Goal: Task Accomplishment & Management: Complete application form

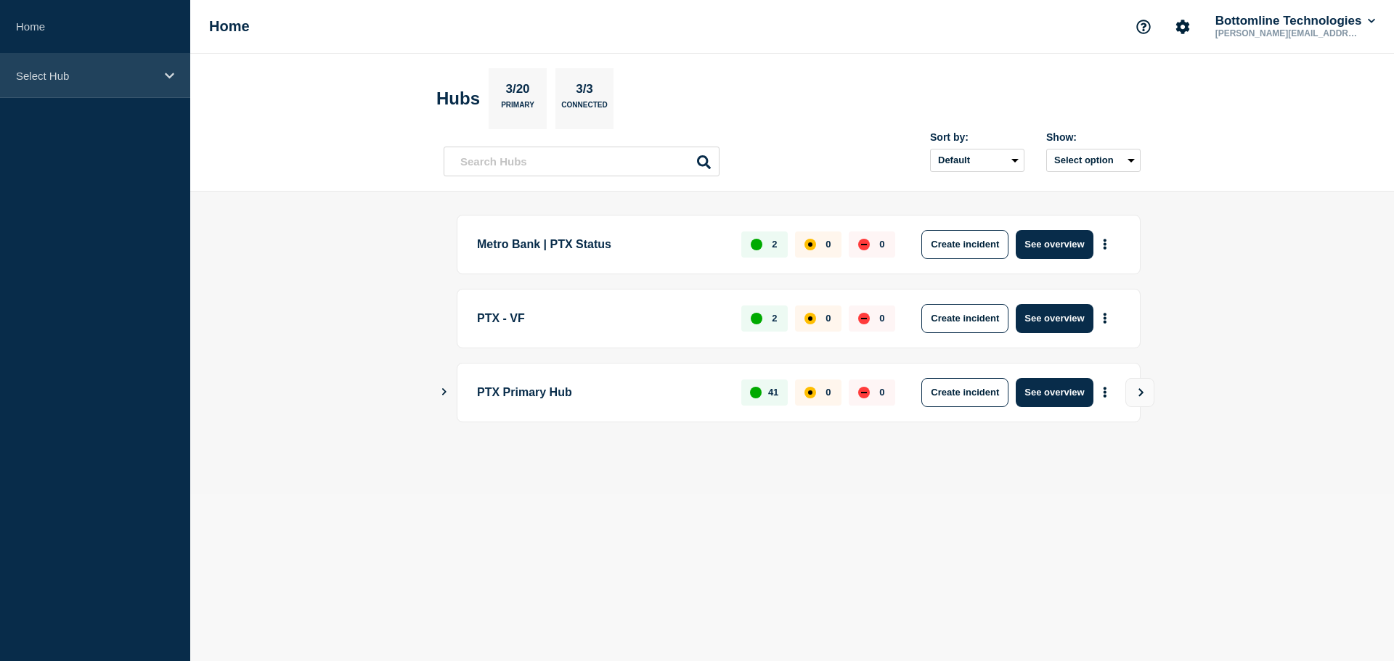
click at [49, 91] on div "Select Hub" at bounding box center [95, 76] width 190 height 44
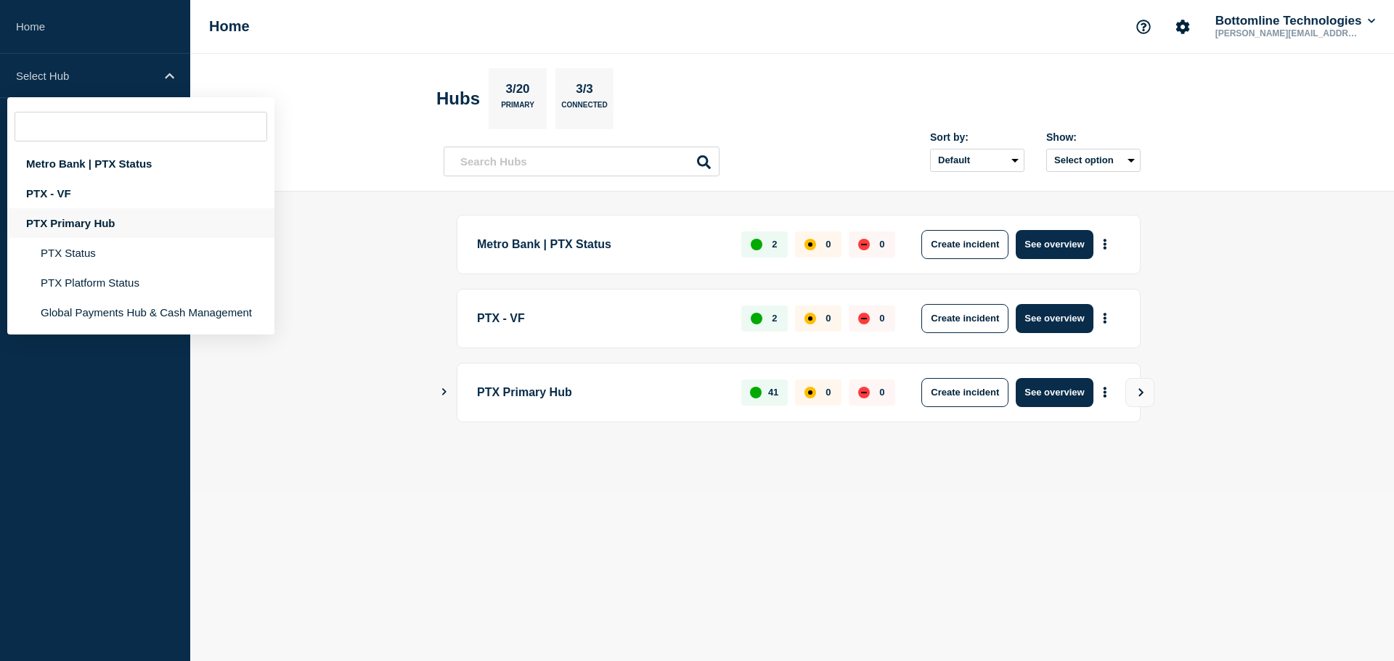
click at [108, 224] on div "PTX Primary Hub" at bounding box center [140, 223] width 267 height 30
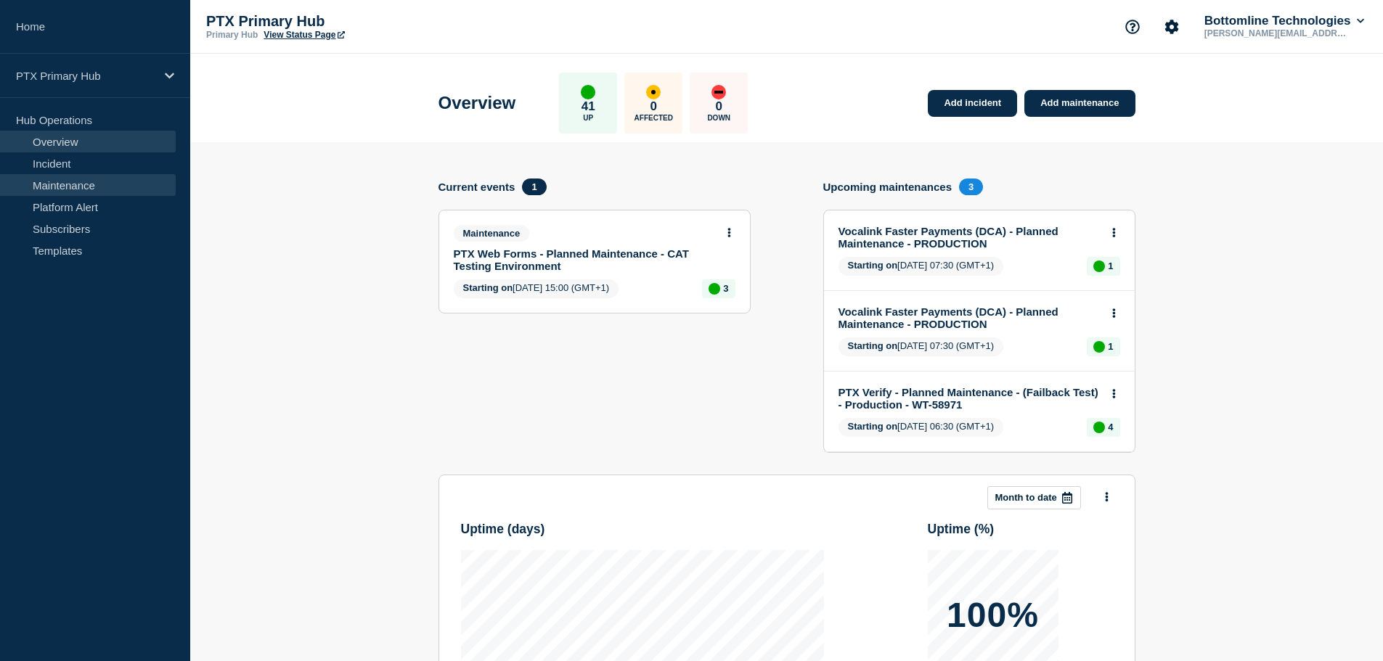
click at [99, 189] on link "Maintenance" at bounding box center [88, 185] width 176 height 22
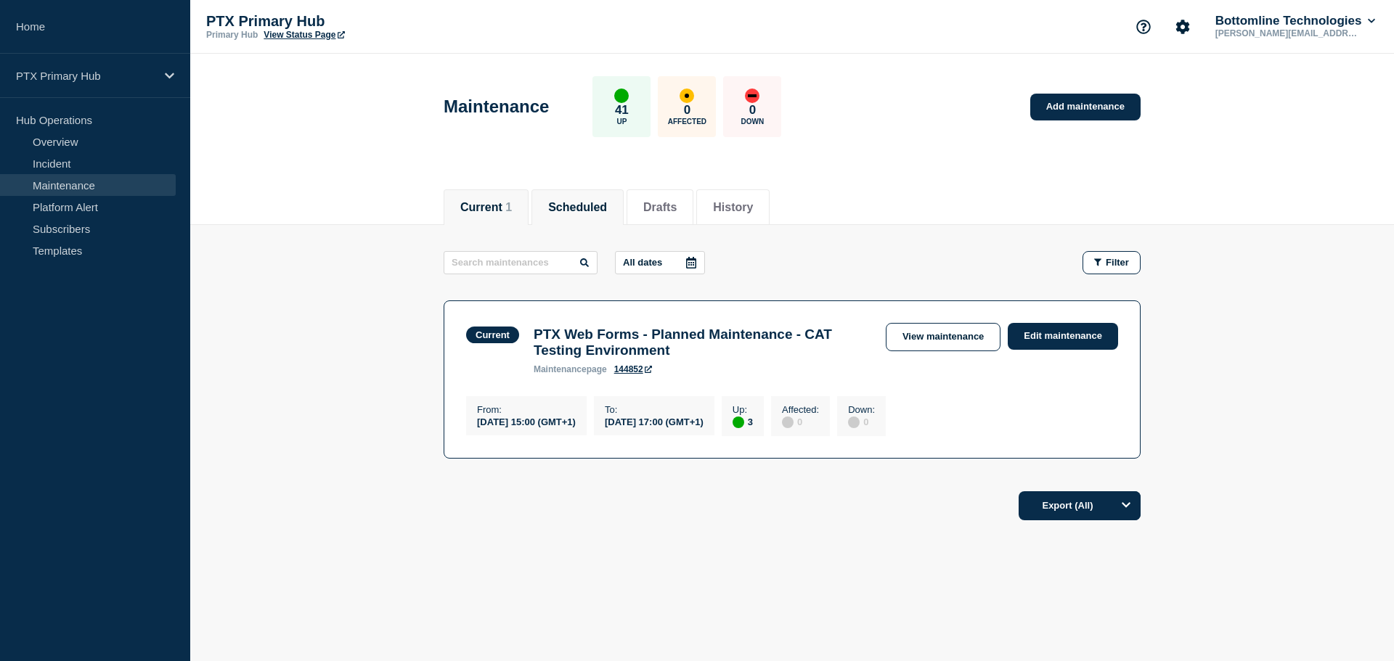
click at [601, 205] on button "Scheduled" at bounding box center [577, 207] width 59 height 13
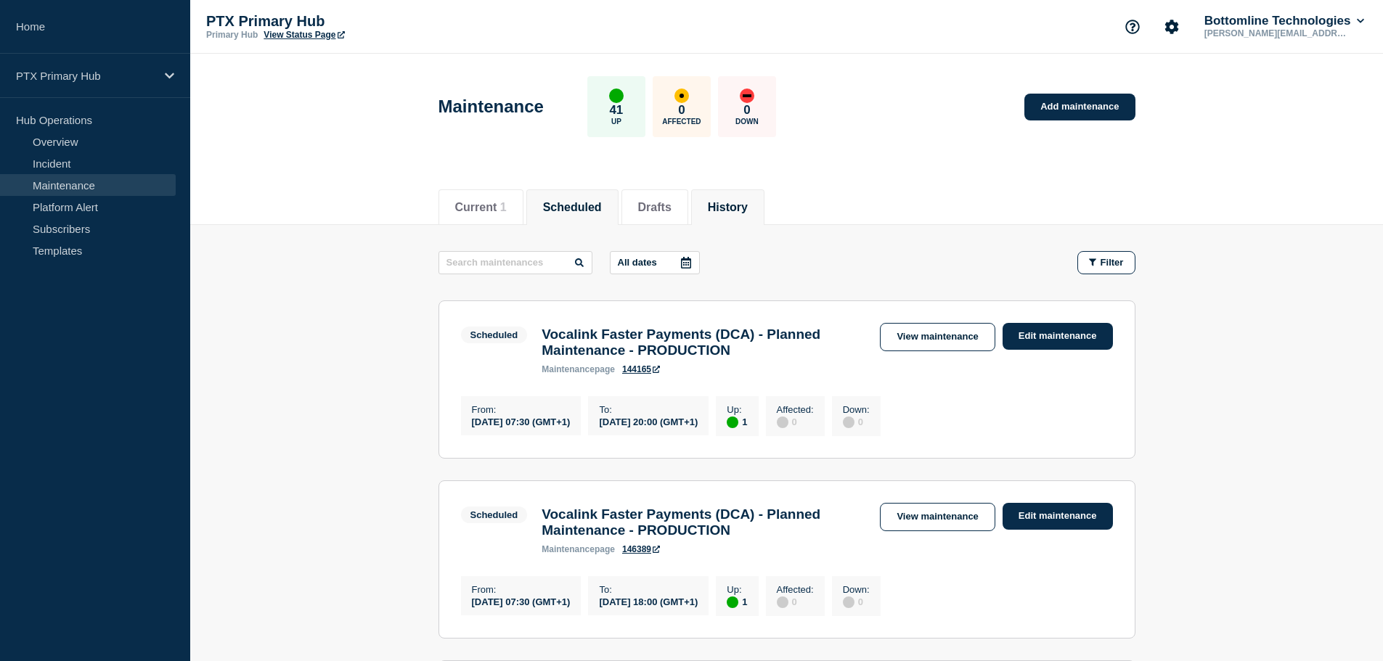
click at [748, 201] on button "History" at bounding box center [728, 207] width 40 height 13
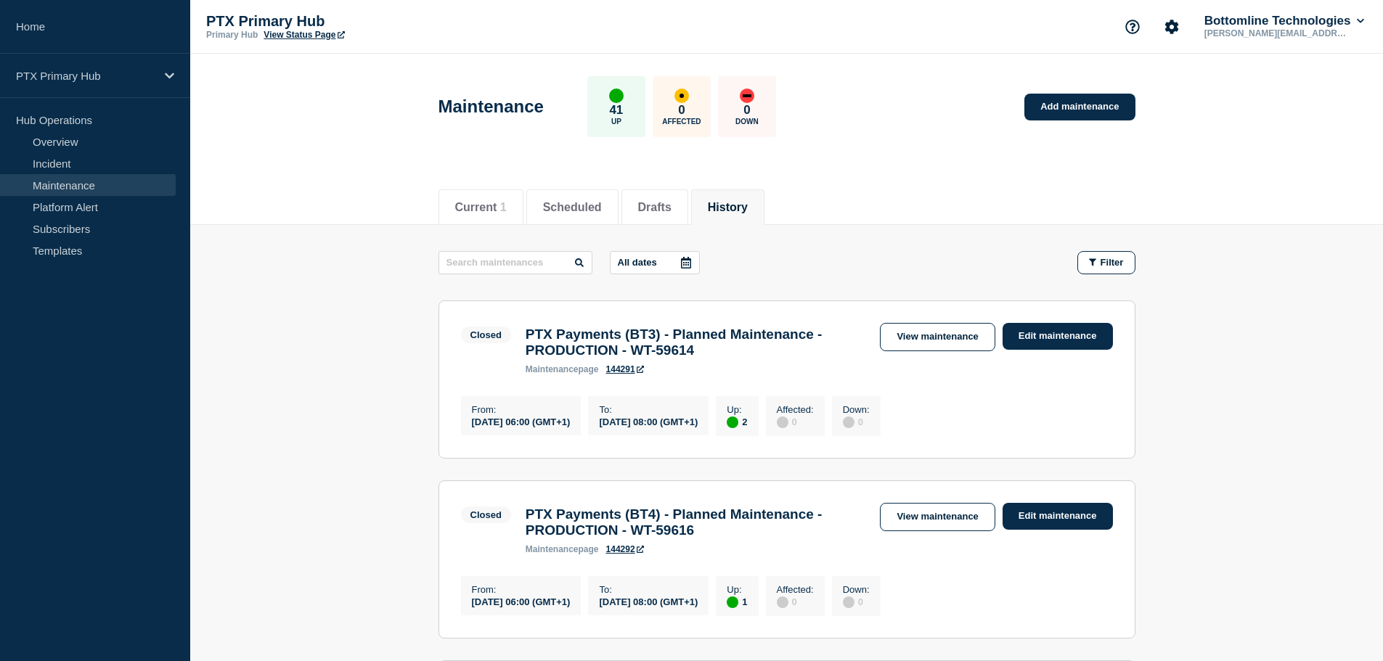
click at [920, 340] on link "View maintenance" at bounding box center [937, 337] width 115 height 28
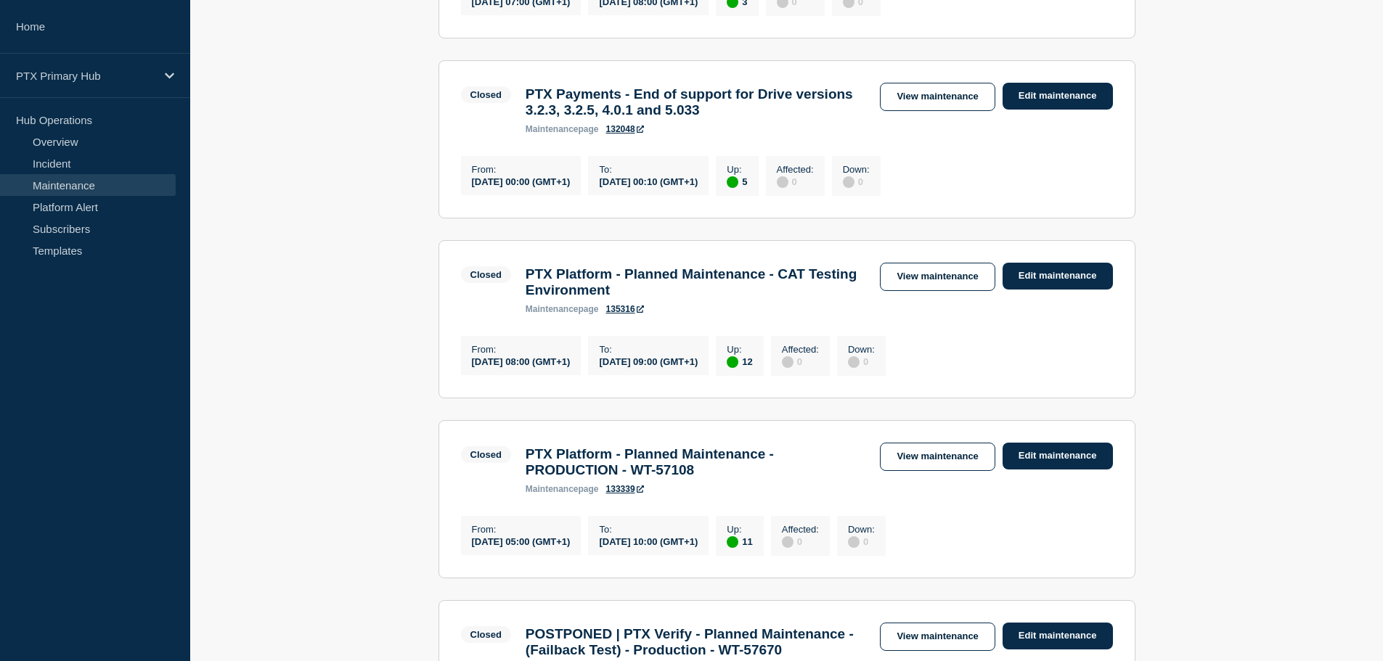
scroll to position [1089, 0]
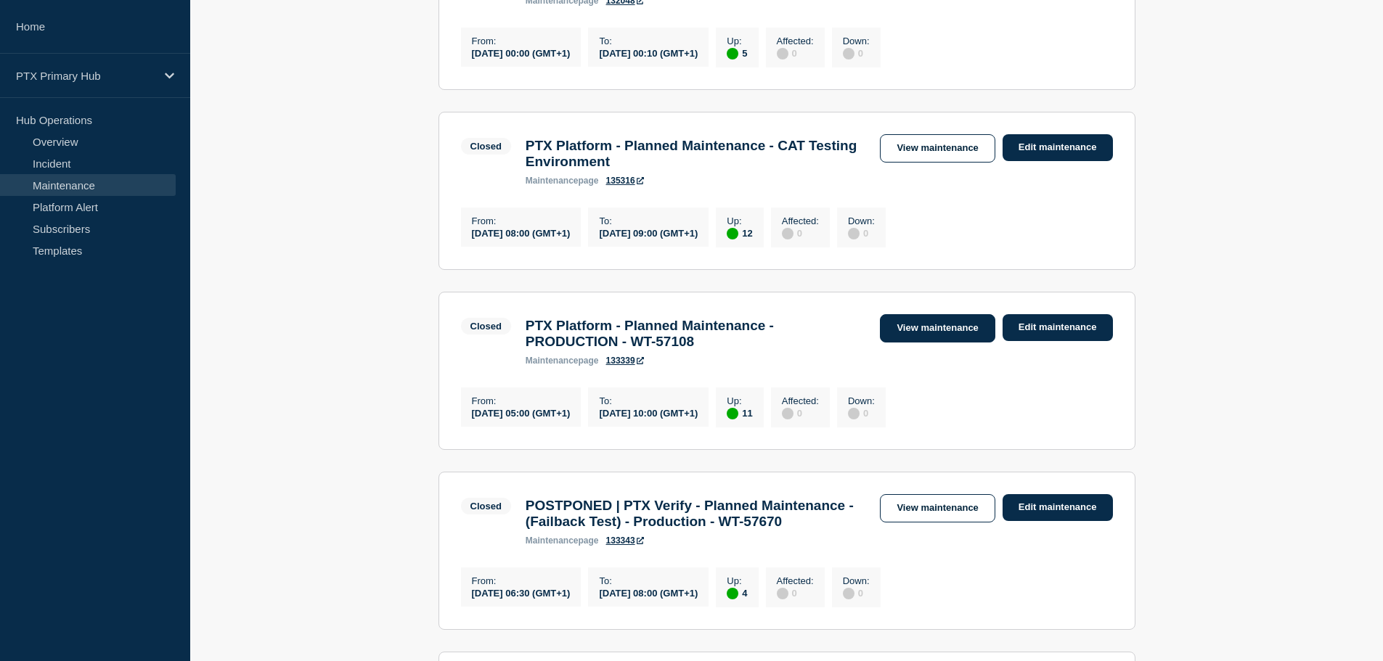
click at [923, 343] on link "View maintenance" at bounding box center [937, 328] width 115 height 28
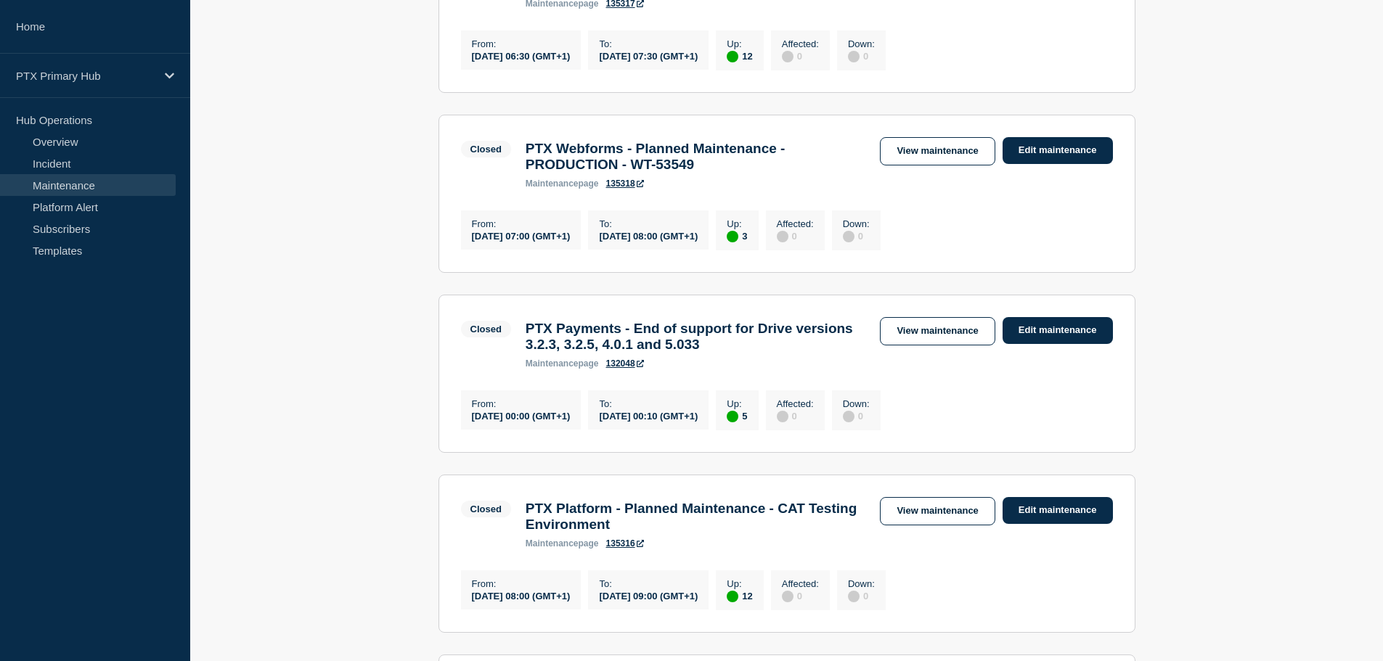
scroll to position [944, 0]
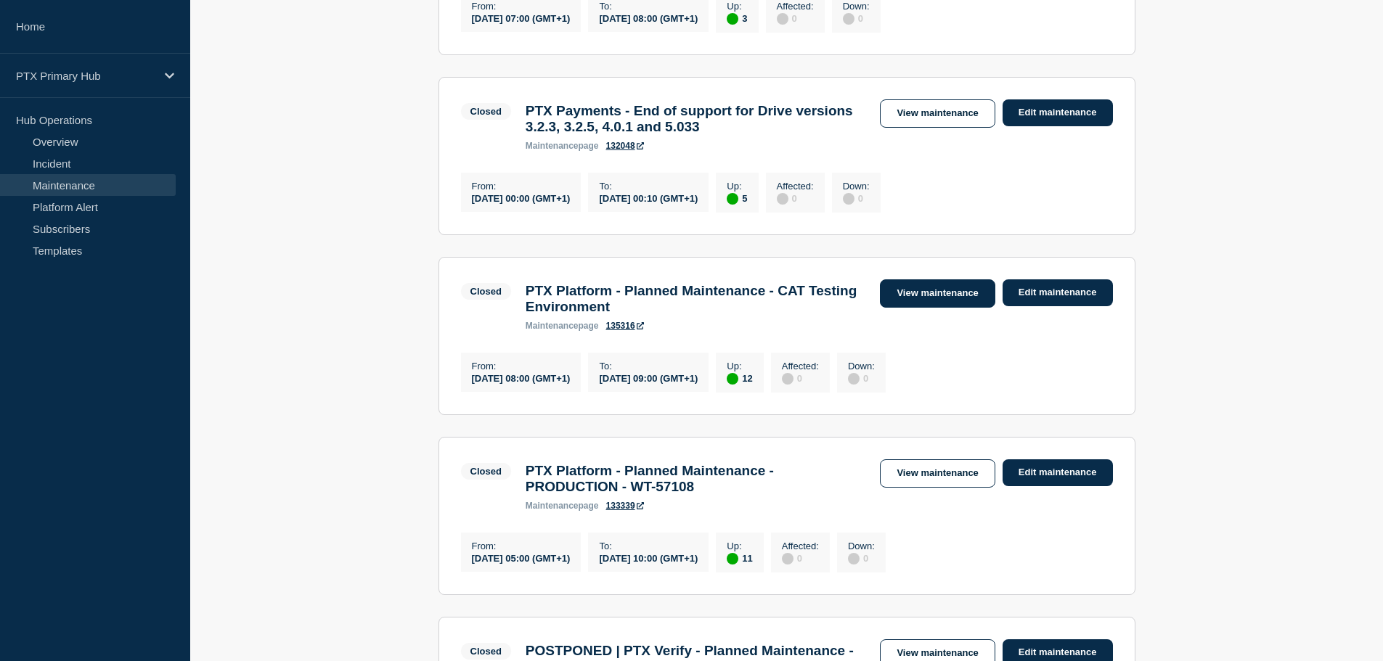
click at [909, 308] on link "View maintenance" at bounding box center [937, 293] width 115 height 28
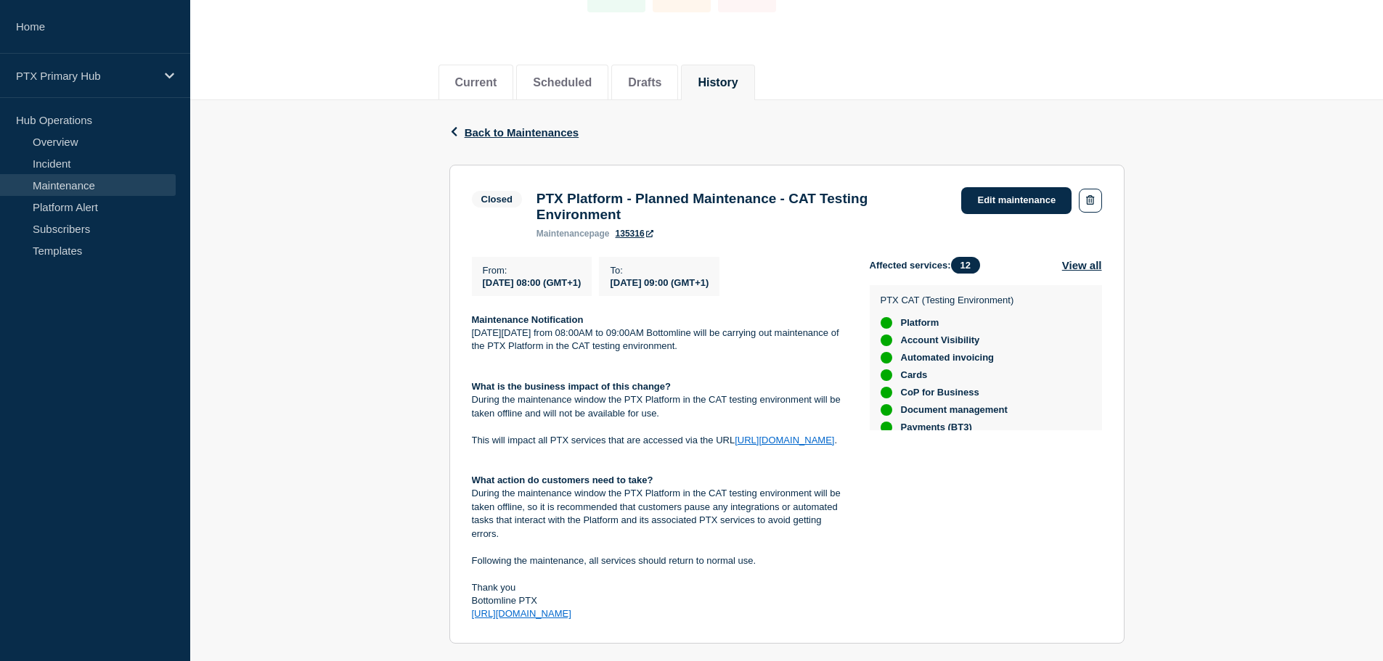
scroll to position [145, 0]
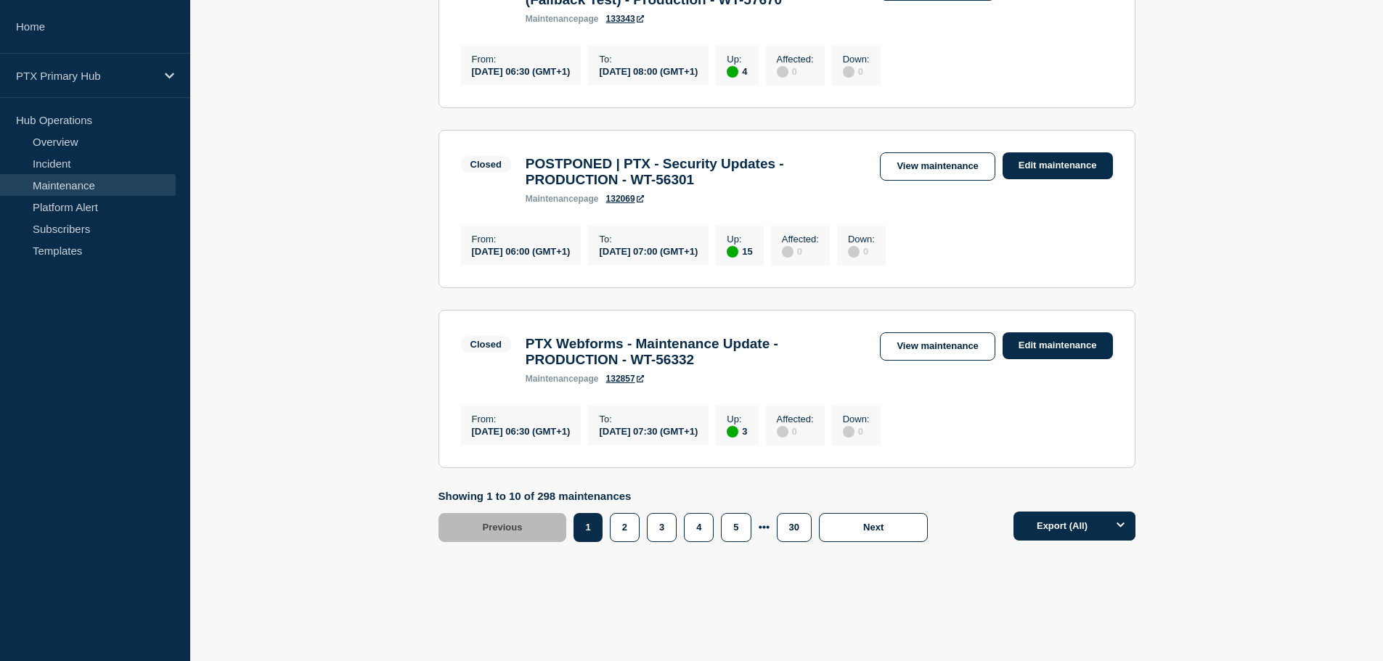
scroll to position [1669, 0]
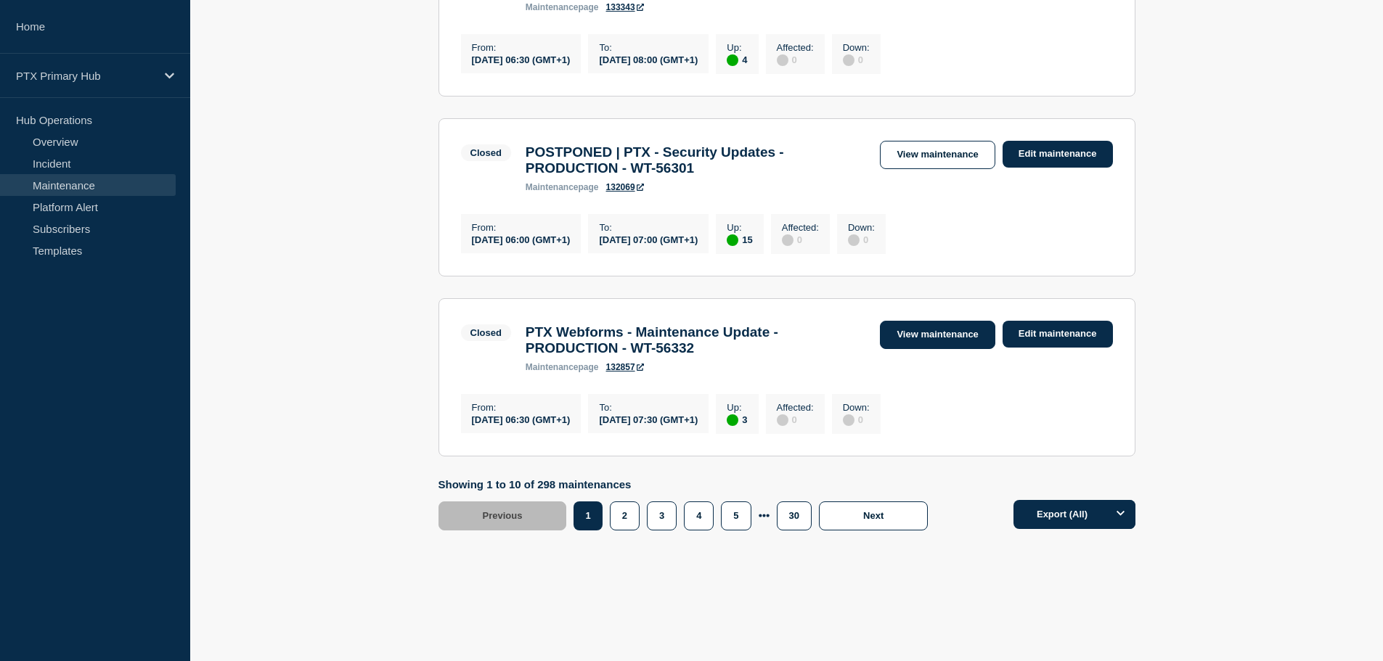
click at [930, 349] on link "View maintenance" at bounding box center [937, 335] width 115 height 28
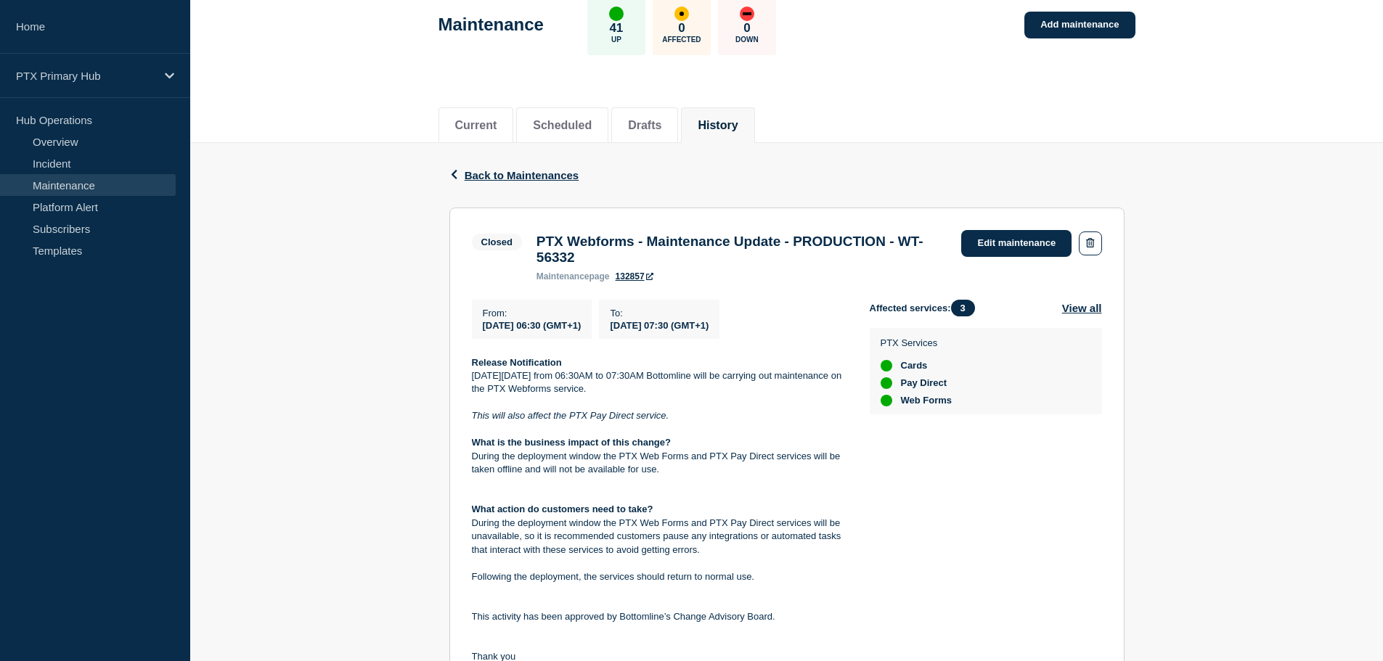
scroll to position [301, 0]
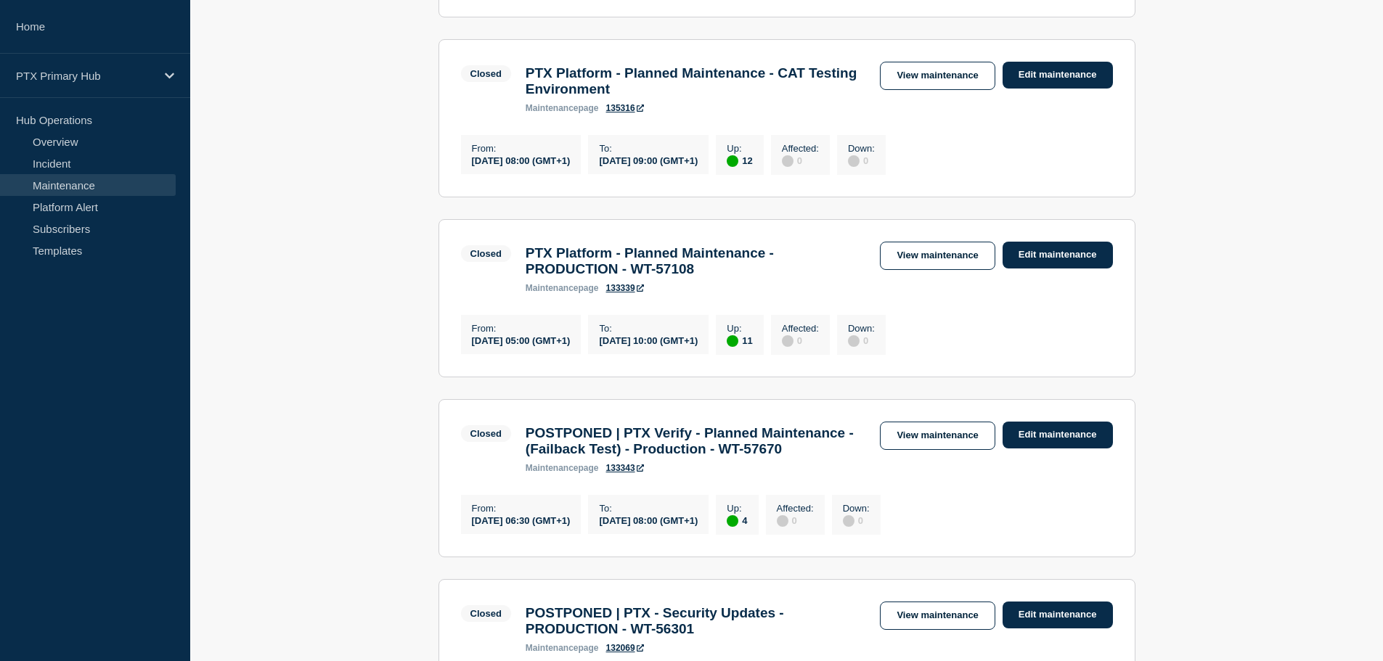
scroll to position [1729, 0]
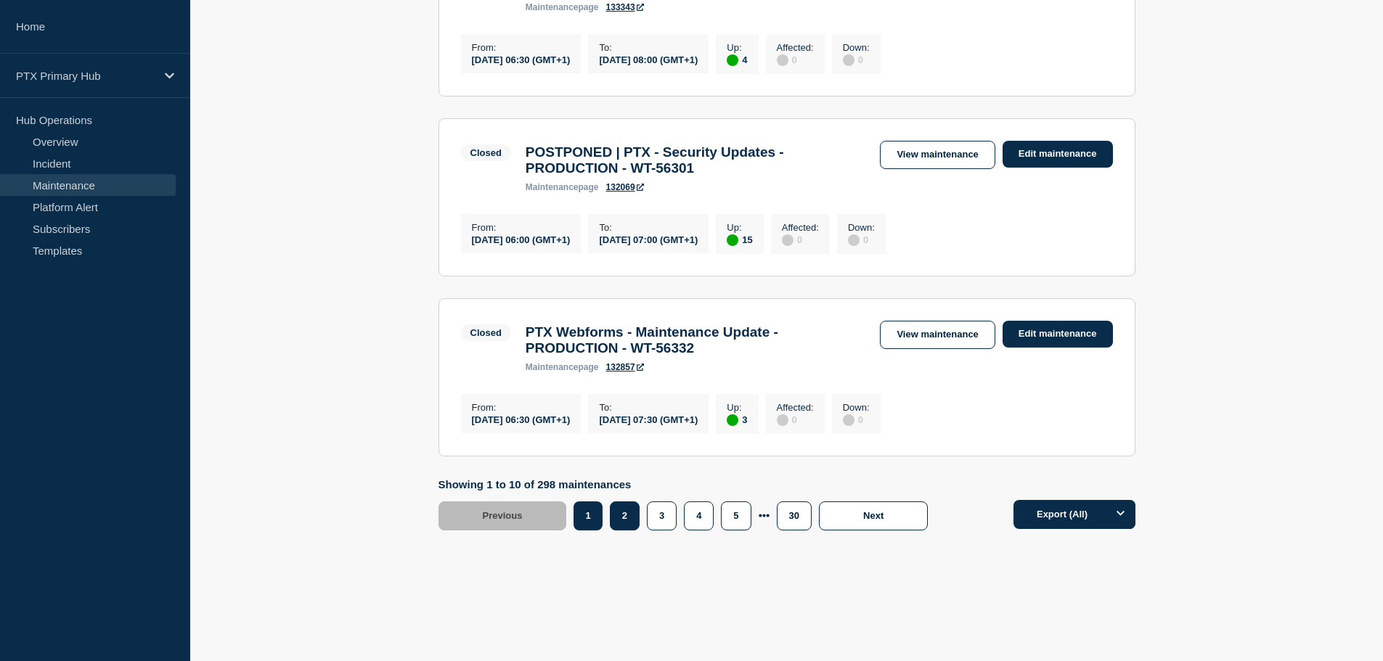
click at [634, 515] on button "2" at bounding box center [625, 516] width 30 height 29
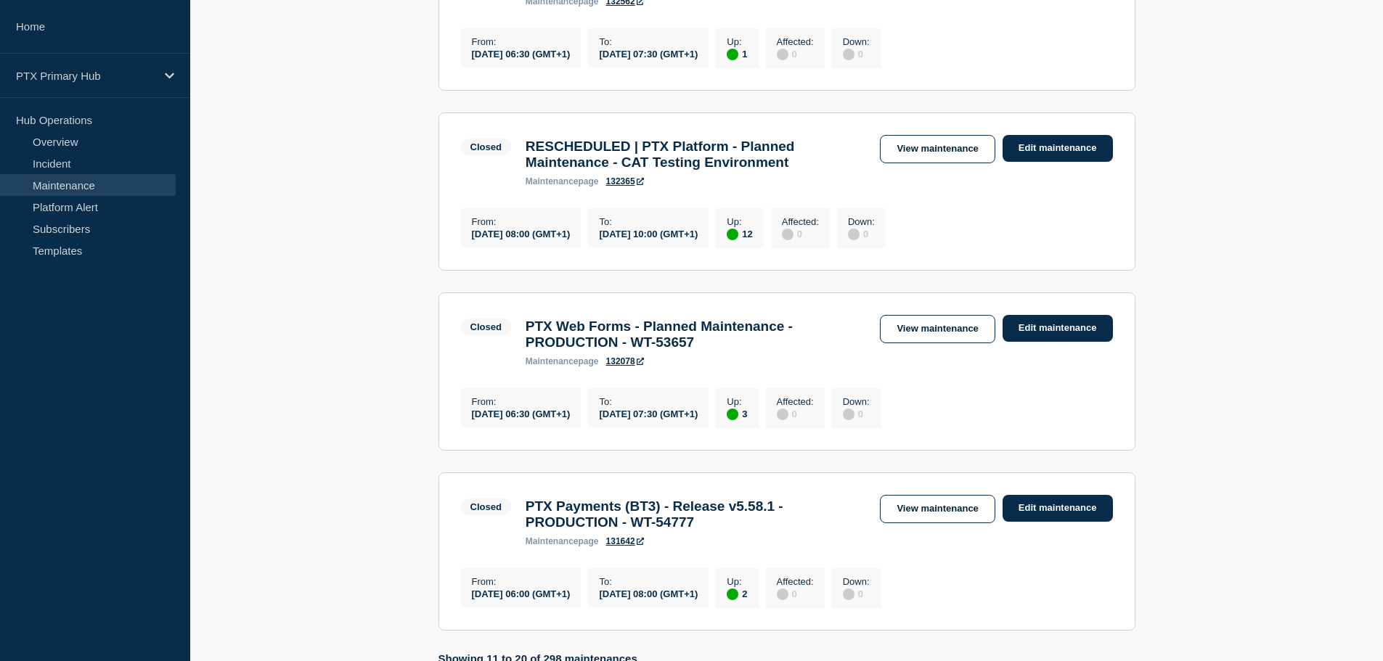
scroll to position [1366, 0]
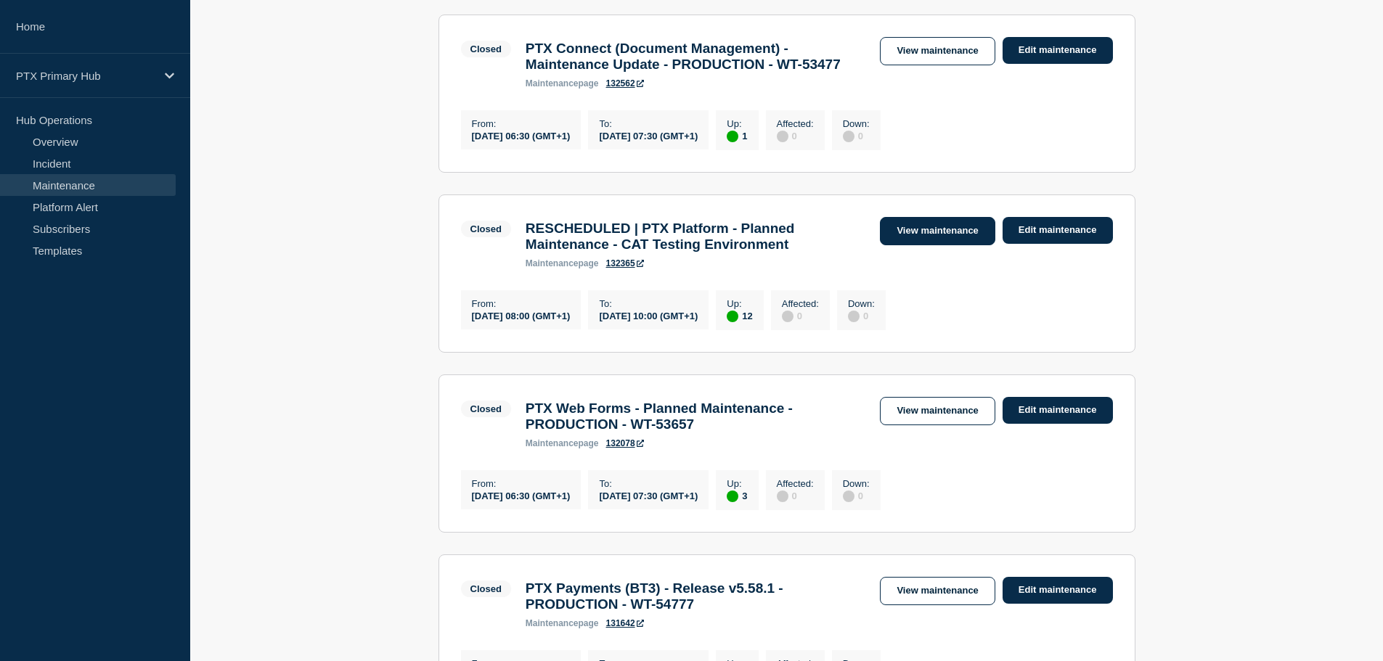
click at [904, 245] on link "View maintenance" at bounding box center [937, 231] width 115 height 28
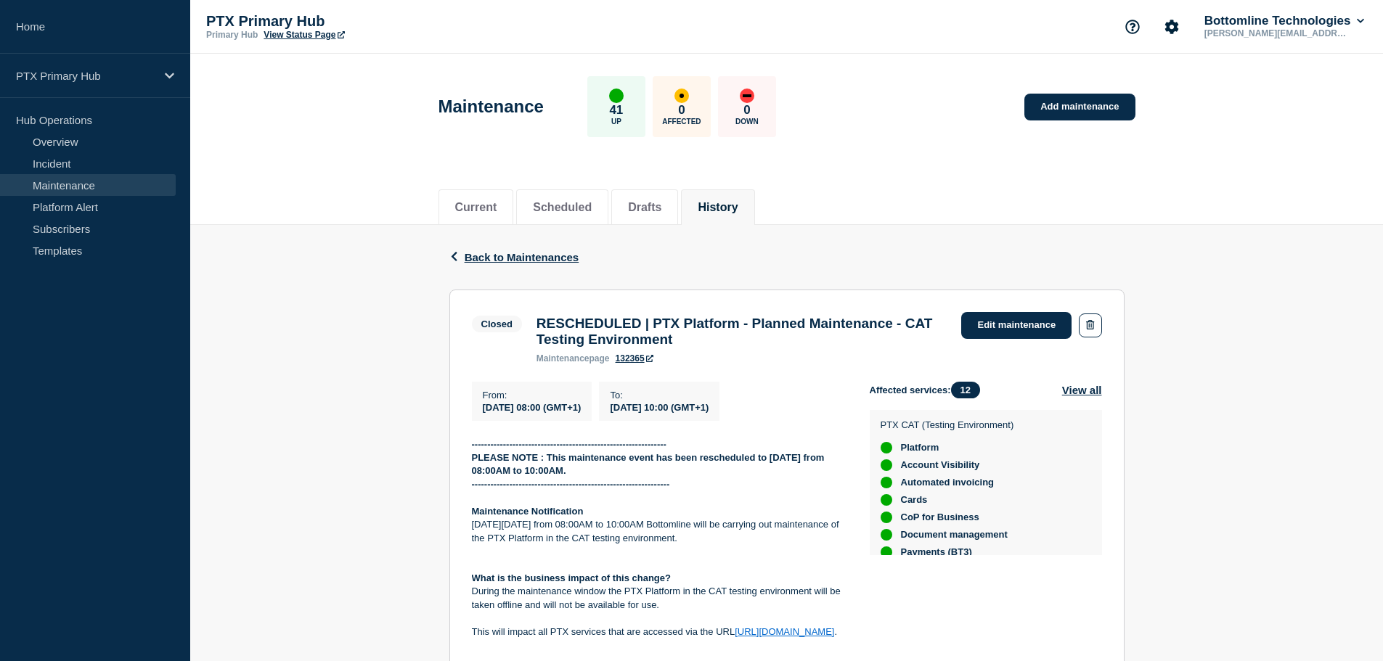
scroll to position [73, 0]
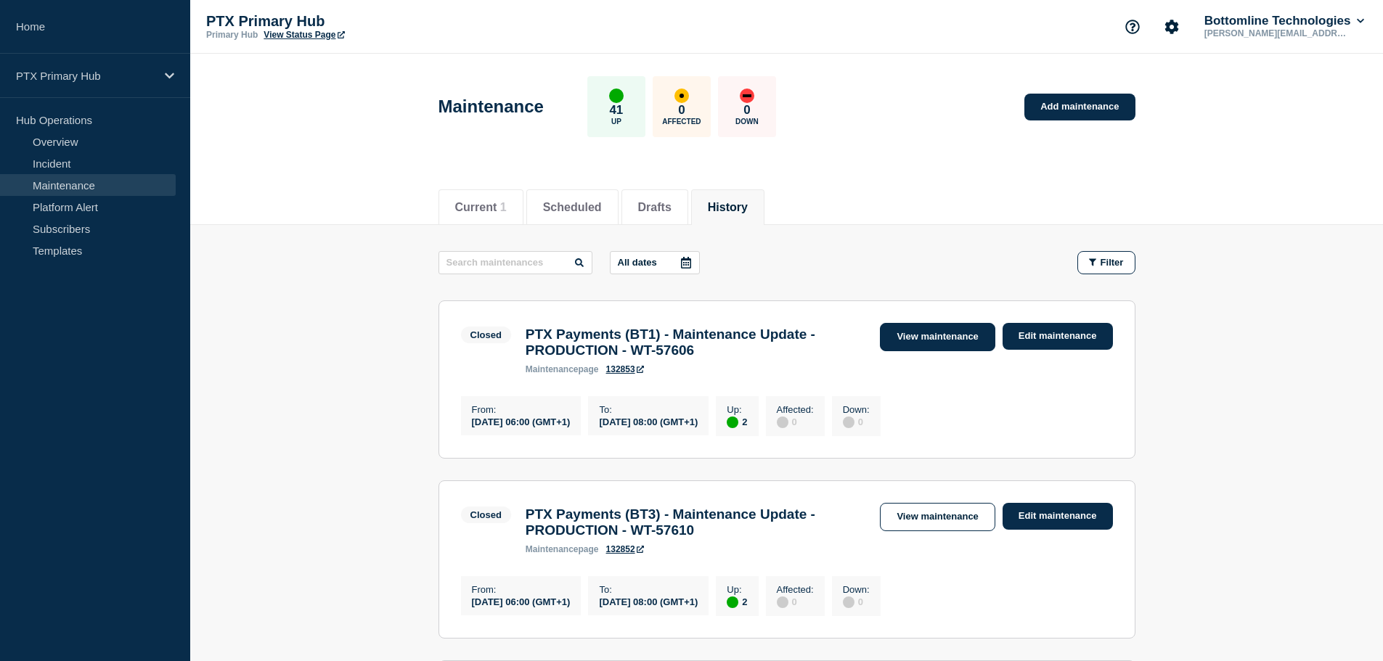
click at [907, 338] on link "View maintenance" at bounding box center [937, 337] width 115 height 28
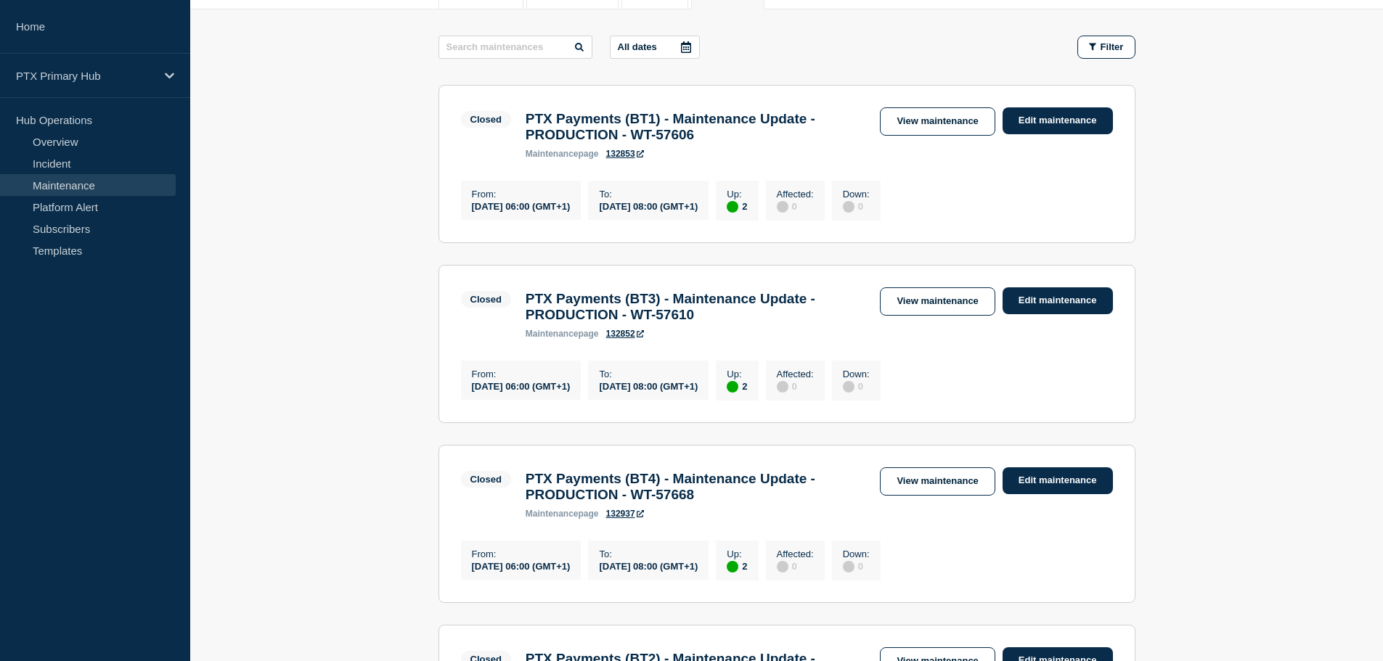
scroll to position [290, 0]
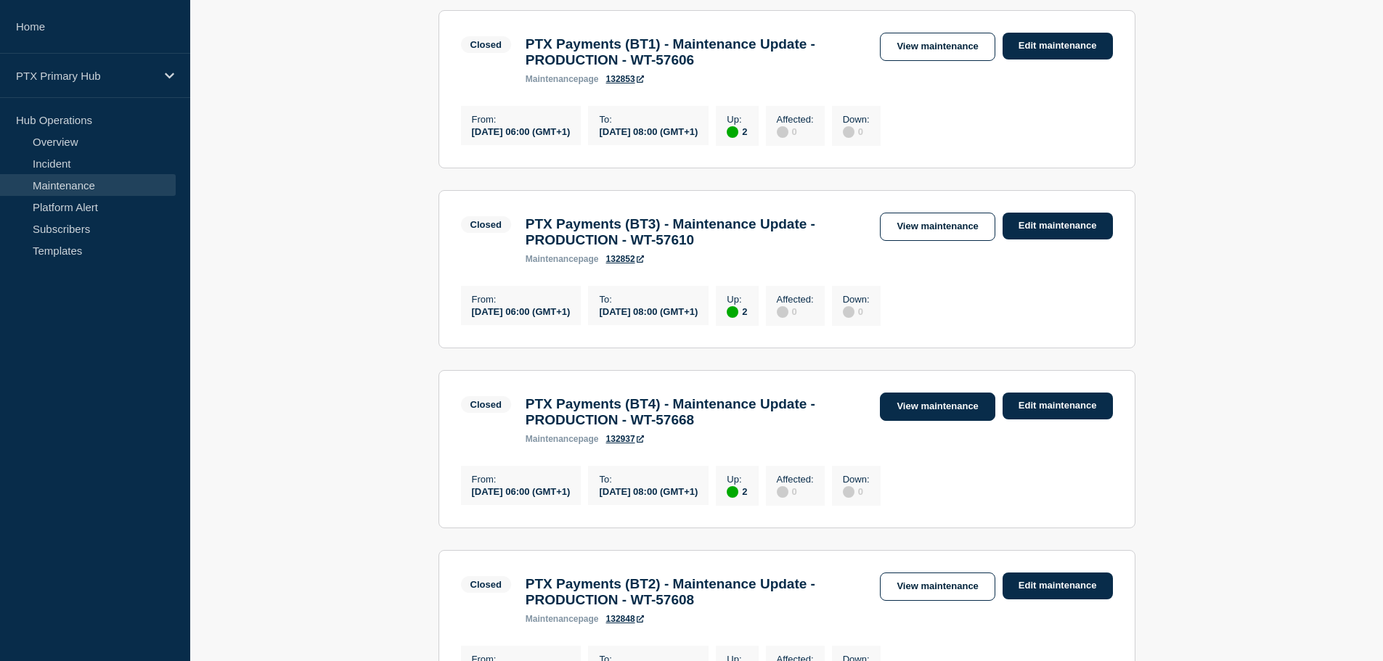
click at [899, 419] on link "View maintenance" at bounding box center [937, 407] width 115 height 28
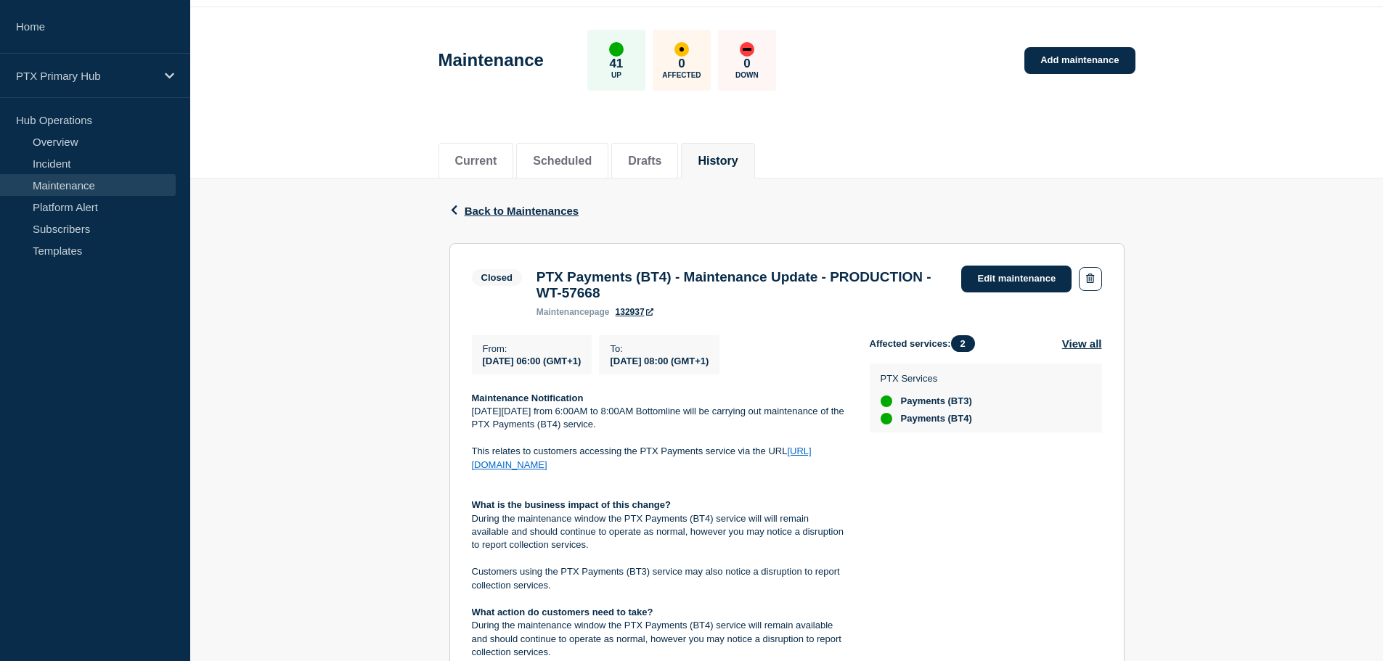
scroll to position [73, 0]
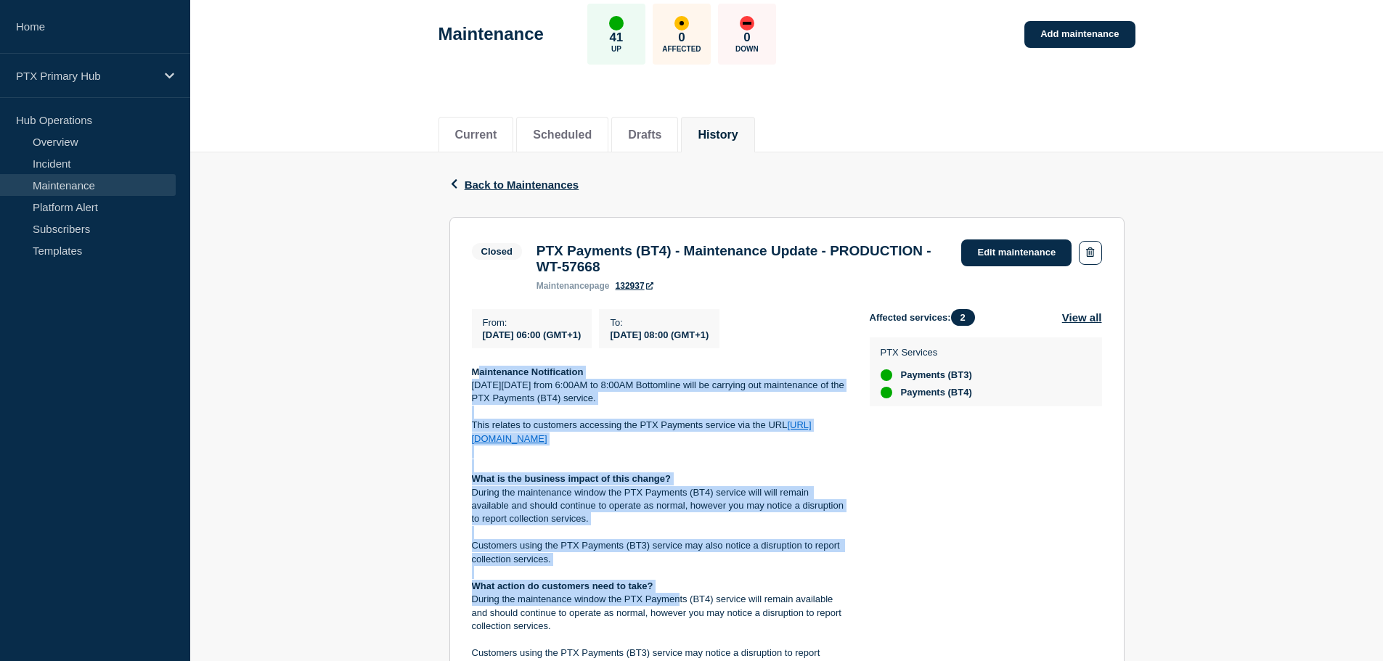
drag, startPoint x: 475, startPoint y: 375, endPoint x: 674, endPoint y: 614, distance: 310.9
click at [677, 610] on div "Maintenance Notification On Thursday 21st August from 6:00AM to 8:00AM Bottomli…" at bounding box center [659, 593] width 375 height 455
drag, startPoint x: 674, startPoint y: 614, endPoint x: 605, endPoint y: 585, distance: 74.1
click at [671, 614] on p "During the maintenance window the PTX Payments (BT4) service will remain availa…" at bounding box center [659, 613] width 375 height 40
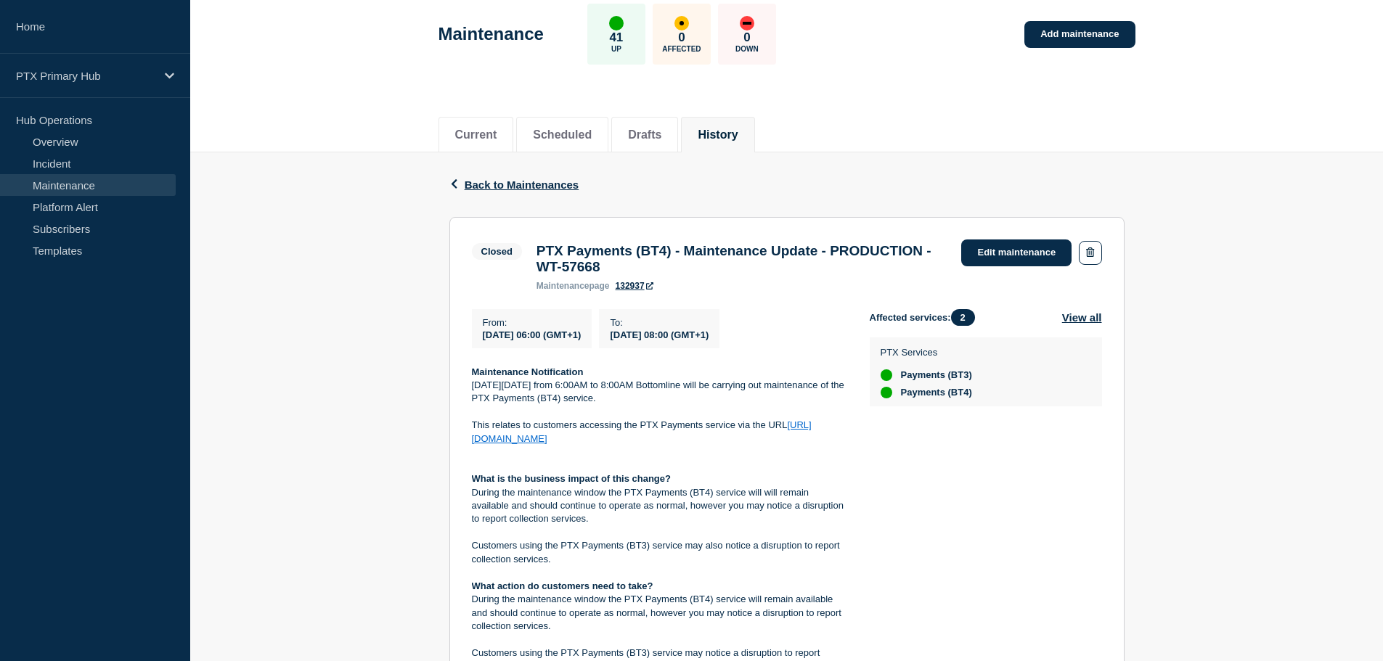
click at [474, 377] on strong "Maintenance Notification" at bounding box center [528, 372] width 112 height 11
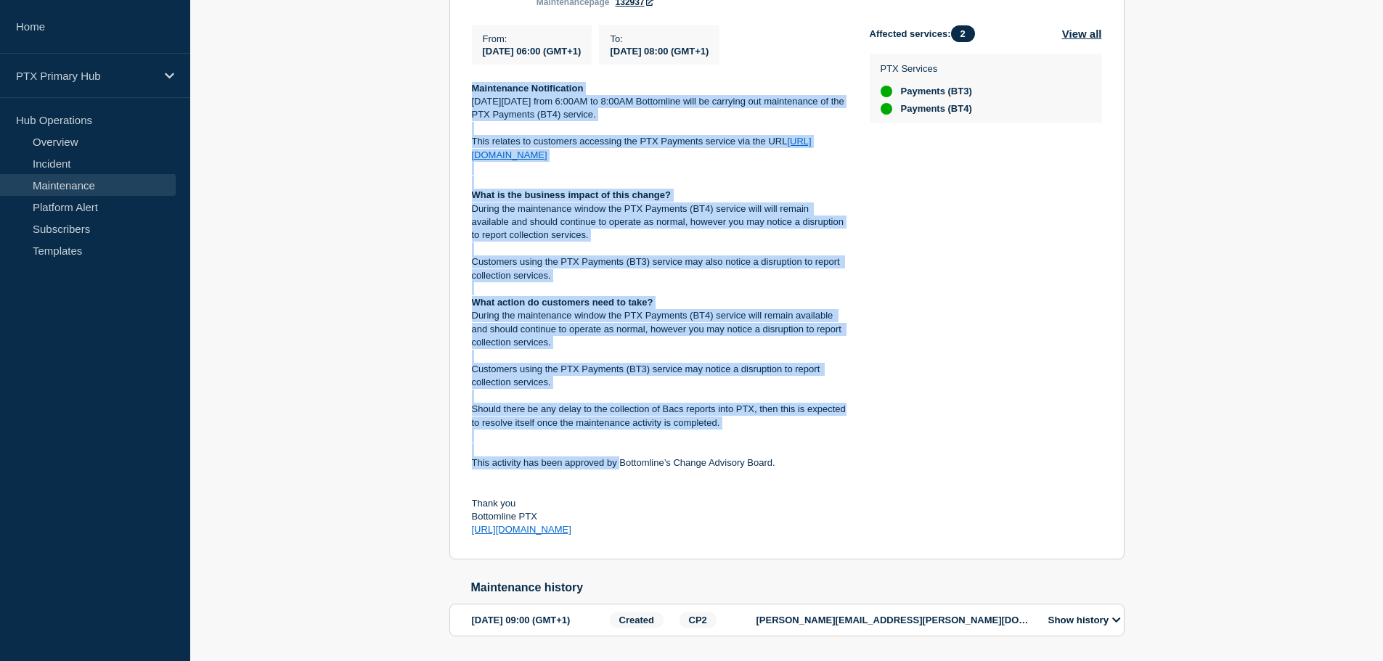
scroll to position [363, 0]
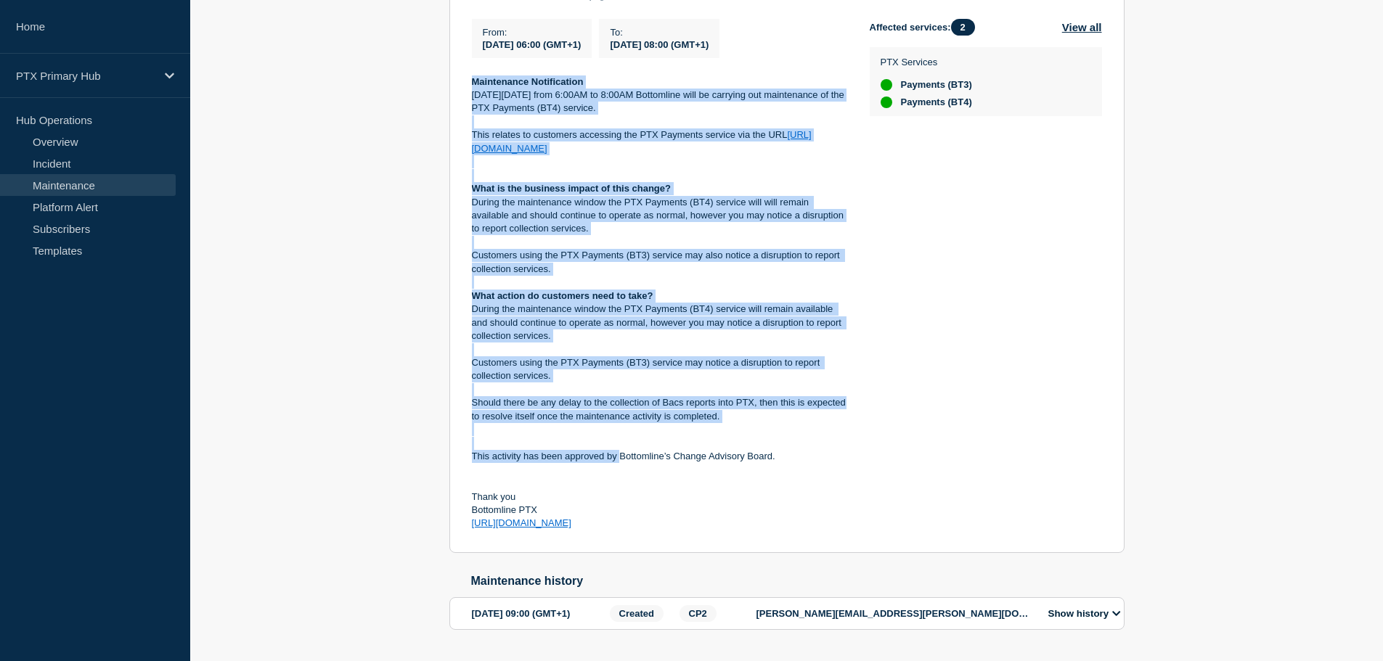
drag, startPoint x: 486, startPoint y: 383, endPoint x: 642, endPoint y: 504, distance: 197.7
click at [666, 541] on section "Closed PTX Payments (BT4) - Maintenance Update - PRODUCTION - WT-57668 maintena…" at bounding box center [786, 240] width 675 height 626
drag, startPoint x: 619, startPoint y: 471, endPoint x: 665, endPoint y: 280, distance: 196.3
click at [665, 272] on p "Customers using the PTX Payments (BT3) service may also notice a disruption to …" at bounding box center [659, 262] width 375 height 27
copy div "Maintenance Notification On Thursday 21st August from 6:00AM to 8:00AM Bottomli…"
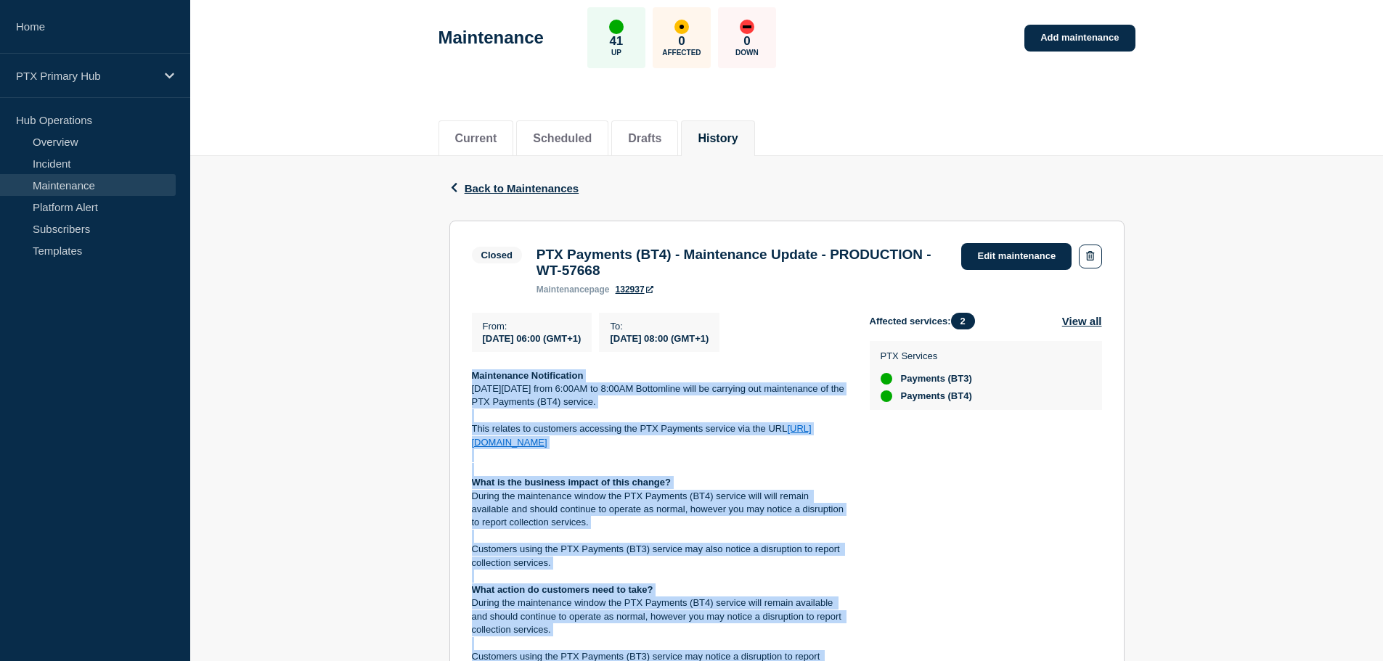
scroll to position [0, 0]
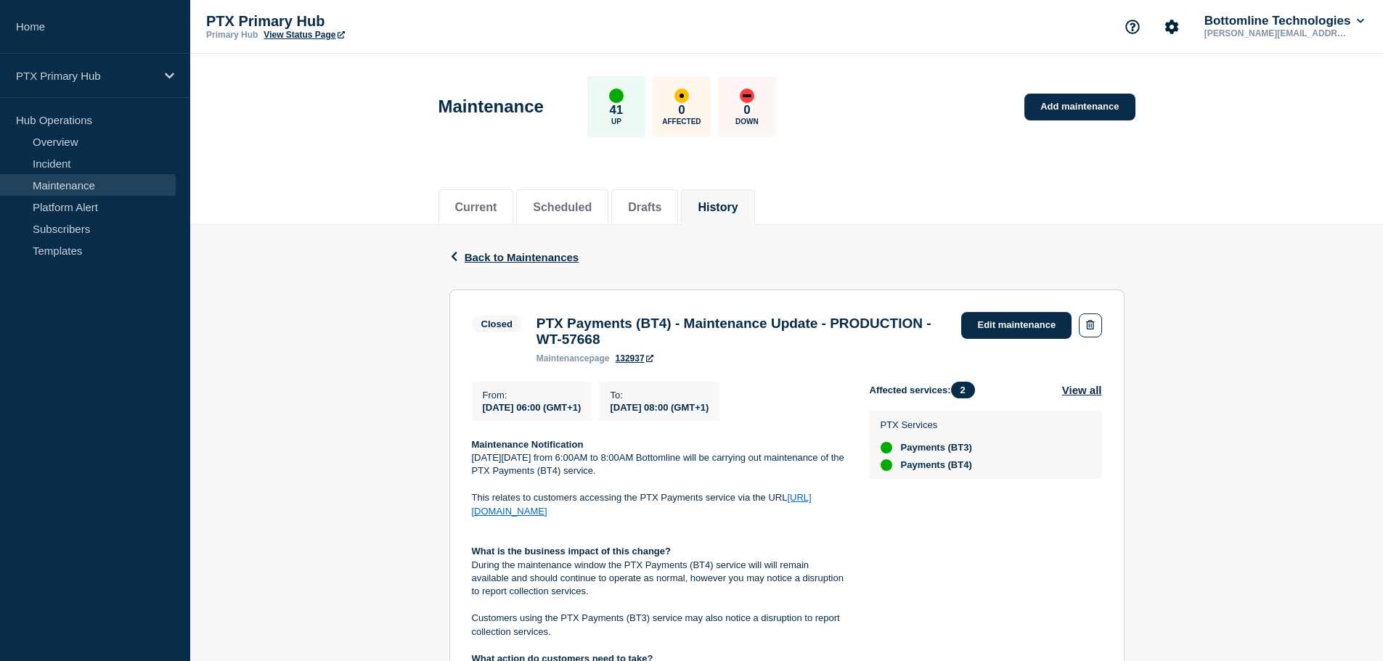
click at [791, 363] on div "maintenance page 132937" at bounding box center [741, 358] width 411 height 10
click at [557, 210] on button "Scheduled" at bounding box center [562, 207] width 59 height 13
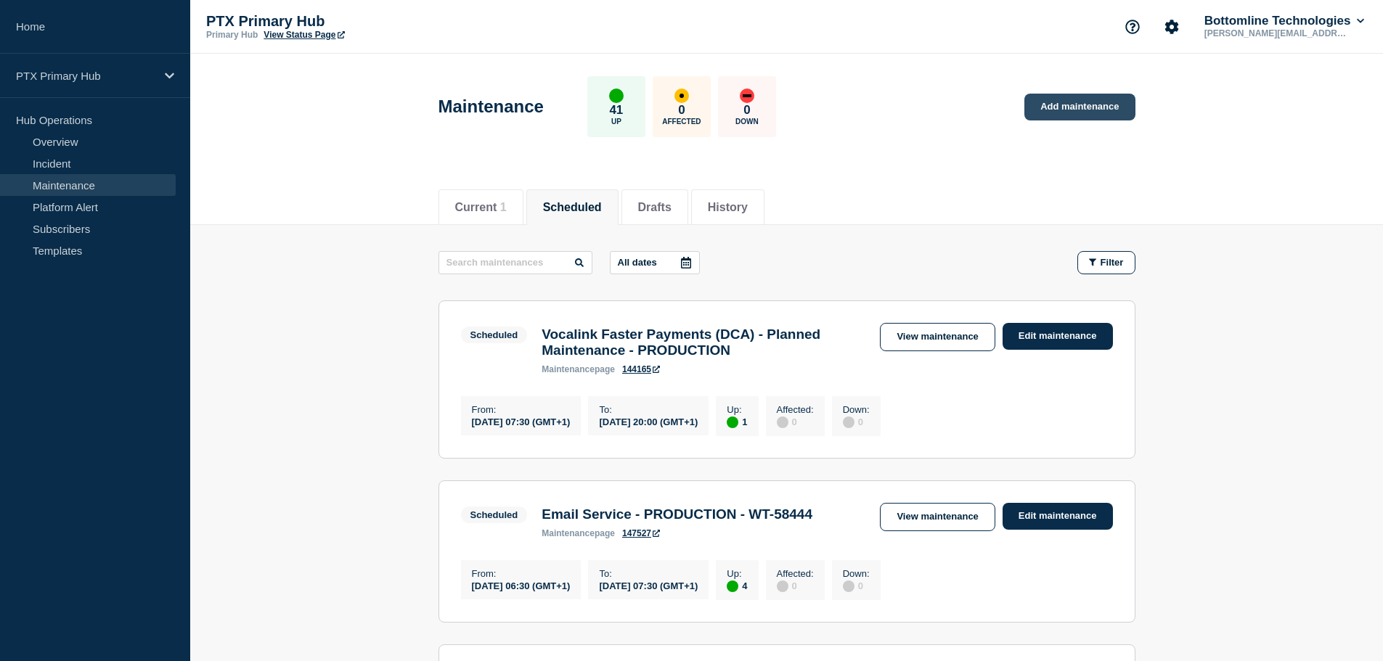
click at [1075, 117] on link "Add maintenance" at bounding box center [1079, 107] width 110 height 27
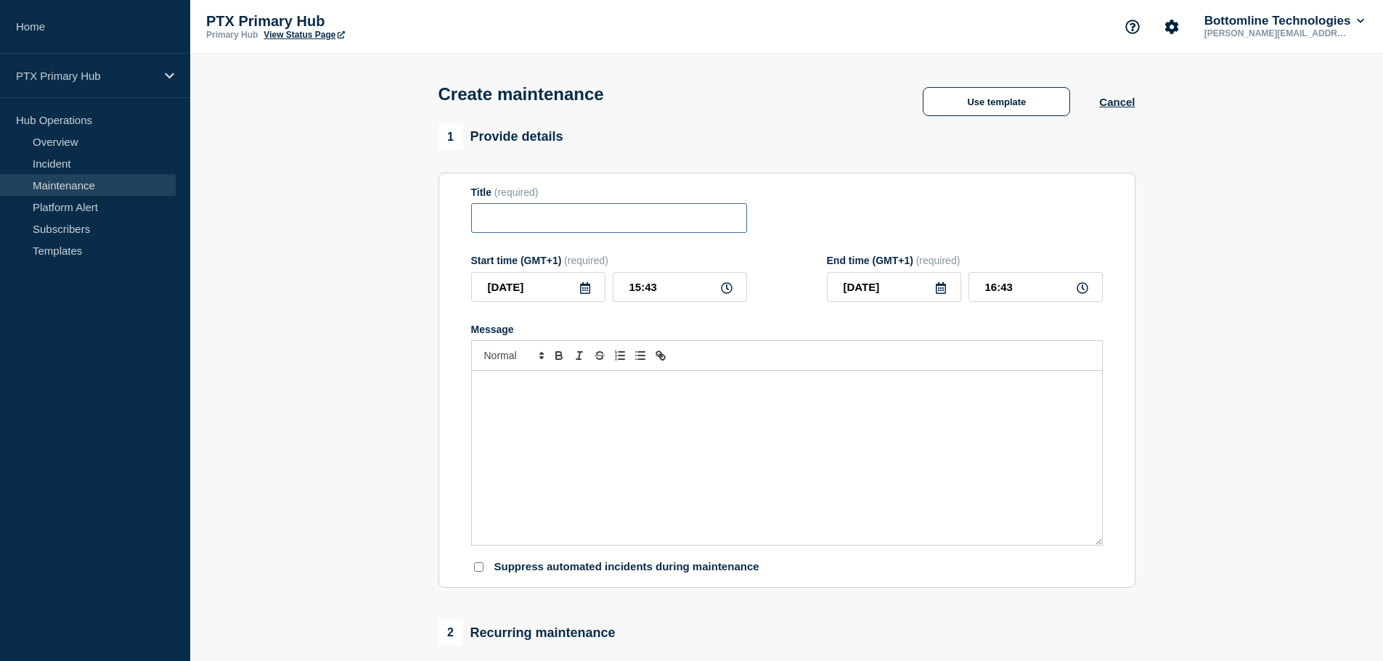
click at [573, 216] on input "Title" at bounding box center [609, 218] width 276 height 30
click at [588, 203] on div "Title (required)" at bounding box center [609, 210] width 276 height 47
click at [594, 233] on input "Title" at bounding box center [609, 218] width 276 height 30
type input "P"
type input "["
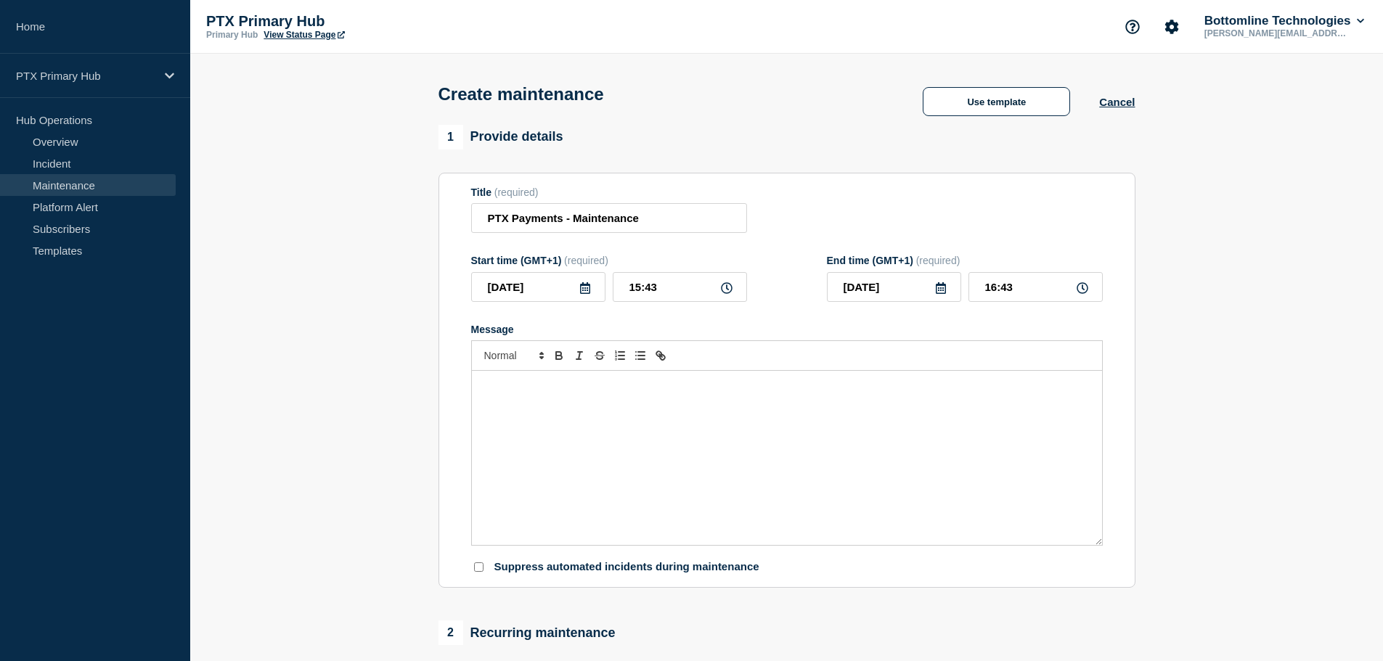
click at [727, 353] on div at bounding box center [786, 355] width 631 height 30
click at [689, 229] on input "PTX Payments - Maintenance" at bounding box center [609, 218] width 276 height 30
click at [667, 225] on input "PTX Payments - Maintenance -" at bounding box center [609, 218] width 276 height 30
paste input "WT-57865"
type input "PTX Payments - Maintenance - WT-57865"
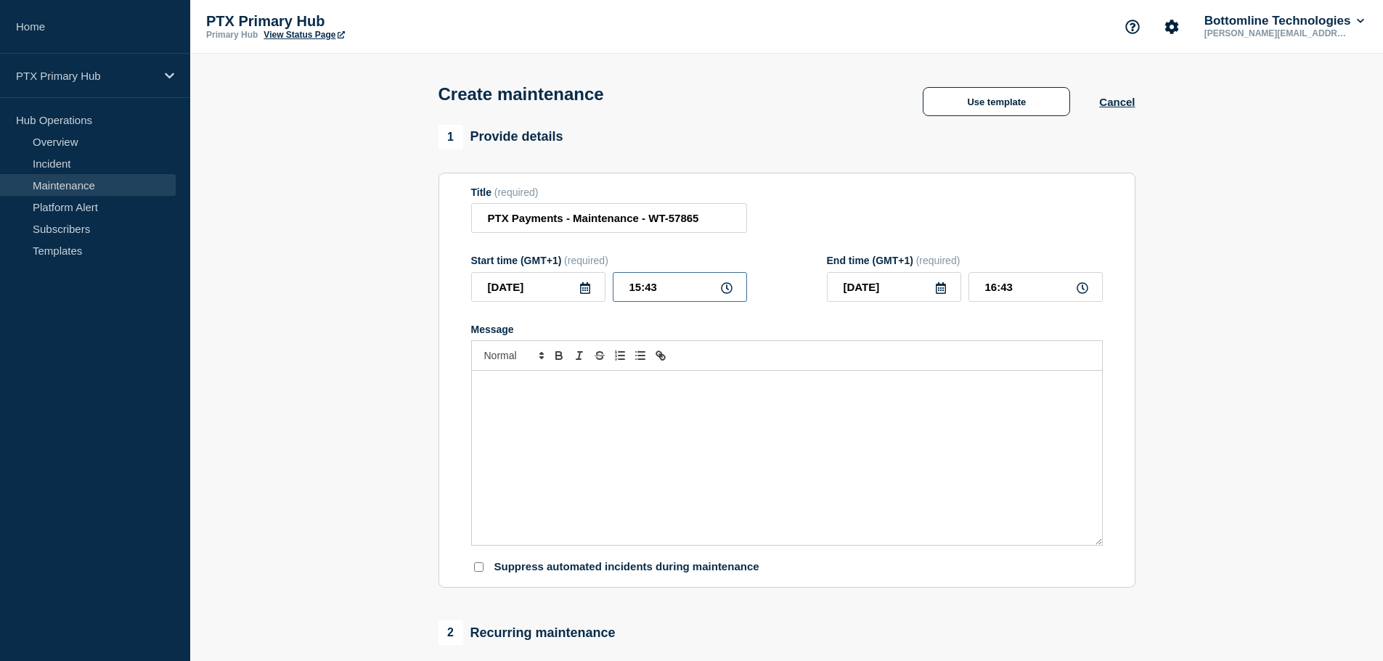
click at [676, 293] on input "15:43" at bounding box center [680, 287] width 134 height 30
click at [584, 291] on icon at bounding box center [585, 288] width 12 height 12
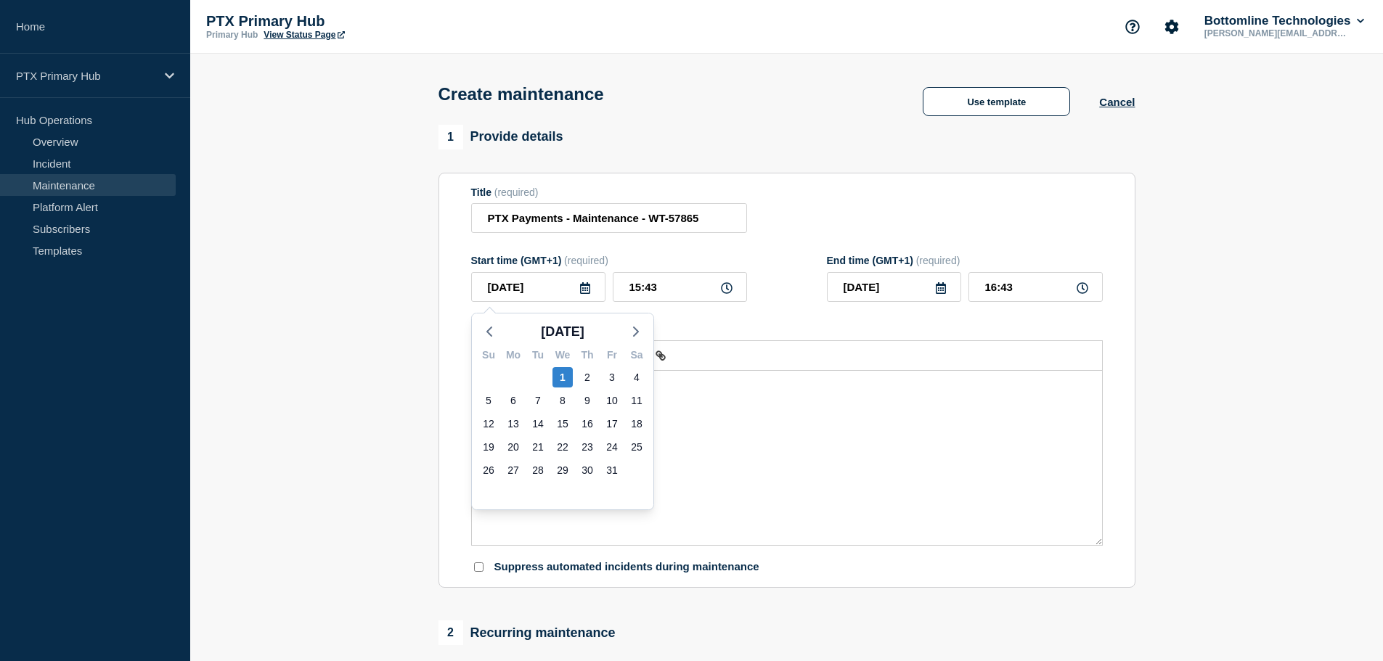
click at [766, 439] on div "Message" at bounding box center [787, 458] width 630 height 174
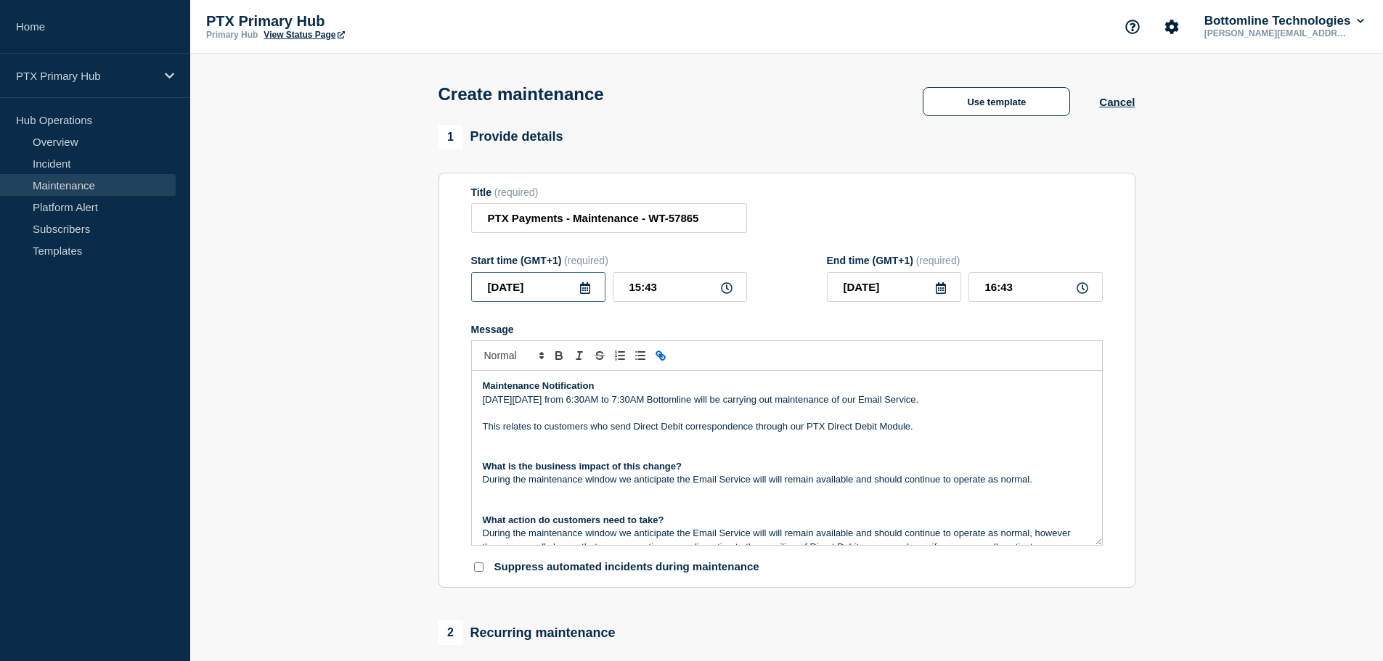
click at [563, 286] on input "2025-10-01" at bounding box center [538, 287] width 134 height 30
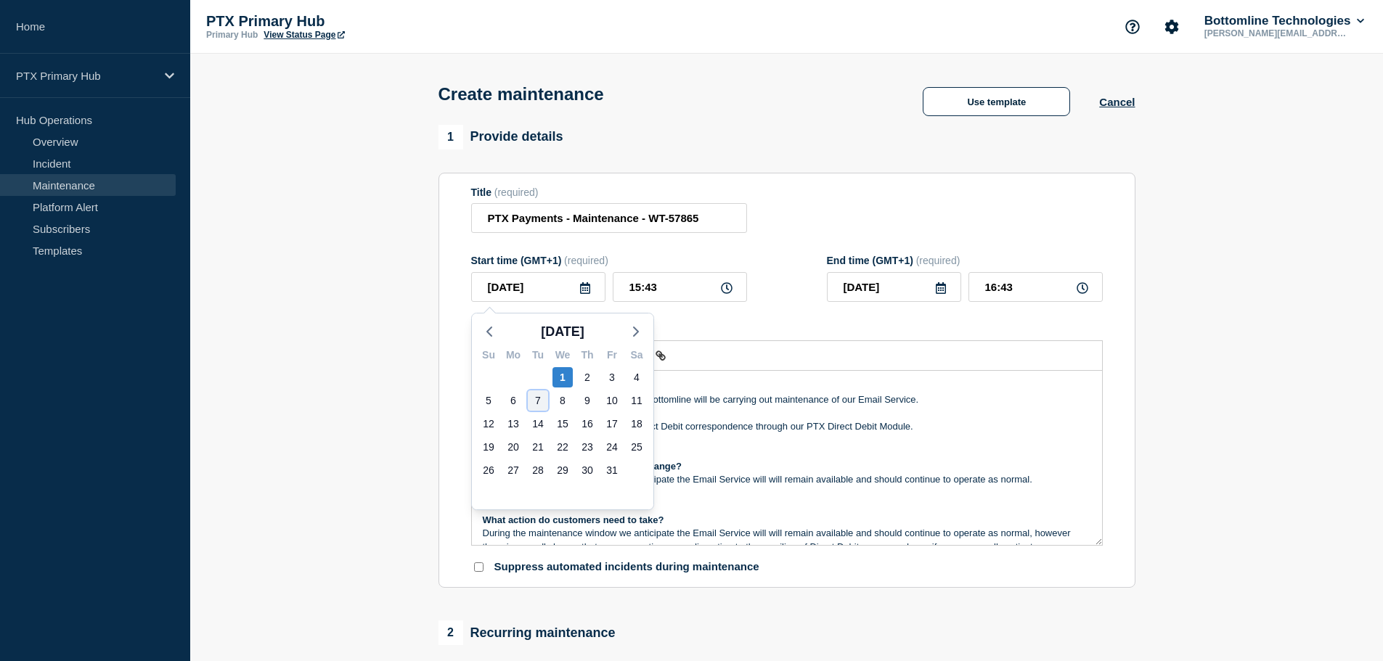
click at [533, 397] on div "7" at bounding box center [538, 401] width 20 height 20
type input "2025-10-07"
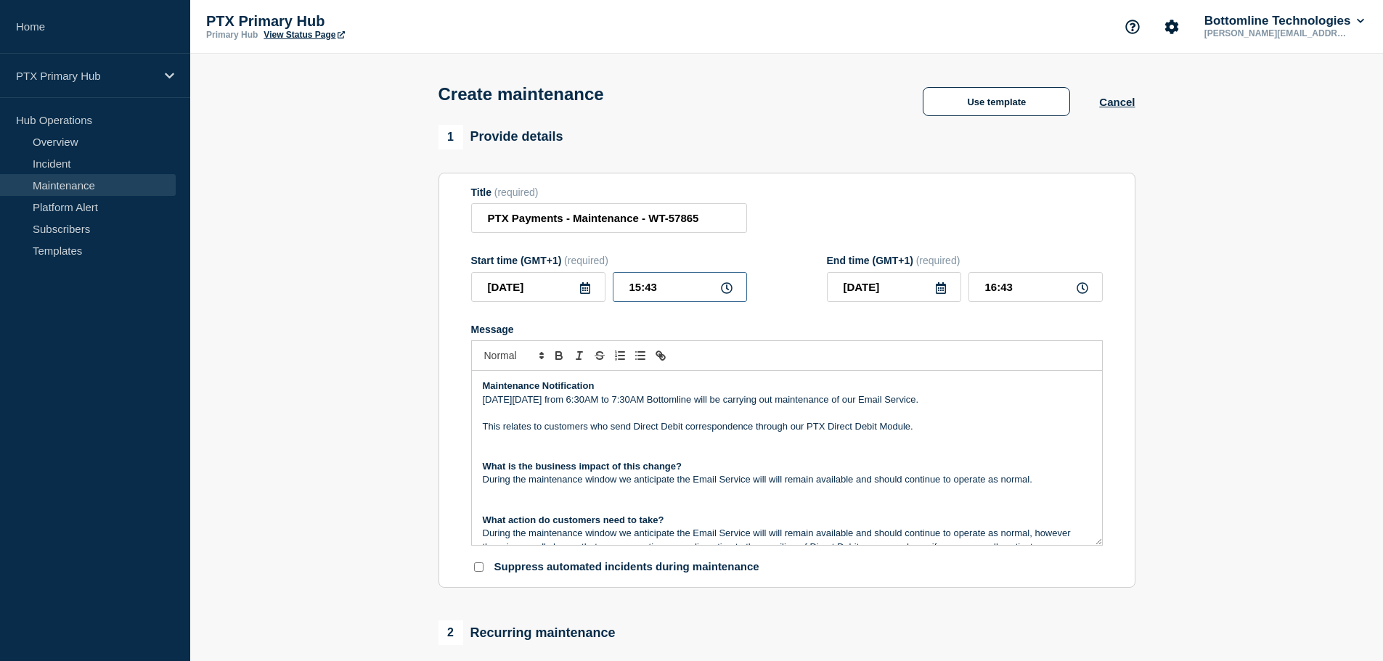
drag, startPoint x: 647, startPoint y: 292, endPoint x: 568, endPoint y: 287, distance: 79.2
click at [567, 287] on div "2025-10-07 15:43" at bounding box center [609, 287] width 276 height 30
type input "06:00"
drag, startPoint x: 1056, startPoint y: 291, endPoint x: 682, endPoint y: 232, distance: 378.4
click at [743, 245] on form "Title (required) PTX Payments - Maintenance - WT-57865 Start time (GMT+1) (requ…" at bounding box center [786, 381] width 631 height 388
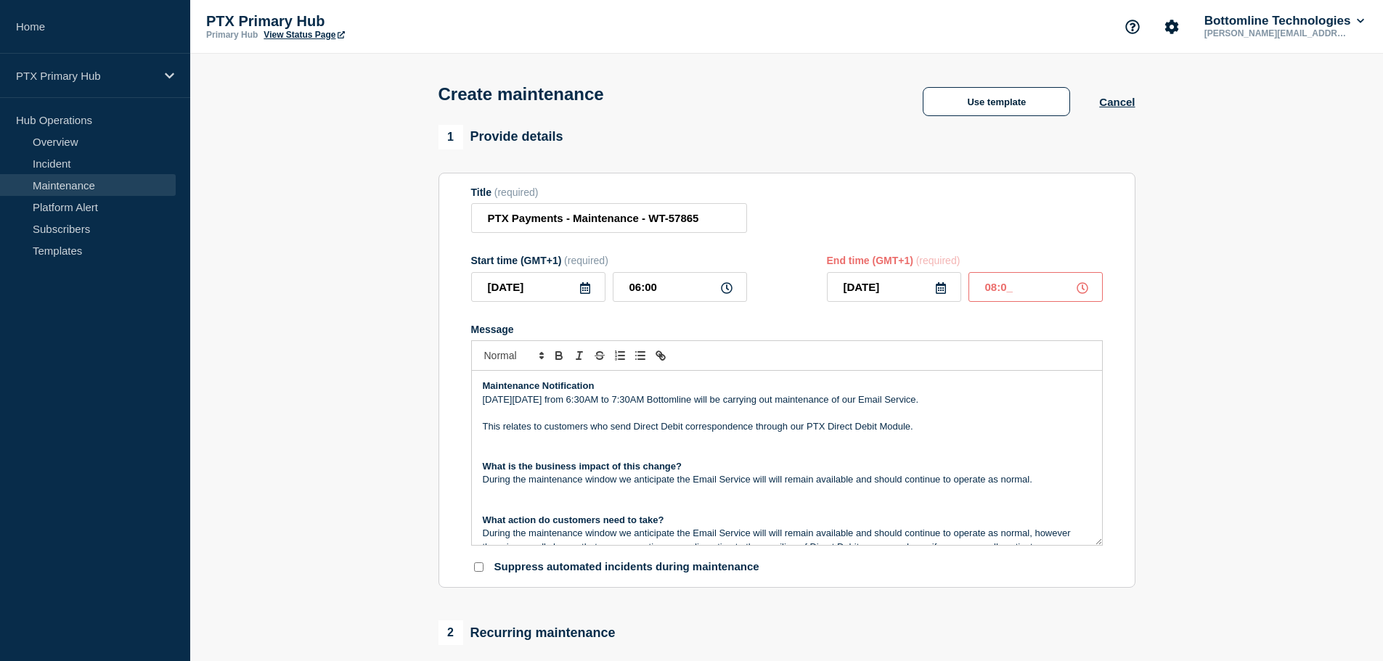
type input "08:00"
click at [624, 405] on p "[DATE][DATE] from 6:30AM to 7:30AM Bottomline will be carrying out maintenance …" at bounding box center [787, 399] width 608 height 13
click at [658, 398] on p "On Tuesday 7th October from 6:00AM to 7:30AM Bottomline will be carrying out ma…" at bounding box center [787, 399] width 608 height 13
click at [668, 406] on p "On Tuesday 7th October from 6:00AM to 8:30AM Bottomline will be carrying out ma…" at bounding box center [787, 399] width 608 height 13
click at [856, 419] on p "Message" at bounding box center [787, 412] width 608 height 13
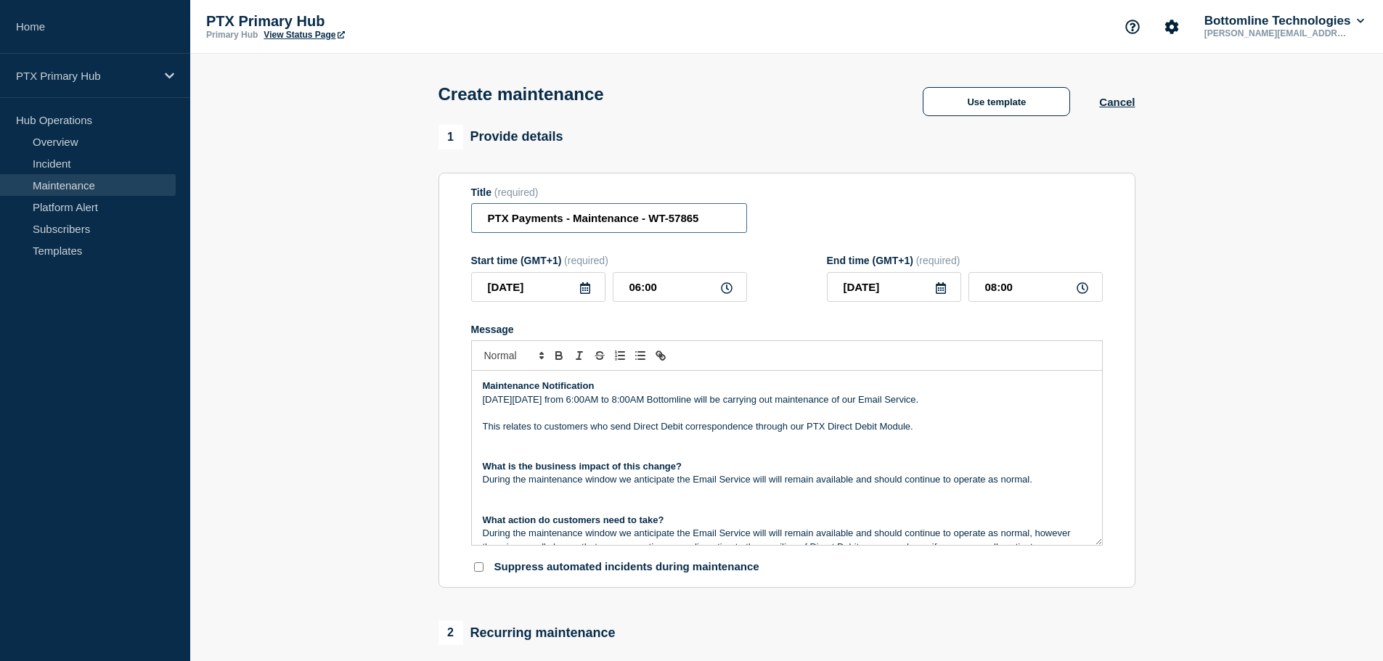
click at [490, 226] on input "PTX Payments - Maintenance - WT-57865" at bounding box center [609, 218] width 276 height 30
click at [893, 430] on p "This relates to customers who send Direct Debit correspondence through our PTX …" at bounding box center [787, 426] width 608 height 13
click at [954, 403] on p "On Tuesday 7th October from 6:00AM to 8:00AM Bottomline will be carrying out ma…" at bounding box center [787, 399] width 608 height 13
drag, startPoint x: 972, startPoint y: 398, endPoint x: 901, endPoint y: 404, distance: 70.6
click at [901, 404] on p "On Tuesday 7th October from 6:00AM to 8:00AM Bottomline will be carrying out ma…" at bounding box center [787, 399] width 608 height 13
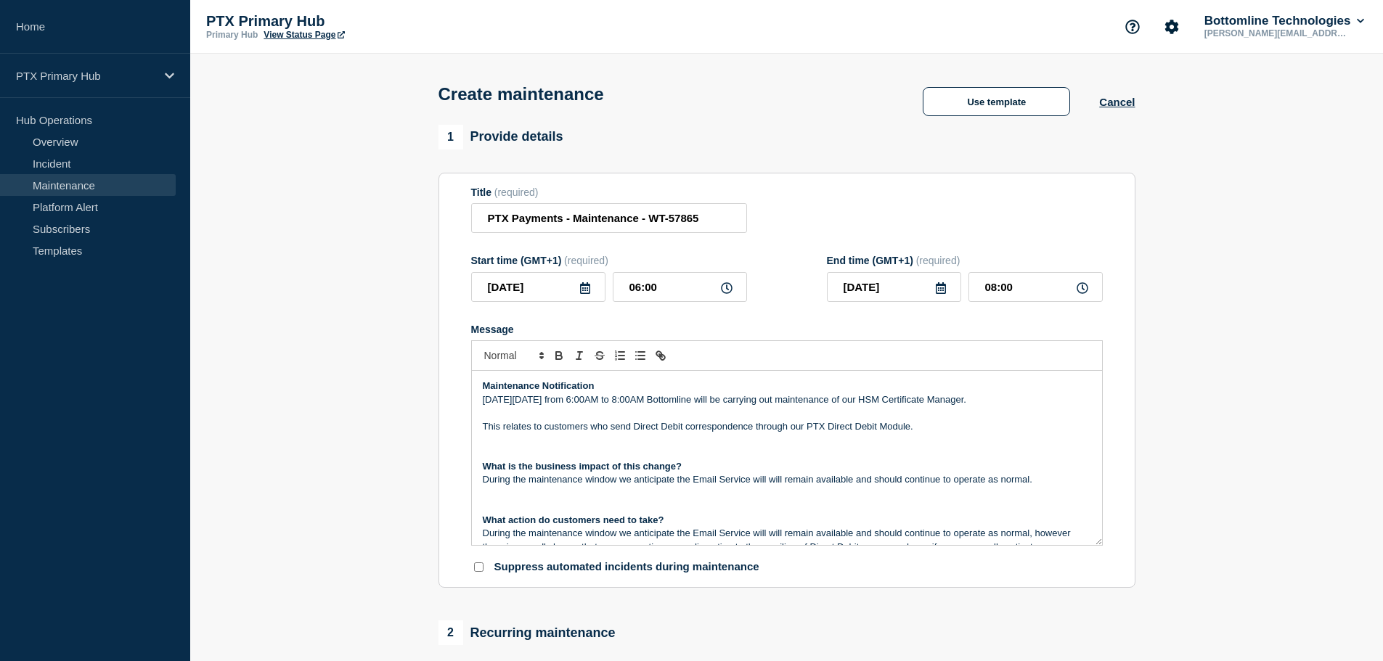
click at [543, 433] on p "This relates to customers who send Direct Debit correspondence through our PTX …" at bounding box center [787, 426] width 608 height 13
click at [700, 438] on p "Message" at bounding box center [787, 439] width 608 height 13
drag, startPoint x: 633, startPoint y: 430, endPoint x: 683, endPoint y: 428, distance: 50.1
click at [683, 428] on p "This relates to customers who send Direct Debit correspondence through our PTX …" at bounding box center [787, 426] width 608 height 13
drag, startPoint x: 843, startPoint y: 428, endPoint x: 760, endPoint y: 422, distance: 83.0
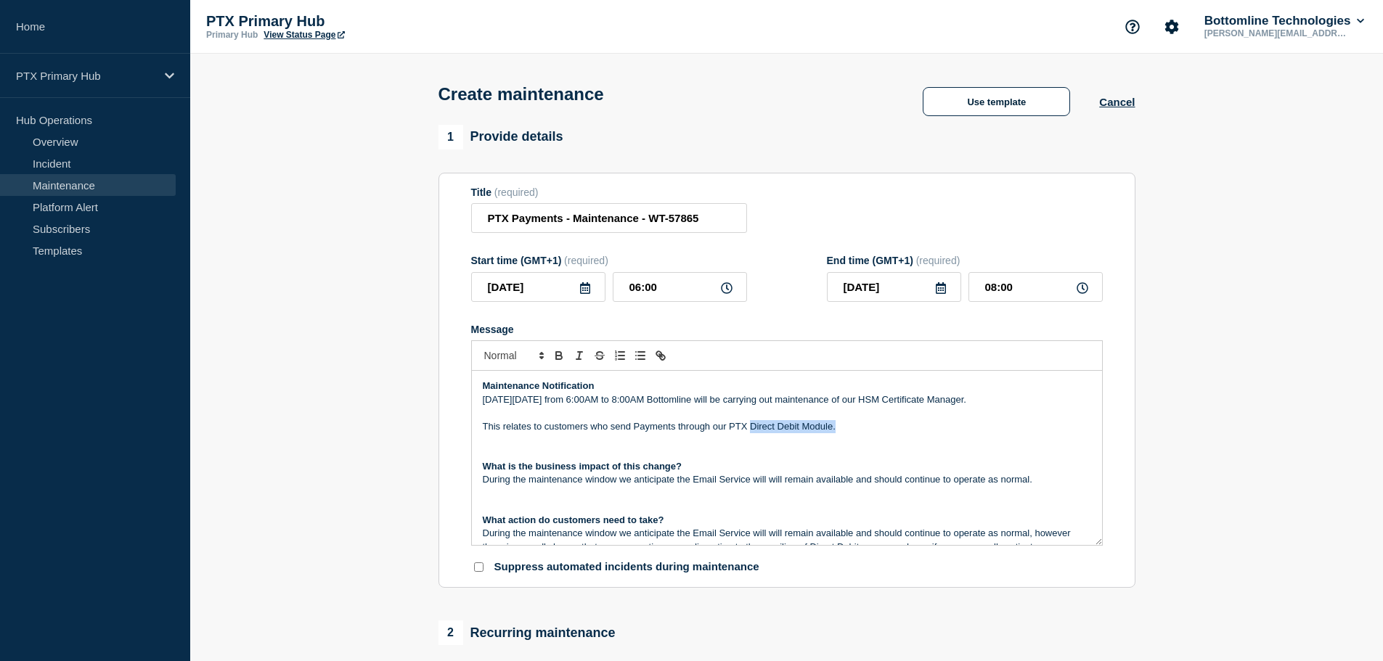
click at [750, 423] on p "This relates to customers who send Payments through our PTX Direct Debit Module." at bounding box center [787, 426] width 608 height 13
drag, startPoint x: 731, startPoint y: 433, endPoint x: 714, endPoint y: 429, distance: 17.1
click at [714, 429] on p "This relates to customers who send Payments through our PTX Direct Debit Module." at bounding box center [787, 426] width 608 height 13
drag, startPoint x: 831, startPoint y: 432, endPoint x: 736, endPoint y: 428, distance: 95.2
click at [736, 428] on p "This relates to customers who send Payments through PTX Direct Debit Module." at bounding box center [787, 426] width 608 height 13
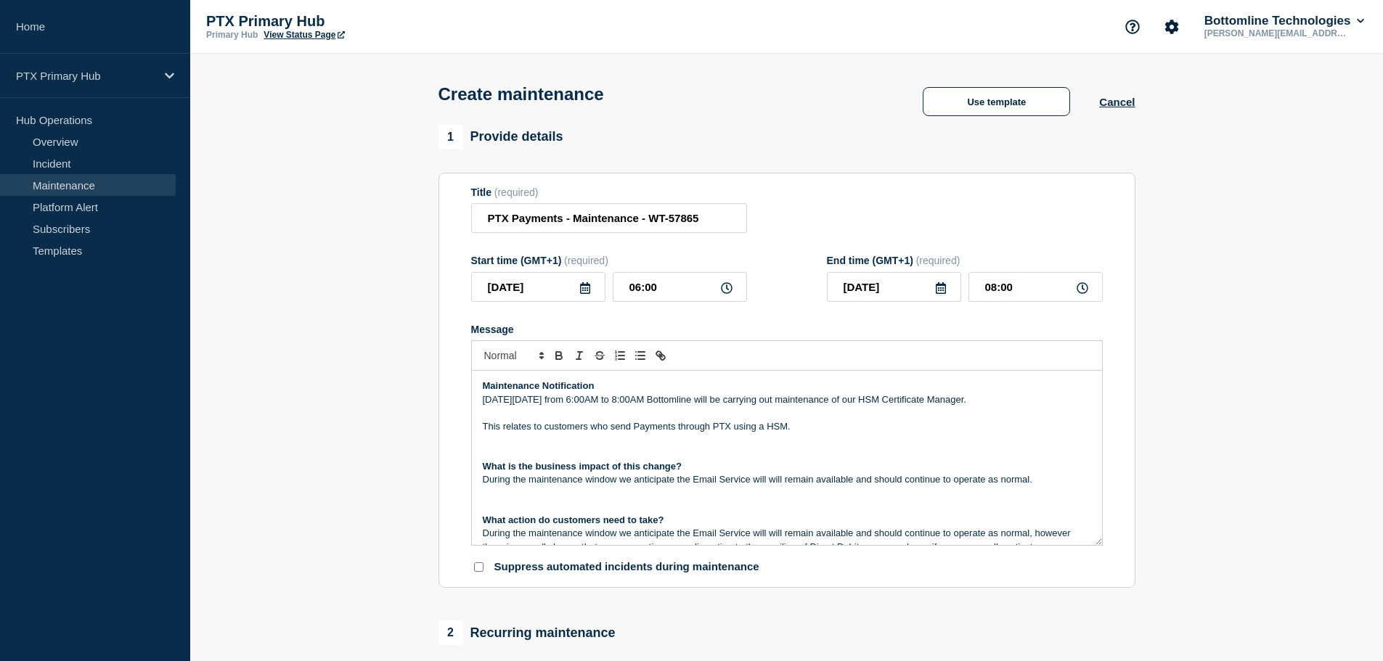
click at [748, 485] on p "During the maintenance window we anticipate the Email Service will will remain …" at bounding box center [787, 479] width 608 height 13
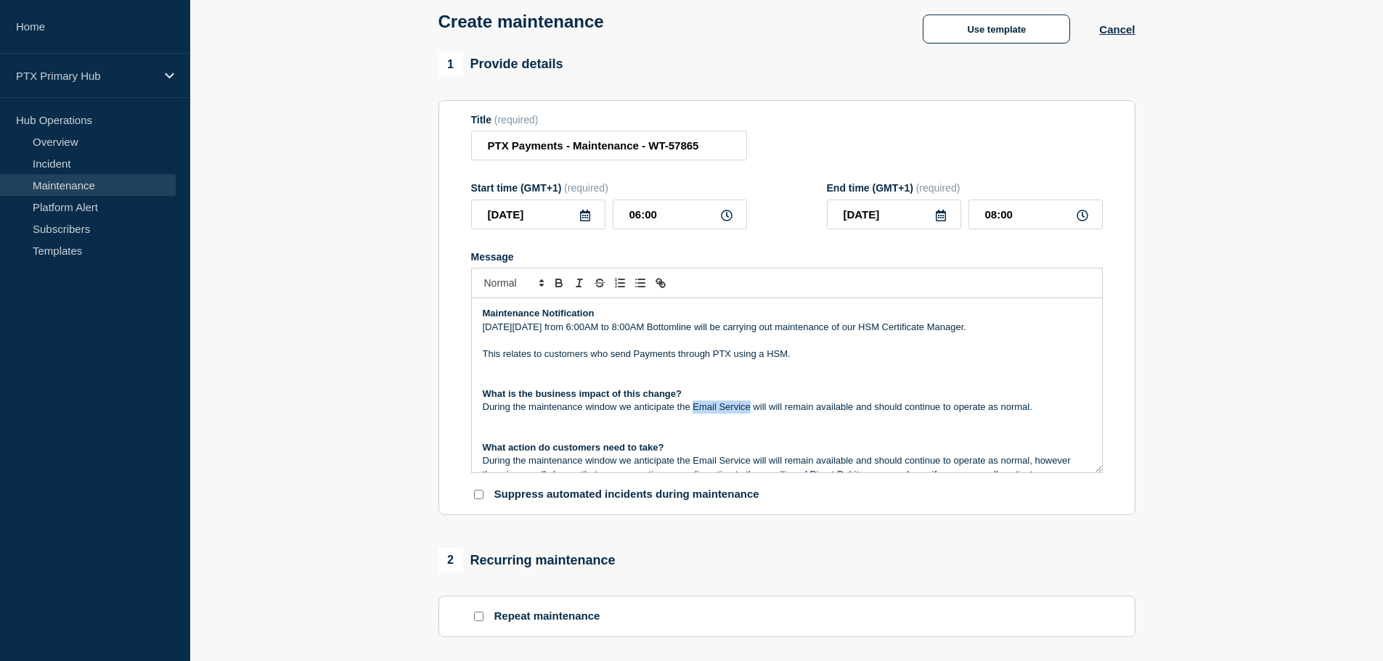
drag, startPoint x: 692, startPoint y: 407, endPoint x: 750, endPoint y: 411, distance: 57.5
click at [750, 411] on p "During the maintenance window we anticipate the Email Service will will remain …" at bounding box center [787, 407] width 608 height 13
drag, startPoint x: 675, startPoint y: 408, endPoint x: 751, endPoint y: 404, distance: 75.6
click at [751, 404] on p "During the maintenance window we anticipate the Email Service will will remain …" at bounding box center [787, 407] width 608 height 13
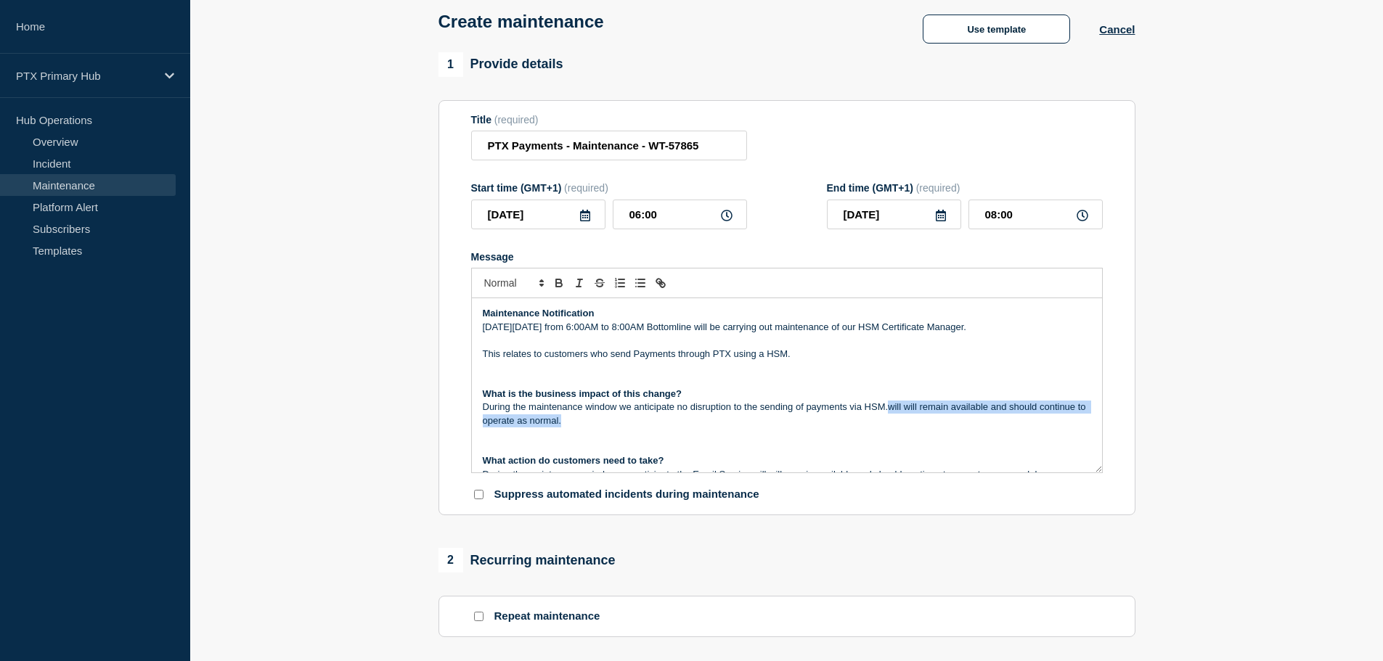
drag, startPoint x: 930, startPoint y: 414, endPoint x: 890, endPoint y: 404, distance: 41.2
click at [890, 404] on p "During the maintenance window we anticipate no disruption to the sending of pay…" at bounding box center [787, 414] width 608 height 27
click at [951, 438] on p "Message" at bounding box center [787, 434] width 608 height 13
drag, startPoint x: 907, startPoint y: 423, endPoint x: 890, endPoint y: 411, distance: 21.3
click at [890, 411] on p "During the maintenance window we anticipate no disruption to the sending of pay…" at bounding box center [787, 414] width 608 height 27
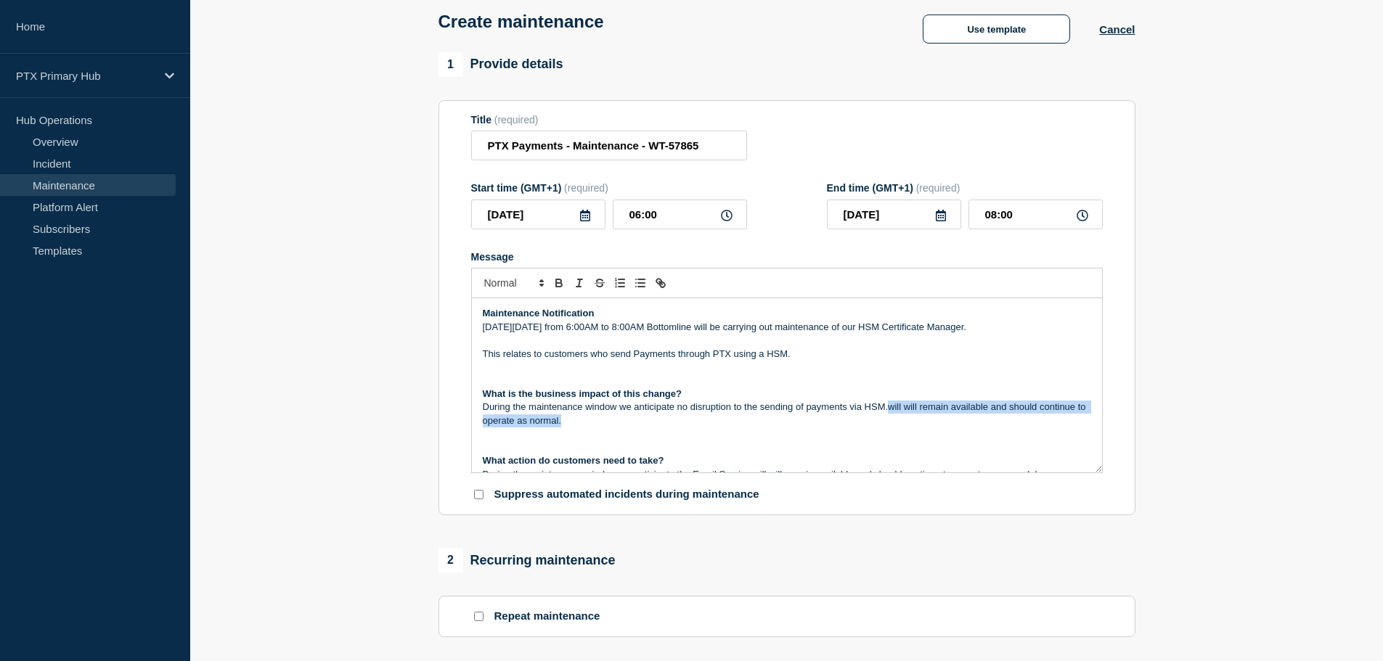
click at [951, 420] on p "During the maintenance window we anticipate no disruption to the sending of pay…" at bounding box center [787, 414] width 608 height 27
drag, startPoint x: 889, startPoint y: 410, endPoint x: 894, endPoint y: 417, distance: 8.3
click at [889, 411] on p "During the maintenance window we anticipate no disruption to the sending of pay…" at bounding box center [787, 414] width 608 height 27
click at [970, 413] on p "During the maintenance window we anticipate no disruption to the sending of pay…" at bounding box center [787, 414] width 608 height 27
click at [908, 409] on p "During the maintenance window we anticipate no disruption to the sending of pay…" at bounding box center [787, 414] width 608 height 27
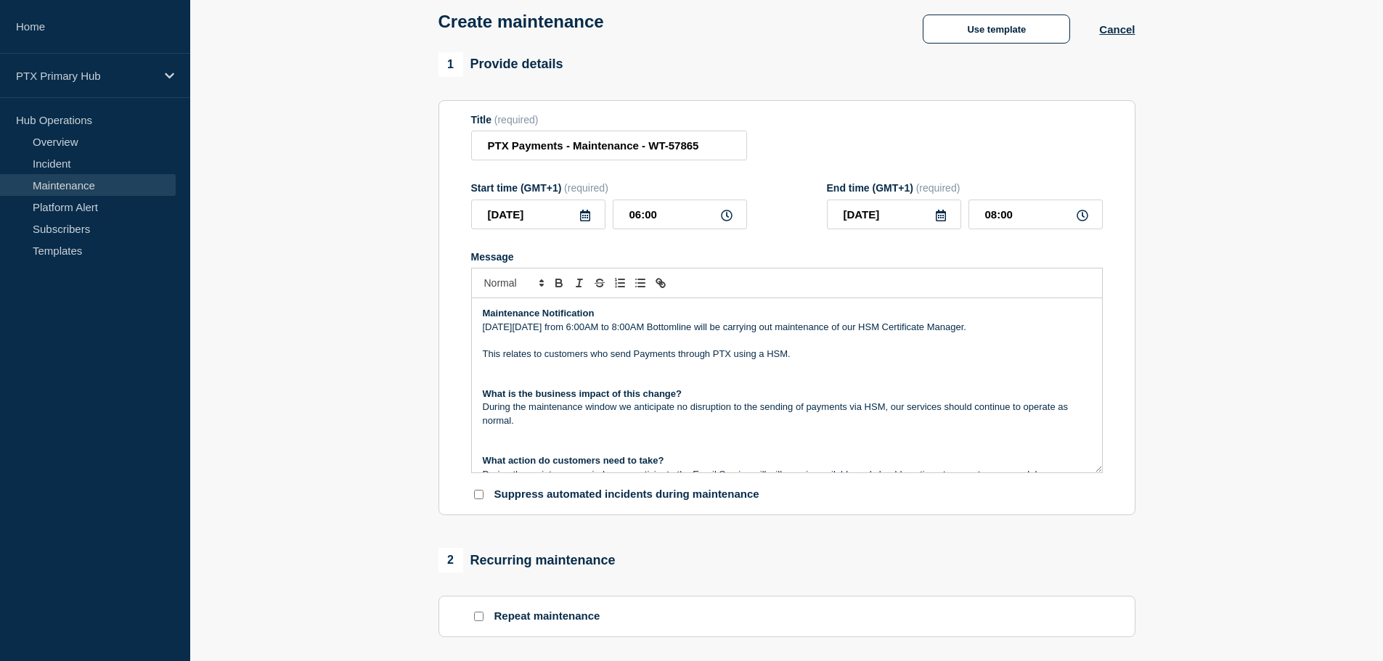
click at [947, 425] on p "During the maintenance window we anticipate no disruption to the sending of pay…" at bounding box center [787, 414] width 608 height 27
click at [666, 433] on p "Message" at bounding box center [787, 434] width 608 height 13
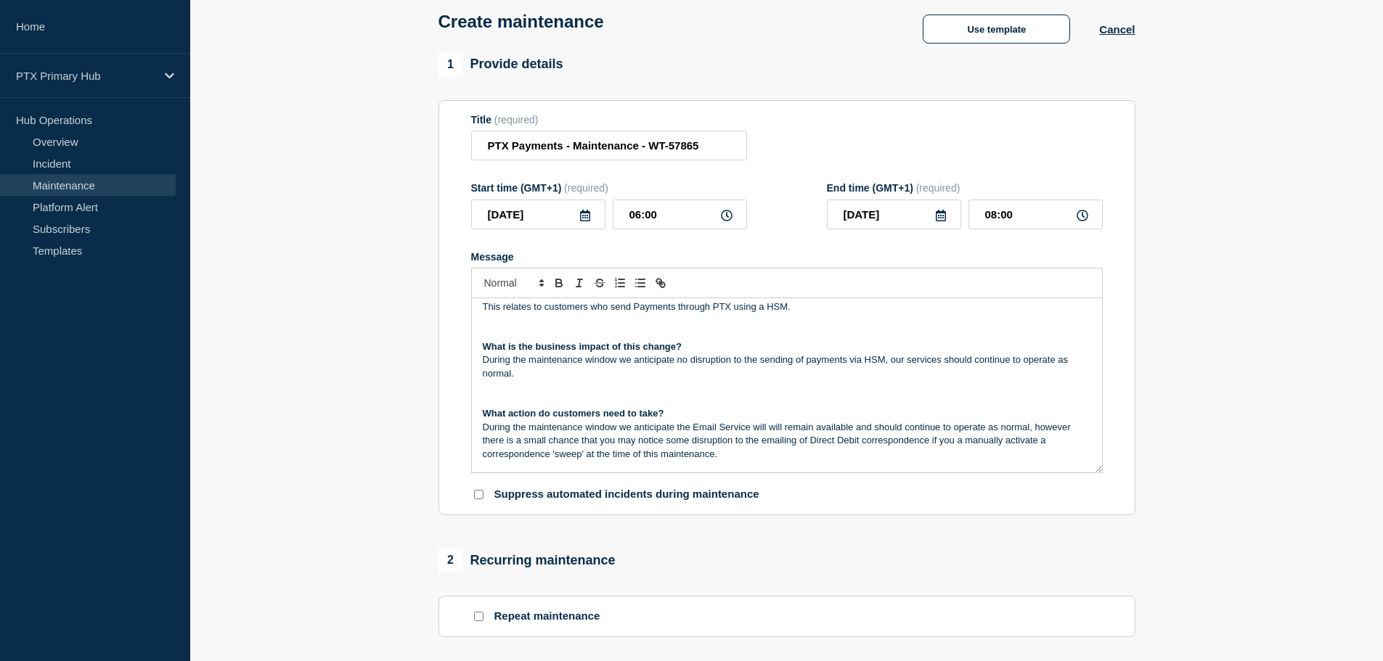
scroll to position [73, 0]
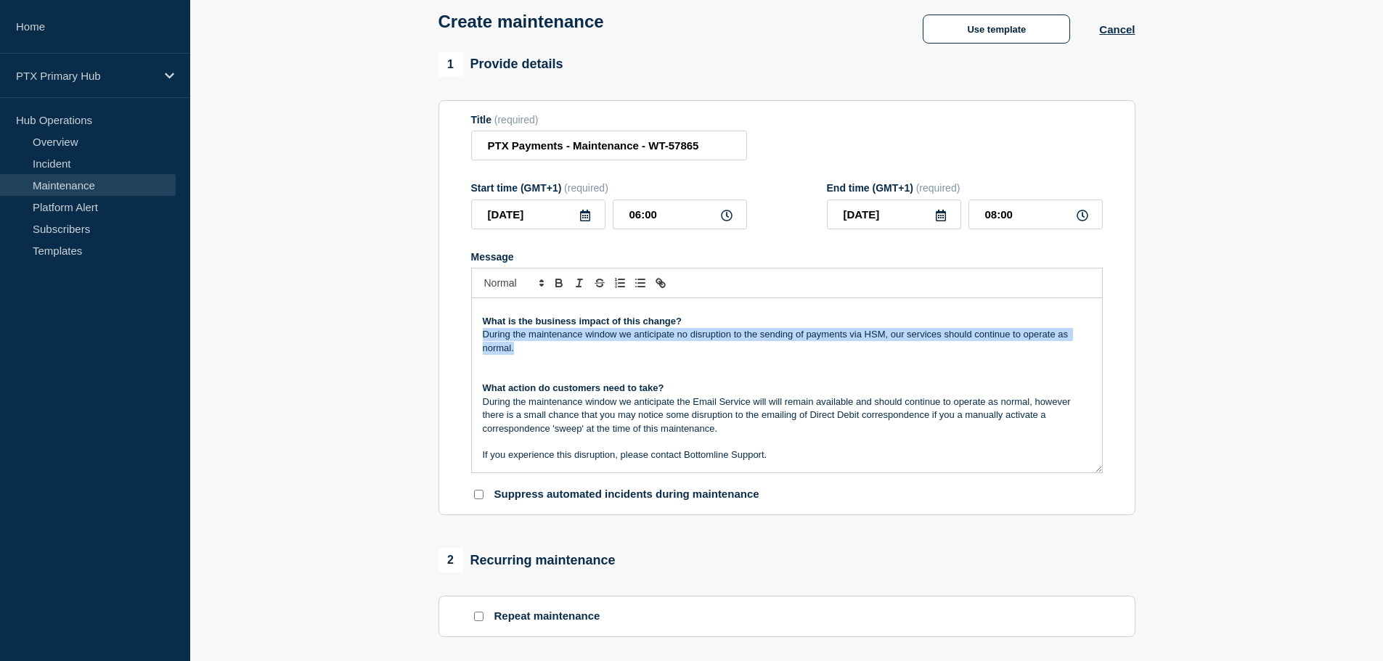
drag, startPoint x: 634, startPoint y: 358, endPoint x: 473, endPoint y: 335, distance: 163.5
click at [473, 335] on div "Maintenance Notification On Tuesday 7th October from 6:00AM to 8:00AM Bottomlin…" at bounding box center [787, 385] width 630 height 174
copy p "During the maintenance window we anticipate no disruption to the sending of pay…"
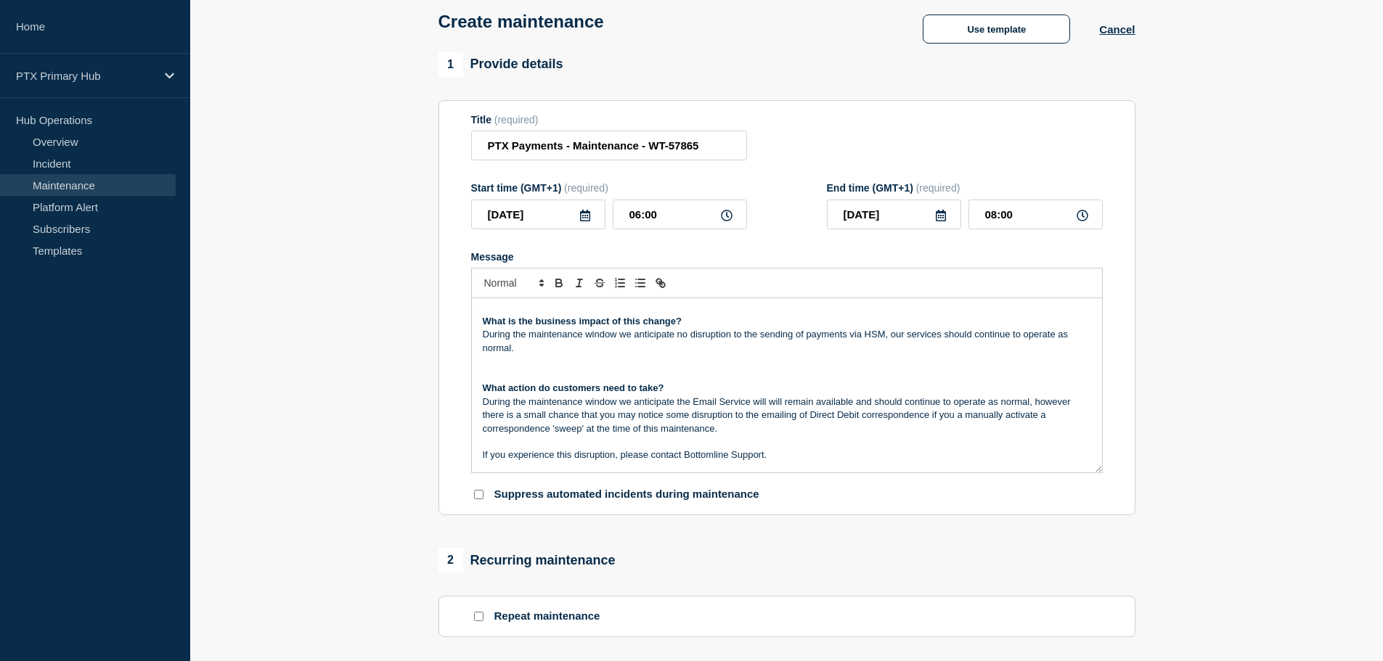
click at [586, 425] on p "During the maintenance window we anticipate the Email Service will will remain …" at bounding box center [787, 416] width 608 height 40
click at [746, 415] on p "During the maintenance window we anticipate the Email Service will will remain …" at bounding box center [787, 416] width 608 height 40
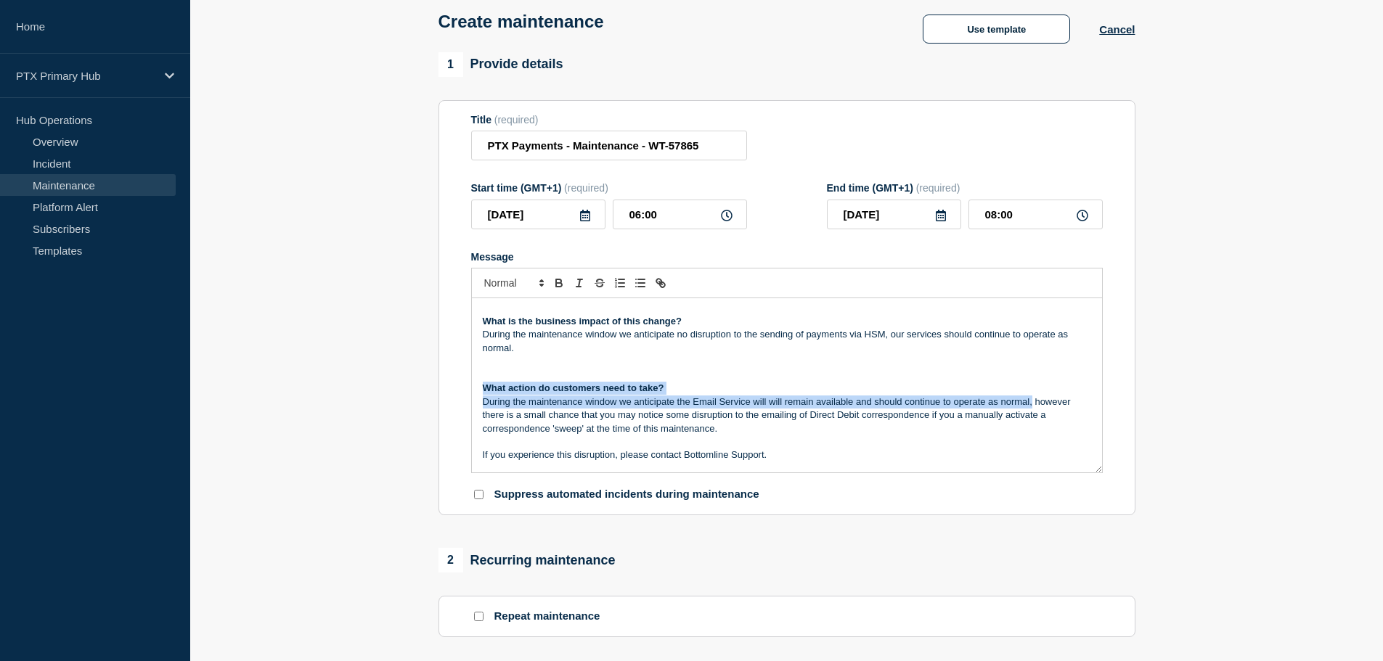
drag, startPoint x: 1031, startPoint y: 406, endPoint x: 478, endPoint y: 398, distance: 553.1
click at [478, 398] on div "Maintenance Notification On Tuesday 7th October from 6:00AM to 8:00AM Bottomlin…" at bounding box center [787, 385] width 630 height 174
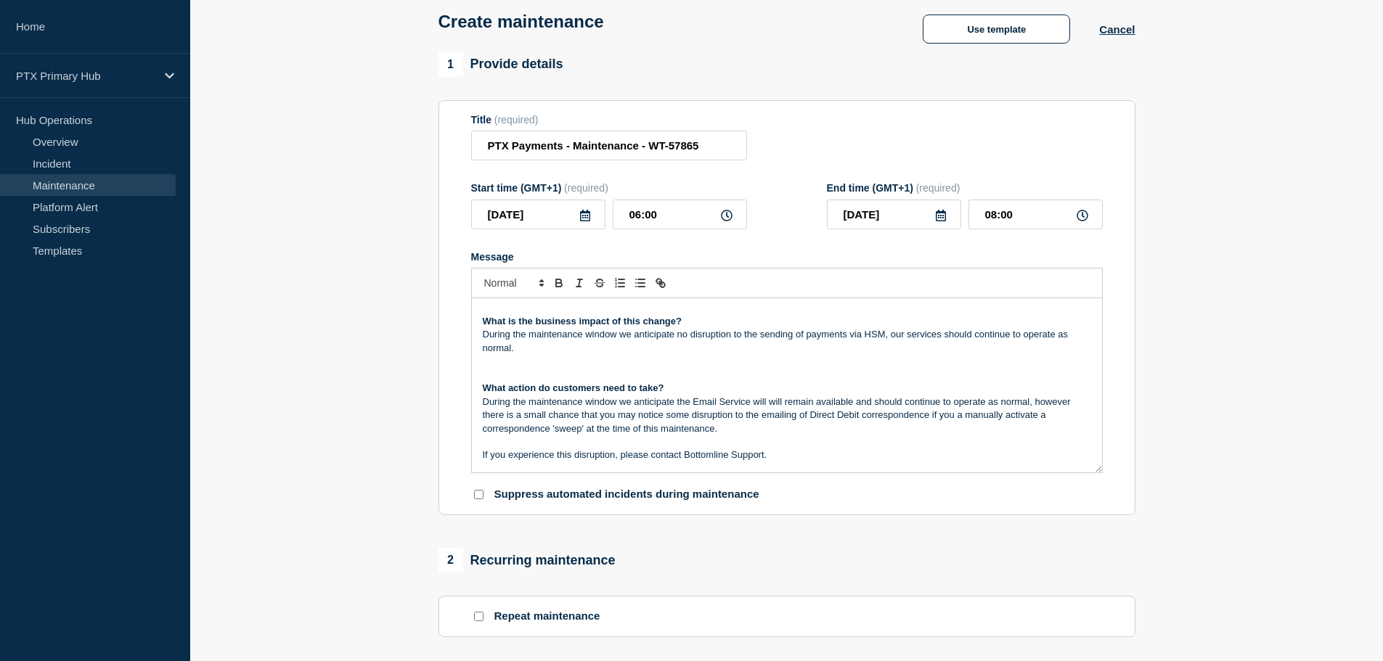
drag, startPoint x: 764, startPoint y: 424, endPoint x: 928, endPoint y: 412, distance: 164.5
click at [775, 424] on p "During the maintenance window we anticipate the Email Service will will remain …" at bounding box center [787, 416] width 608 height 40
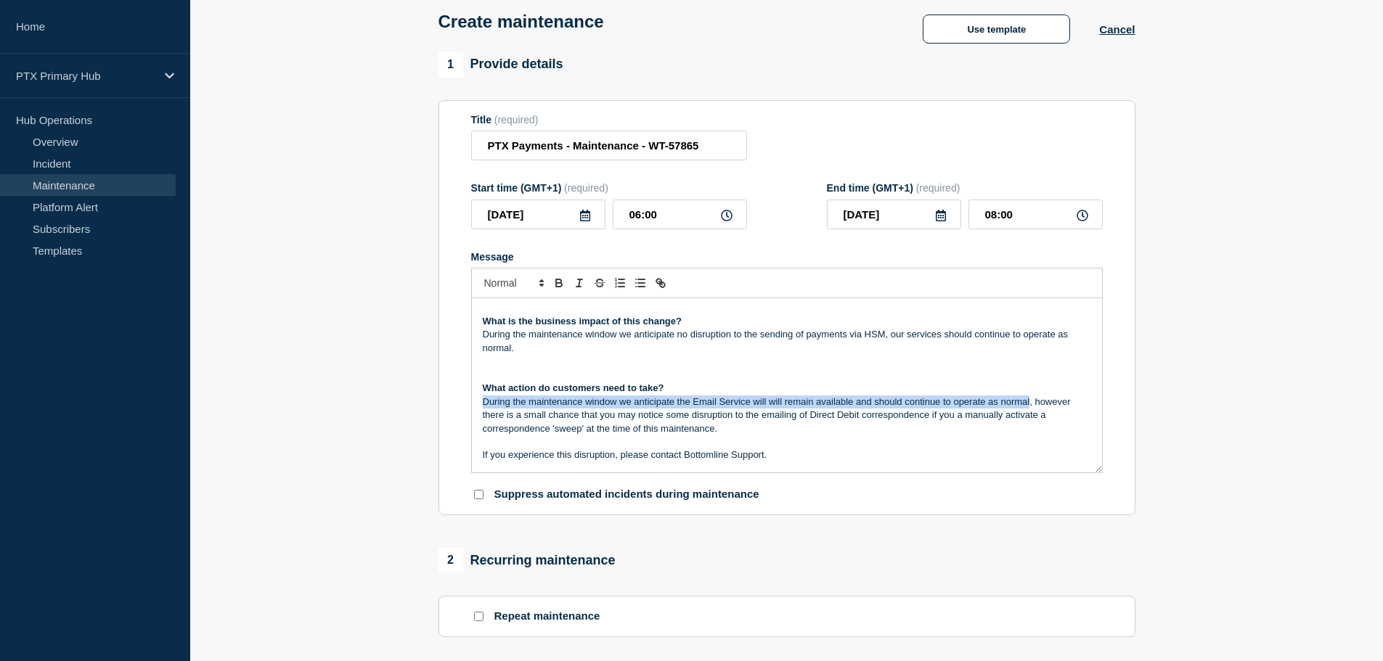
drag, startPoint x: 1029, startPoint y: 407, endPoint x: 462, endPoint y: 410, distance: 567.6
click at [462, 410] on section "Title (required) PTX Payments - Maintenance - WT-57865 Start time (GMT+1) (requ…" at bounding box center [786, 308] width 697 height 416
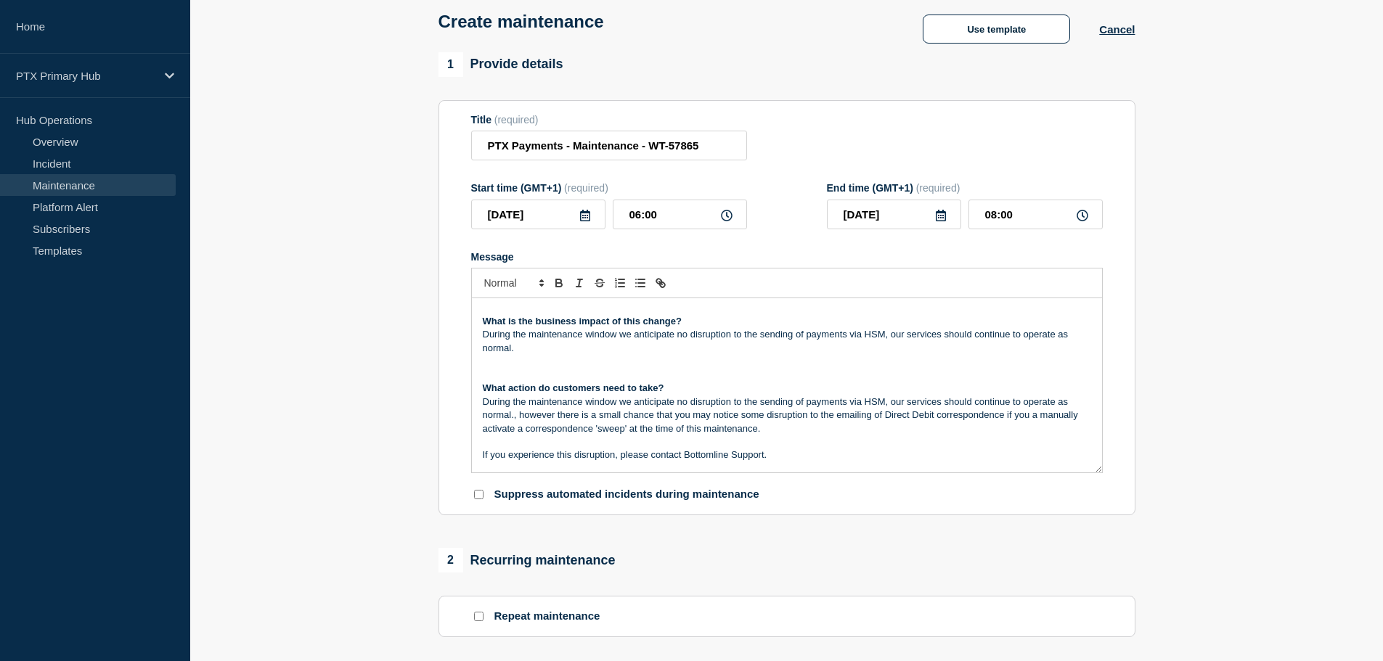
click at [1007, 409] on p "During the maintenance window we anticipate no disruption to the sending of pay…" at bounding box center [787, 416] width 608 height 40
click at [512, 420] on p "During the maintenance window we anticipate no disruption to the sending of pay…" at bounding box center [787, 416] width 608 height 40
drag, startPoint x: 518, startPoint y: 415, endPoint x: 533, endPoint y: 417, distance: 15.3
click at [518, 416] on p "During the maintenance window we anticipate no disruption to the sending of pay…" at bounding box center [787, 416] width 608 height 40
click at [816, 430] on p "During the maintenance window we anticipate no disruption to the sending of pay…" at bounding box center [787, 416] width 608 height 40
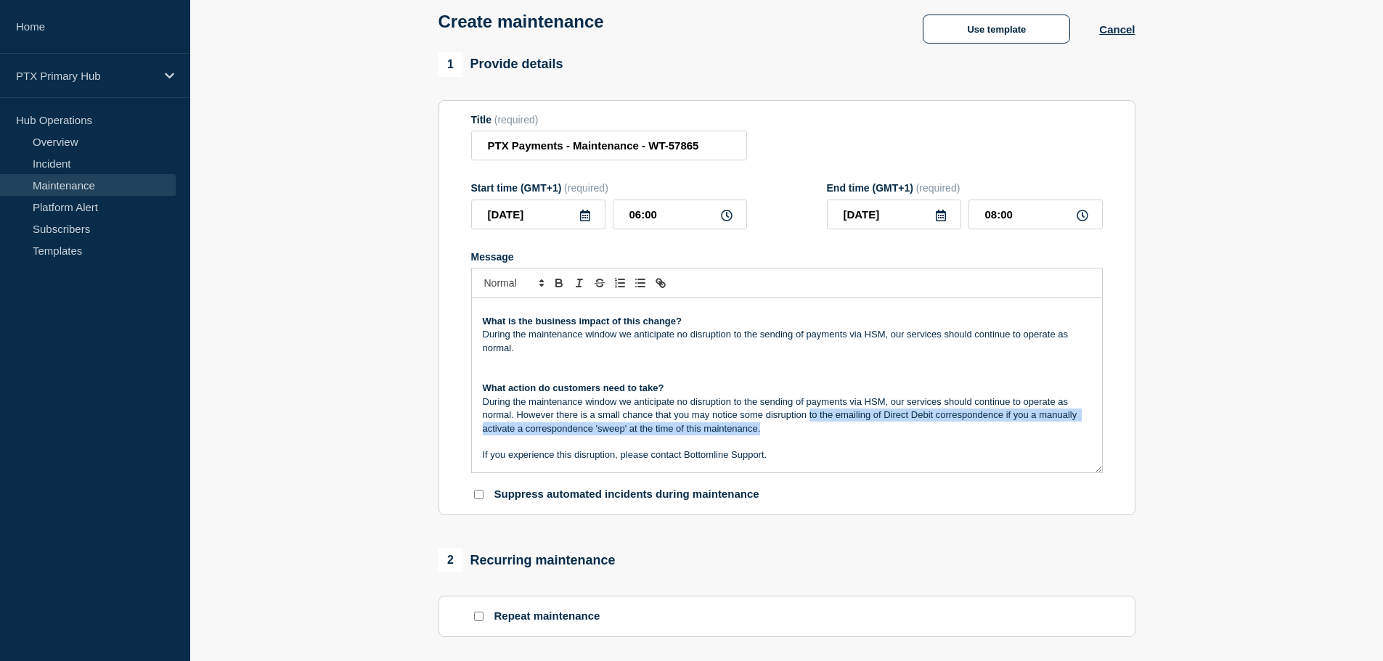
drag, startPoint x: 842, startPoint y: 430, endPoint x: 809, endPoint y: 414, distance: 37.0
click at [809, 414] on p "During the maintenance window we anticipate no disruption to the sending of pay…" at bounding box center [787, 416] width 608 height 40
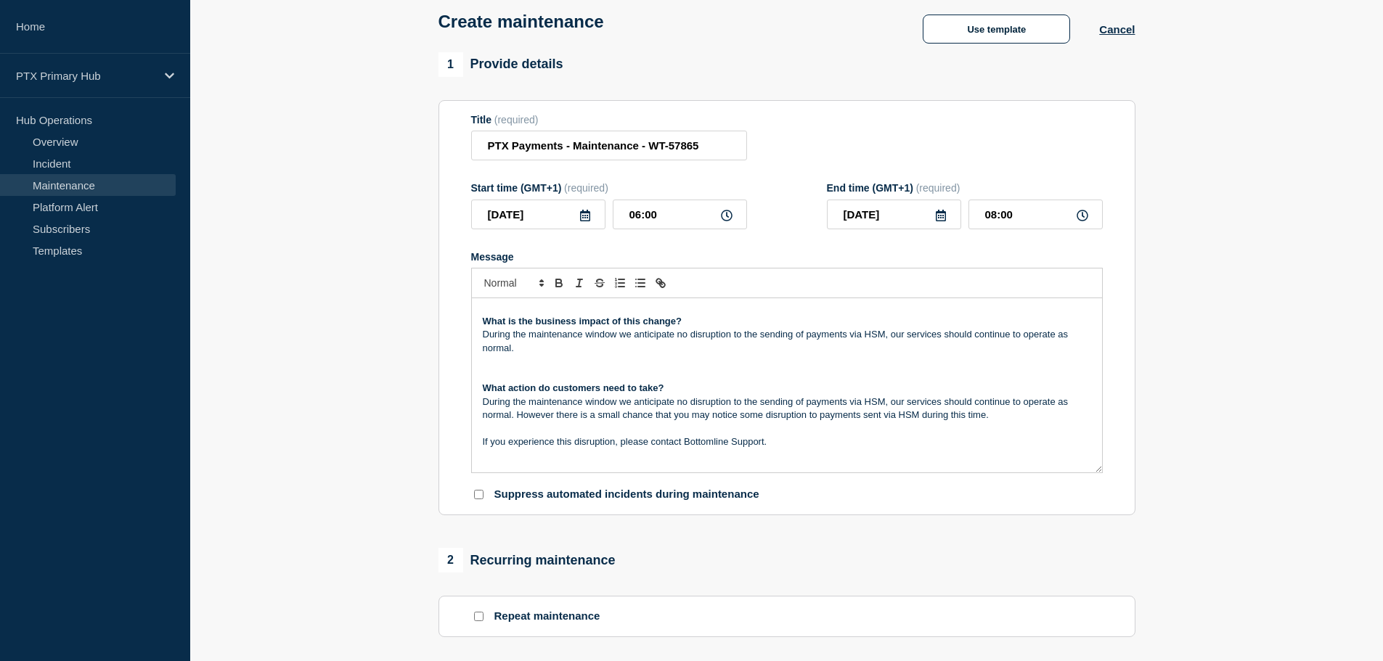
click at [890, 361] on p "Message" at bounding box center [787, 361] width 608 height 13
click at [900, 377] on p "Message" at bounding box center [787, 375] width 608 height 13
click at [1022, 433] on p "Message" at bounding box center [787, 428] width 608 height 13
click at [857, 412] on p "During the maintenance window we anticipate no disruption to the sending of pay…" at bounding box center [787, 409] width 608 height 27
click at [965, 411] on p "During the maintenance window we anticipate no disruption to the sending of pay…" at bounding box center [787, 409] width 608 height 27
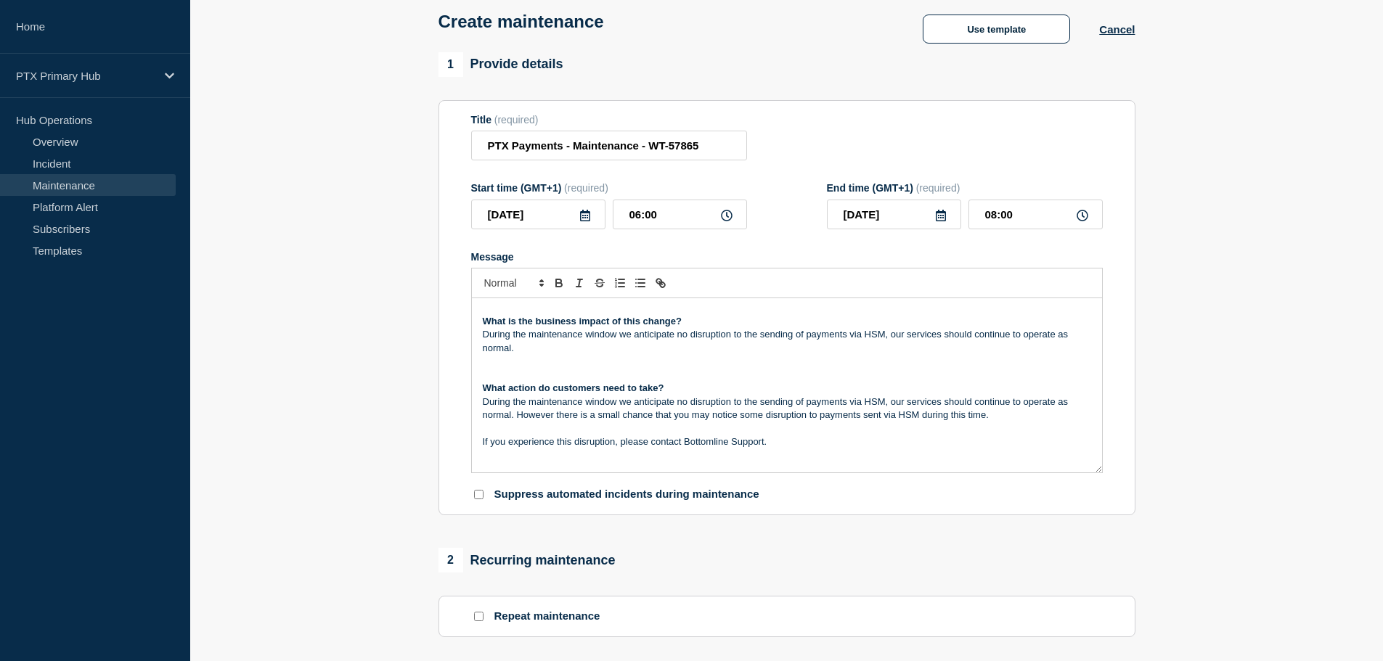
click at [914, 404] on p "During the maintenance window we anticipate no disruption to the sending of pay…" at bounding box center [787, 409] width 608 height 27
click at [1027, 420] on p "During the maintenance window we anticipate no disruption to the sending of pay…" at bounding box center [787, 409] width 608 height 27
drag, startPoint x: 1001, startPoint y: 419, endPoint x: 987, endPoint y: 421, distance: 14.0
click at [987, 421] on p "During the maintenance window we anticipate no disruption to the sending of pay…" at bounding box center [787, 409] width 608 height 27
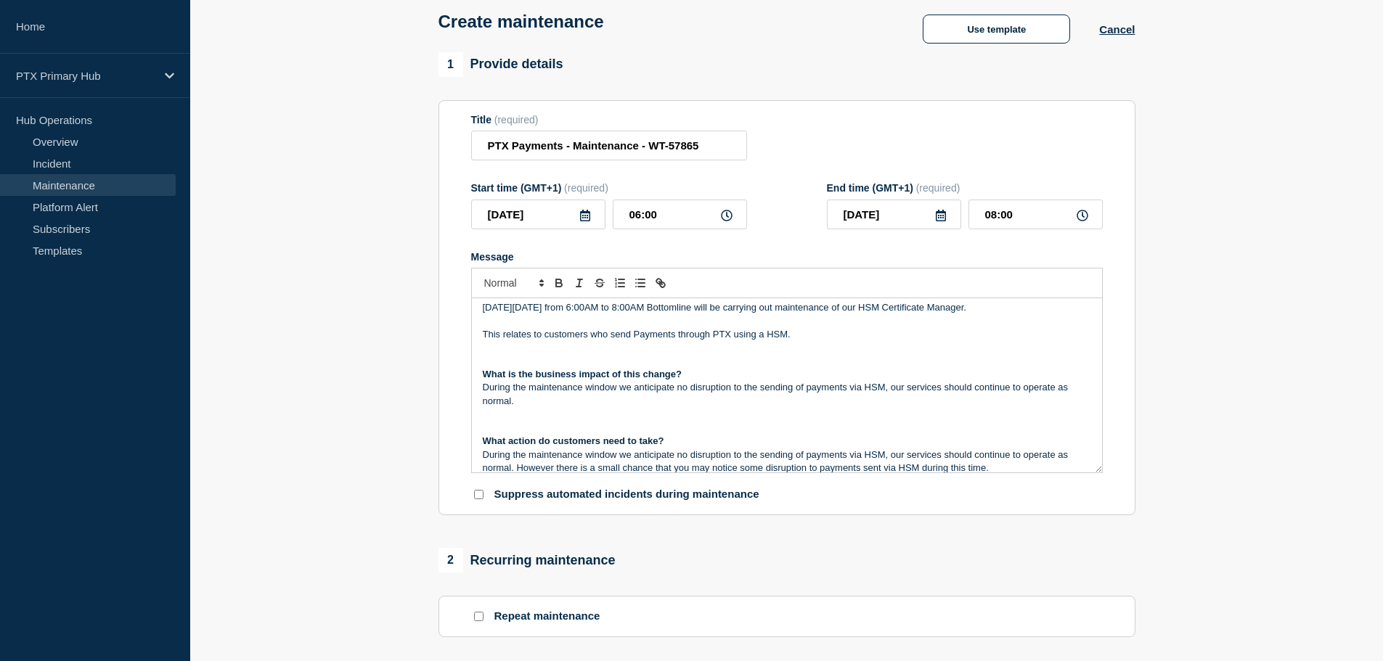
scroll to position [92, 0]
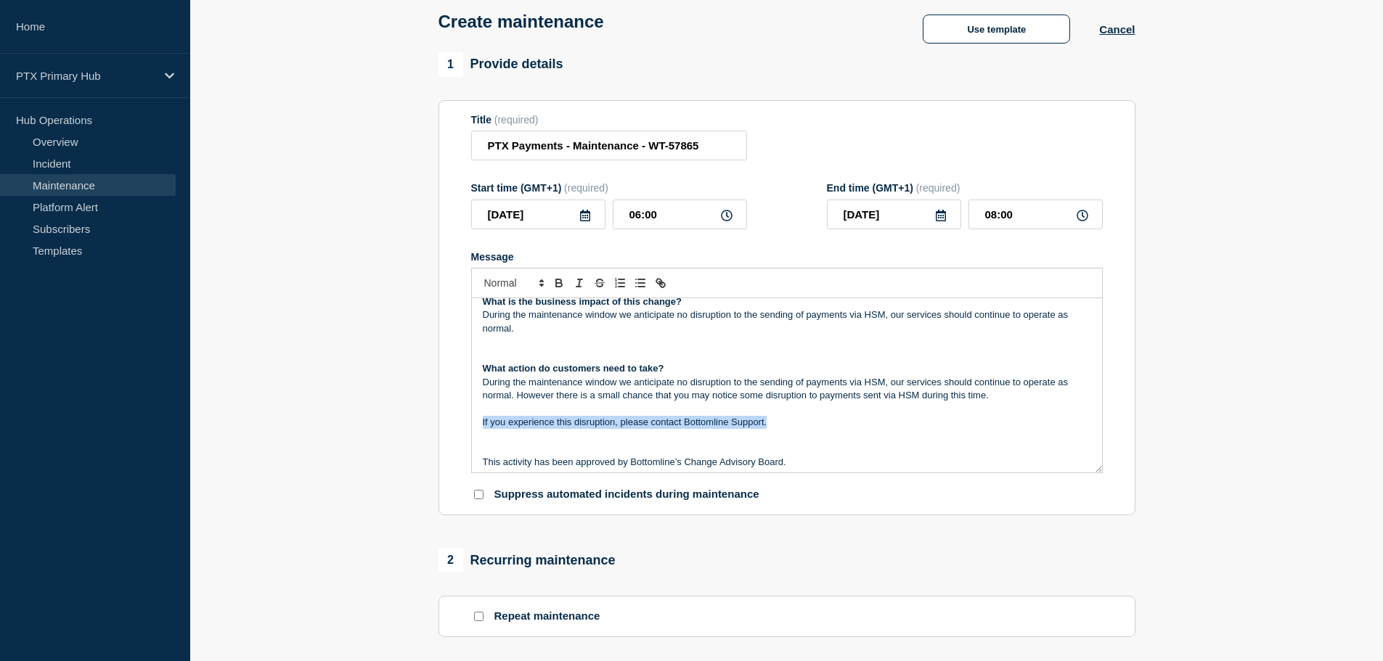
drag, startPoint x: 772, startPoint y: 424, endPoint x: 469, endPoint y: 428, distance: 303.4
click at [469, 428] on section "Title (required) PTX Payments - Maintenance - WT-57865 Start time (GMT+1) (requ…" at bounding box center [786, 308] width 697 height 416
click at [678, 455] on p "Message" at bounding box center [787, 449] width 608 height 13
click at [757, 382] on p "During the maintenance window we anticipate no disruption to the sending of pay…" at bounding box center [787, 389] width 608 height 27
click at [891, 383] on p "During the maintenance window we anticipate no disruption to the sending of pay…" at bounding box center [787, 389] width 608 height 27
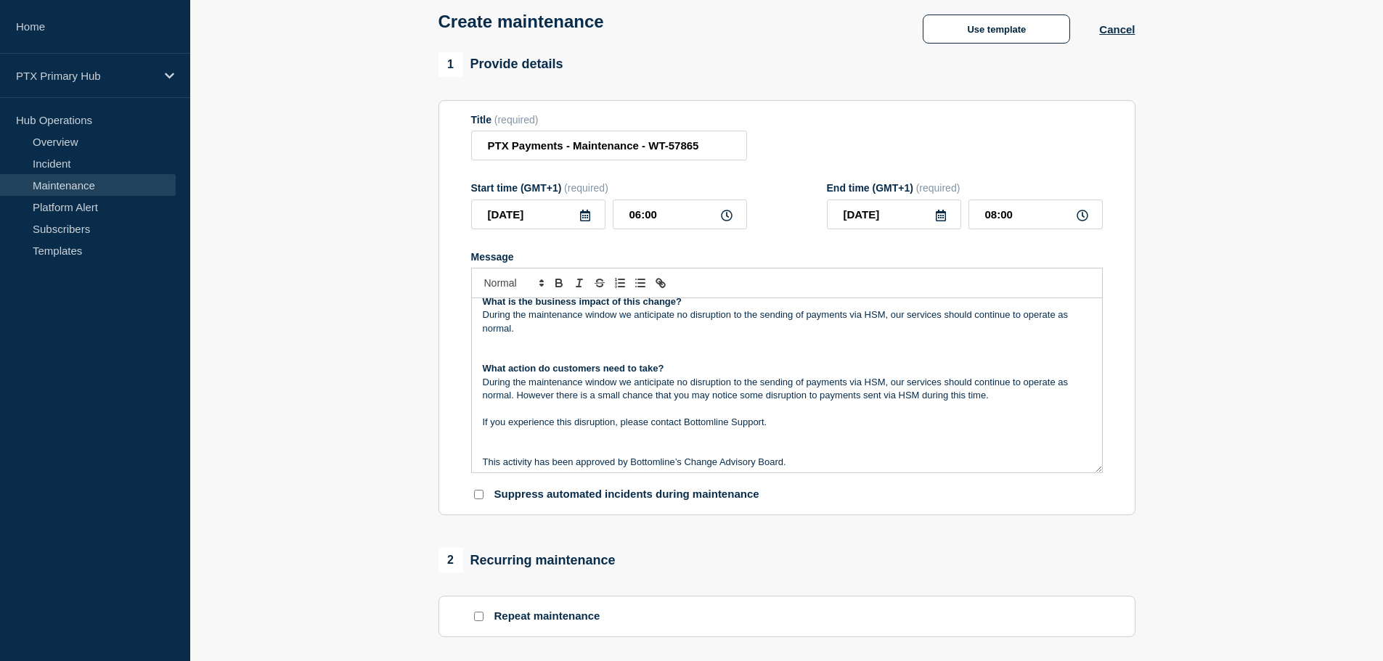
click at [749, 389] on p "During the maintenance window we anticipate no disruption to the sending of pay…" at bounding box center [787, 389] width 608 height 27
click at [674, 391] on p "During the maintenance window we anticipate no disruption to the sending of pay…" at bounding box center [787, 389] width 608 height 27
drag, startPoint x: 922, startPoint y: 319, endPoint x: 1094, endPoint y: 335, distance: 172.8
click at [1094, 335] on div "Maintenance Notification On Tuesday 7th October from 6:00AM to 8:00AM Bottomlin…" at bounding box center [787, 385] width 630 height 174
copy p "our services should continue to operate as normal."
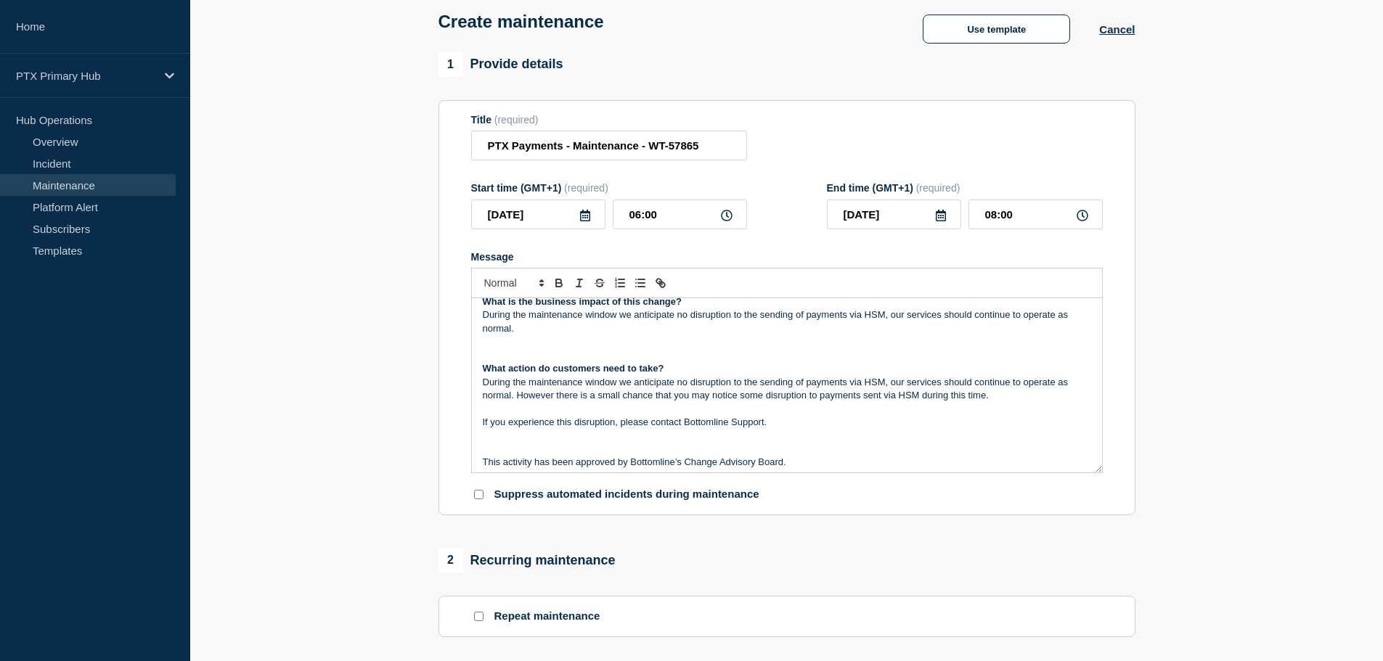
click at [643, 429] on p "If you experience this disruption, please contact Bottomline Support." at bounding box center [787, 422] width 608 height 13
drag, startPoint x: 619, startPoint y: 385, endPoint x: 887, endPoint y: 388, distance: 267.9
click at [887, 388] on p "During the maintenance window we anticipate no disruption to the sending of pay…" at bounding box center [787, 389] width 608 height 27
click at [779, 398] on p "During the maintenance window our services should continue to operate as normal…" at bounding box center [787, 389] width 608 height 27
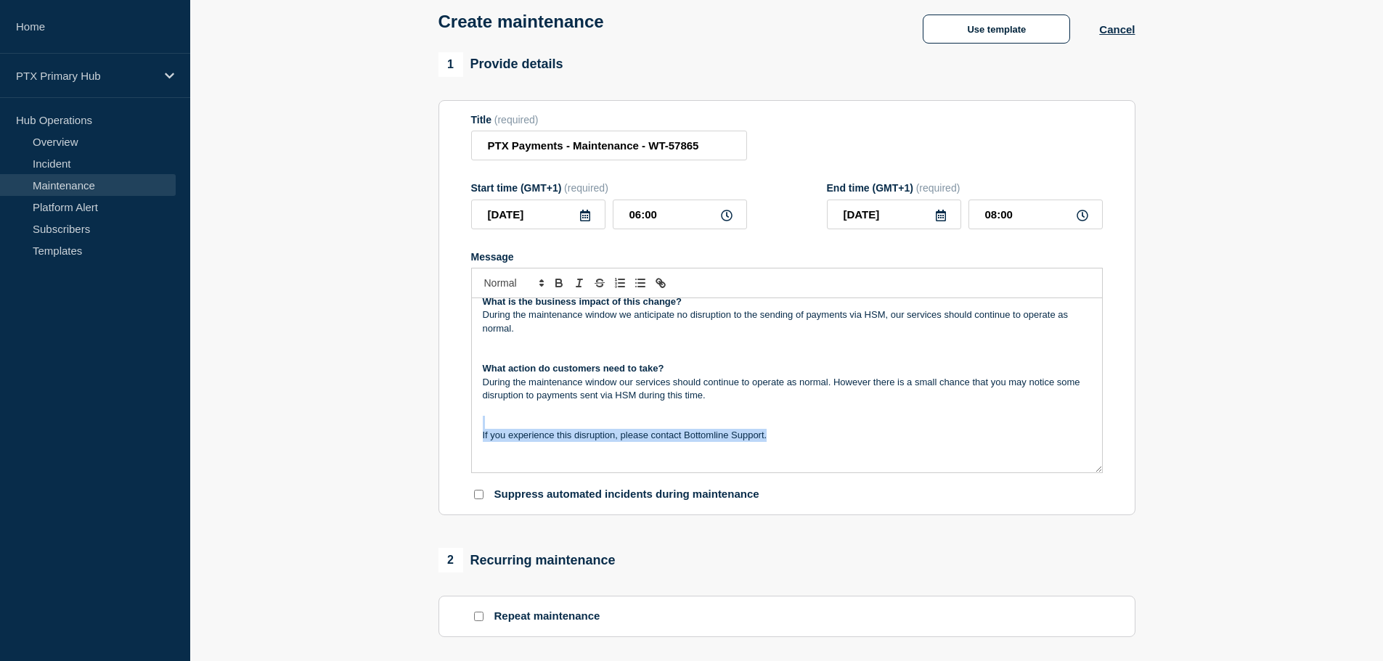
drag, startPoint x: 793, startPoint y: 441, endPoint x: 440, endPoint y: 415, distance: 354.4
click at [443, 419] on section "Title (required) PTX Payments - Maintenance - WT-57865 Start time (GMT+1) (requ…" at bounding box center [786, 308] width 697 height 416
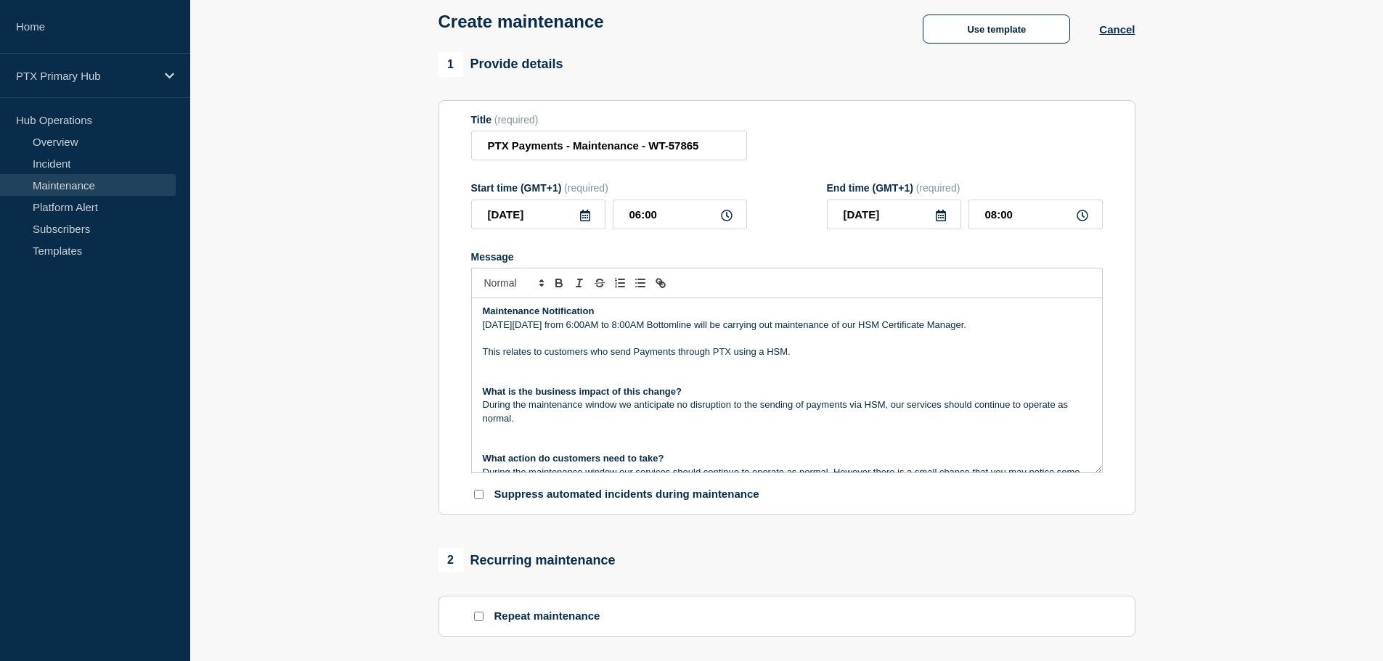
scroll to position [0, 0]
click at [896, 334] on p "On Tuesday 7th October from 6:00AM to 8:00AM Bottomline will be carrying out ma…" at bounding box center [787, 327] width 608 height 13
click at [952, 334] on p "On Tuesday 7th October from 6:00AM to 8:00AM Bottomline will be carrying out ma…" at bounding box center [787, 327] width 608 height 13
click at [894, 343] on p "Message" at bounding box center [787, 340] width 608 height 13
click at [941, 334] on p "On Tuesday 7th October from 6:00AM to 8:00AM Bottomline will be carrying out ma…" at bounding box center [787, 327] width 608 height 13
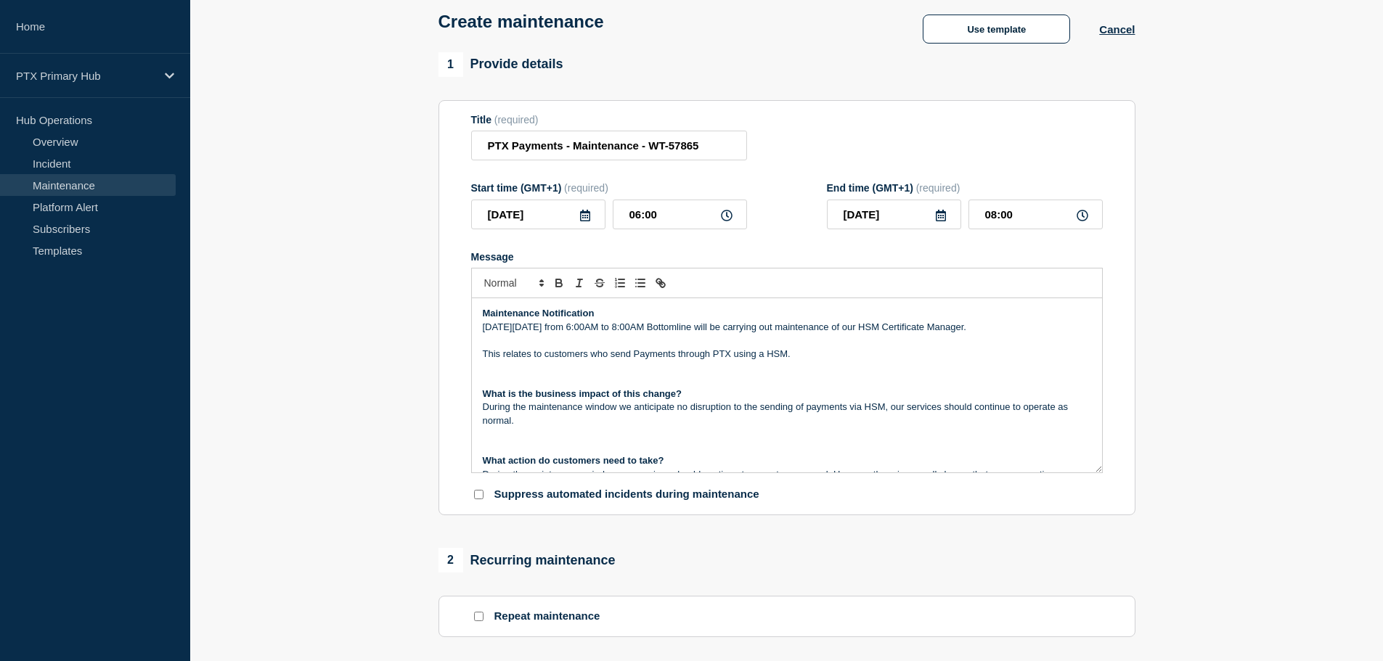
click at [999, 338] on p "Message" at bounding box center [787, 340] width 608 height 13
click at [1020, 334] on p "On Tuesday 7th October from 6:00AM to 8:00AM Bottomline will be carrying out ma…" at bounding box center [787, 327] width 608 height 13
click at [805, 354] on p "This relates to customers who send Payments through PTX using a HSM." at bounding box center [787, 354] width 608 height 13
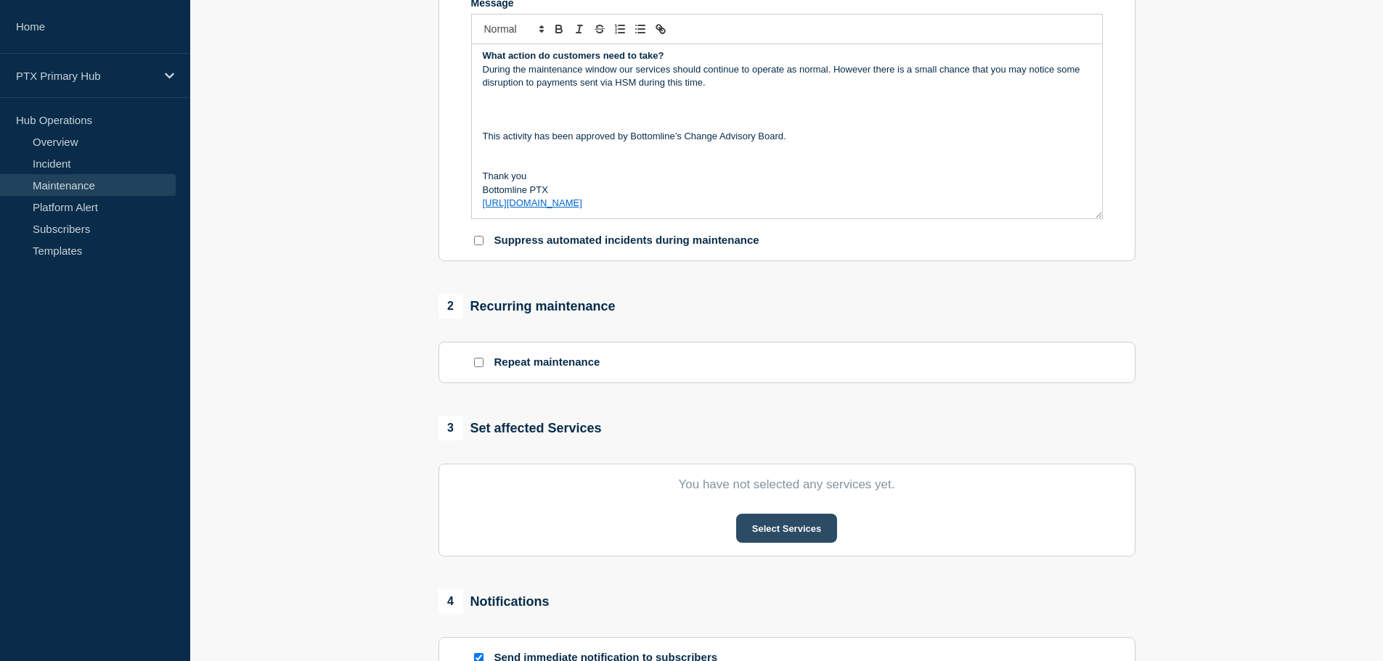
scroll to position [363, 0]
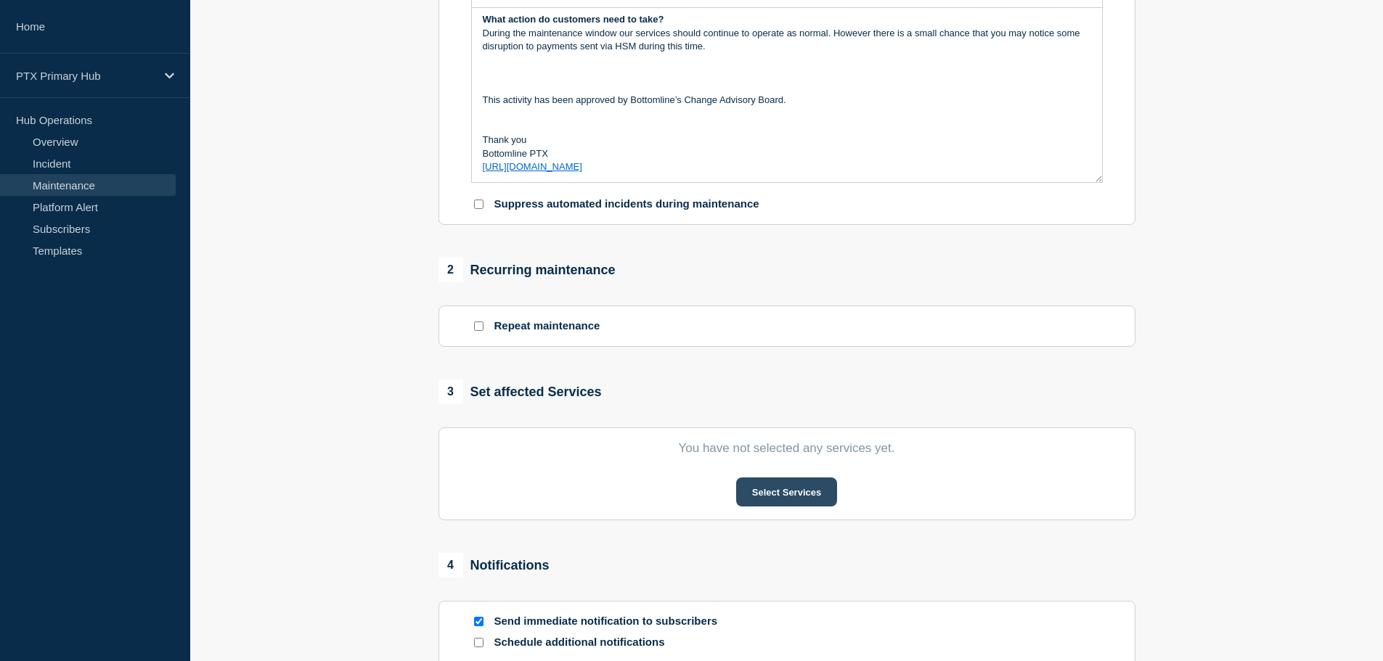
click at [774, 499] on button "Select Services" at bounding box center [786, 492] width 101 height 29
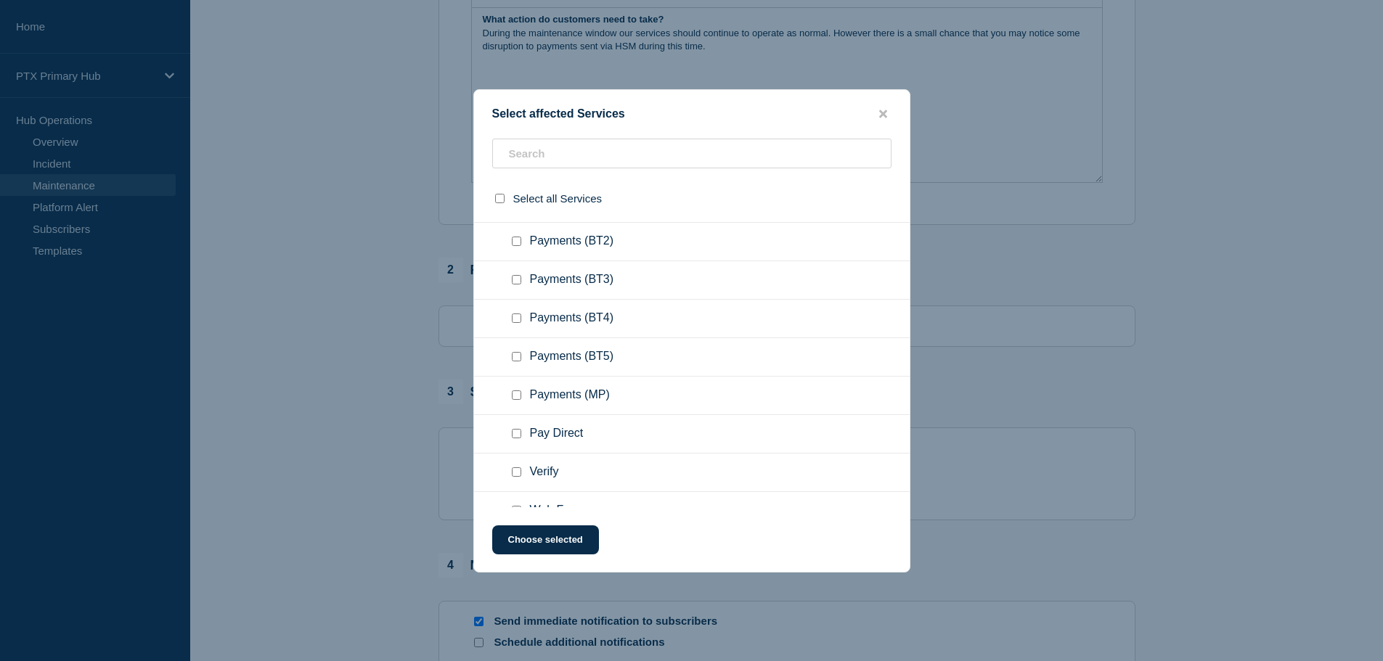
scroll to position [581, 0]
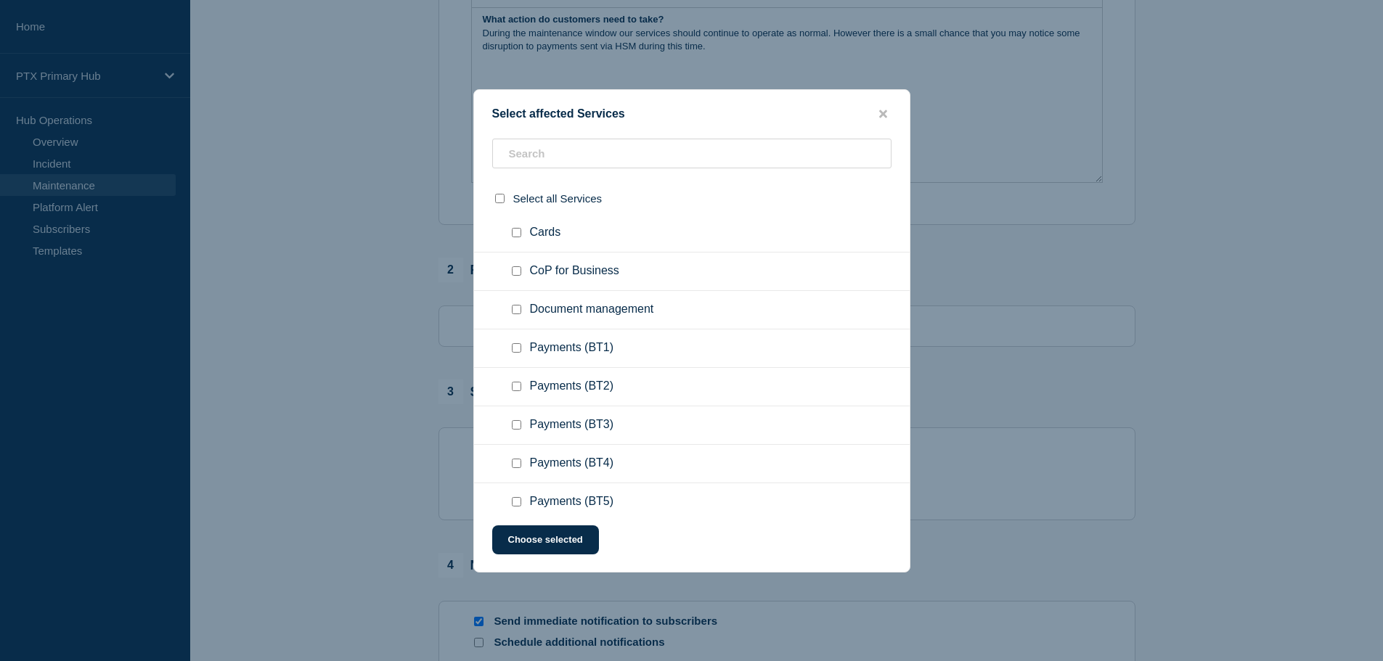
click at [512, 345] on input "Payments (BT1) checkbox" at bounding box center [516, 347] width 9 height 9
checkbox input "true"
click at [517, 382] on div at bounding box center [519, 387] width 21 height 15
click at [517, 391] on input "Payments (BT2) checkbox" at bounding box center [516, 386] width 9 height 9
checkbox input "true"
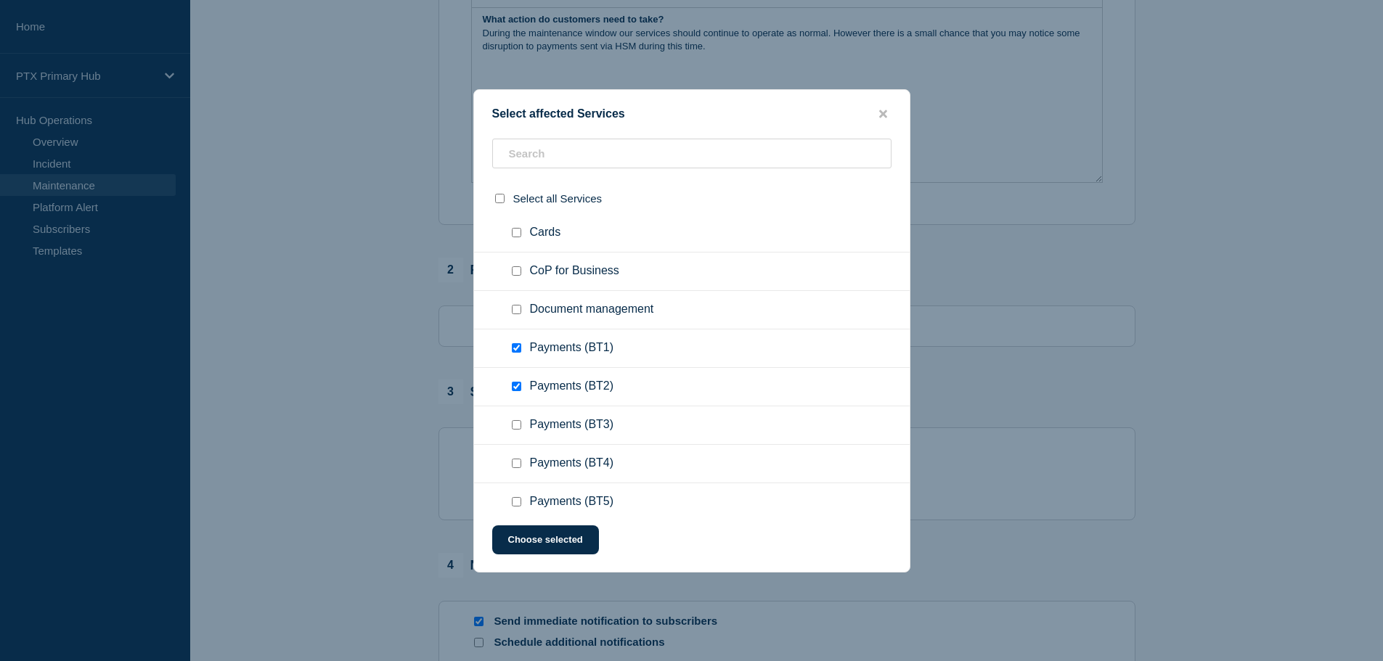
click at [514, 430] on input "Payments (BT3) checkbox" at bounding box center [516, 424] width 9 height 9
checkbox input "true"
click at [518, 462] on input "Payments (BT4) checkbox" at bounding box center [516, 463] width 9 height 9
checkbox input "true"
click at [520, 497] on div at bounding box center [519, 502] width 21 height 15
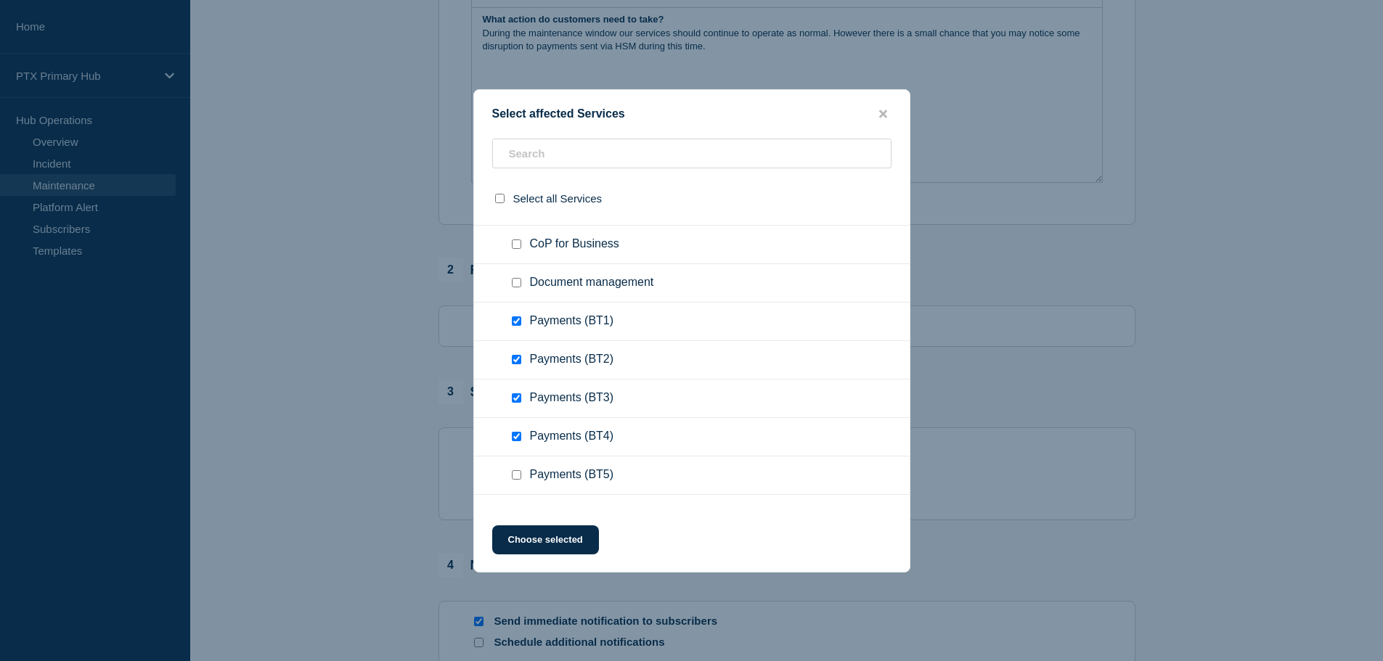
scroll to position [653, 0]
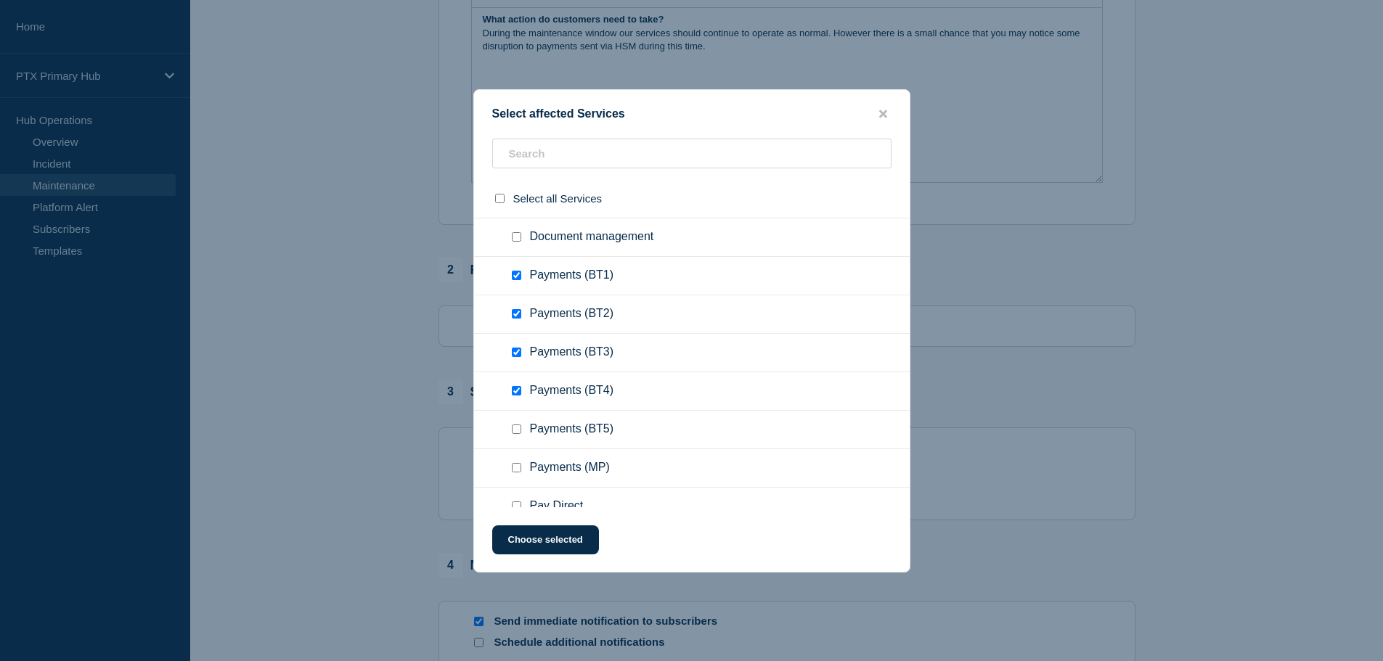
click at [519, 430] on input "Payments (BT5) checkbox" at bounding box center [516, 429] width 9 height 9
checkbox input "true"
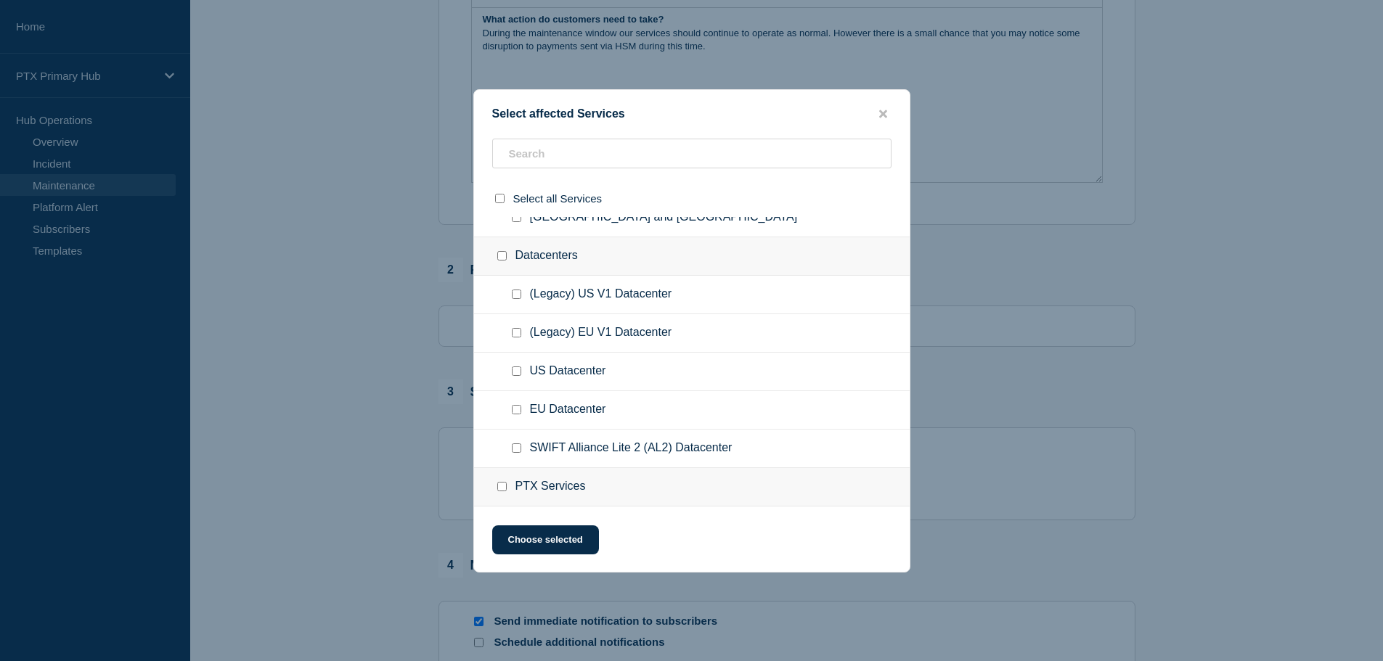
scroll to position [145, 0]
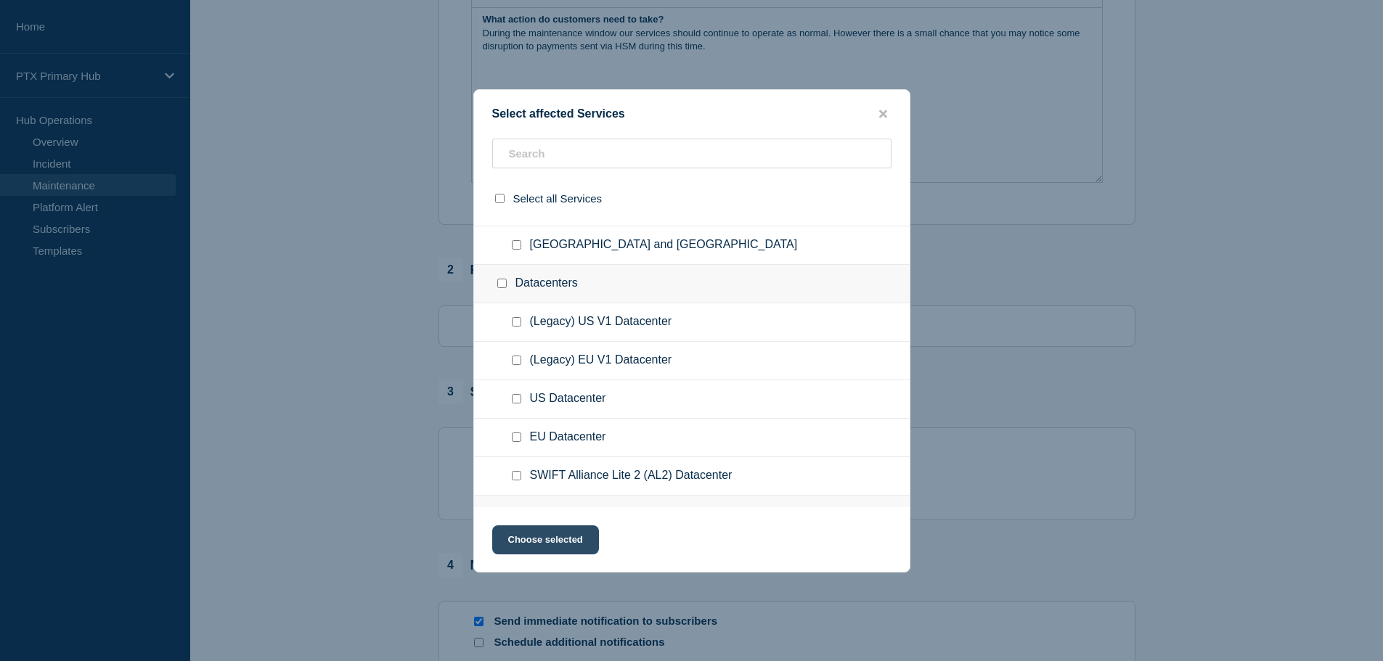
click at [568, 536] on button "Choose selected" at bounding box center [545, 540] width 107 height 29
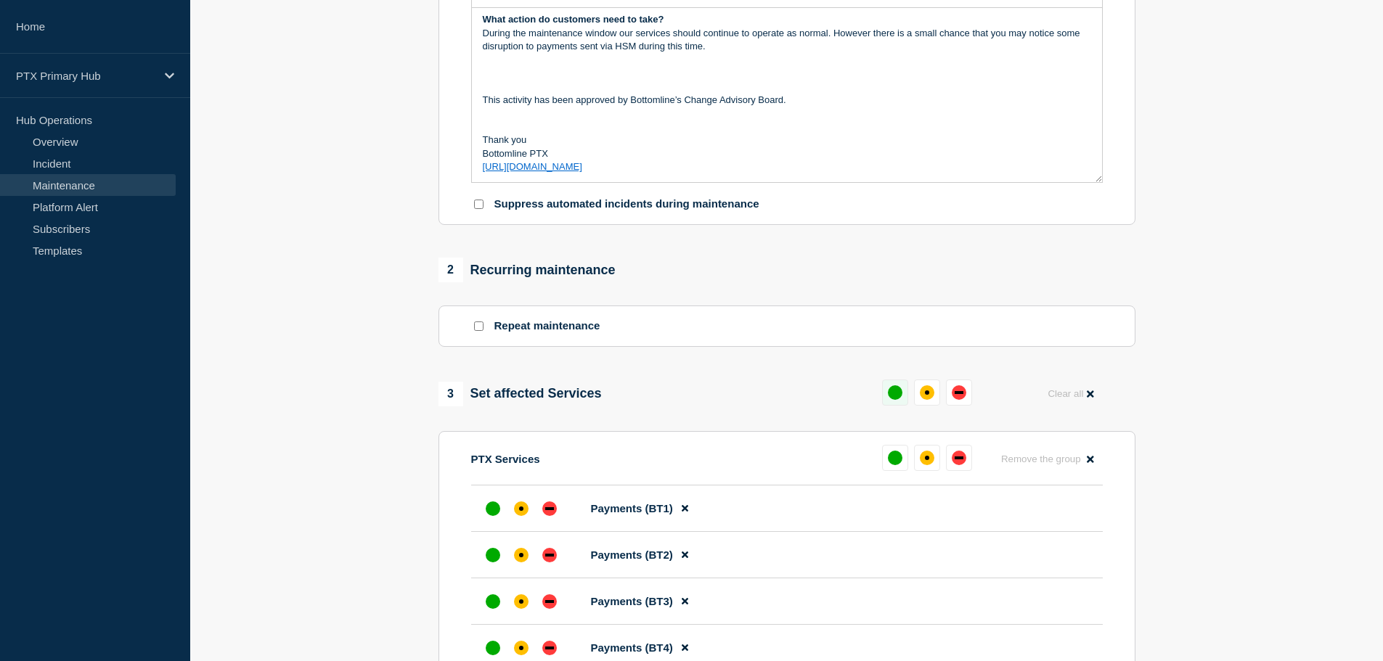
click at [901, 394] on button at bounding box center [895, 393] width 26 height 26
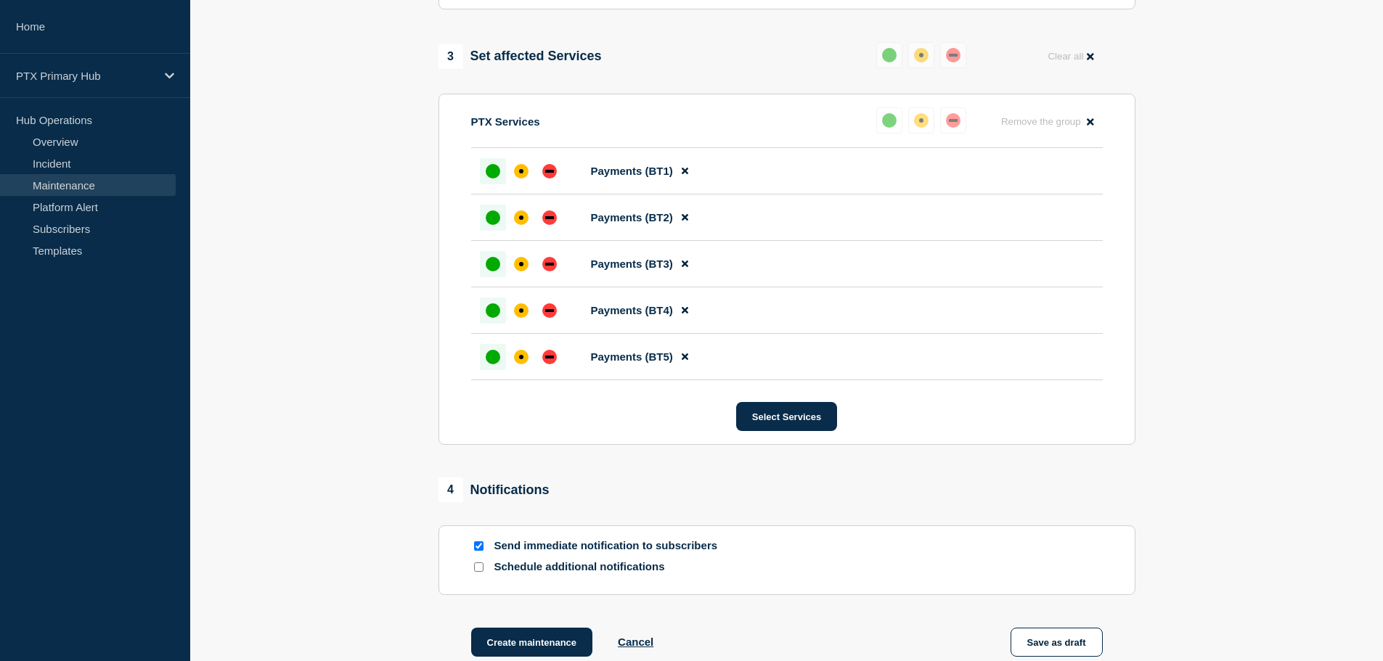
scroll to position [726, 0]
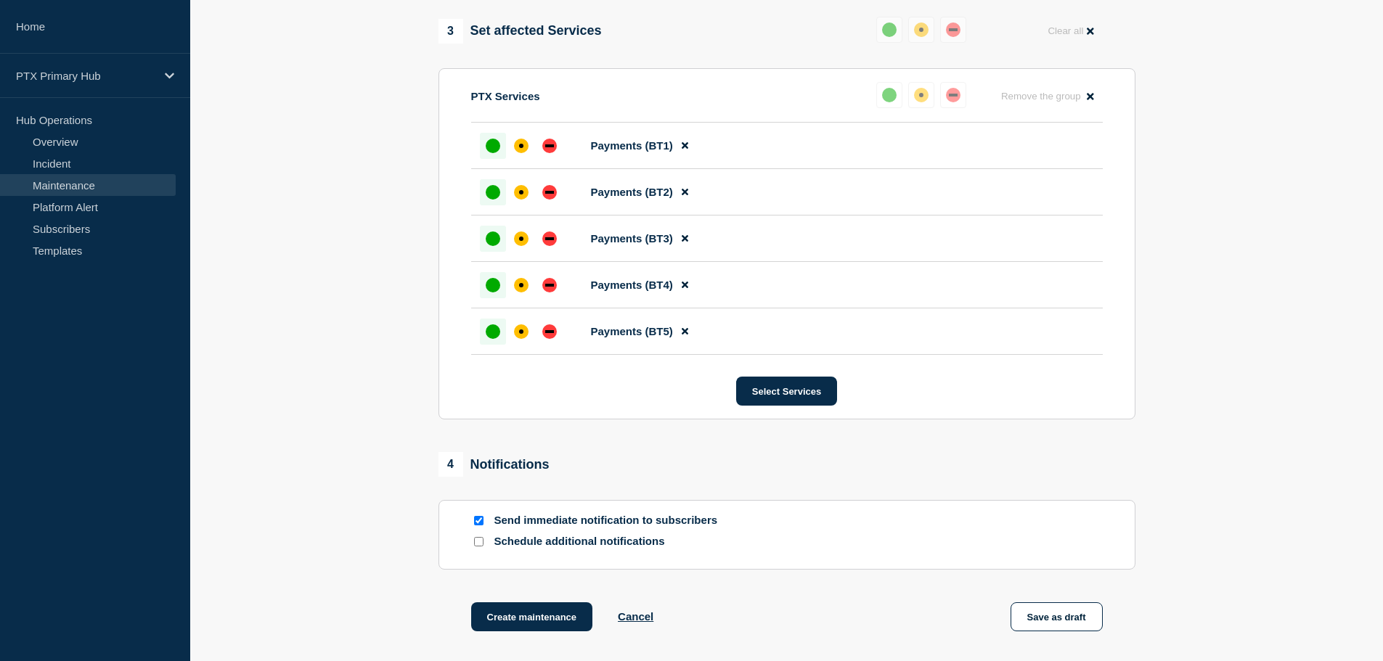
click at [507, 517] on section "Send immediate notification to subscribers Schedule additional notifications" at bounding box center [786, 535] width 697 height 70
click at [504, 520] on p "Send immediate notification to subscribers" at bounding box center [610, 521] width 232 height 14
click at [481, 523] on input "Send immediate notification to subscribers" at bounding box center [478, 520] width 9 height 9
checkbox input "false"
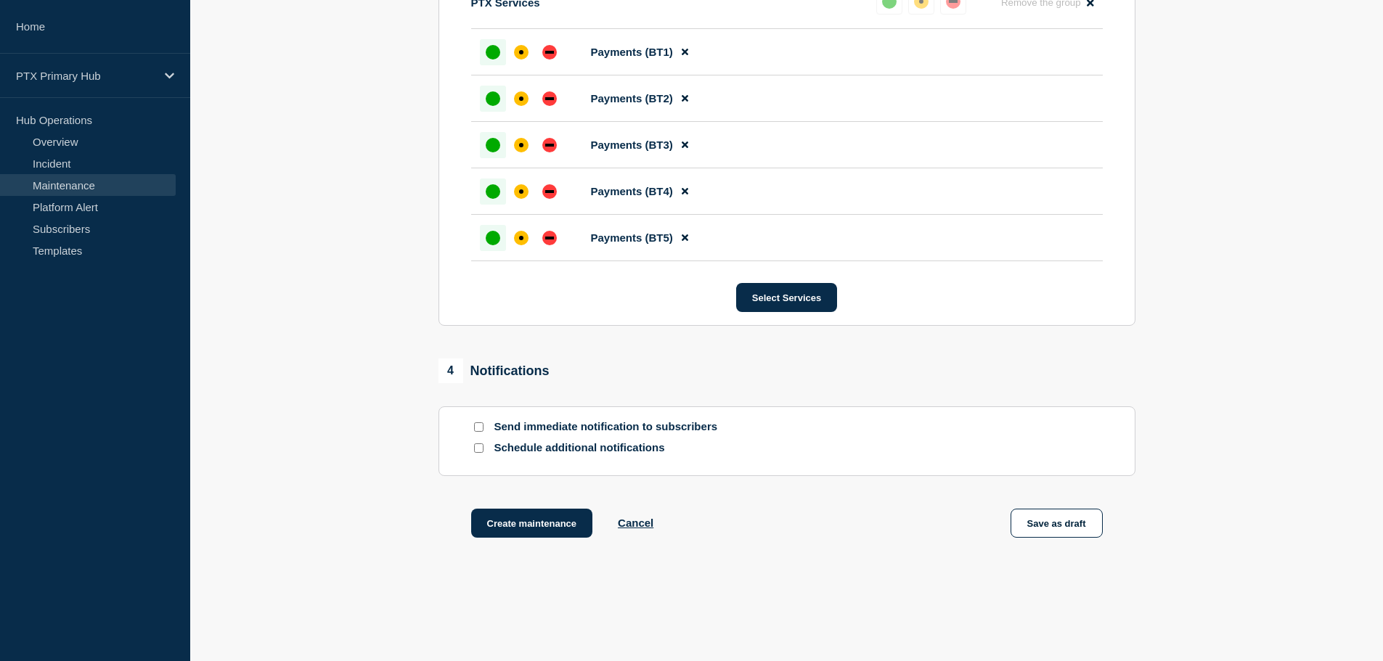
scroll to position [794, 0]
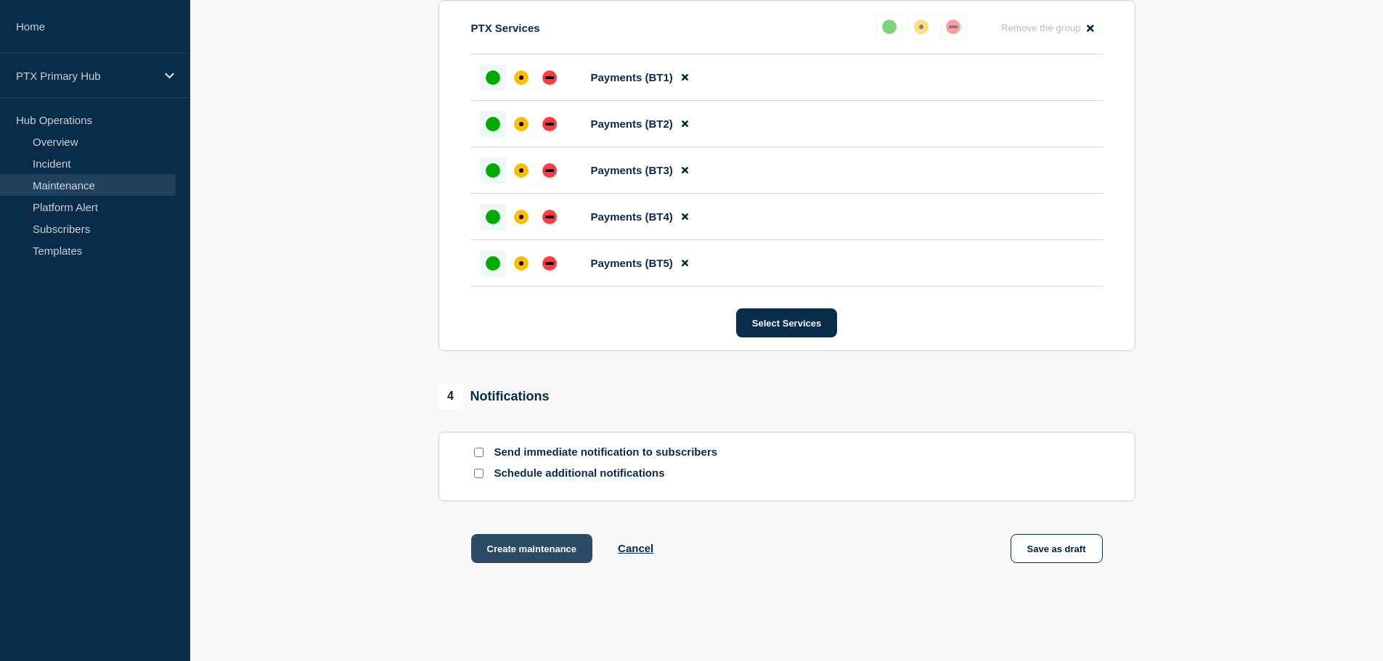
click at [536, 552] on button "Create maintenance" at bounding box center [532, 548] width 122 height 29
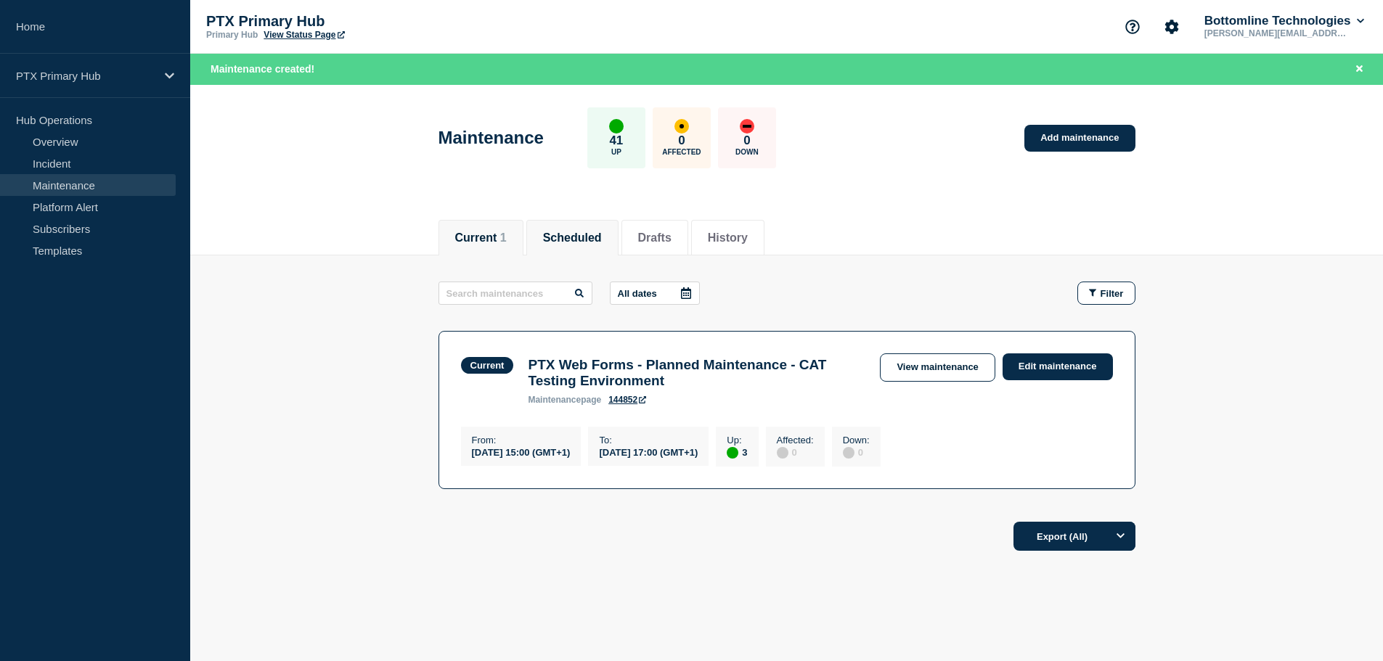
click at [602, 232] on button "Scheduled" at bounding box center [572, 238] width 59 height 13
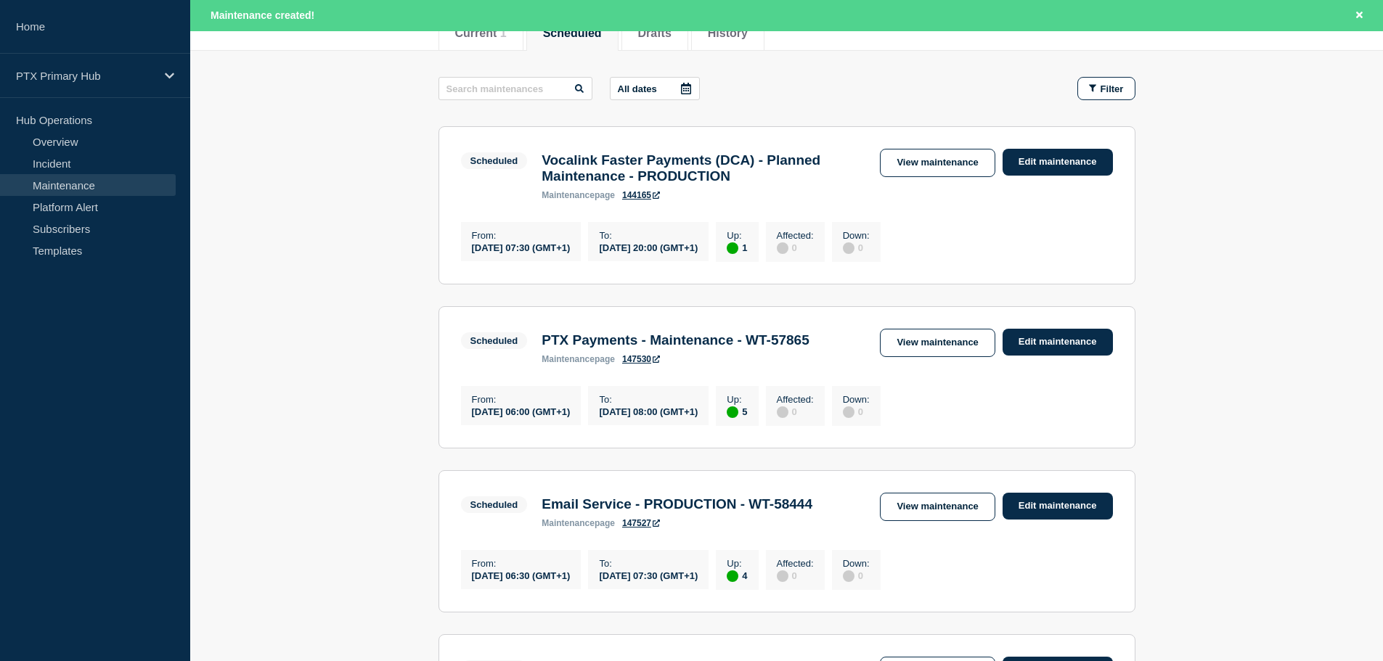
scroll to position [290, 0]
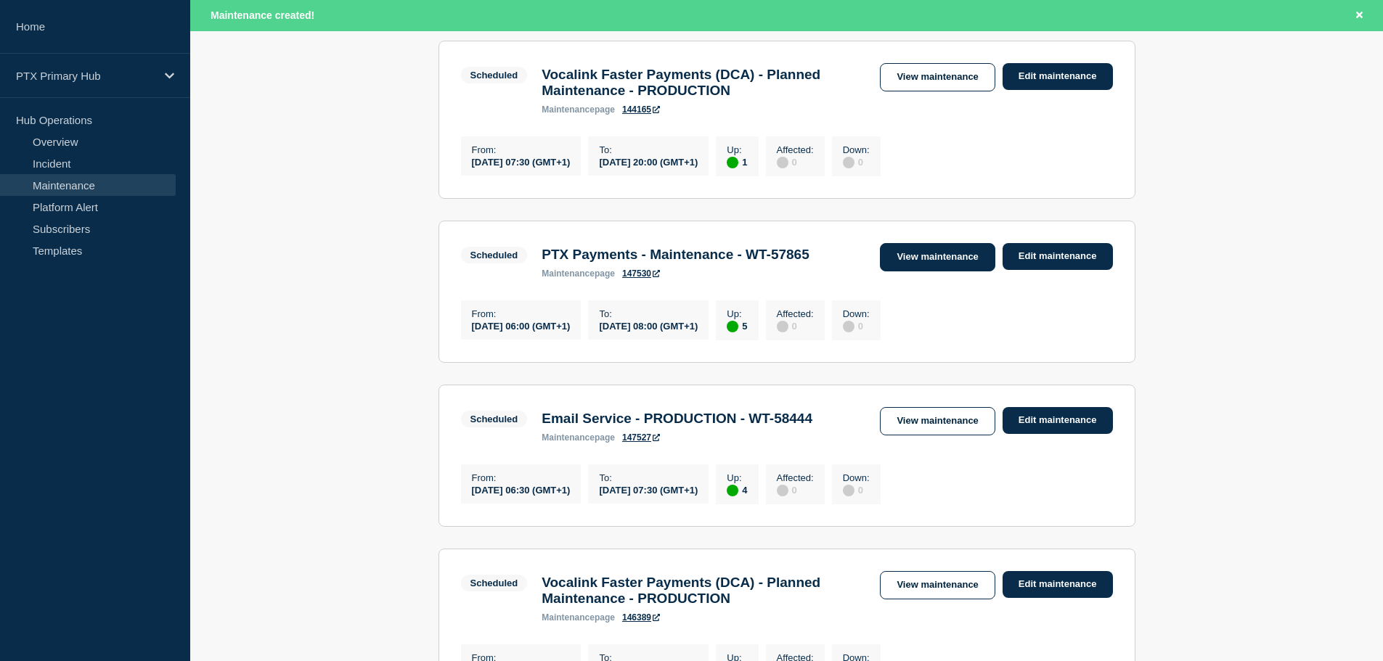
click at [934, 271] on link "View maintenance" at bounding box center [937, 257] width 115 height 28
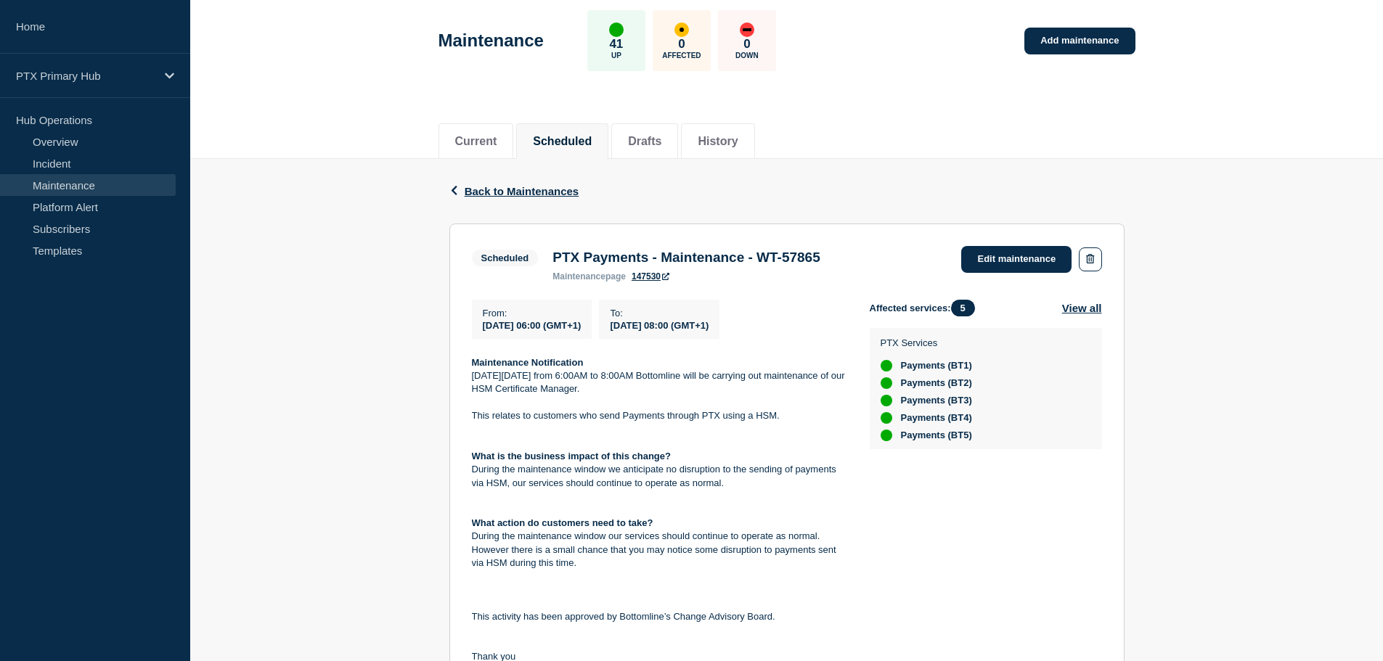
scroll to position [145, 0]
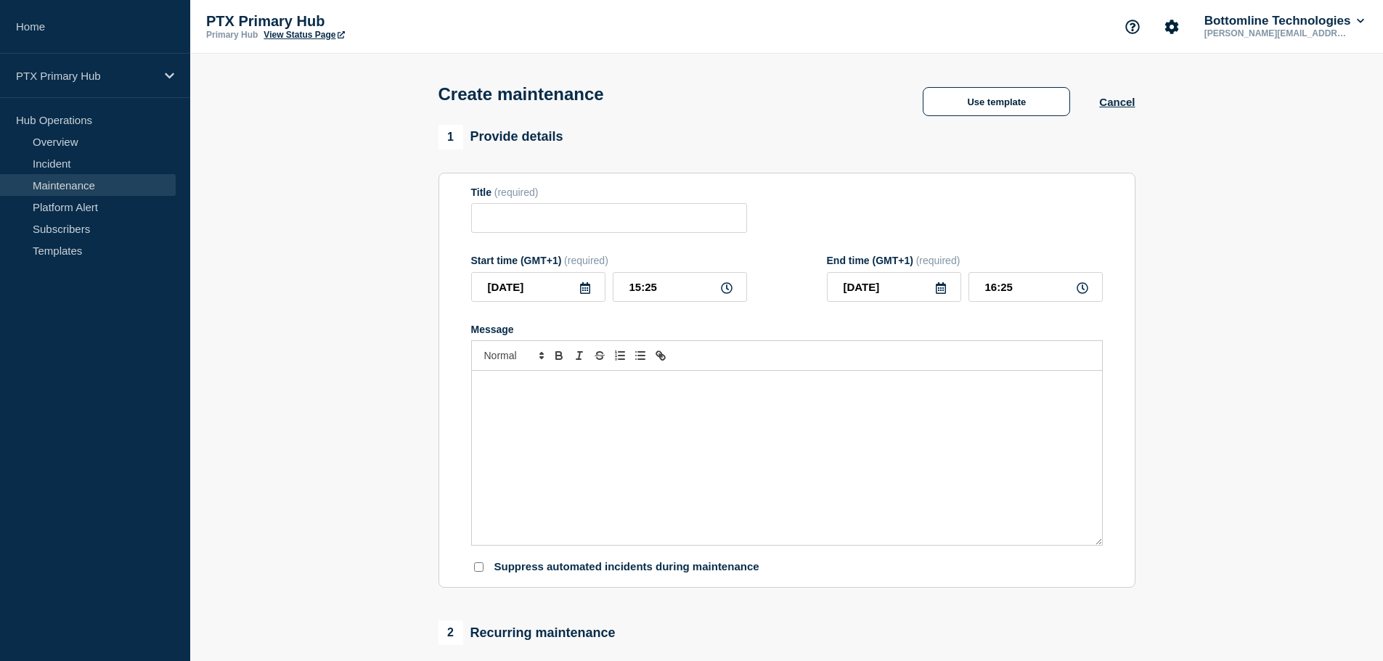
drag, startPoint x: 594, startPoint y: 432, endPoint x: 542, endPoint y: 250, distance: 189.3
click at [596, 432] on div "Message" at bounding box center [787, 458] width 630 height 174
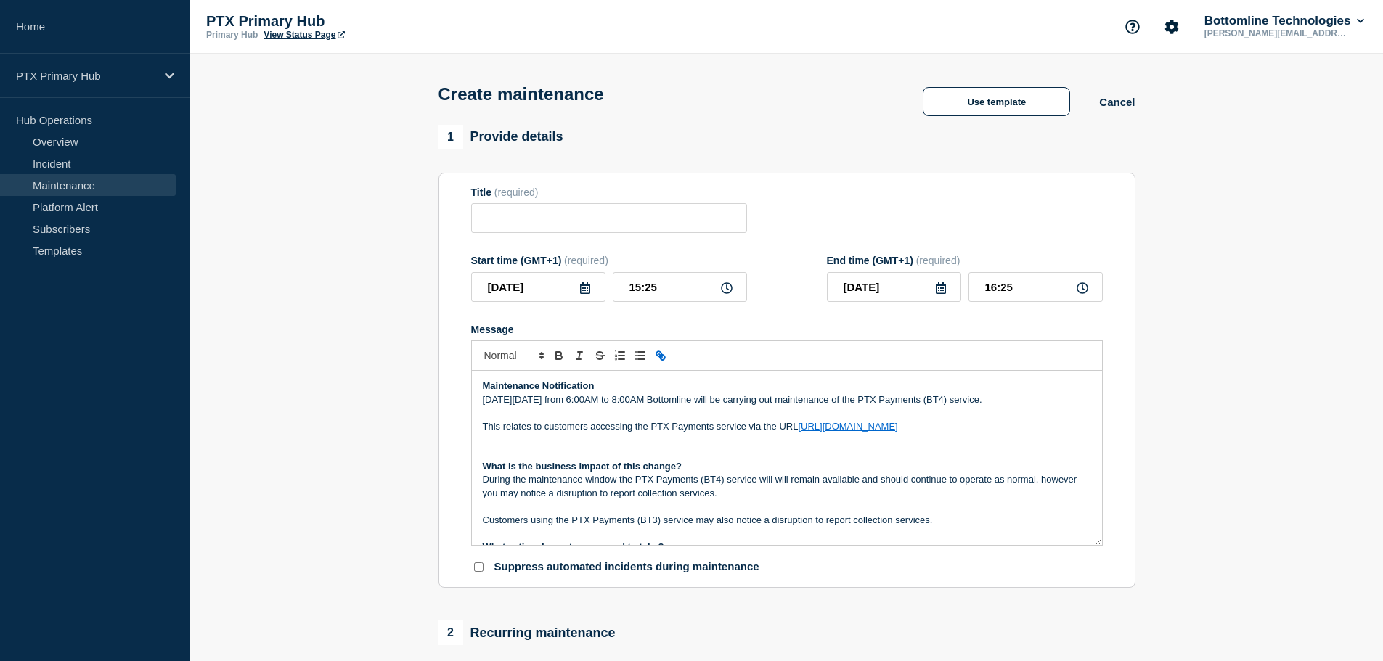
scroll to position [208, 0]
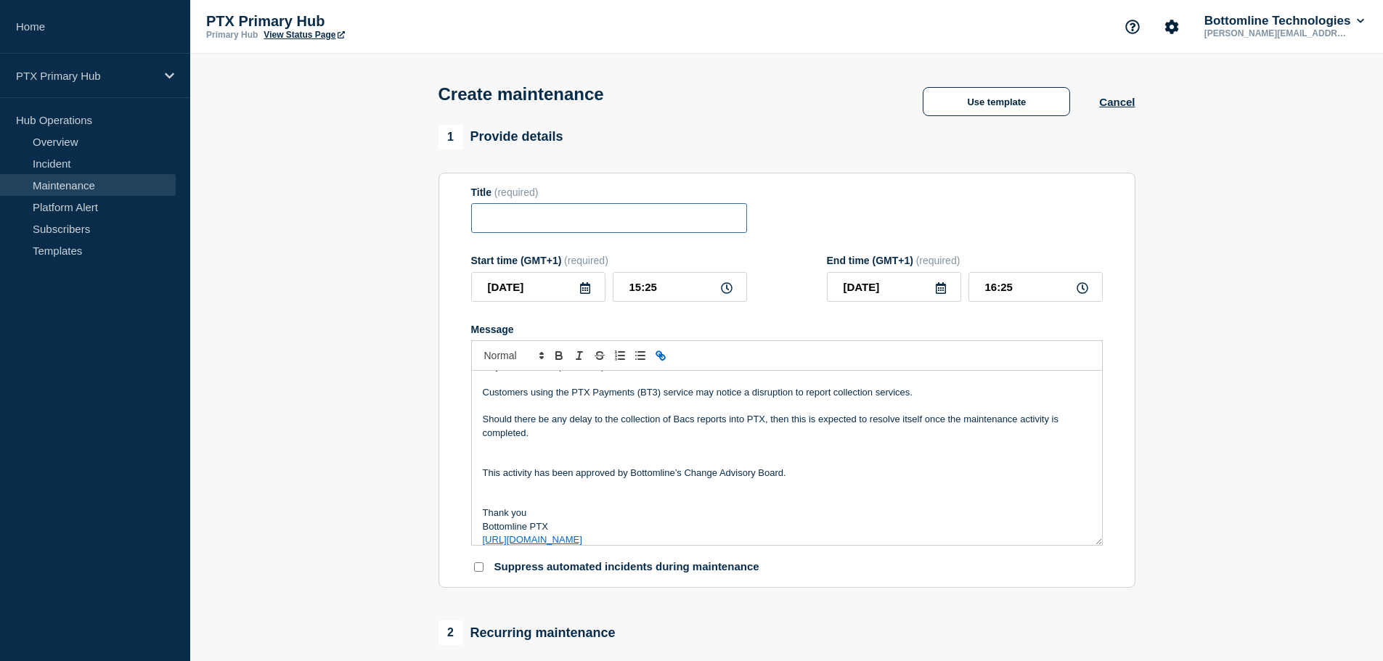
click at [530, 214] on input "Title" at bounding box center [609, 218] width 276 height 30
click at [655, 226] on input "Email Service - PRODUCTION" at bounding box center [609, 218] width 276 height 30
paste input "WT-58444"
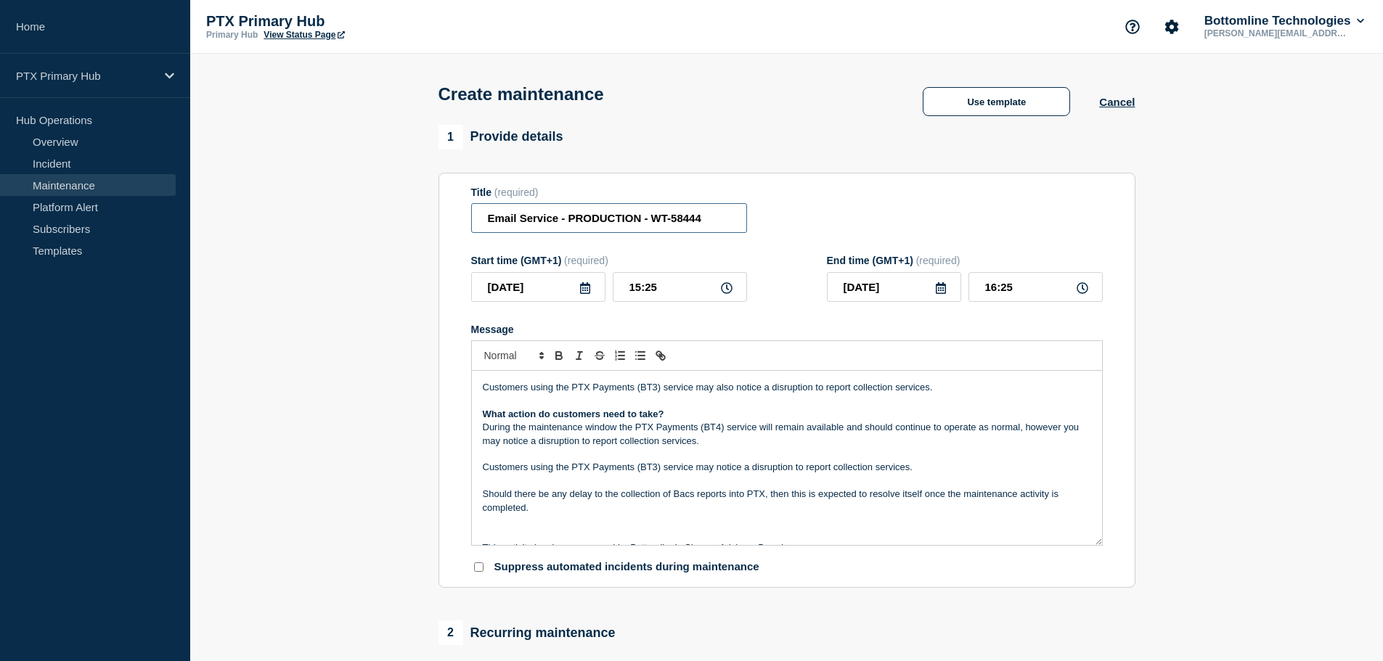
scroll to position [0, 0]
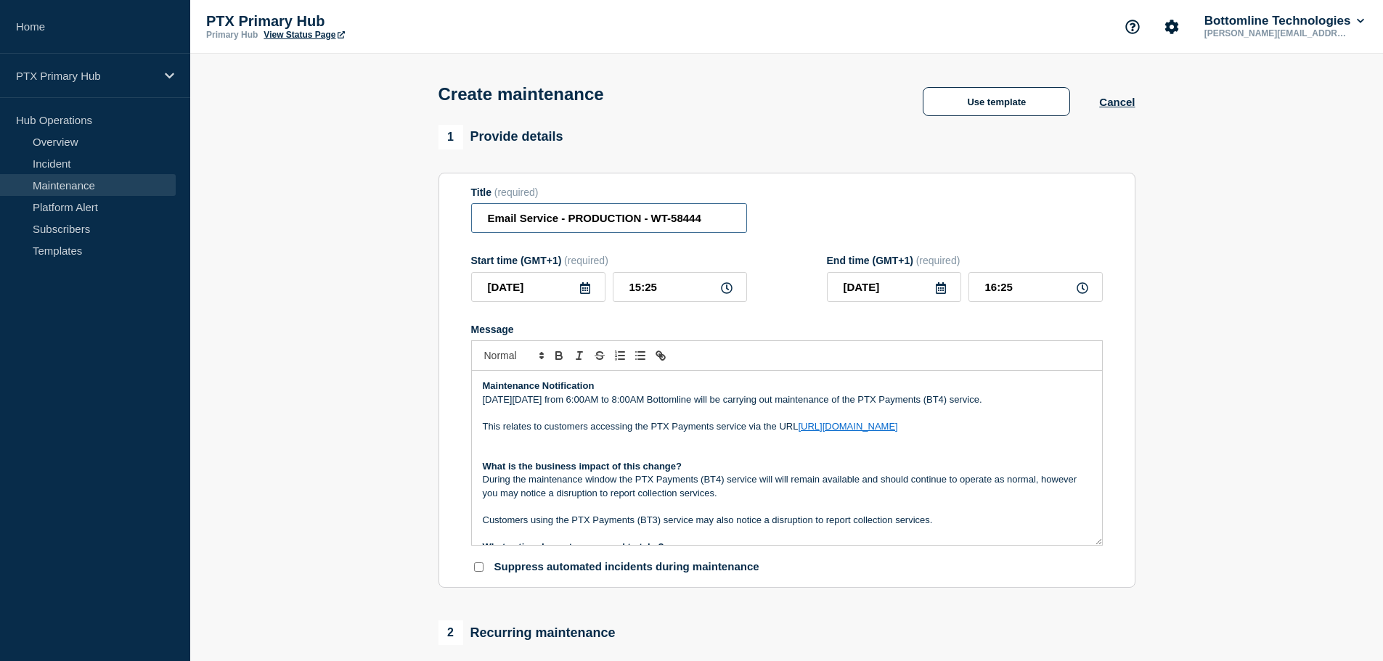
type input "Email Service - PRODUCTION - WT-58444"
click at [586, 284] on input "2025-10-01" at bounding box center [538, 287] width 134 height 30
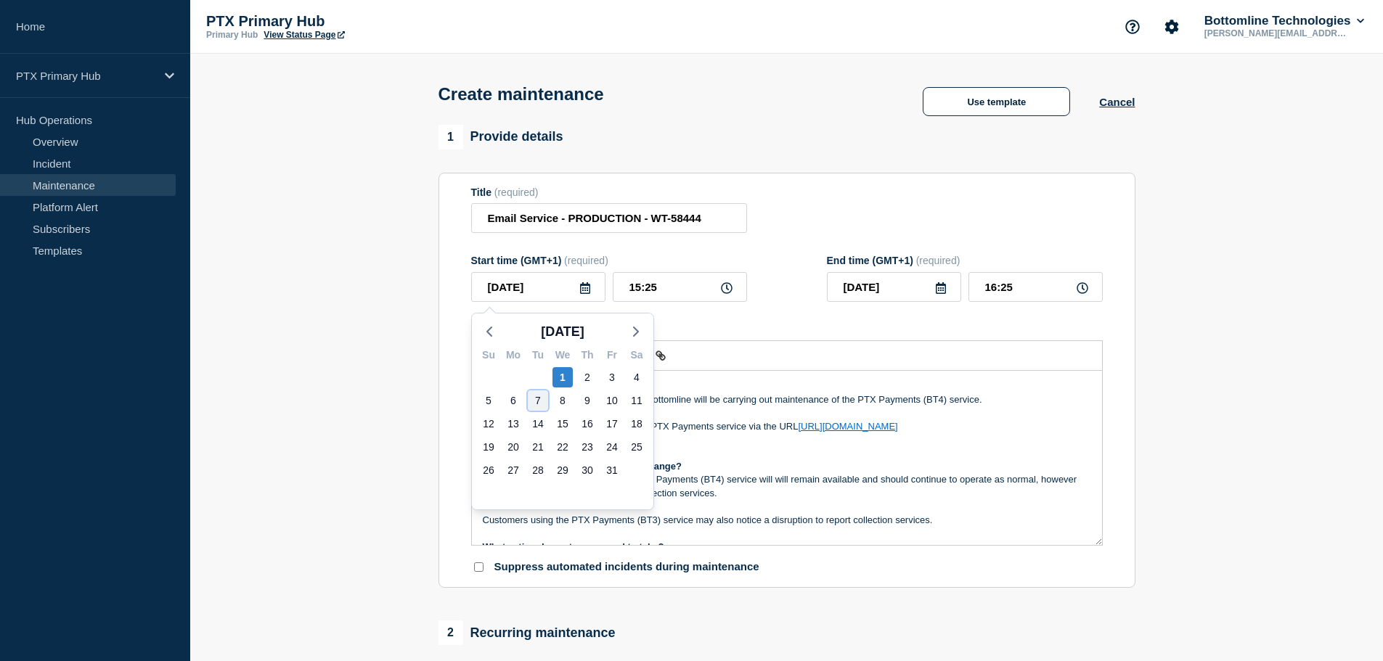
click at [535, 397] on div "7" at bounding box center [538, 401] width 20 height 20
type input "2025-10-07"
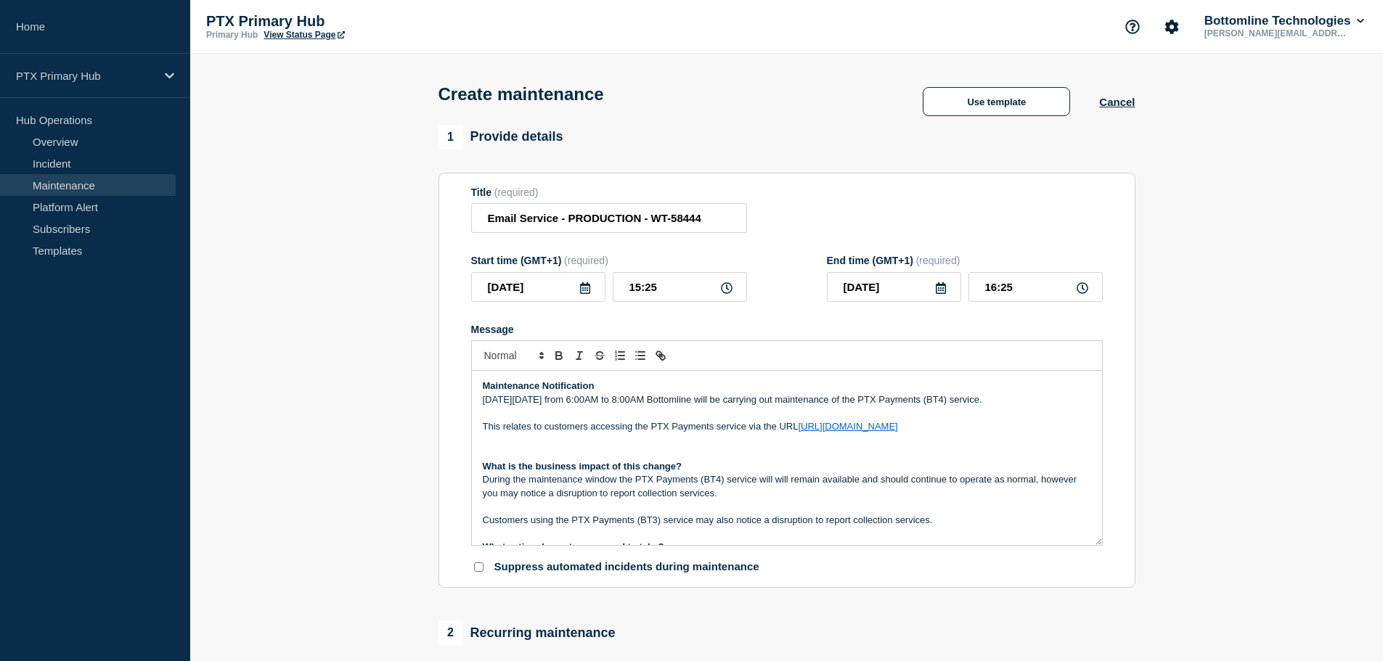
click at [549, 415] on p "Message" at bounding box center [787, 412] width 608 height 13
drag, startPoint x: 536, startPoint y: 404, endPoint x: 504, endPoint y: 404, distance: 32.7
click at [504, 404] on p "On Thursday 21st August from 6:00AM to 8:00AM Bottomline will be carrying out m…" at bounding box center [787, 399] width 608 height 13
click at [543, 406] on p "On Tuesday 1st August from 6:00AM to 8:00AM Bottomline will be carrying out mai…" at bounding box center [787, 399] width 608 height 13
click at [536, 398] on p "On Tuesday 7th August from 6:00AM to 8:00AM Bottomline will be carrying out mai…" at bounding box center [787, 399] width 608 height 13
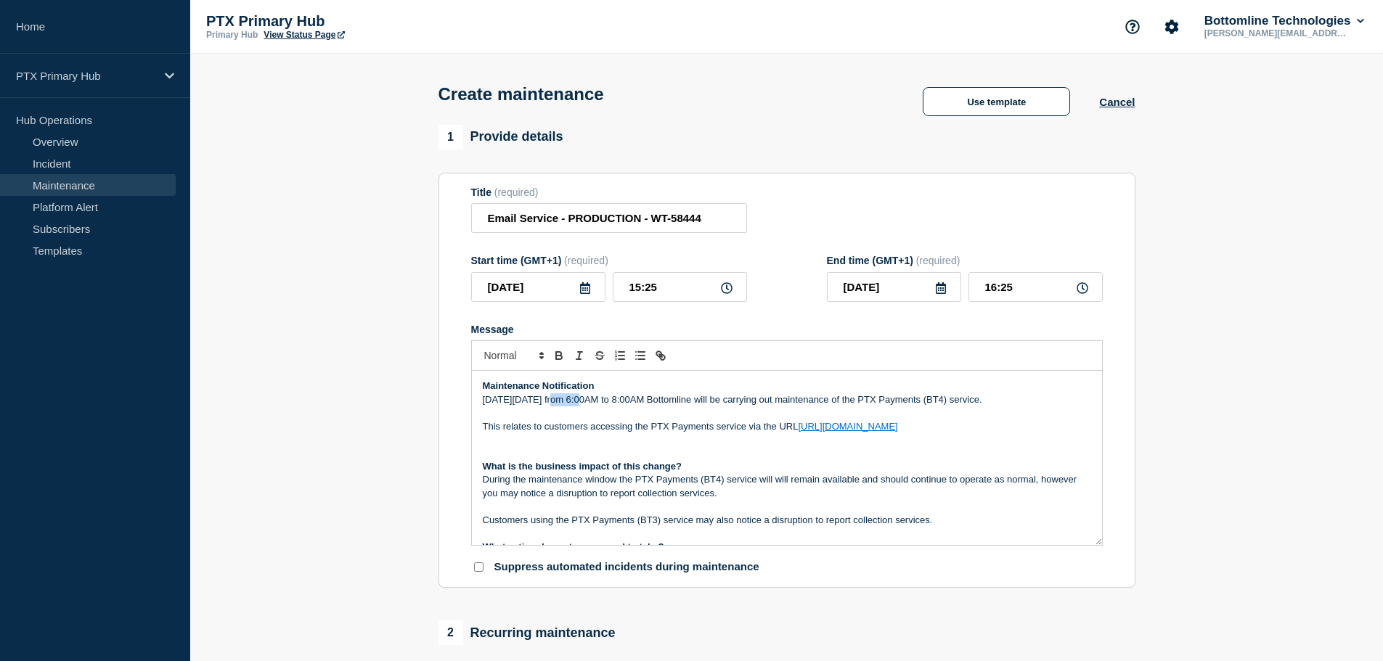
drag, startPoint x: 581, startPoint y: 398, endPoint x: 550, endPoint y: 398, distance: 31.2
click at [550, 398] on p "On Tuesday 7th August from 6:00AM to 8:00AM Bottomline will be carrying out mai…" at bounding box center [787, 399] width 608 height 13
drag, startPoint x: 664, startPoint y: 292, endPoint x: 583, endPoint y: 287, distance: 81.4
click at [583, 287] on div "2025-10-07 15:25" at bounding box center [609, 287] width 276 height 30
type input "06:30"
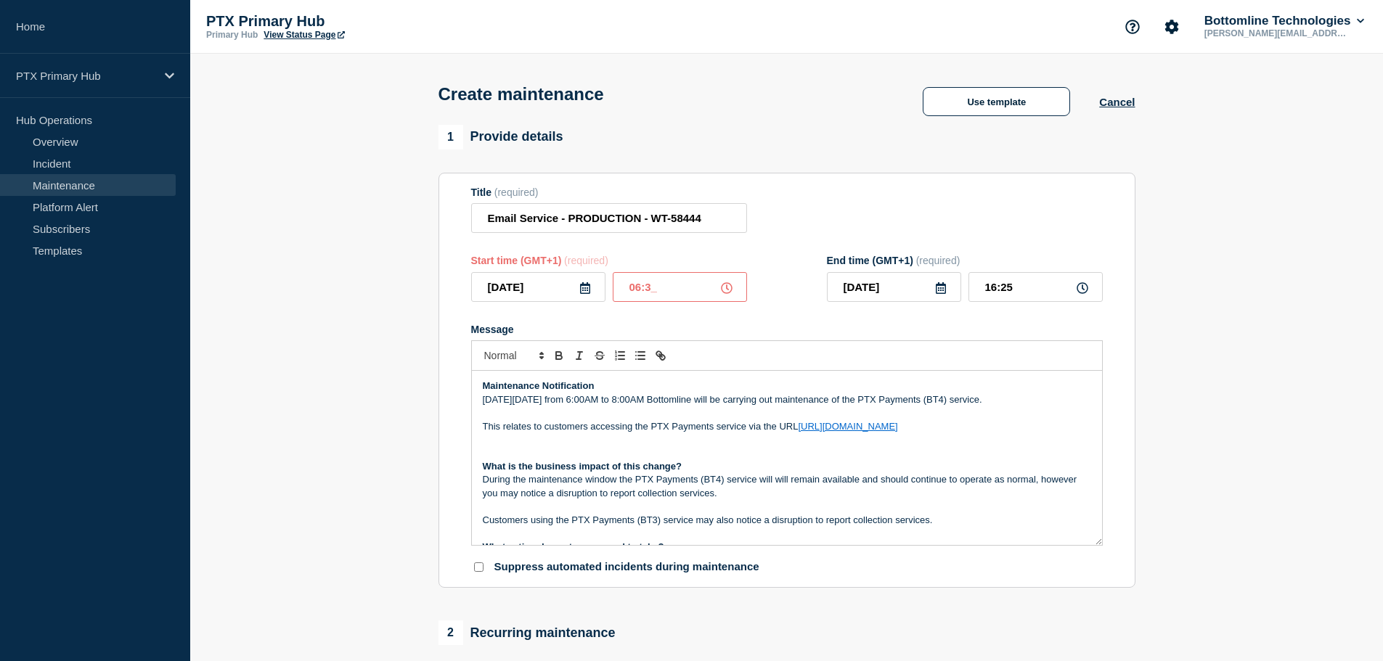
type input "07:30"
click at [1028, 290] on input "07:30" at bounding box center [1035, 287] width 134 height 30
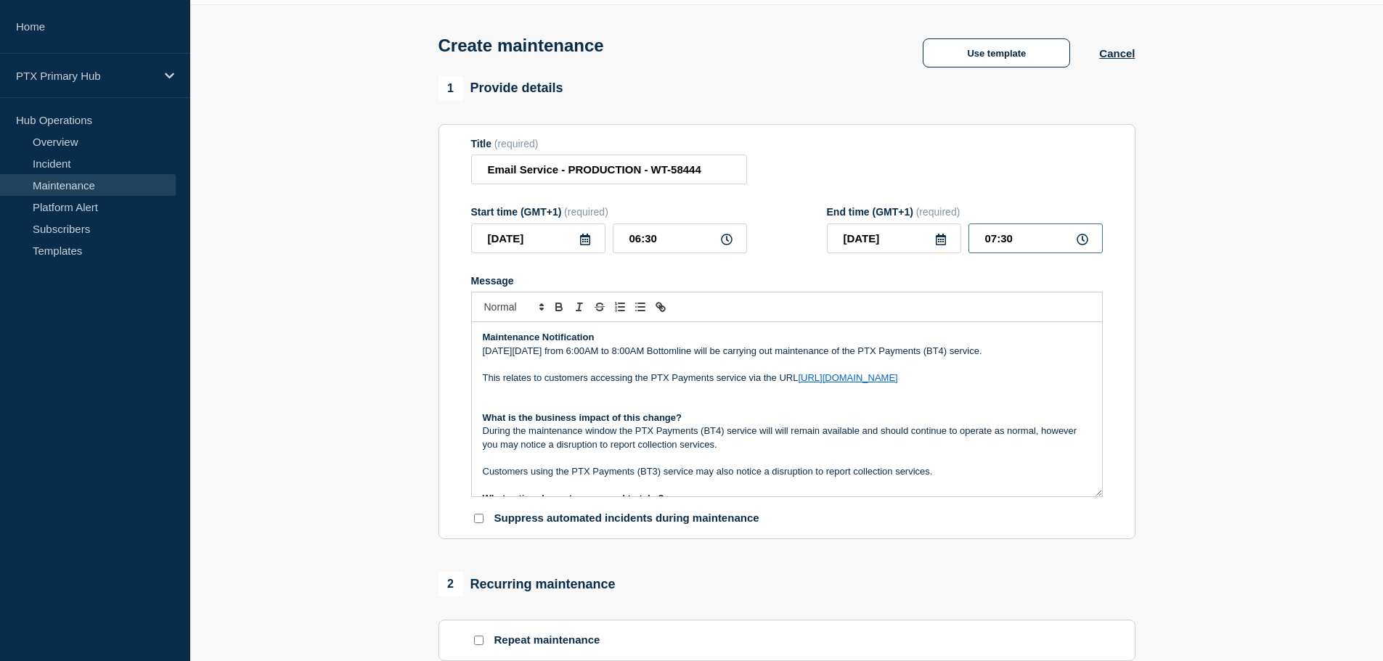
scroll to position [73, 0]
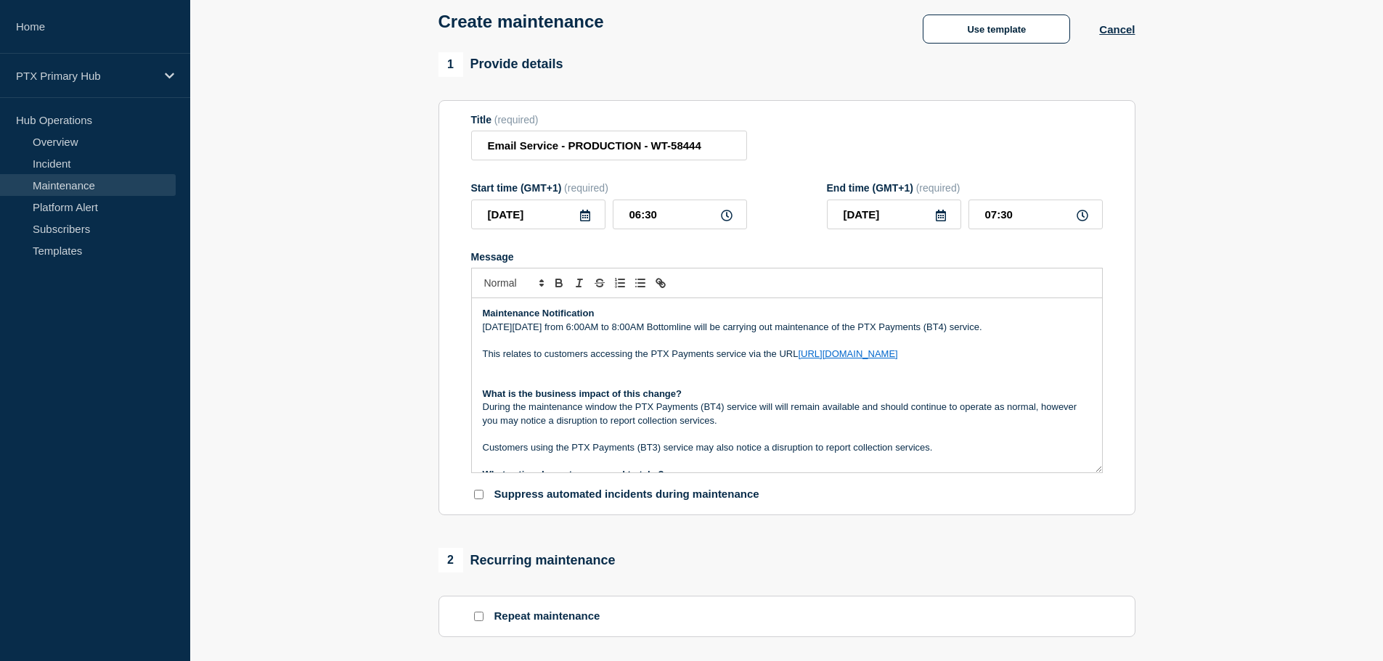
click at [700, 397] on p "What is the business impact of this change?" at bounding box center [787, 394] width 608 height 13
click at [626, 329] on p "On Tuesday 7th October from 6:00AM to 8:00AM Bottomline will be carrying out ma…" at bounding box center [787, 327] width 608 height 13
click at [658, 330] on p "On Tuesday 7th October from 6:30AM to 8:00AM Bottomline will be carrying out ma…" at bounding box center [787, 327] width 608 height 13
click at [667, 331] on p "On Tuesday 7th October from 6:30AM to 7:00AM Bottomline will be carrying out ma…" at bounding box center [787, 327] width 608 height 13
click at [983, 361] on p "This relates to customers accessing the PTX Payments service via the URL https:…" at bounding box center [787, 354] width 608 height 13
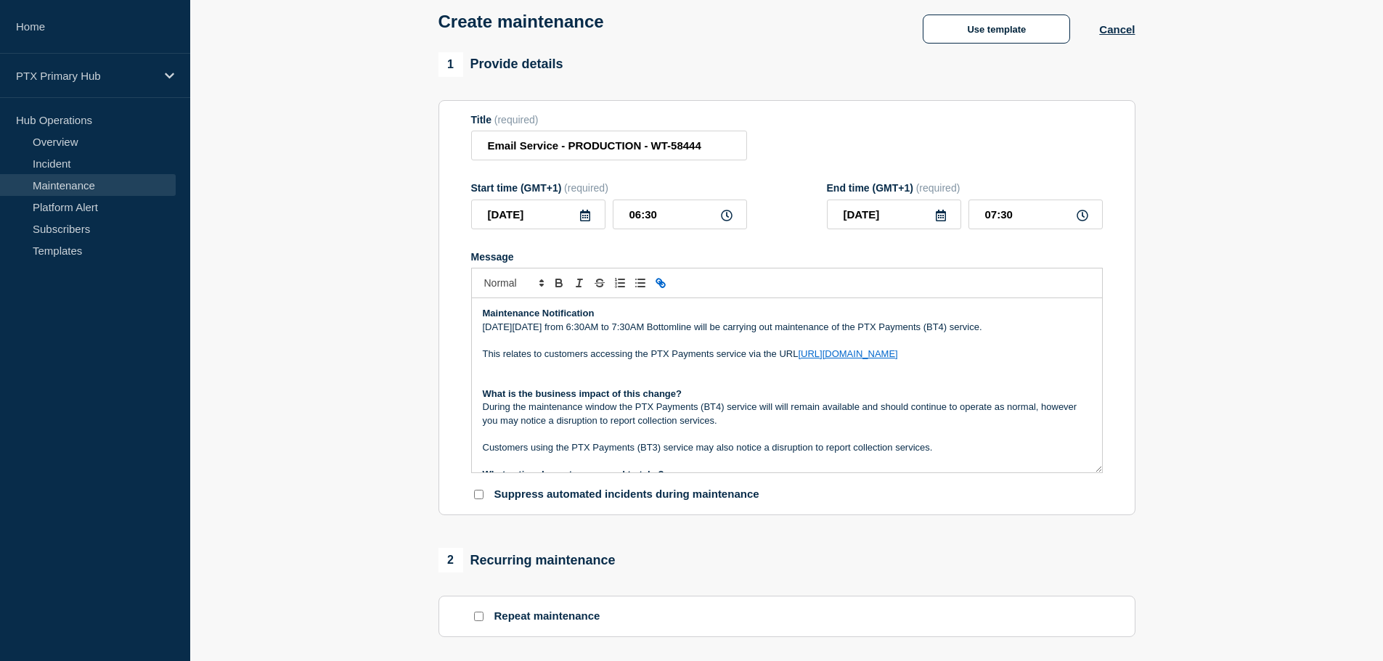
click at [846, 332] on p "On Tuesday 7th October from 6:30AM to 7:30AM Bottomline will be carrying out ma…" at bounding box center [787, 327] width 608 height 13
drag, startPoint x: 901, startPoint y: 327, endPoint x: 1042, endPoint y: 332, distance: 140.9
click at [1042, 332] on p "On Tuesday 7th October from 6:30AM to 7:30AM Bottomline will be carrying out ma…" at bounding box center [787, 327] width 608 height 13
click at [744, 357] on p "This relates to customers accessing the PTX Payments service via the URL https:…" at bounding box center [787, 354] width 608 height 13
click at [763, 359] on p "This relates to customers accessing the PTX Payments service via the URL https:…" at bounding box center [787, 354] width 608 height 13
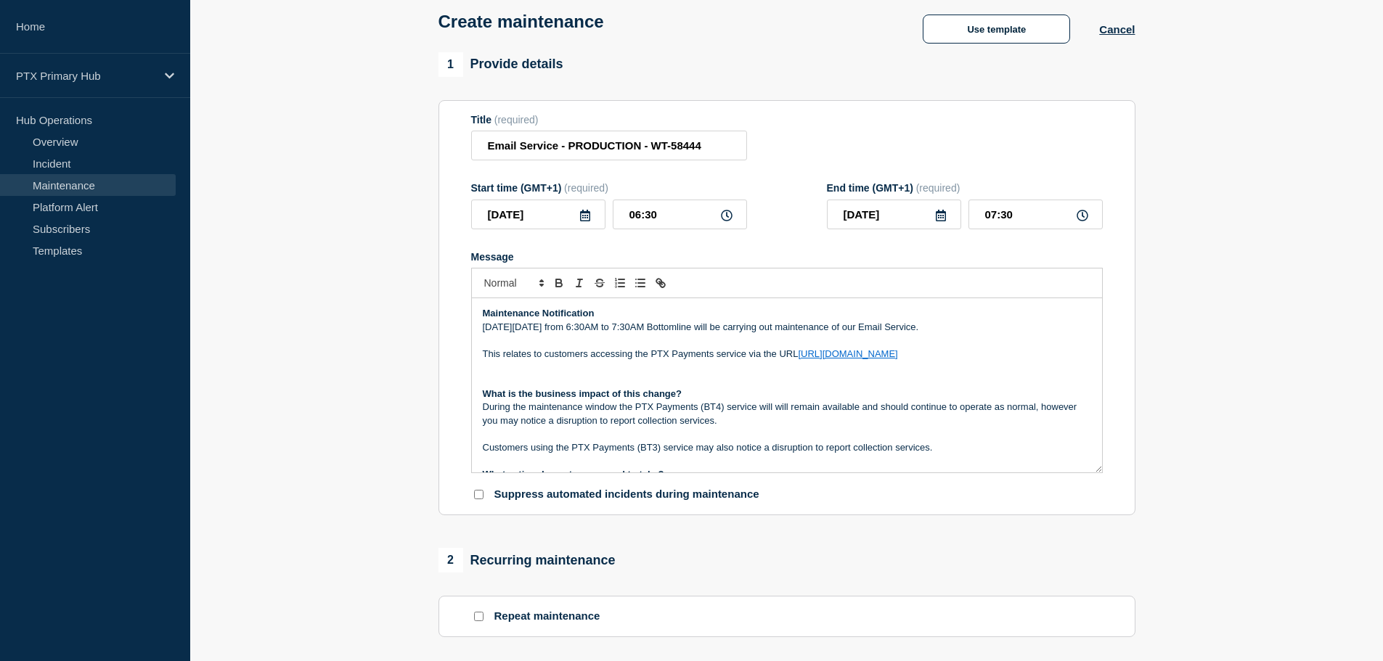
drag, startPoint x: 905, startPoint y: 359, endPoint x: 588, endPoint y: 358, distance: 317.2
click at [588, 358] on p "This relates to customers accessing the PTX Payments service via the URL https:…" at bounding box center [787, 354] width 608 height 13
click at [596, 358] on p "This relates to customers accessing the PTX Payments service via the URL https:…" at bounding box center [787, 354] width 608 height 13
drag, startPoint x: 898, startPoint y: 359, endPoint x: 589, endPoint y: 351, distance: 308.6
click at [589, 351] on p "This relates to customers accessing the PTX Payments service via the URL https:…" at bounding box center [787, 354] width 608 height 13
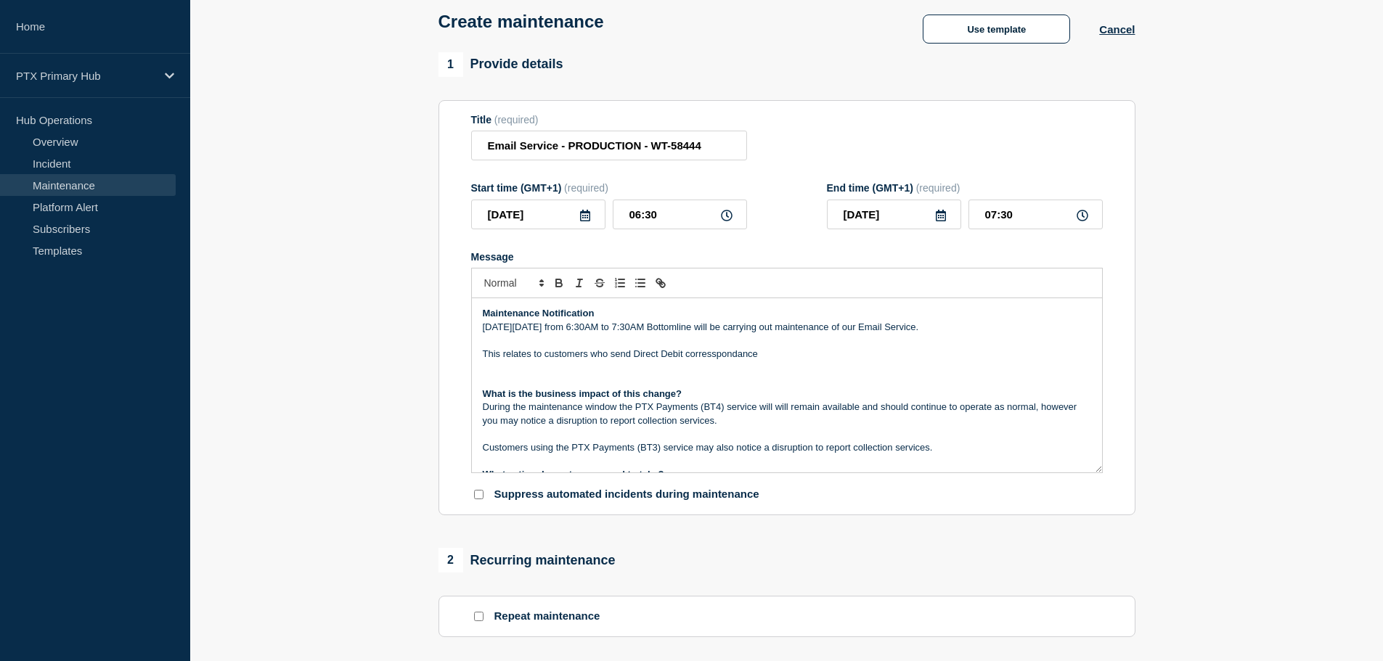
drag, startPoint x: 721, startPoint y: 365, endPoint x: 702, endPoint y: 353, distance: 22.2
click at [806, 361] on p "This relates to customers who send Direct Debit correspondence through our Dire…" at bounding box center [787, 354] width 608 height 13
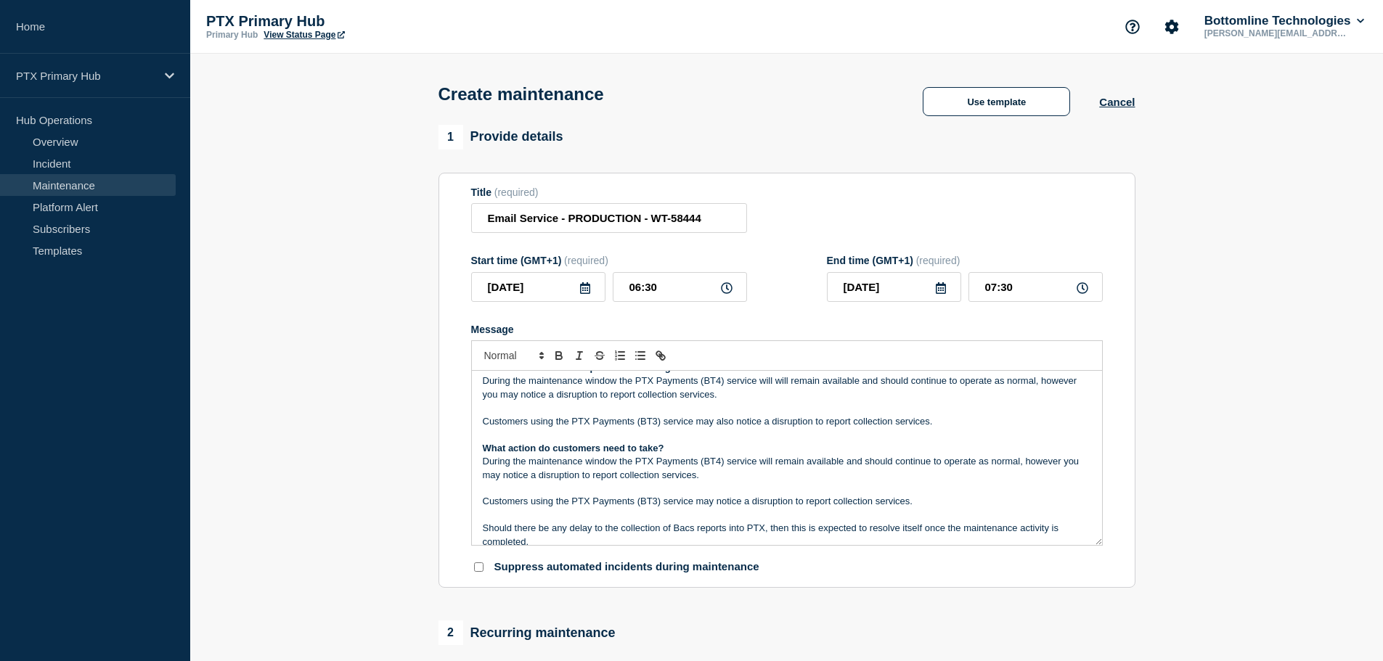
scroll to position [0, 0]
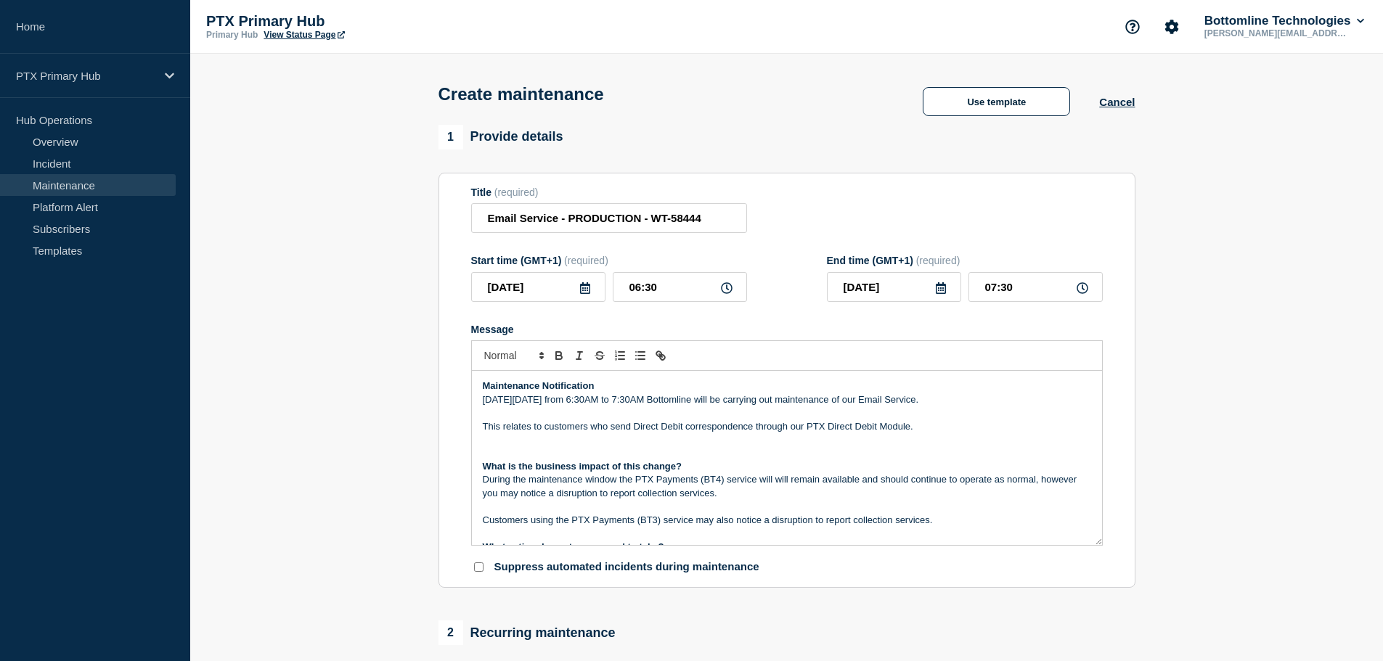
click at [584, 446] on p "Message" at bounding box center [787, 439] width 608 height 13
click at [576, 488] on p "During the maintenance window the PTX Payments (BT4) service will will remain a…" at bounding box center [787, 486] width 608 height 27
drag, startPoint x: 634, startPoint y: 479, endPoint x: 728, endPoint y: 480, distance: 93.6
click at [728, 480] on p "During the maintenance window the PTX Payments (BT4) service will will remain a…" at bounding box center [787, 486] width 608 height 27
click at [745, 495] on p "During the maintenance window the Email Service will will remain available and …" at bounding box center [787, 486] width 608 height 27
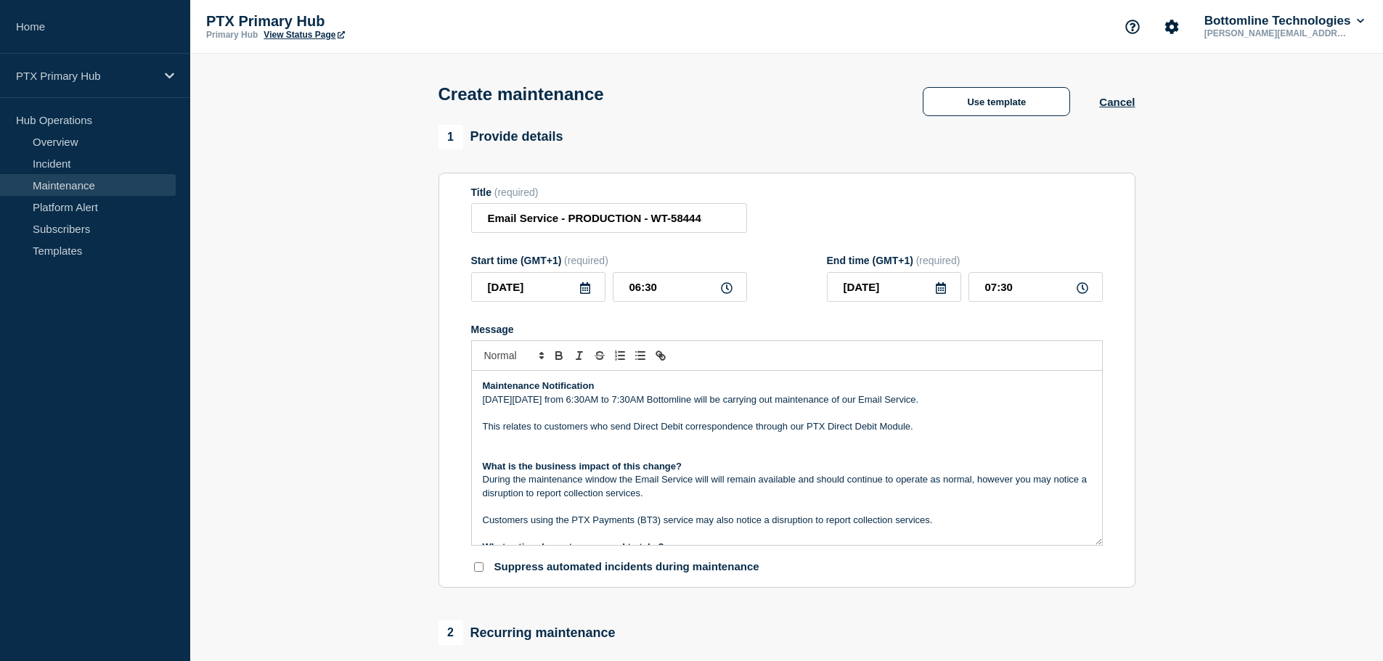
click at [637, 483] on p "During the maintenance window the Email Service will will remain available and …" at bounding box center [787, 486] width 608 height 27
click at [618, 481] on p "During the maintenance window the Email Service will will remain available and …" at bounding box center [787, 486] width 608 height 27
click at [776, 487] on p "During the maintenance window we anticipate the Email Service will will remain …" at bounding box center [787, 486] width 608 height 27
click at [857, 500] on p "During the maintenance window we anticipate the Email Service will will remain …" at bounding box center [787, 486] width 608 height 27
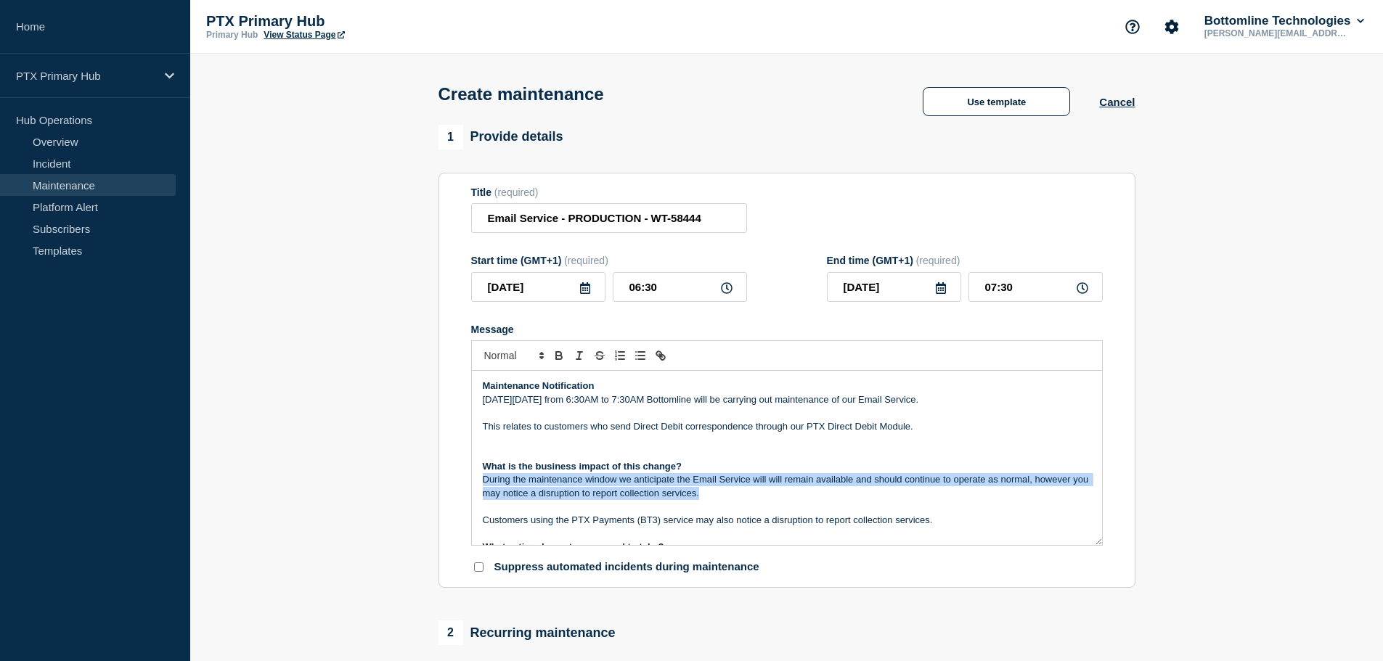
drag, startPoint x: 725, startPoint y: 496, endPoint x: 1034, endPoint y: 473, distance: 310.1
click at [1034, 473] on div "Maintenance Notification On Tuesday 7th October from 6:30AM to 7:30AM Bottomlin…" at bounding box center [787, 458] width 630 height 174
click at [1034, 473] on p "What is the business impact of this change?" at bounding box center [787, 466] width 608 height 13
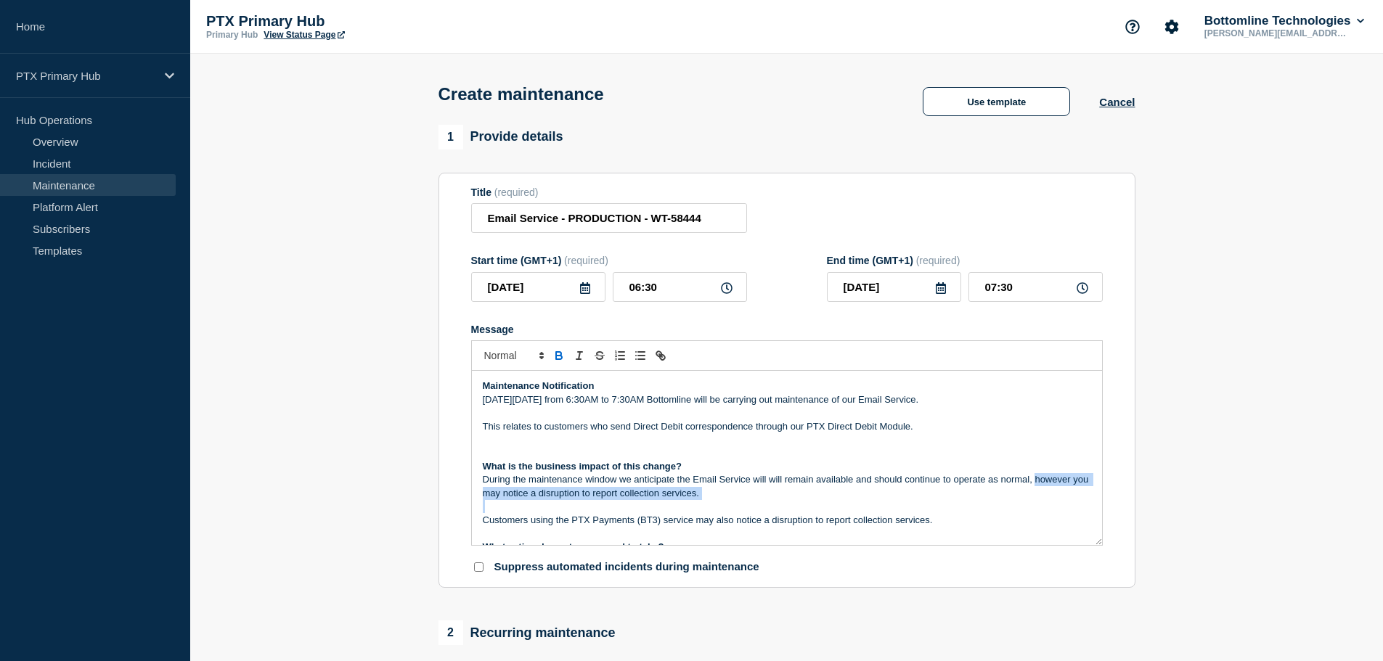
drag, startPoint x: 919, startPoint y: 506, endPoint x: 1037, endPoint y: 482, distance: 120.7
click at [1037, 482] on div "Maintenance Notification On Tuesday 7th October from 6:30AM to 7:30AM Bottomlin…" at bounding box center [787, 458] width 630 height 174
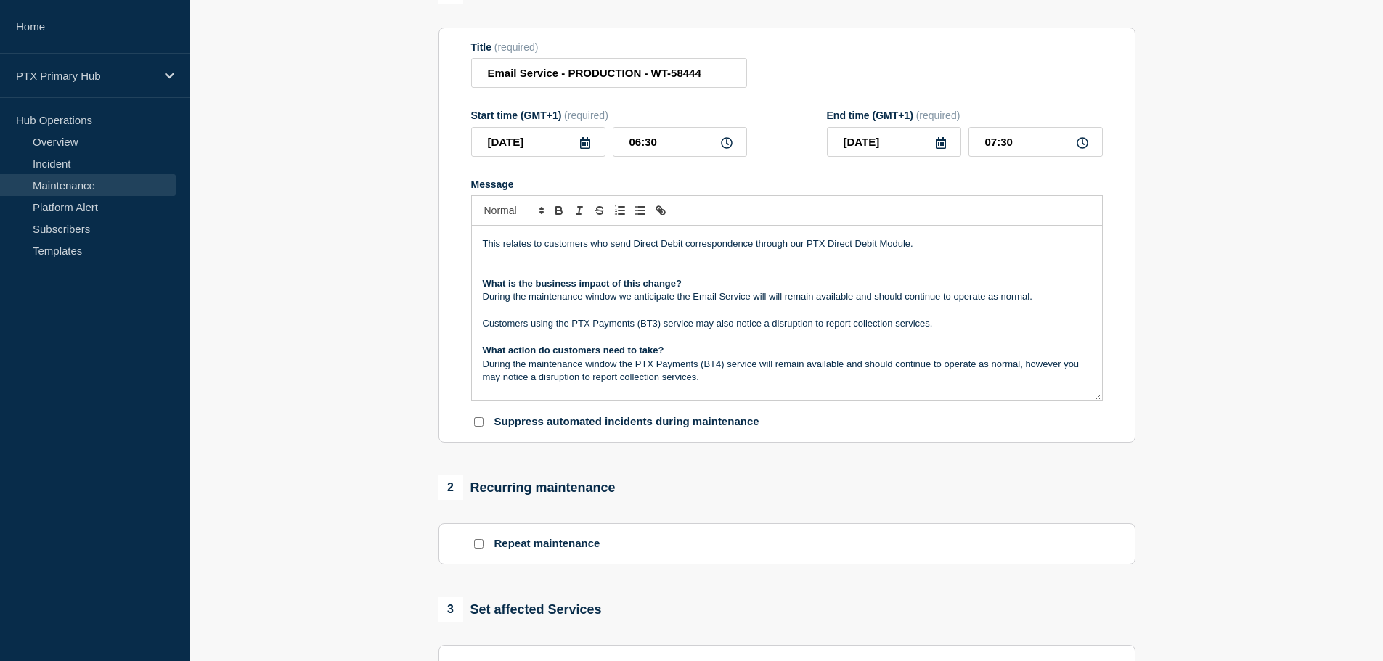
scroll to position [73, 0]
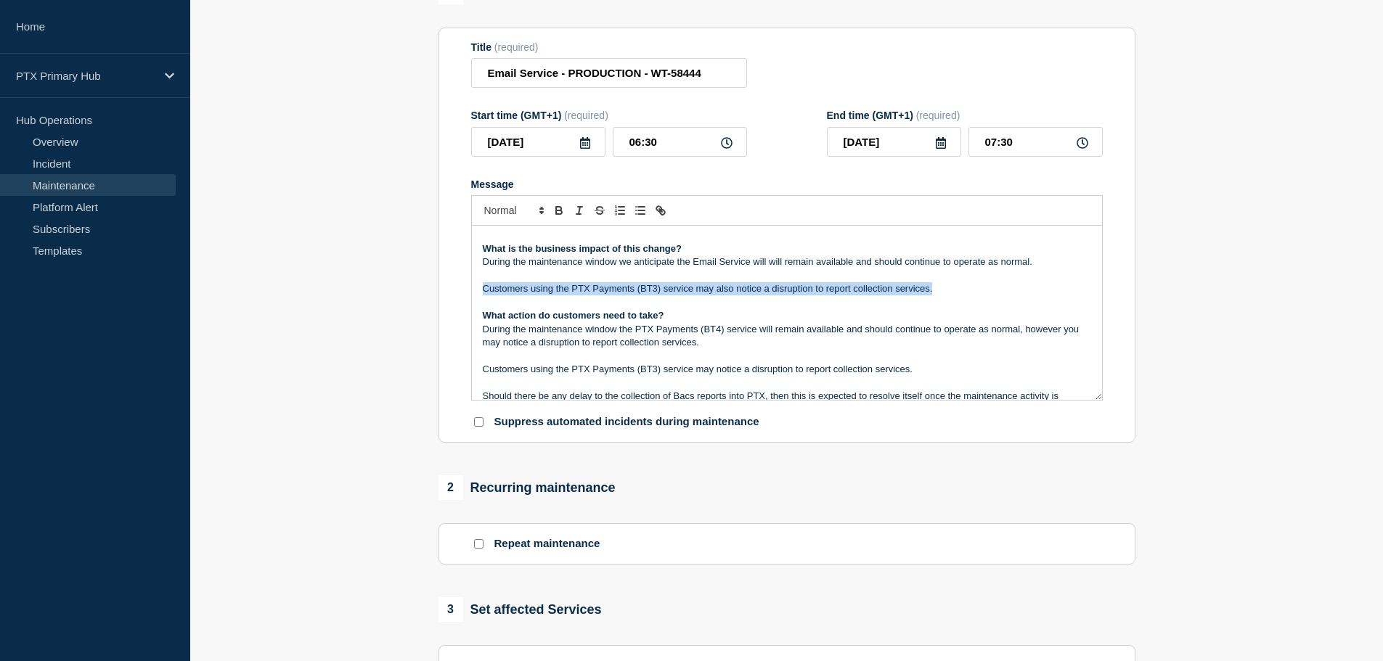
drag, startPoint x: 959, startPoint y: 290, endPoint x: 444, endPoint y: 290, distance: 514.6
click at [444, 290] on section "Title (required) Email Service - PRODUCTION - WT-58444 Start time (GMT+1) (requ…" at bounding box center [786, 236] width 697 height 416
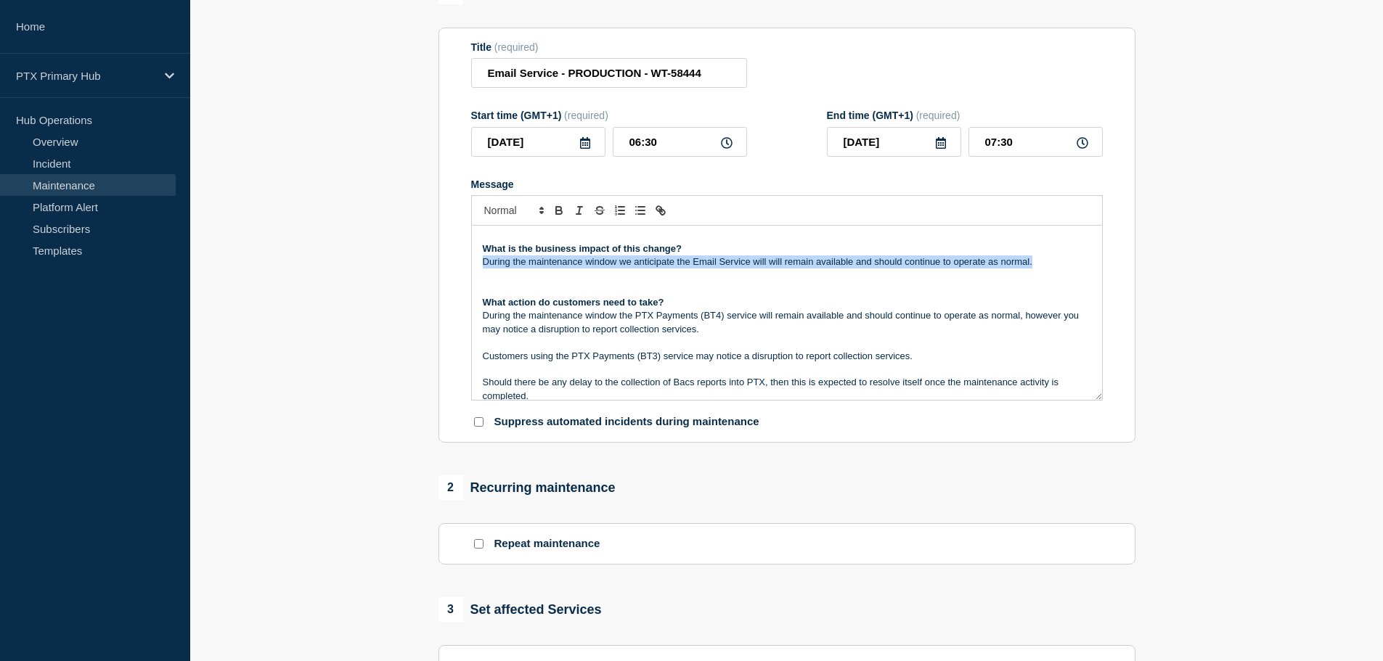
drag, startPoint x: 1050, startPoint y: 266, endPoint x: 475, endPoint y: 265, distance: 574.9
click at [475, 265] on div "Maintenance Notification On Tuesday 7th October from 6:30AM to 7:30AM Bottomlin…" at bounding box center [787, 313] width 630 height 174
copy p "During the maintenance window we anticipate the Email Service will will remain …"
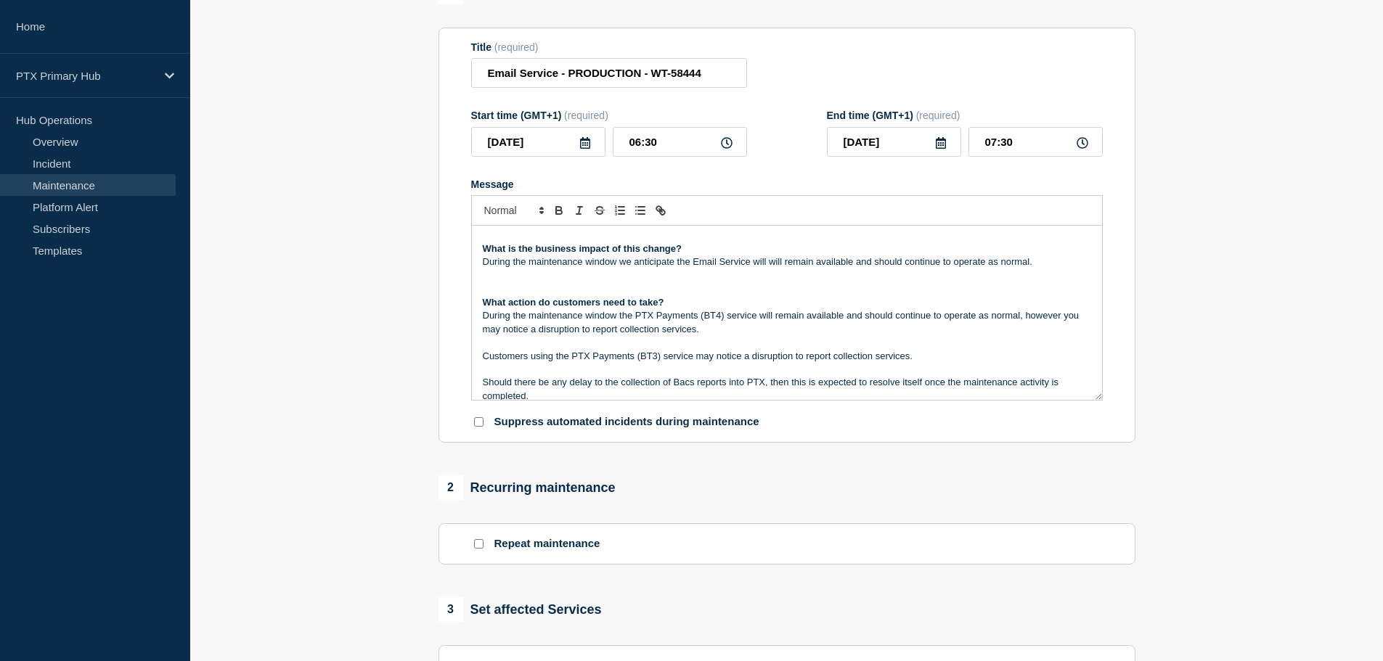
click at [734, 325] on p "During the maintenance window the PTX Payments (BT4) service will remain availa…" at bounding box center [787, 322] width 608 height 27
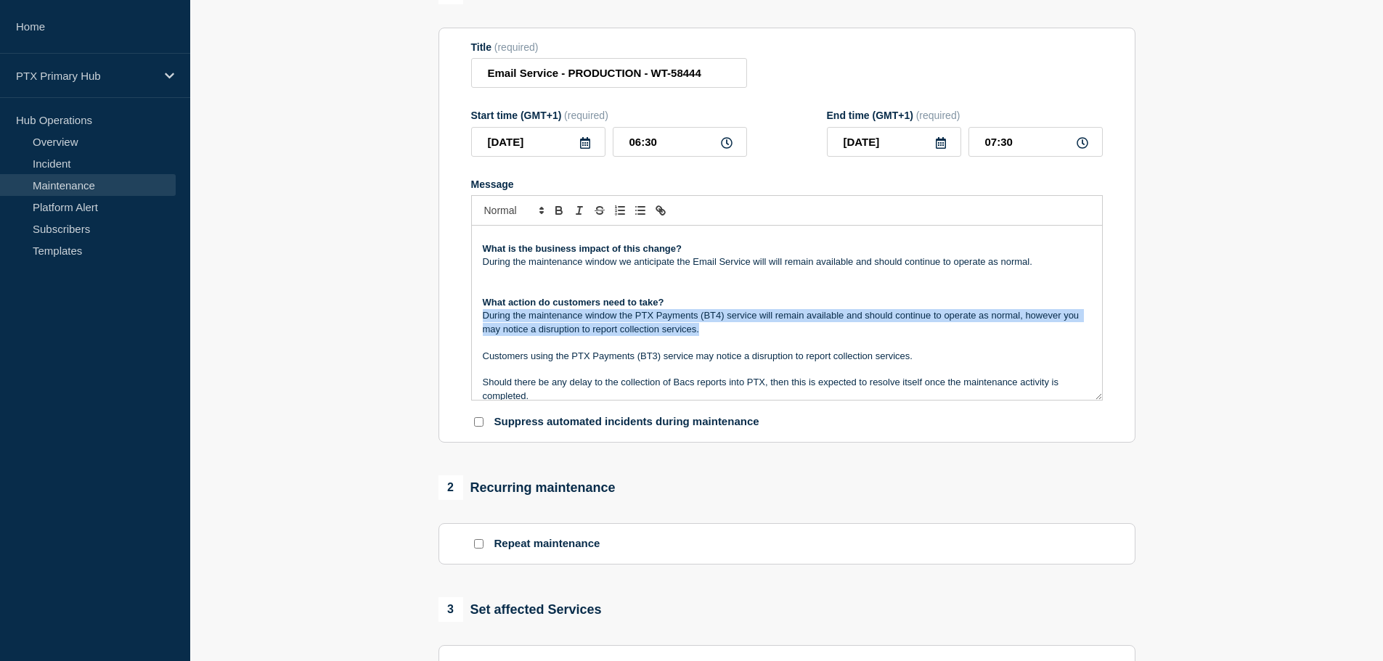
drag, startPoint x: 749, startPoint y: 334, endPoint x: 472, endPoint y: 318, distance: 277.7
click at [472, 318] on div "Maintenance Notification On Tuesday 7th October from 6:30AM to 7:30AM Bottomlin…" at bounding box center [787, 313] width 630 height 174
click at [788, 332] on p "During the maintenance window the PTX Payments (BT4) service will remain availa…" at bounding box center [787, 322] width 608 height 27
drag, startPoint x: 1021, startPoint y: 321, endPoint x: 461, endPoint y: 316, distance: 559.6
click at [461, 316] on section "Title (required) Email Service - PRODUCTION - WT-58444 Start time (GMT+1) (requ…" at bounding box center [786, 236] width 697 height 416
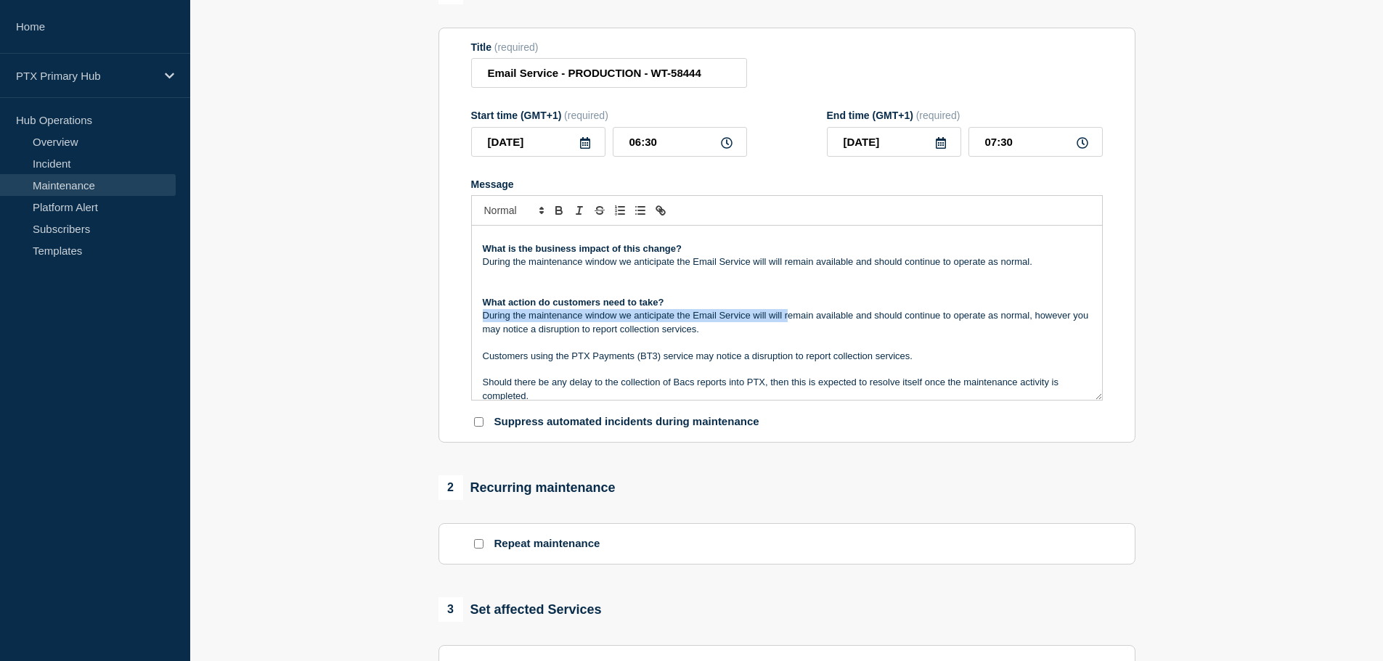
click at [789, 312] on div "Maintenance Notification On Tuesday 7th October from 6:30AM to 7:30AM Bottomlin…" at bounding box center [787, 313] width 630 height 174
click at [756, 335] on p "During the maintenance window we anticipate the Email Service will will remain …" at bounding box center [787, 322] width 608 height 27
drag, startPoint x: 756, startPoint y: 335, endPoint x: 549, endPoint y: 333, distance: 207.6
click at [549, 333] on p "During the maintenance window we anticipate the Email Service will will remain …" at bounding box center [787, 322] width 608 height 27
click at [843, 335] on p "During the maintenance window we anticipate the Email Service will will remain …" at bounding box center [787, 322] width 608 height 27
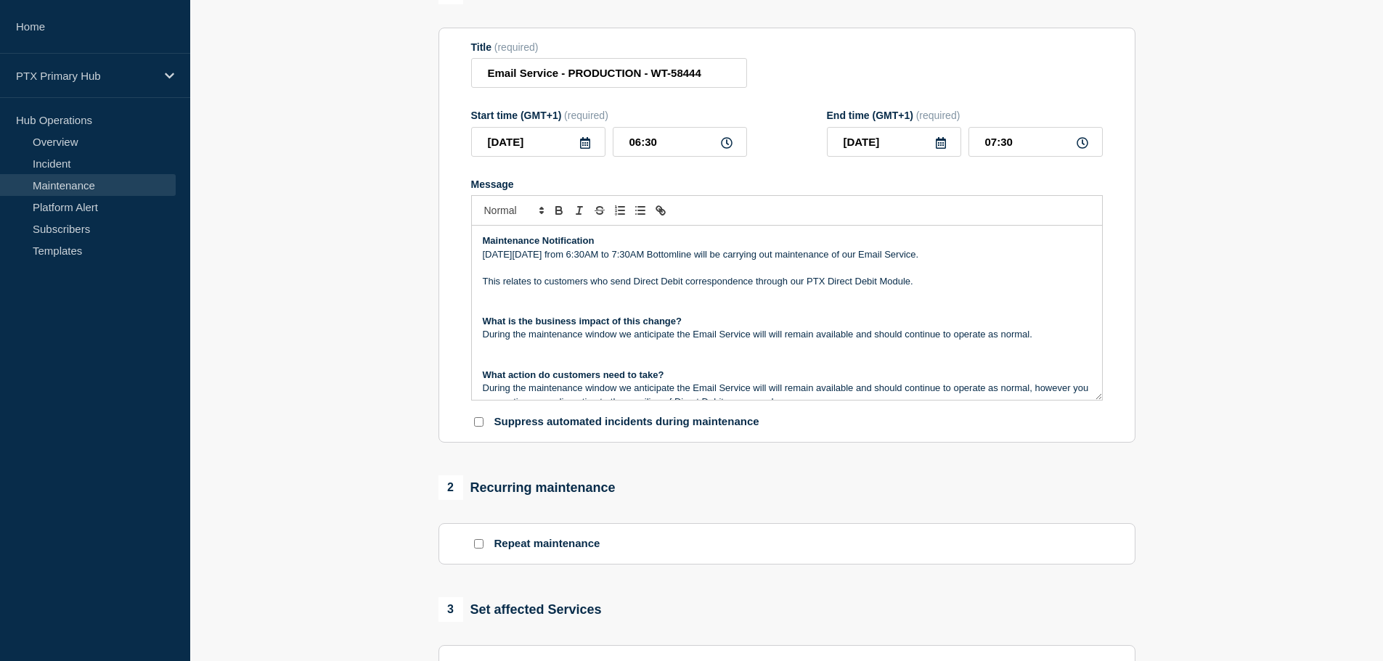
scroll to position [0, 0]
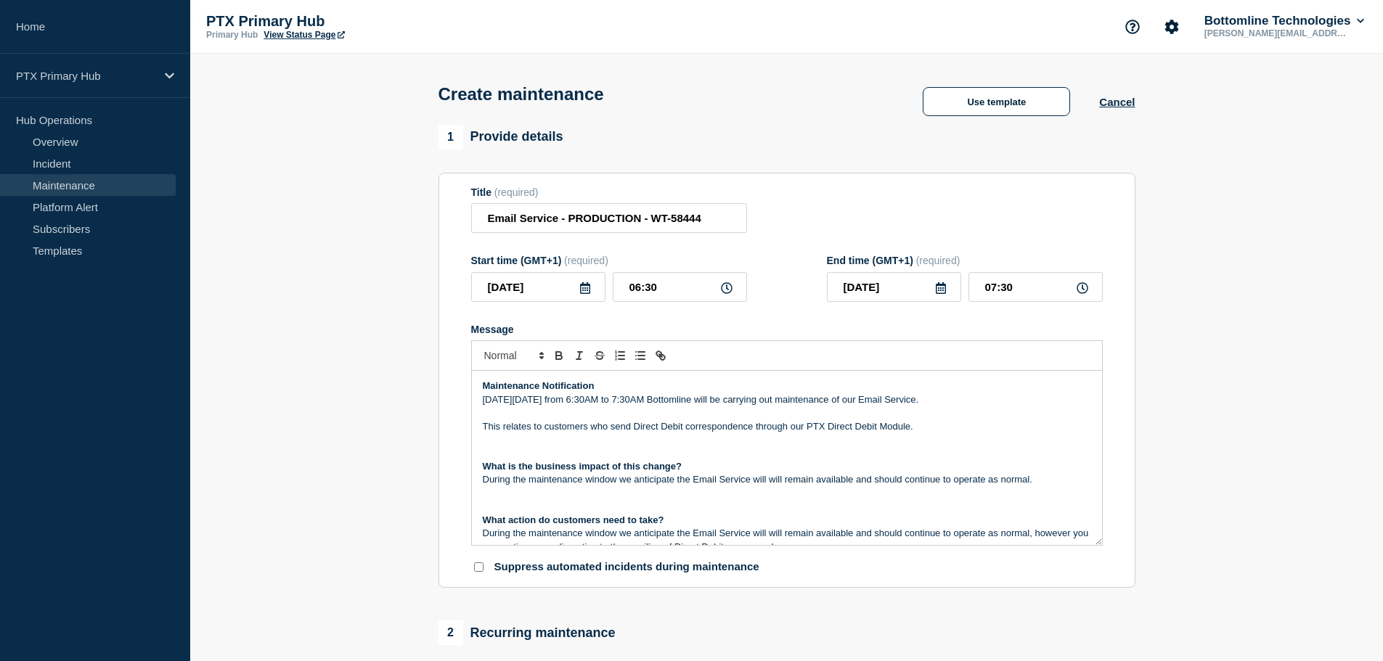
click at [562, 495] on p "Message" at bounding box center [787, 493] width 608 height 13
click at [663, 493] on p "Message" at bounding box center [787, 493] width 608 height 13
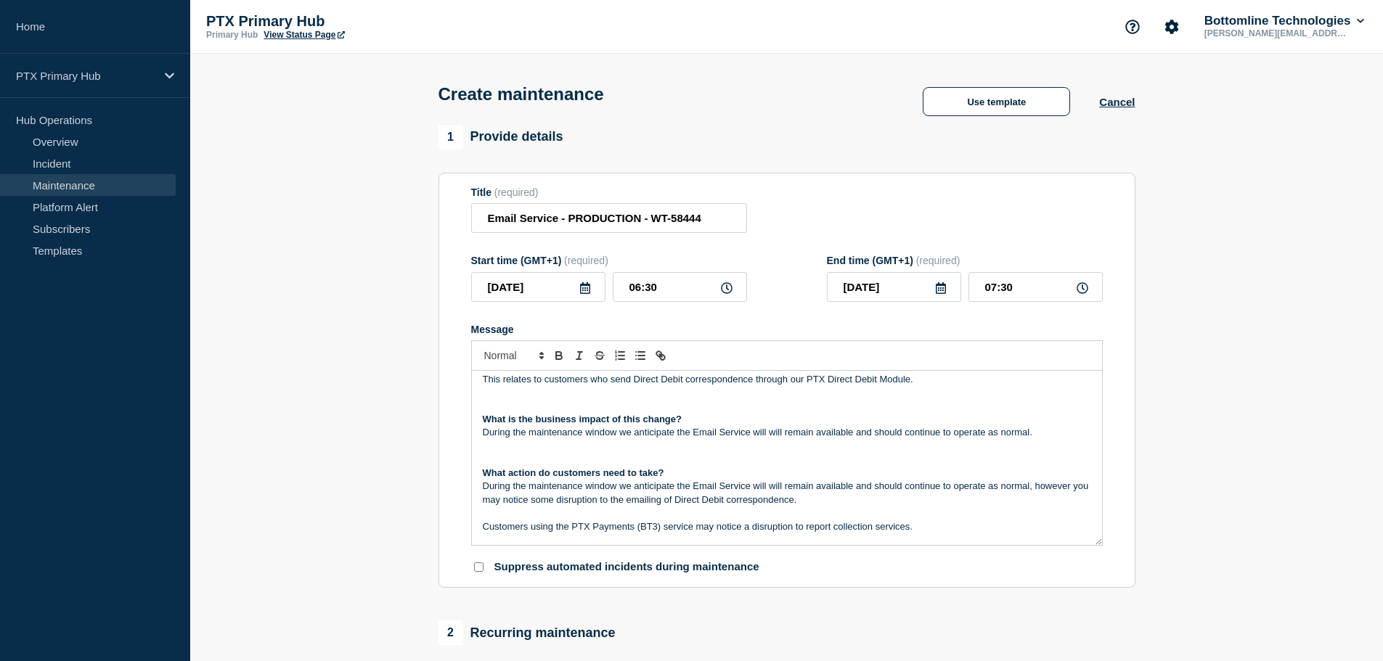
scroll to position [73, 0]
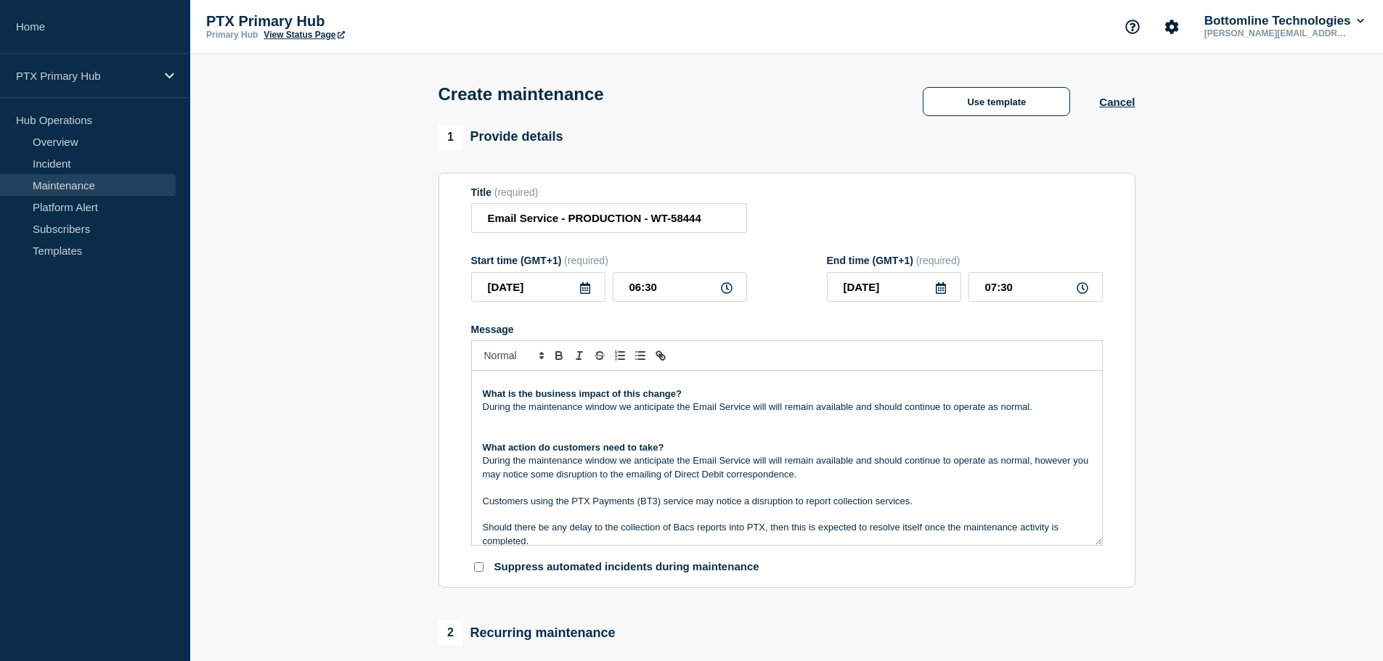
click at [496, 474] on p "During the maintenance window we anticipate the Email Service will will remain …" at bounding box center [787, 467] width 608 height 27
click at [819, 476] on p "During the maintenance window we anticipate the Email Service will will remain …" at bounding box center [787, 467] width 608 height 27
click at [1042, 473] on p "During the maintenance window we anticipate the Email Service will will remain …" at bounding box center [787, 467] width 608 height 27
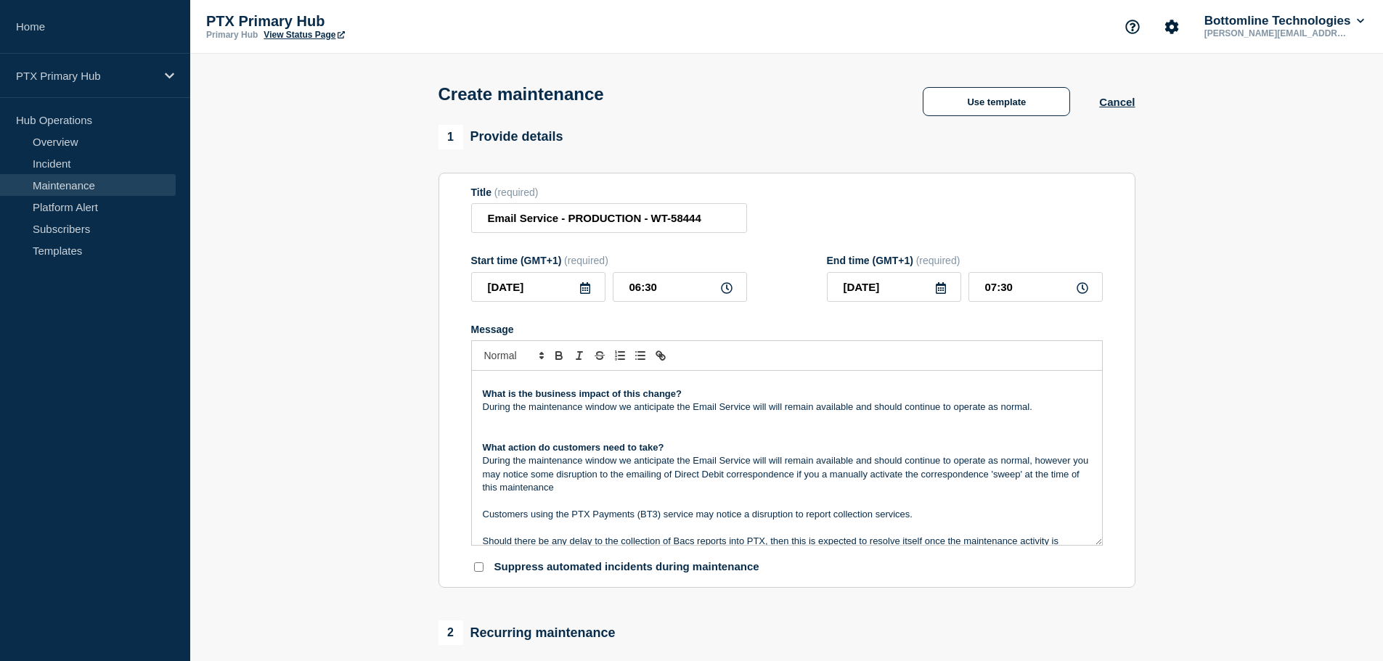
click at [623, 491] on p "During the maintenance window we anticipate the Email Service will will remain …" at bounding box center [787, 474] width 608 height 40
click at [605, 515] on p "Customers using the PTX Payments (BT3) service may notice a disruption to repor…" at bounding box center [787, 514] width 608 height 13
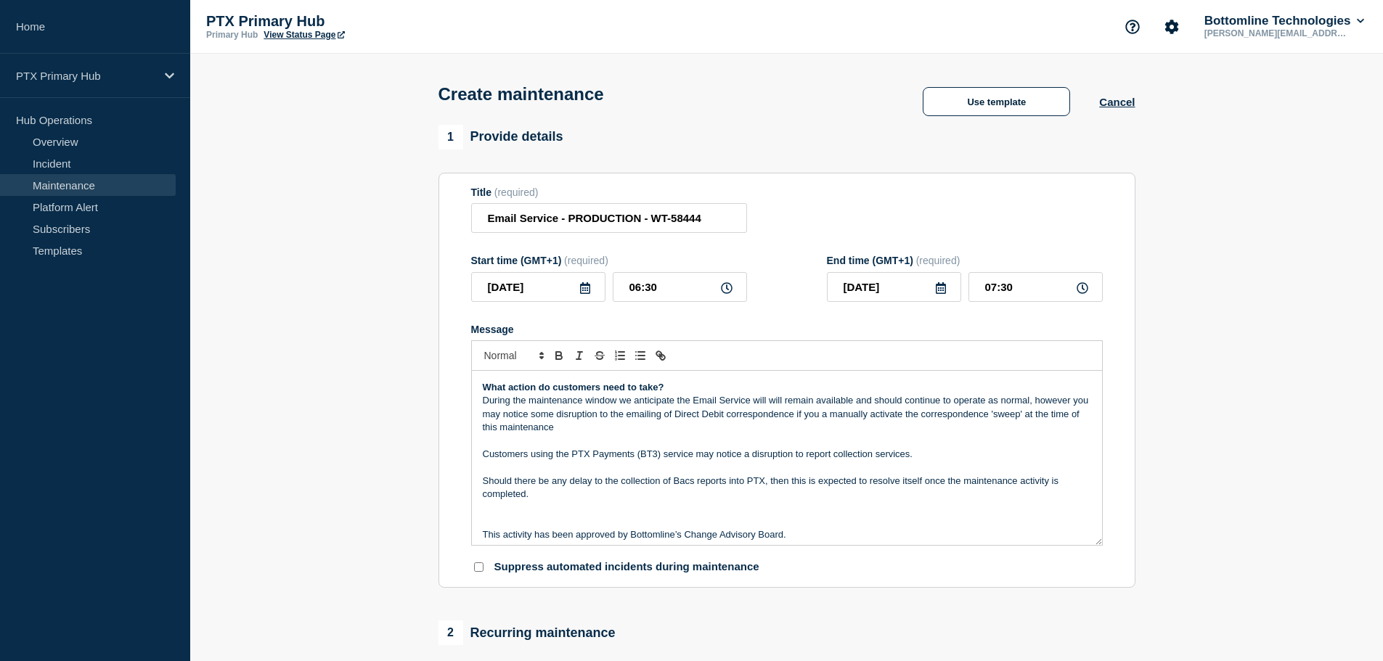
scroll to position [132, 0]
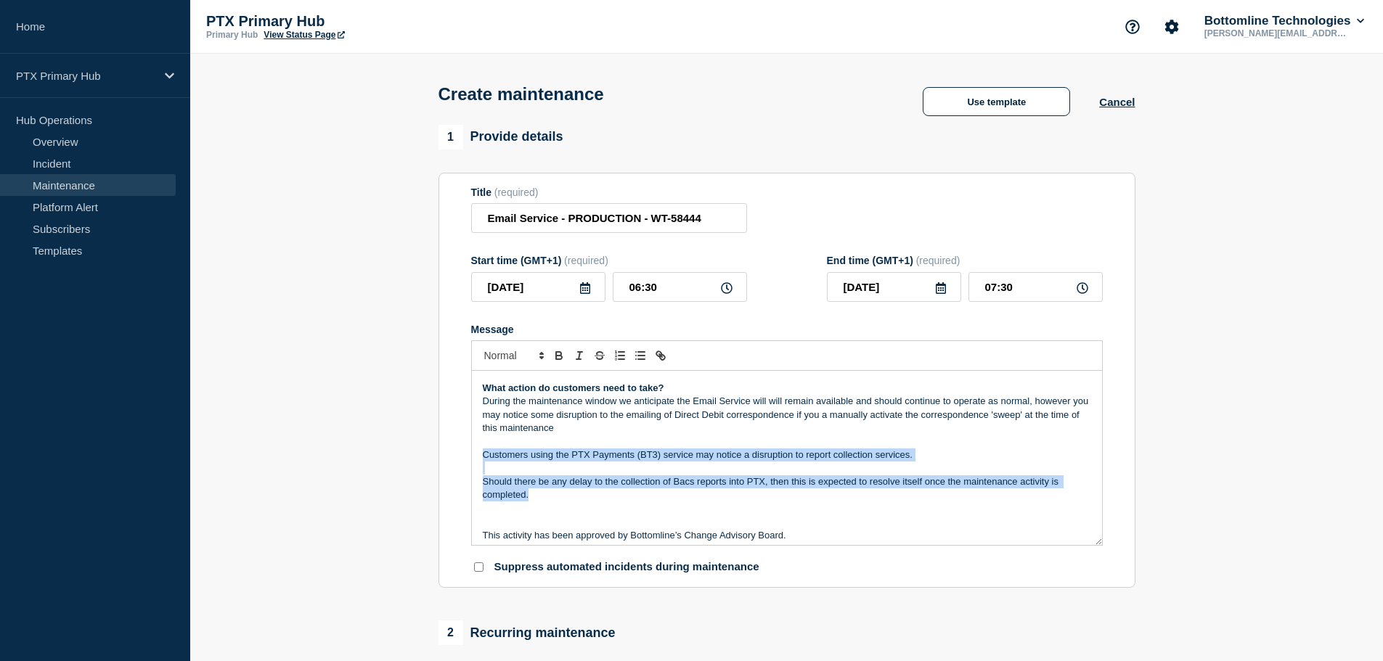
drag, startPoint x: 544, startPoint y: 502, endPoint x: 478, endPoint y: 459, distance: 78.7
click at [478, 459] on div "Maintenance Notification On Tuesday 7th October from 6:30AM to 7:30AM Bottomlin…" at bounding box center [787, 458] width 630 height 174
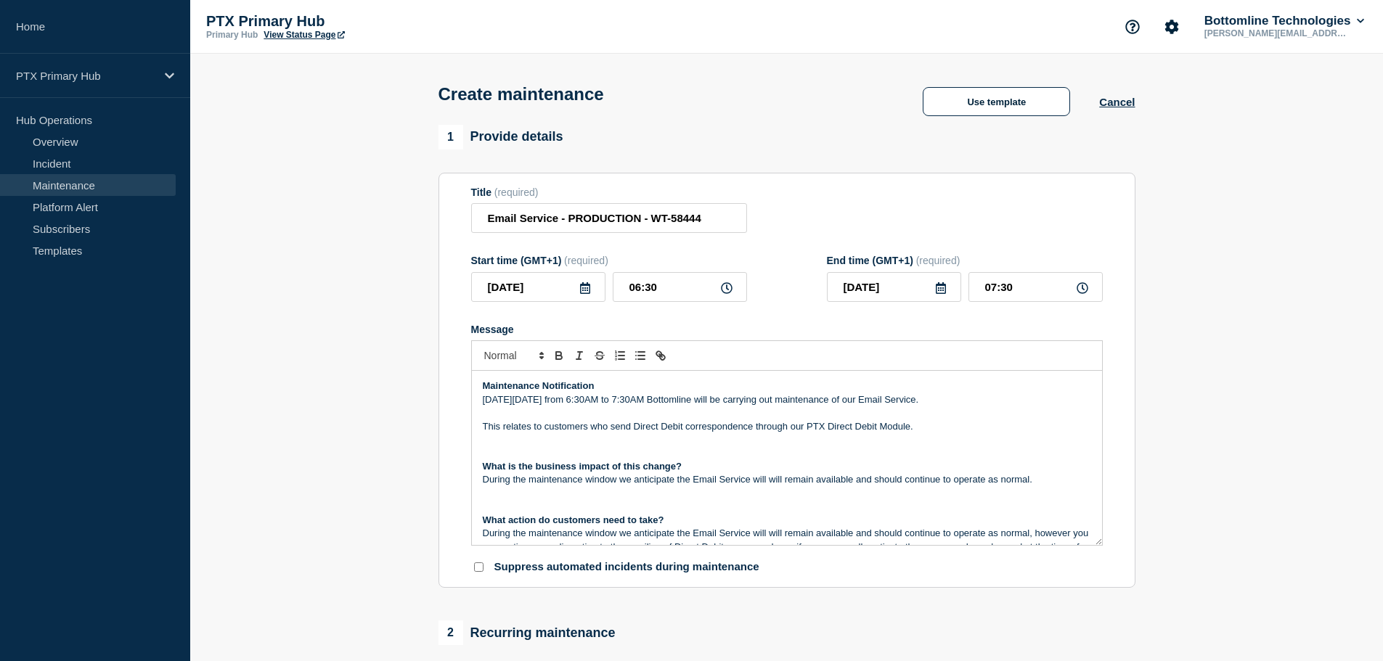
scroll to position [73, 0]
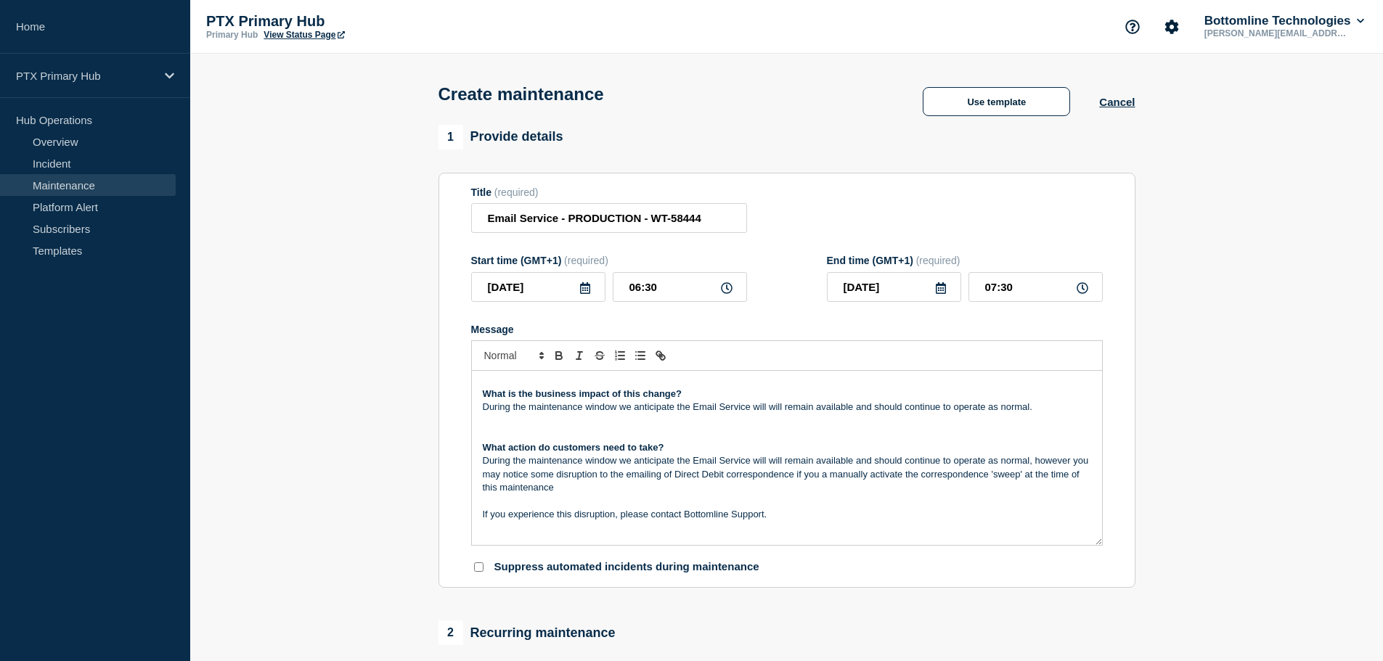
click at [929, 475] on p "During the maintenance window we anticipate the Email Service will will remain …" at bounding box center [787, 474] width 608 height 40
click at [938, 475] on p "During the maintenance window we anticipate the Email Service will will remain …" at bounding box center [787, 474] width 608 height 40
click at [936, 482] on p "During the maintenance window we anticipate the Email Service will will remain …" at bounding box center [787, 474] width 608 height 40
click at [1042, 517] on p "If you experience this disruption, please contact Bottomline Support." at bounding box center [787, 514] width 608 height 13
click at [607, 491] on p "During the maintenance window we anticipate the Email Service will will remain …" at bounding box center [787, 474] width 608 height 40
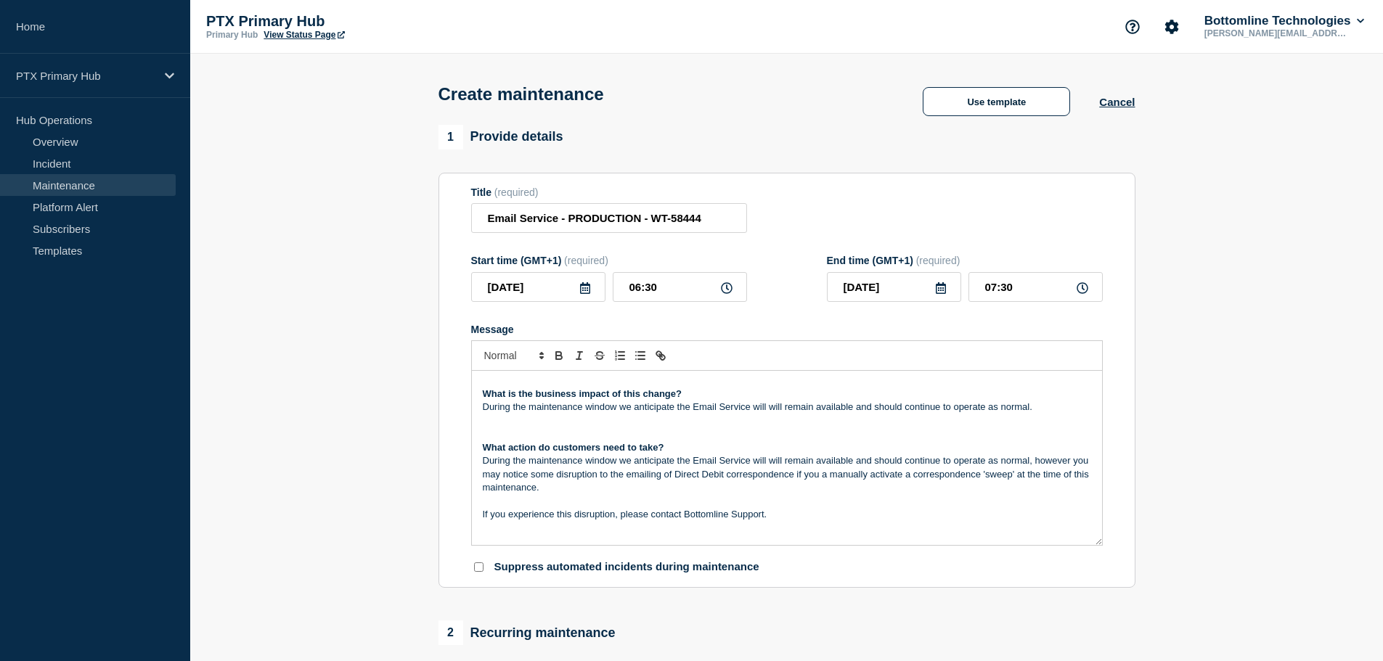
click at [630, 521] on p "If you experience this disruption, please contact Bottomline Support." at bounding box center [787, 514] width 608 height 13
click at [616, 521] on p "If you experience this disruption, please contact Bottomline Support." at bounding box center [787, 514] width 608 height 13
click at [1075, 462] on p "During the maintenance window we anticipate the Email Service will will remain …" at bounding box center [787, 474] width 608 height 40
click at [774, 504] on p "Message" at bounding box center [787, 501] width 608 height 13
click at [767, 490] on p "During the maintenance window we anticipate the Email Service will will remain …" at bounding box center [787, 474] width 608 height 40
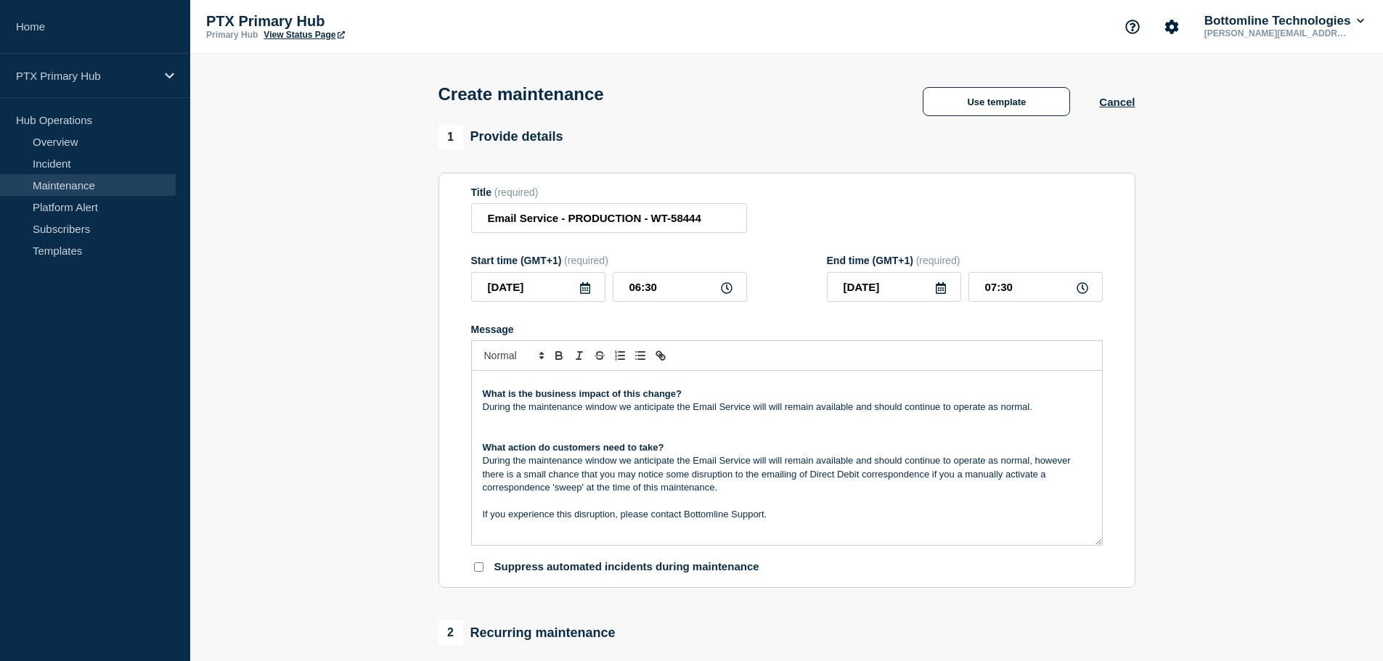
click at [957, 492] on p "During the maintenance window we anticipate the Email Service will will remain …" at bounding box center [787, 474] width 608 height 40
click at [975, 488] on p "During the maintenance window we anticipate the Email Service will will remain …" at bounding box center [787, 474] width 608 height 40
click at [930, 482] on p "During the maintenance window we anticipate the Email Service will will remain …" at bounding box center [787, 474] width 608 height 40
click at [964, 502] on p "Message" at bounding box center [787, 501] width 608 height 13
click at [922, 494] on p "During the maintenance window we anticipate the Email Service will will remain …" at bounding box center [787, 474] width 608 height 40
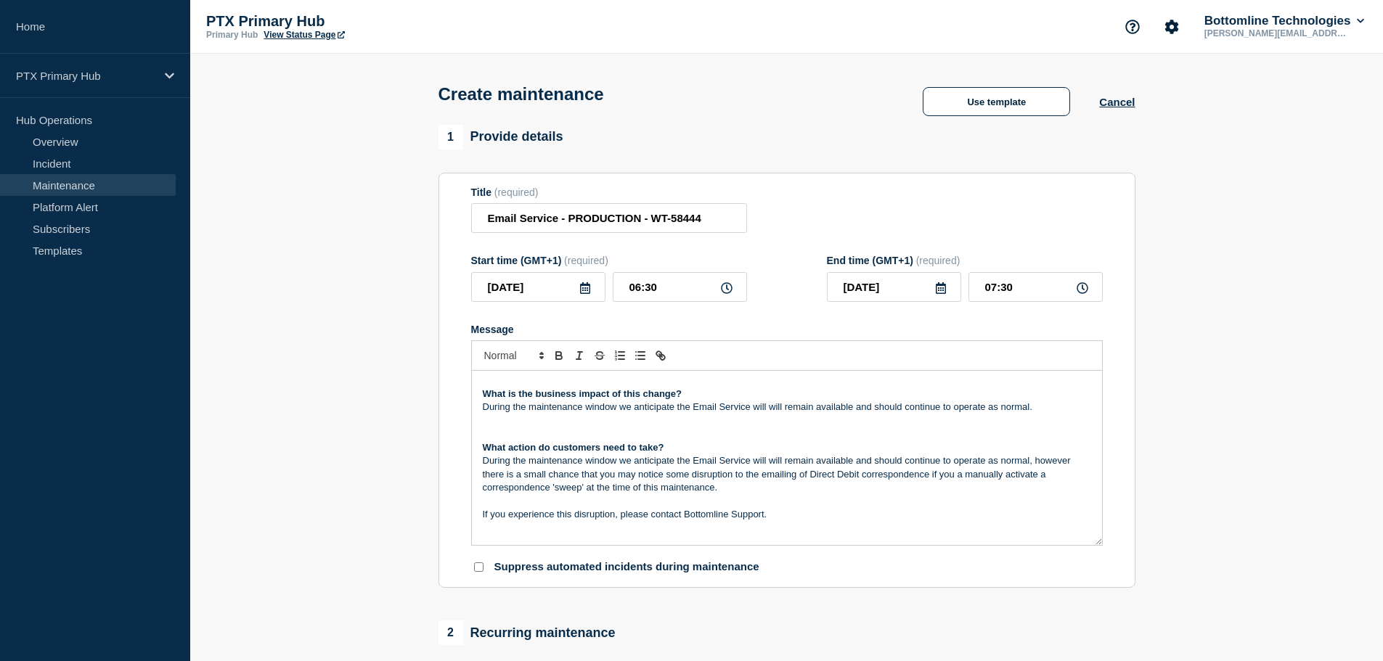
click at [810, 491] on p "During the maintenance window we anticipate the Email Service will will remain …" at bounding box center [787, 474] width 608 height 40
click at [821, 525] on p "Message" at bounding box center [787, 527] width 608 height 13
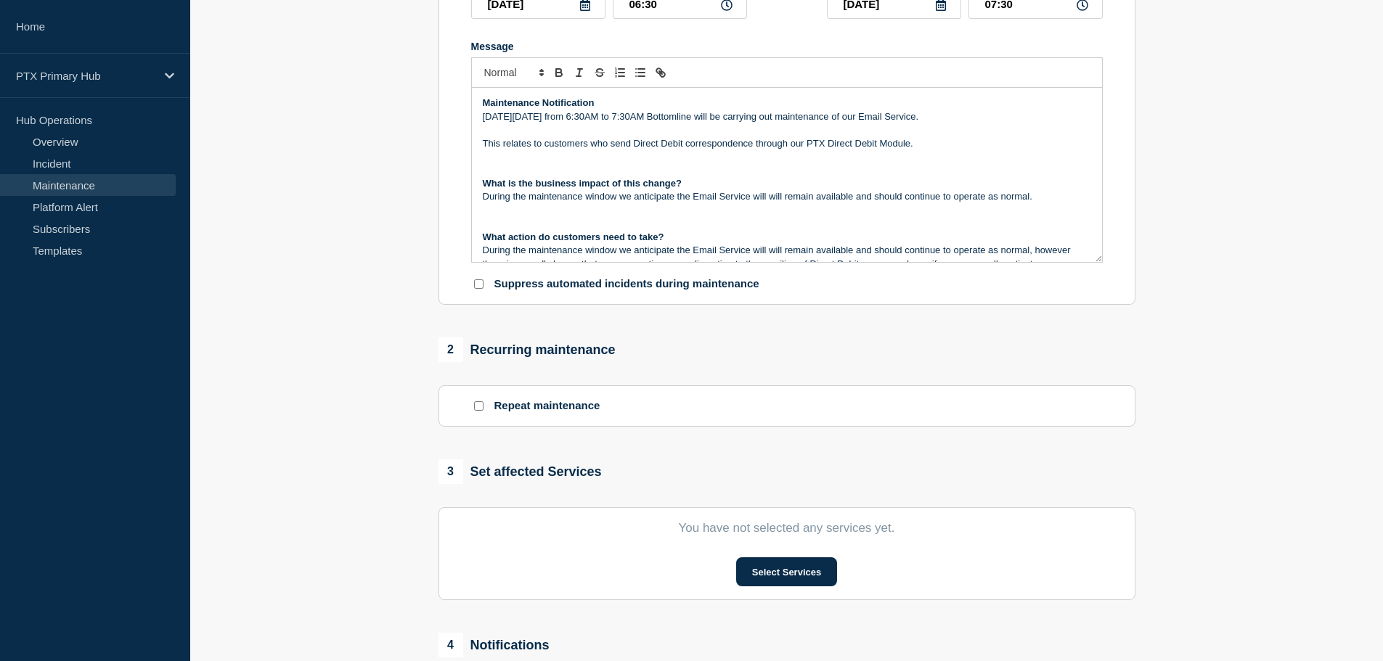
scroll to position [363, 0]
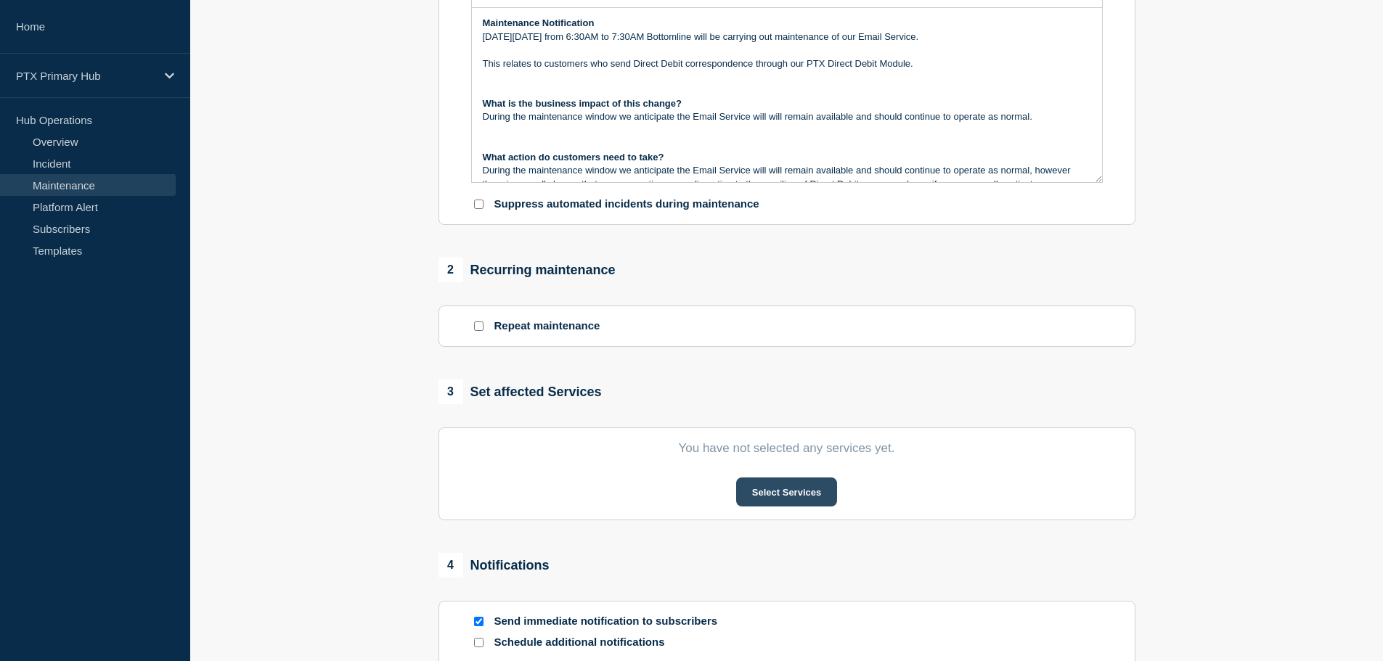
click at [774, 496] on button "Select Services" at bounding box center [786, 492] width 101 height 29
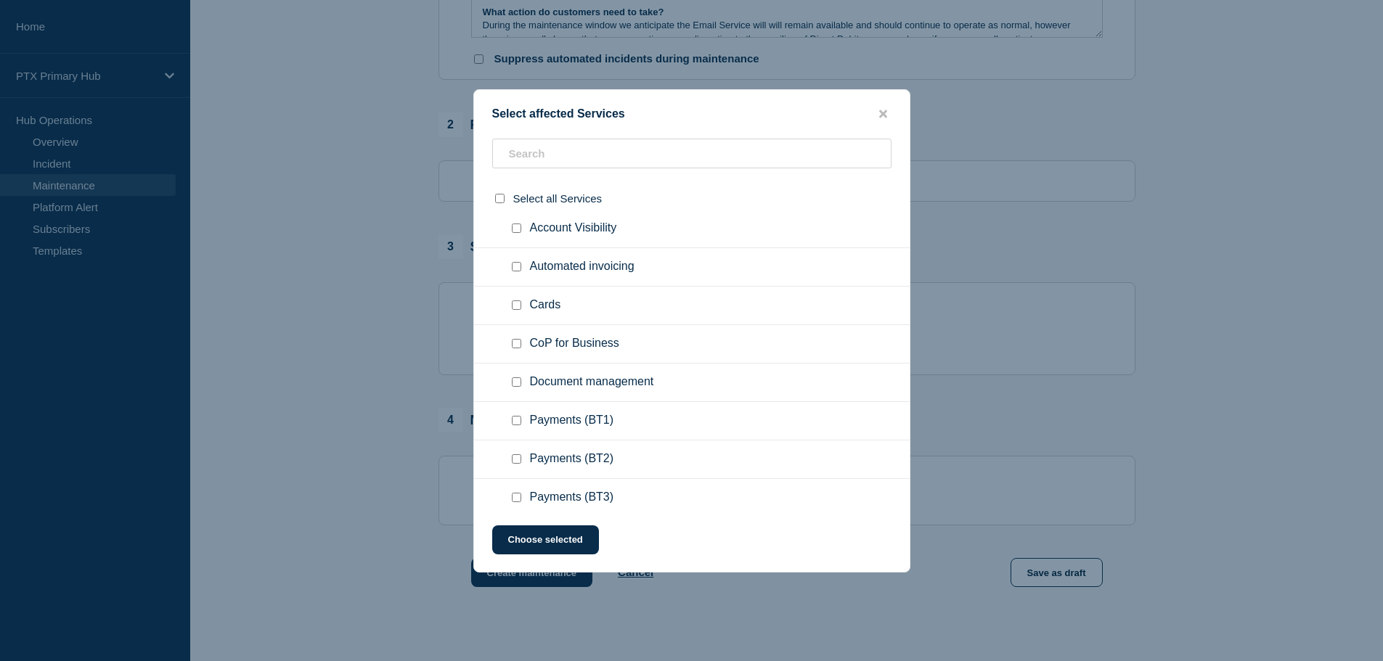
scroll to position [581, 0]
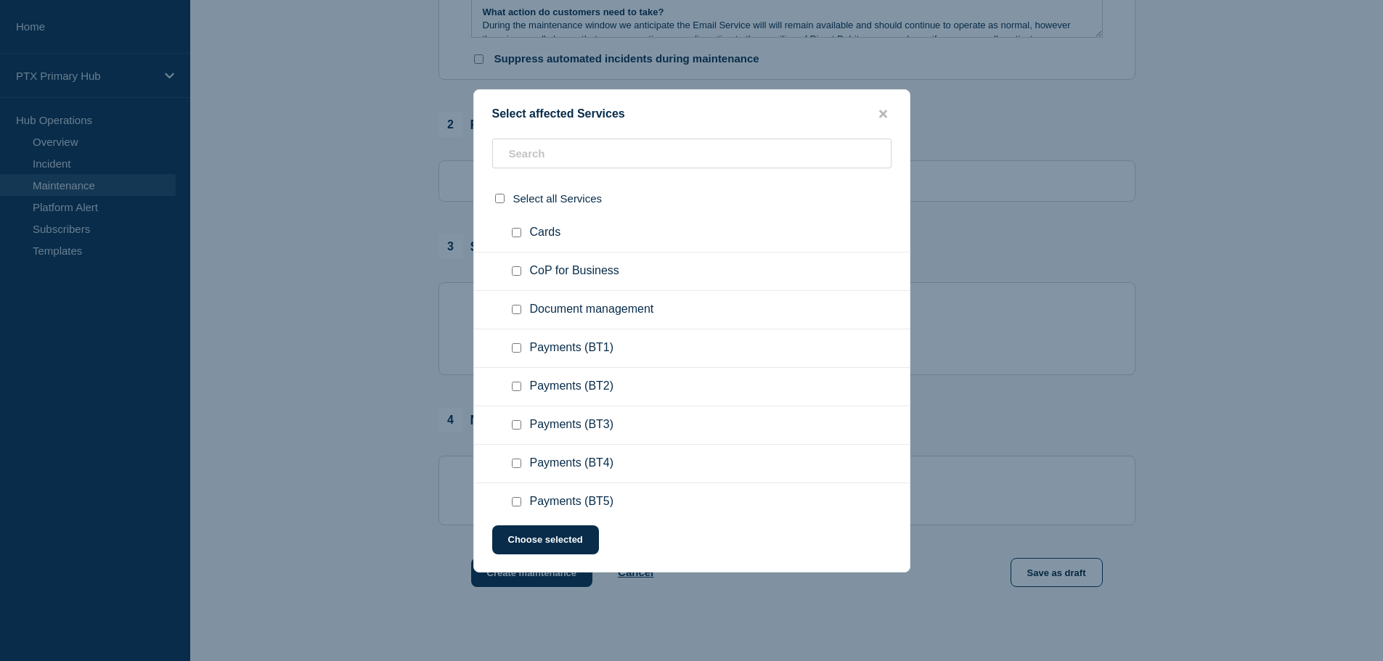
click at [513, 352] on div at bounding box center [519, 348] width 21 height 15
click at [514, 347] on input "Payments (BT1) checkbox" at bounding box center [516, 347] width 9 height 9
checkbox input "true"
click at [512, 385] on input "Payments (BT2) checkbox" at bounding box center [516, 386] width 9 height 9
checkbox input "true"
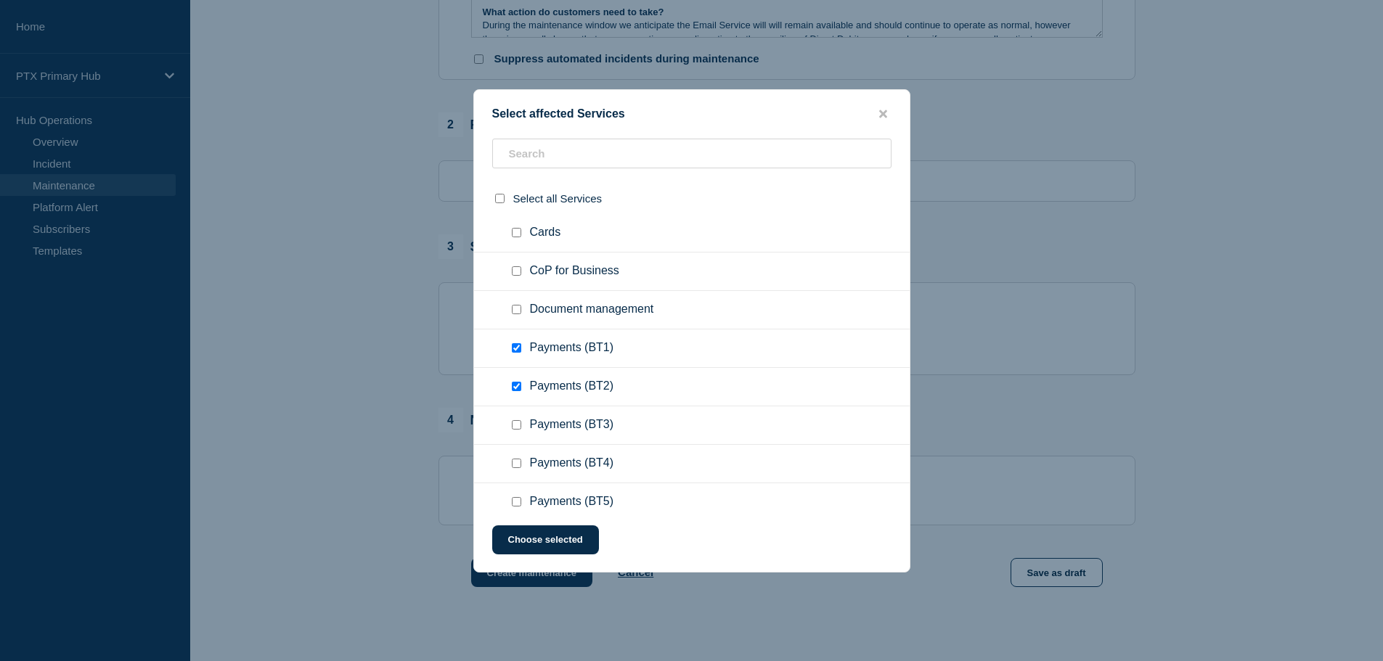
click at [522, 430] on div at bounding box center [519, 425] width 21 height 15
click at [516, 430] on input "Payments (BT3) checkbox" at bounding box center [516, 424] width 9 height 9
checkbox input "true"
click at [504, 468] on ul "Payments (BT4)" at bounding box center [692, 464] width 436 height 38
click at [512, 467] on input "Payments (BT4) checkbox" at bounding box center [516, 463] width 9 height 9
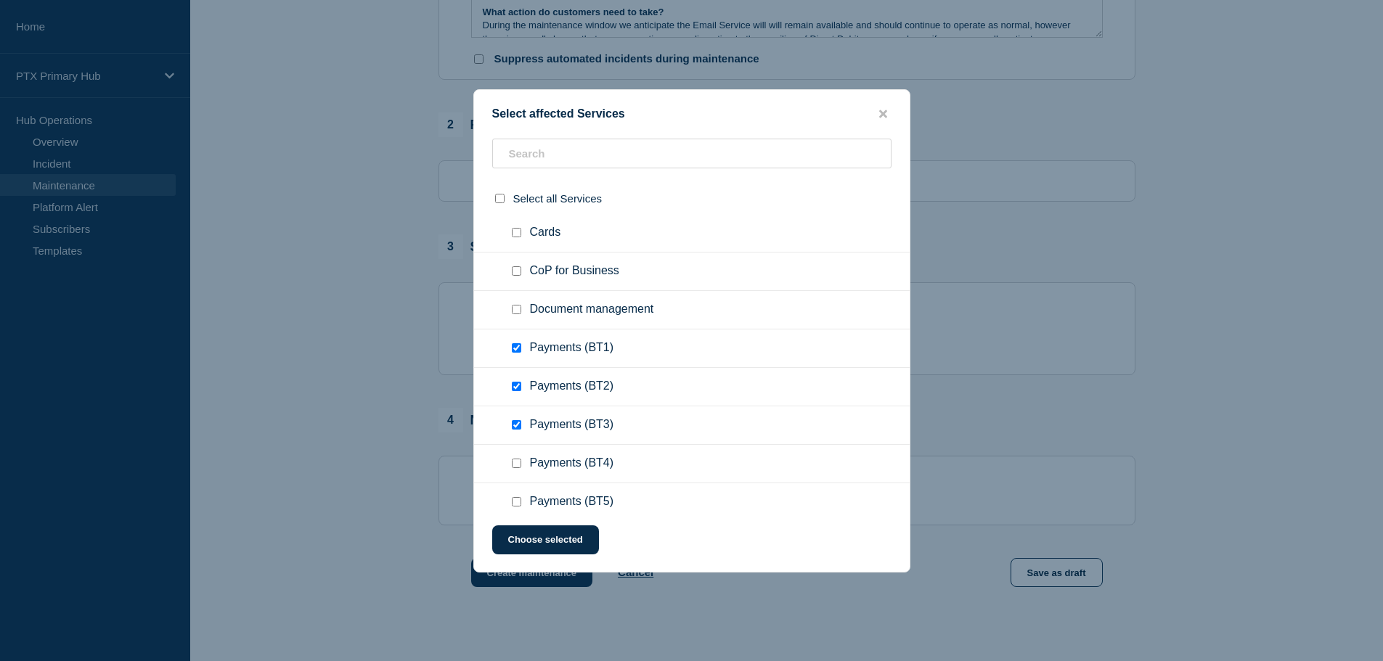
checkbox input "true"
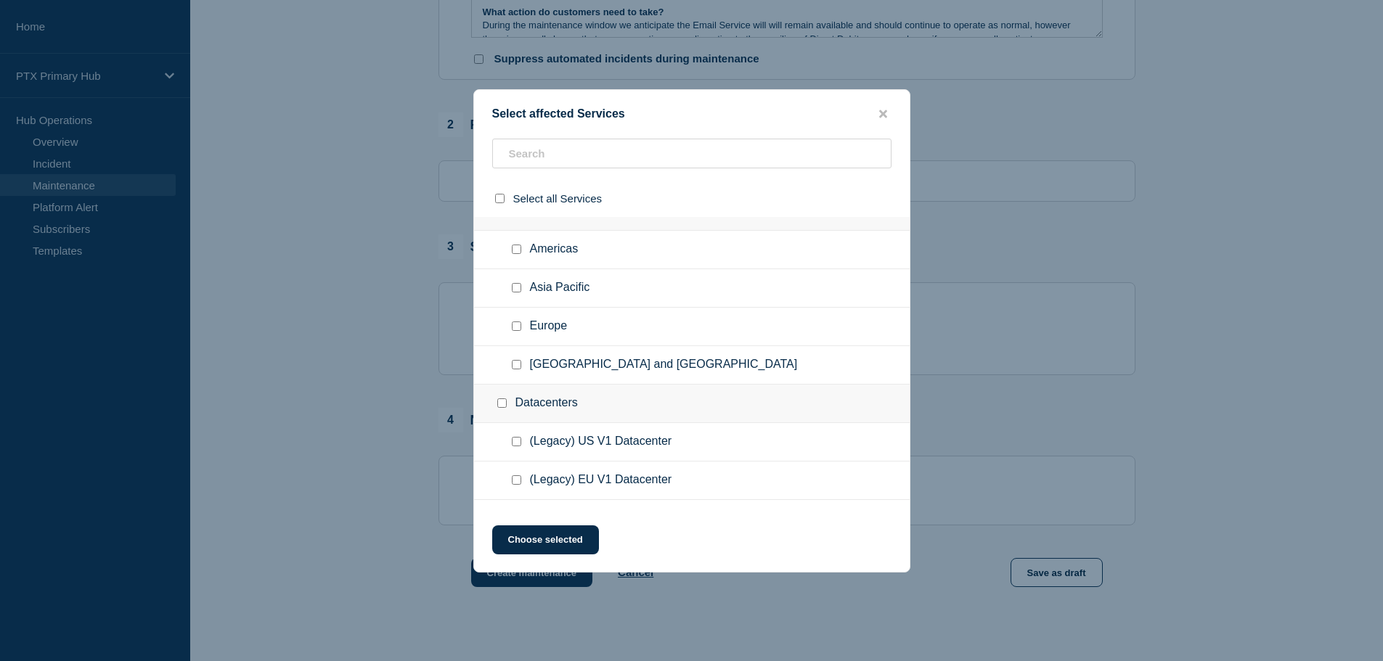
scroll to position [0, 0]
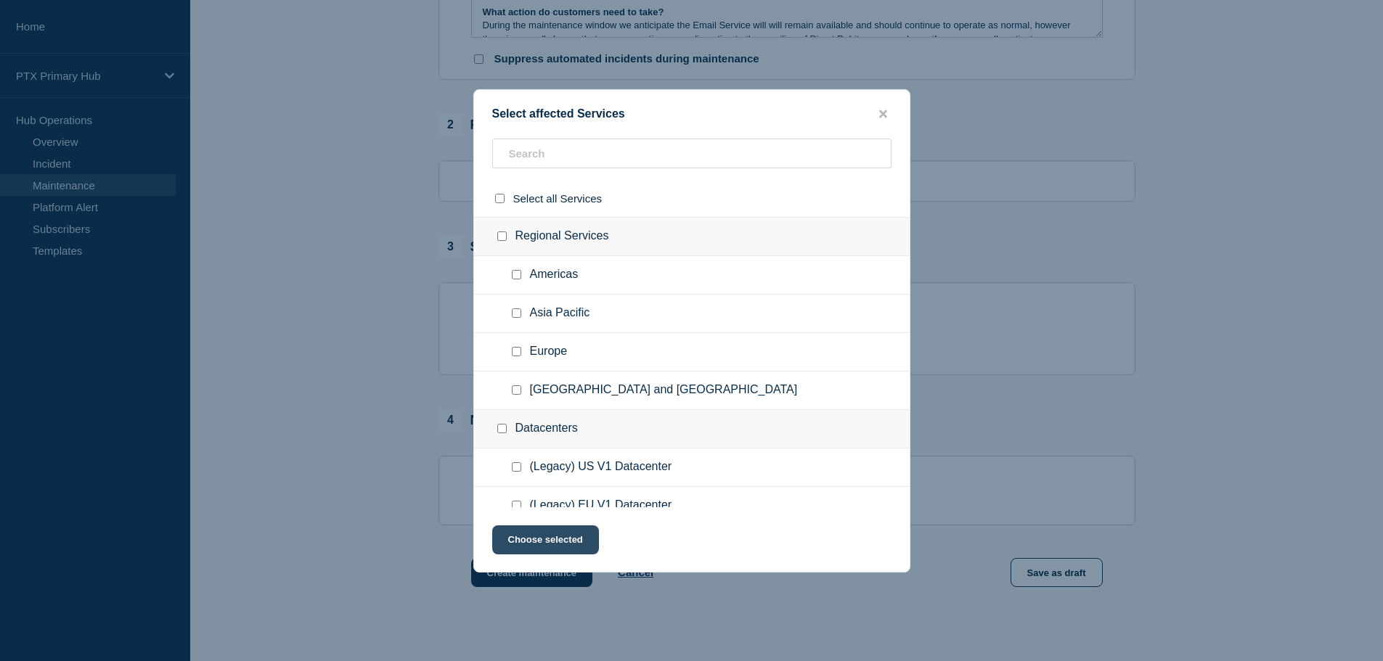
click at [546, 542] on button "Choose selected" at bounding box center [545, 540] width 107 height 29
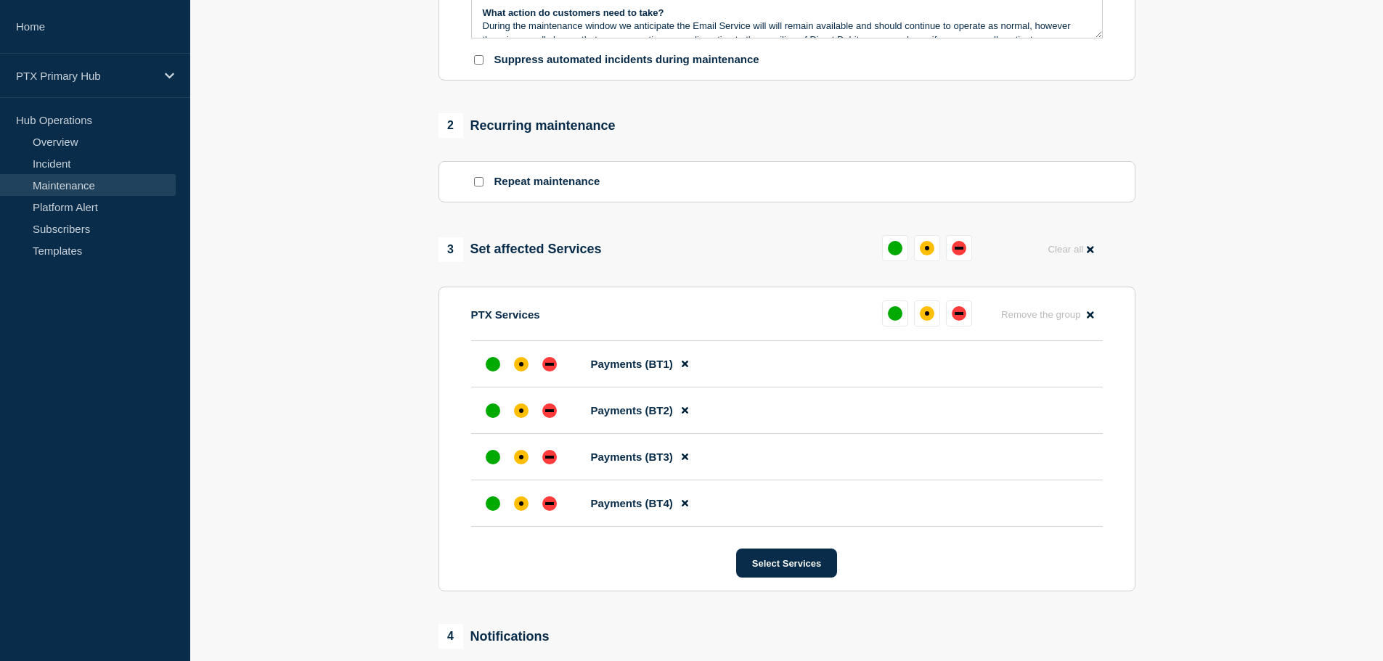
scroll to position [508, 0]
click at [888, 253] on div "up" at bounding box center [895, 247] width 15 height 15
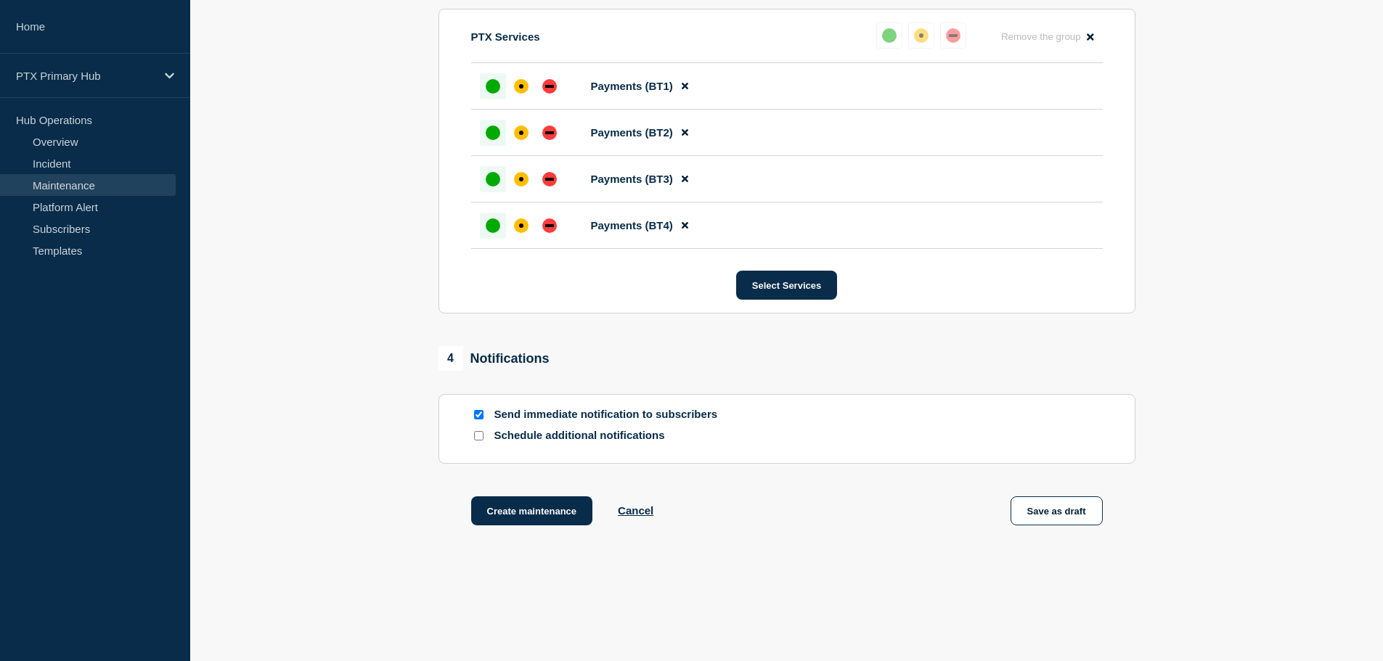
scroll to position [798, 0]
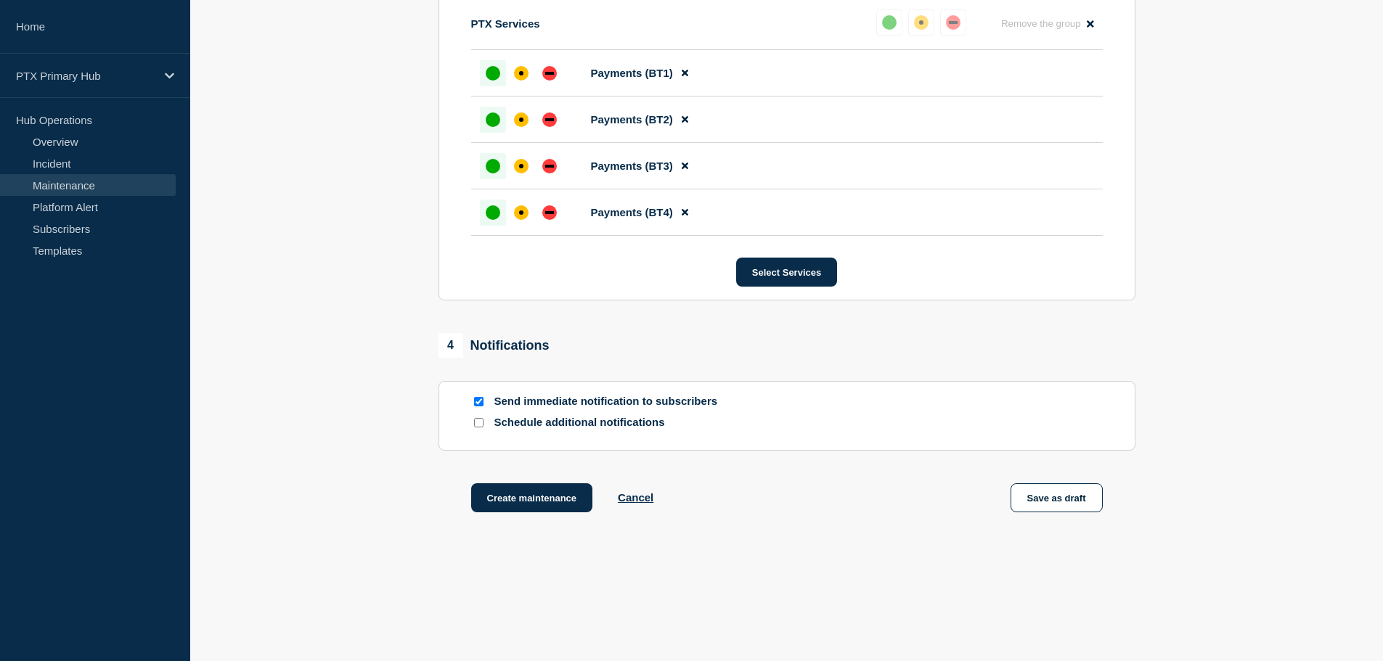
click at [521, 407] on p "Send immediate notification to subscribers" at bounding box center [610, 402] width 232 height 14
click at [477, 401] on input "Send immediate notification to subscribers" at bounding box center [478, 401] width 9 height 9
checkbox input "false"
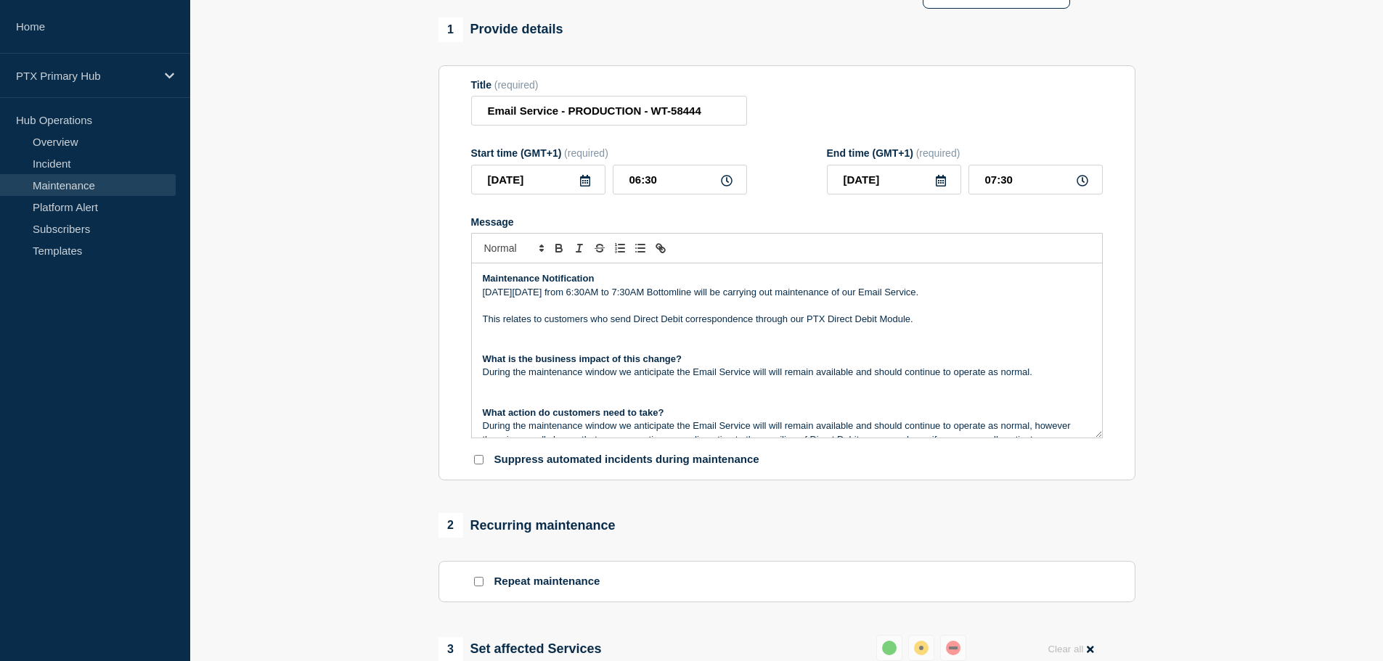
scroll to position [0, 0]
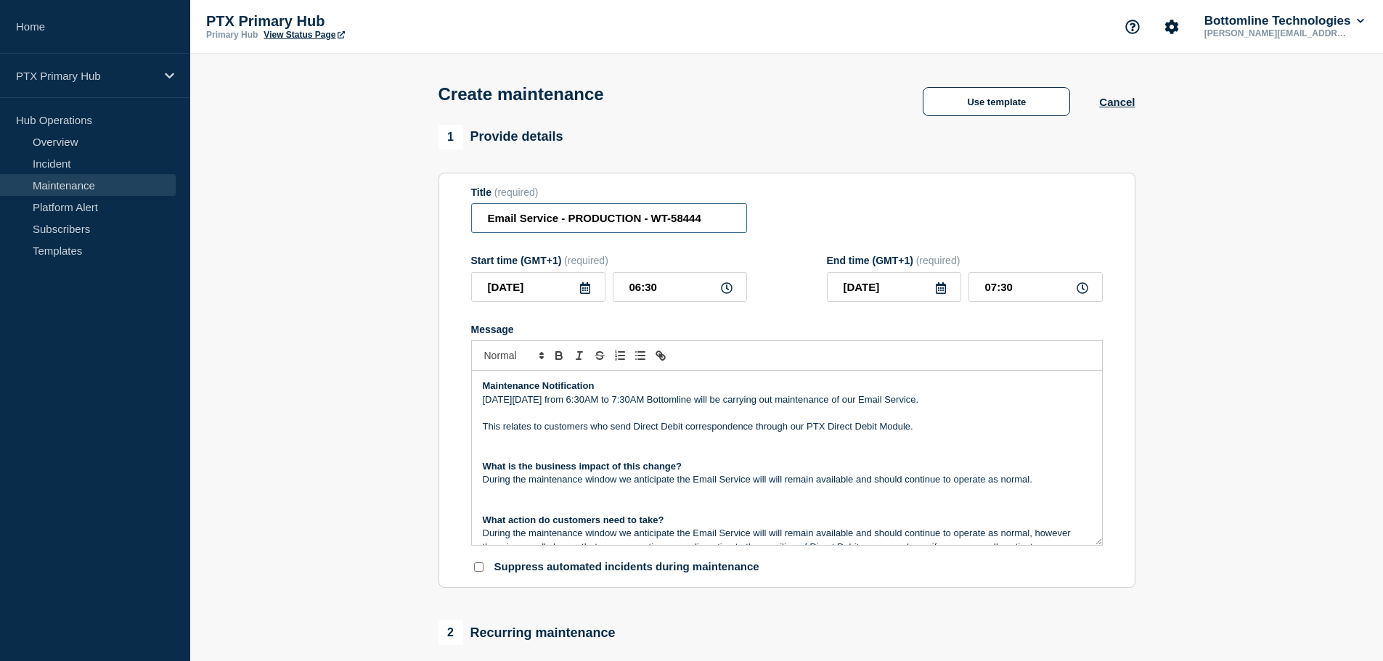
click at [711, 219] on input "Email Service - PRODUCTION - WT-58444" at bounding box center [609, 218] width 276 height 30
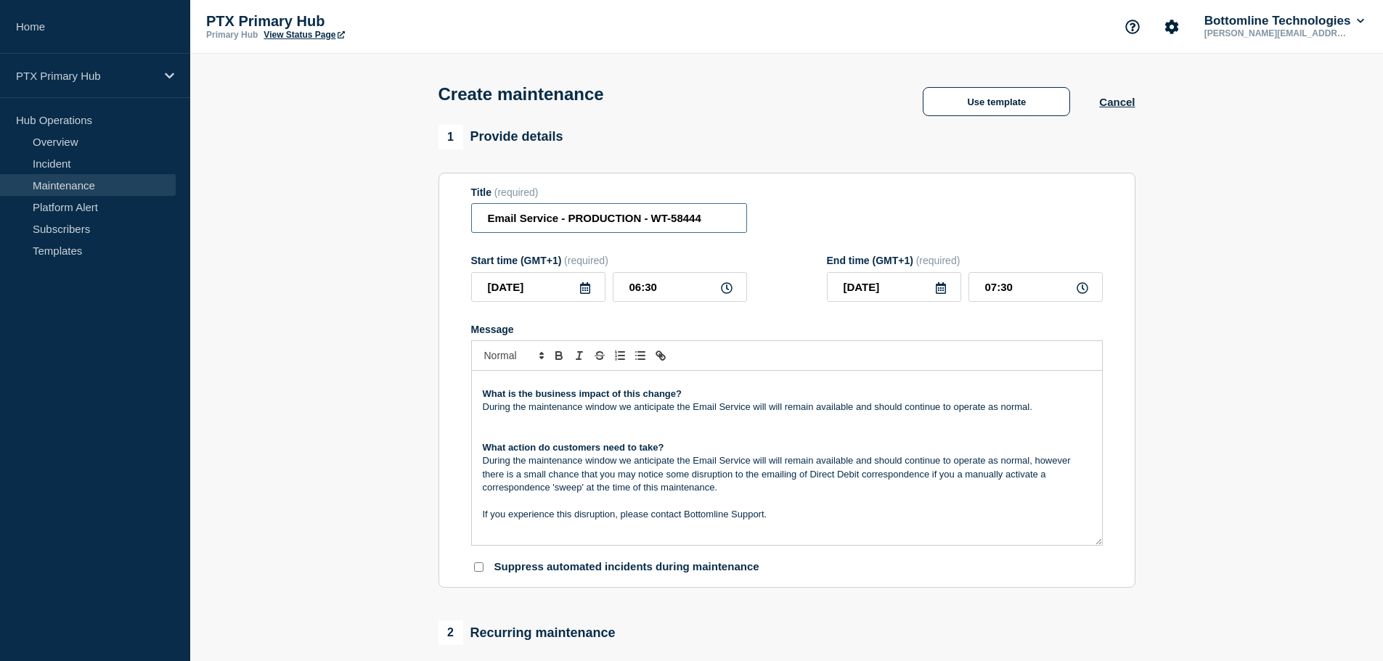
scroll to position [145, 0]
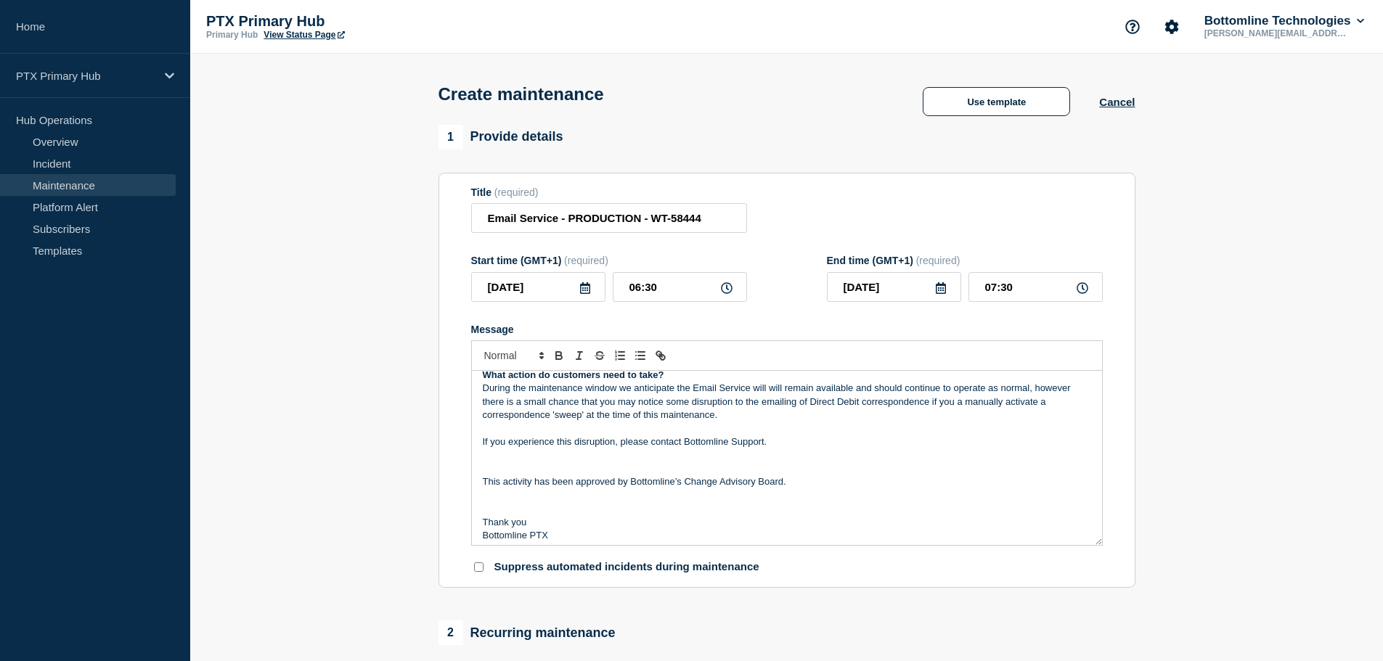
click at [788, 446] on p "If you experience this disruption, please contact Bottomline Support." at bounding box center [787, 442] width 608 height 13
click at [788, 475] on p "Message" at bounding box center [787, 468] width 608 height 13
click at [804, 488] on p "This activity has been approved by Bottomline’s Change Advisory Board." at bounding box center [787, 481] width 608 height 13
click at [817, 515] on p "Message" at bounding box center [787, 508] width 608 height 13
click at [819, 484] on p "This activity has been approved by Bottomline’s Change Advisory Board." at bounding box center [787, 481] width 608 height 13
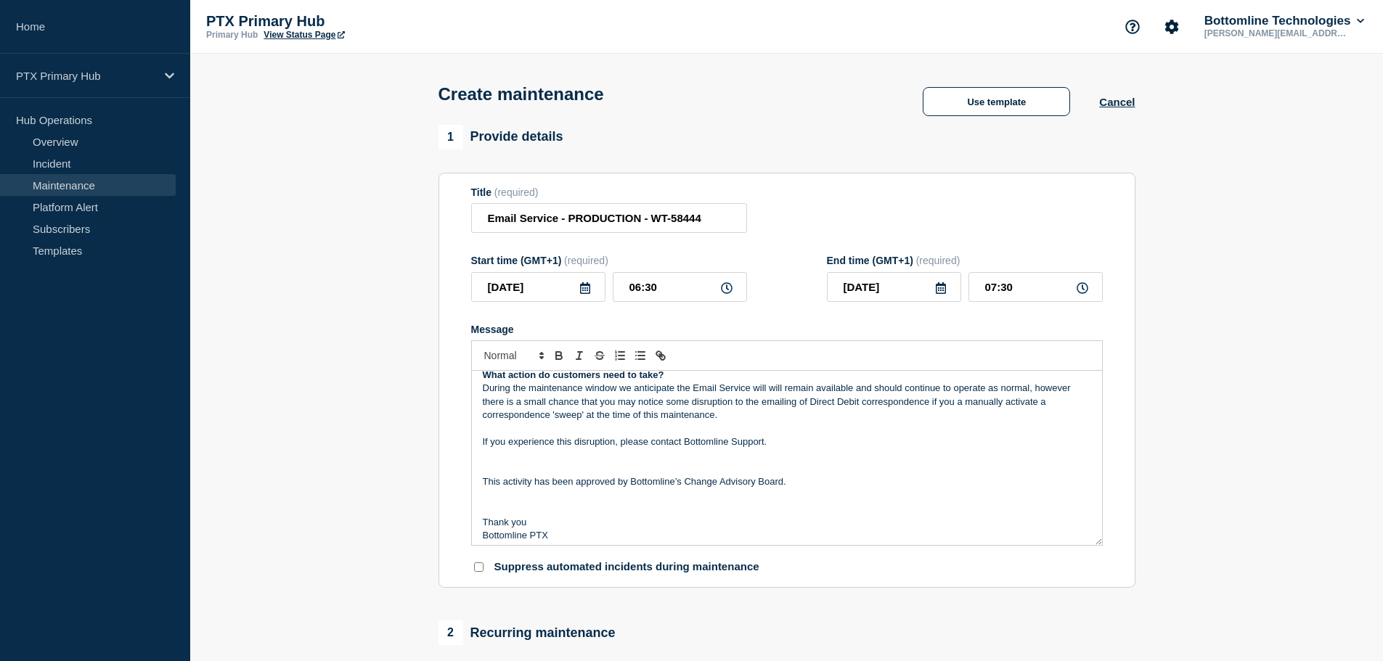
drag, startPoint x: 826, startPoint y: 469, endPoint x: 828, endPoint y: 460, distance: 9.0
click at [827, 469] on p "Message" at bounding box center [787, 468] width 608 height 13
click at [828, 449] on p "If you experience this disruption, please contact Bottomline Support." at bounding box center [787, 442] width 608 height 13
click at [828, 442] on p "If you experience this disruption, please contact Bottomline Support." at bounding box center [787, 442] width 608 height 13
click at [827, 428] on p "Message" at bounding box center [787, 428] width 608 height 13
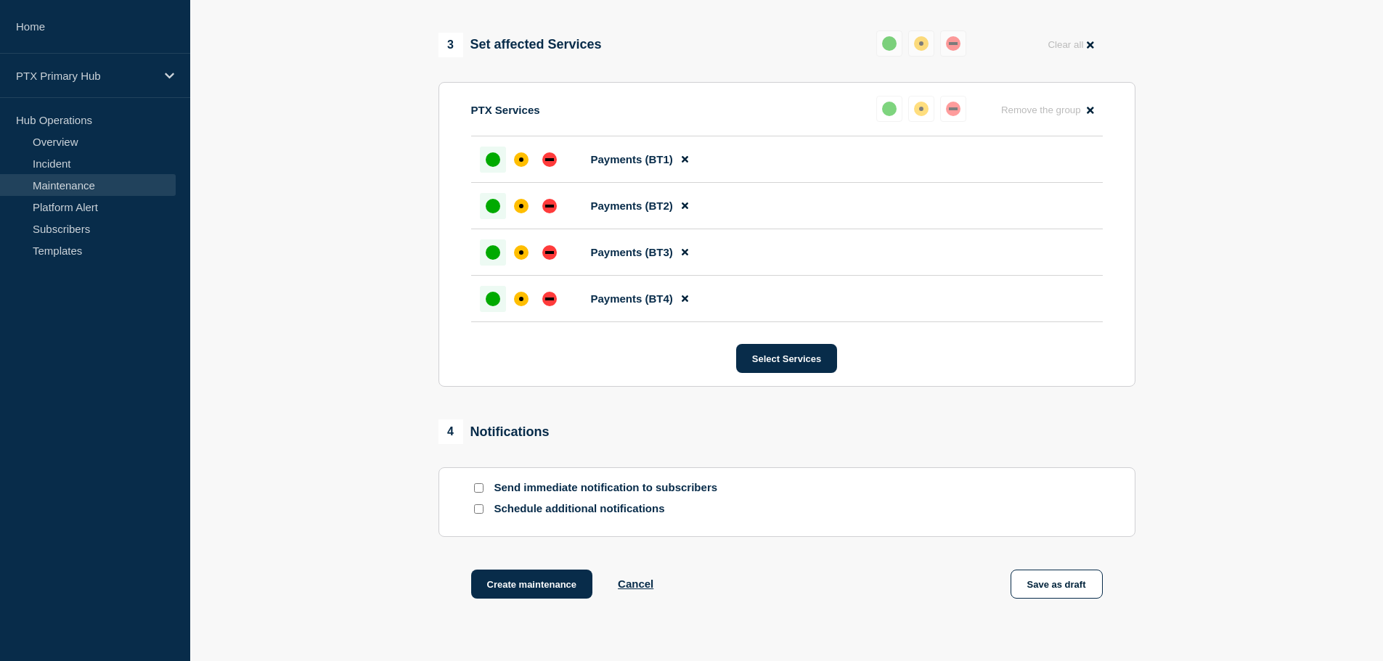
scroll to position [820, 0]
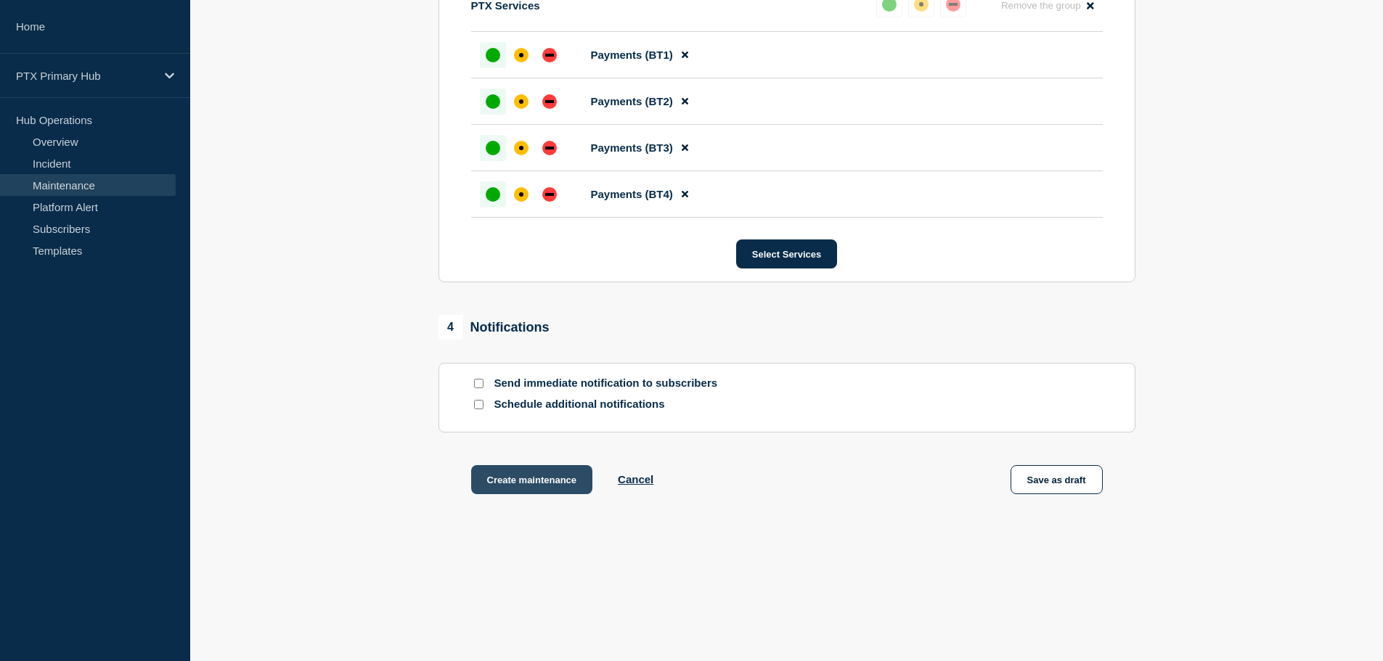
click at [551, 484] on button "Create maintenance" at bounding box center [532, 479] width 122 height 29
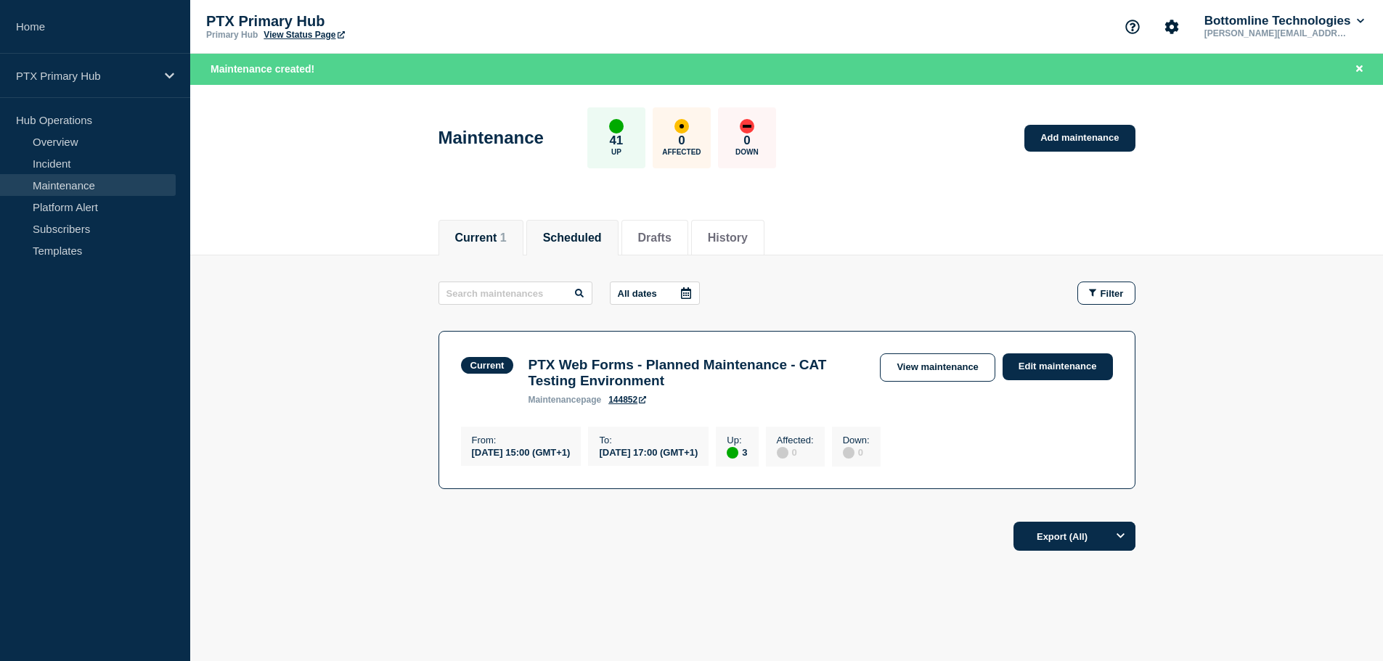
click at [594, 234] on button "Scheduled" at bounding box center [572, 238] width 59 height 13
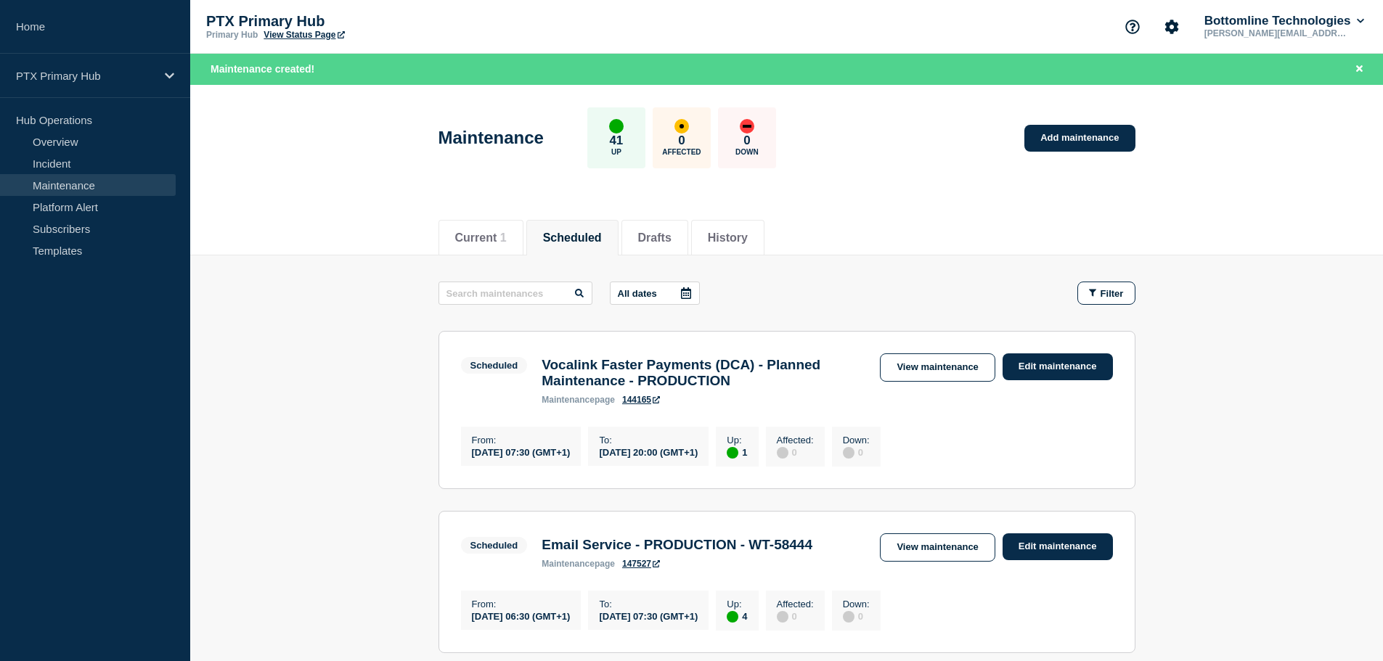
click at [814, 245] on div "Current 1 Scheduled Drafts History" at bounding box center [786, 229] width 697 height 49
click at [738, 226] on li "History" at bounding box center [727, 238] width 73 height 36
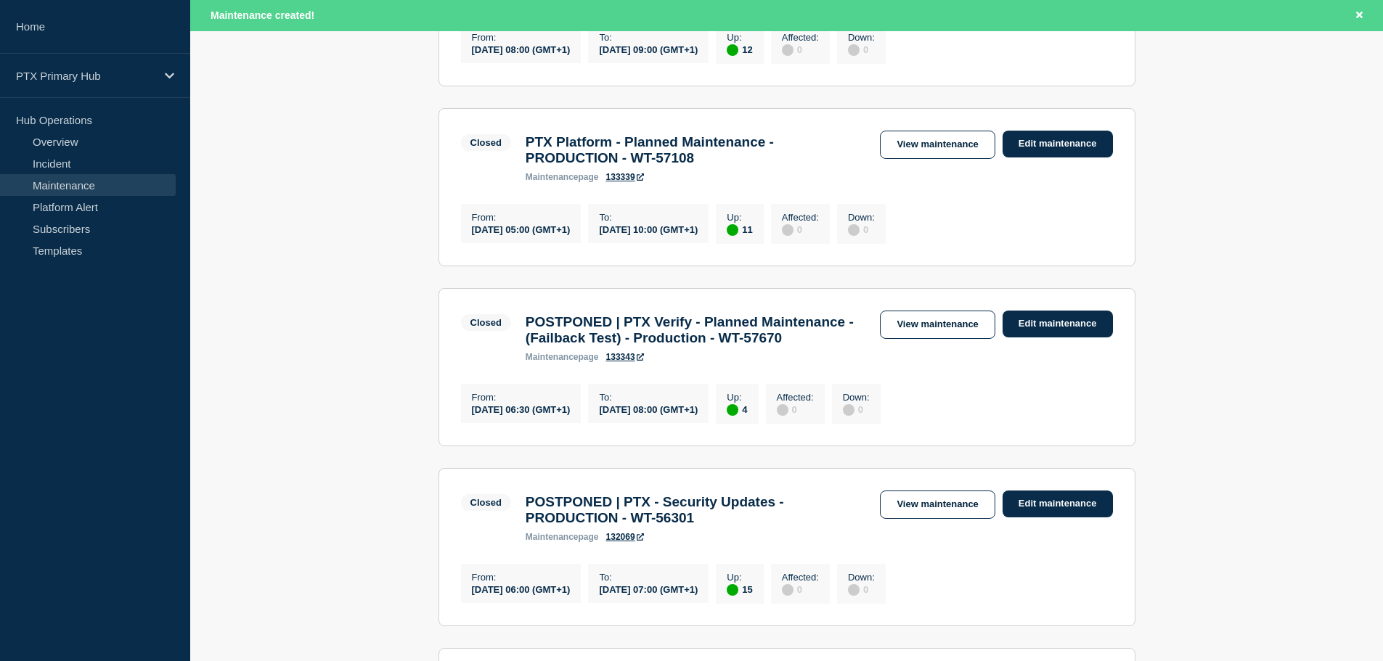
scroll to position [1759, 0]
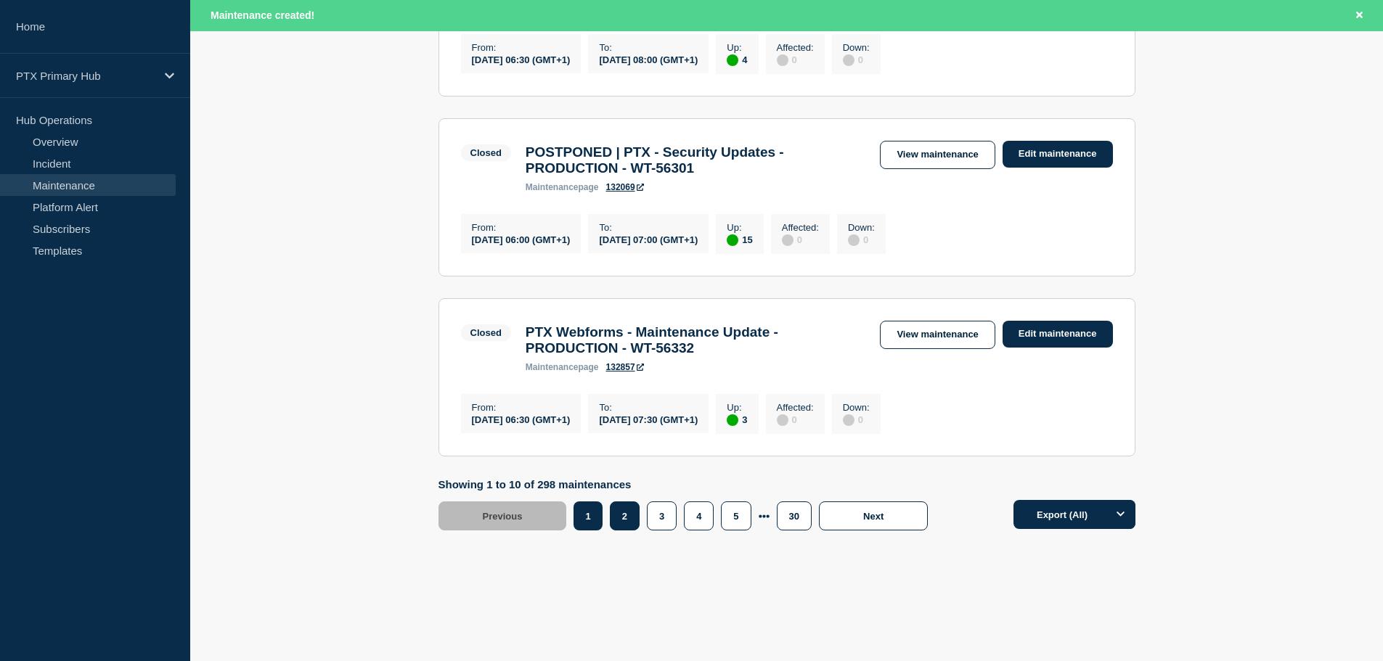
click at [623, 510] on button "2" at bounding box center [625, 516] width 30 height 29
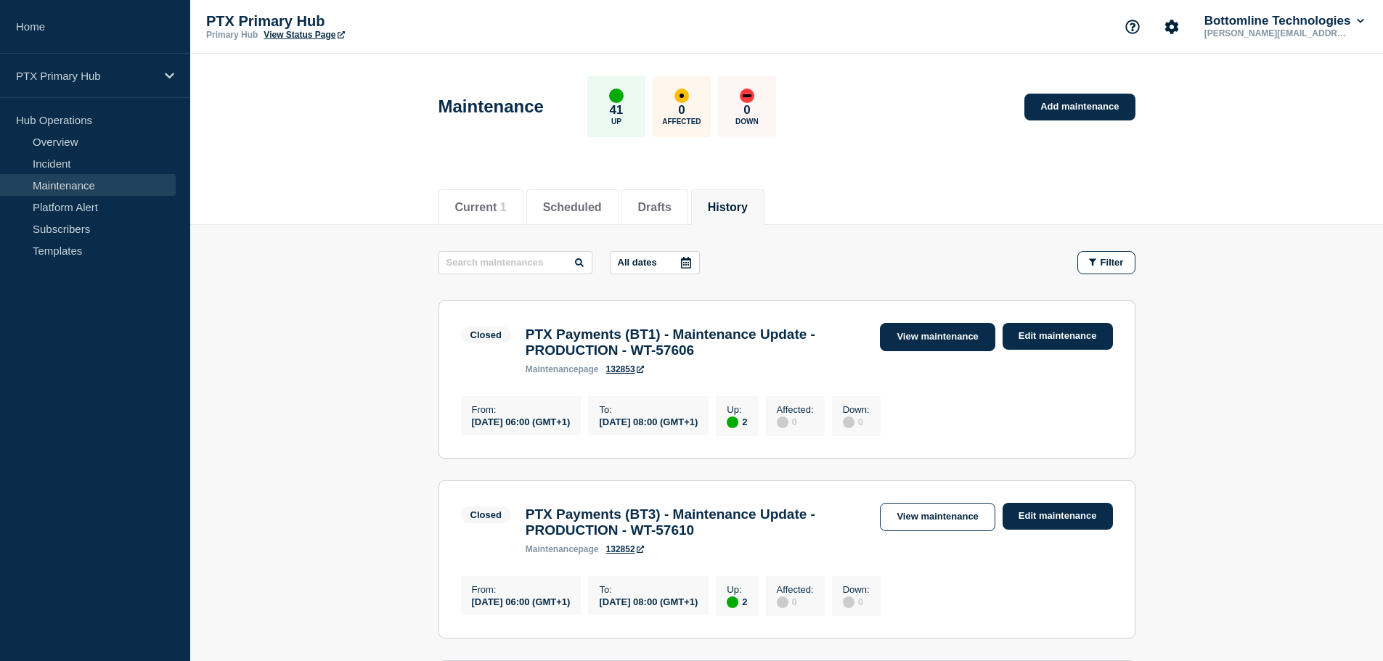
click at [925, 334] on link "View maintenance" at bounding box center [937, 337] width 115 height 28
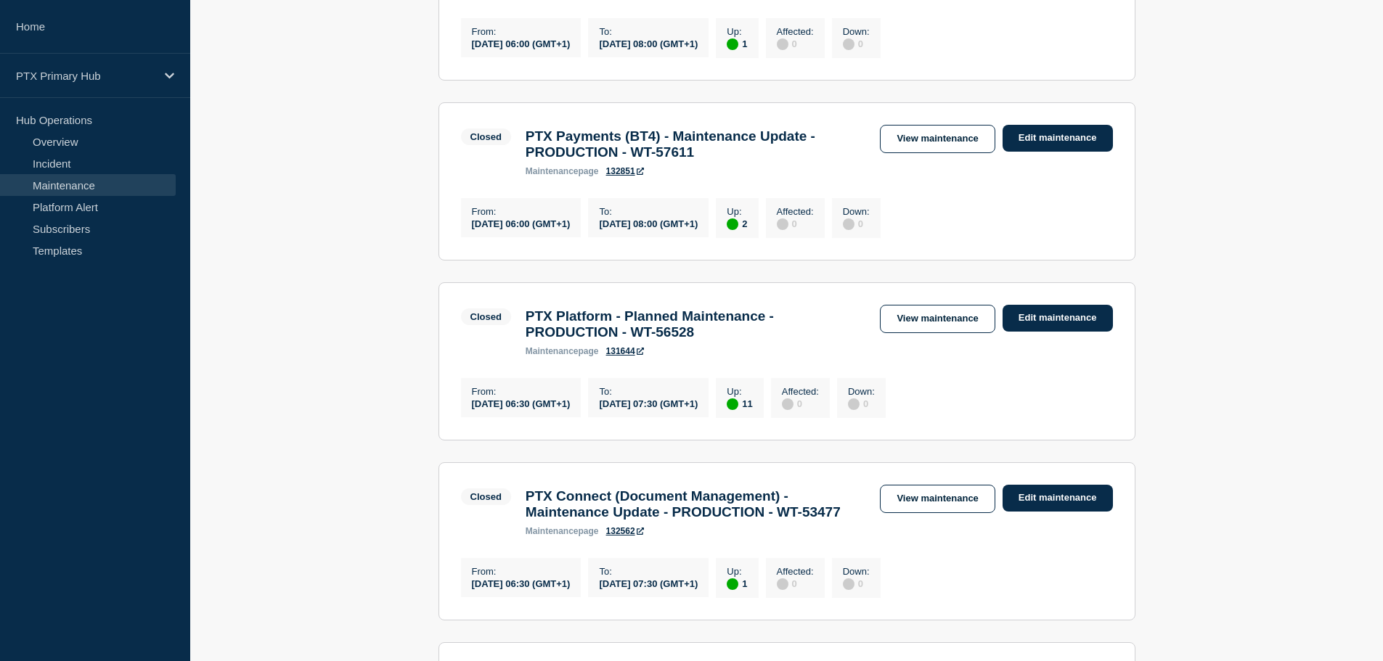
scroll to position [944, 0]
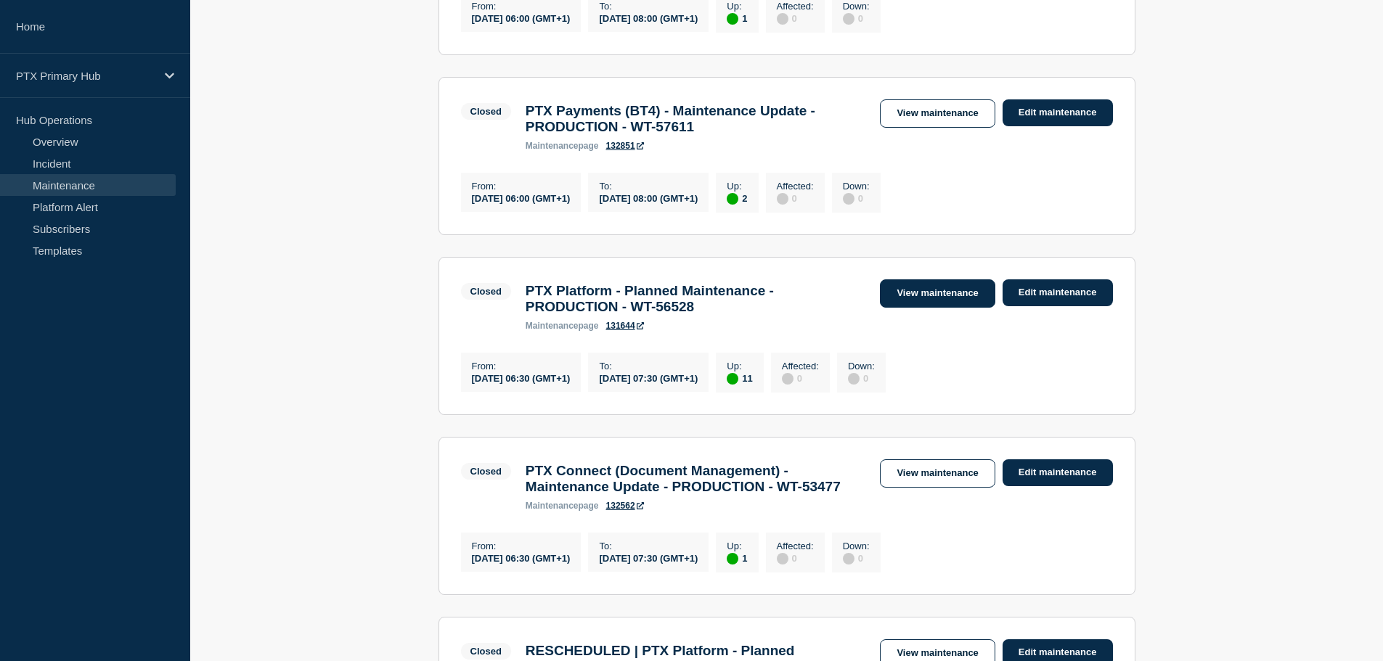
click at [898, 308] on link "View maintenance" at bounding box center [937, 293] width 115 height 28
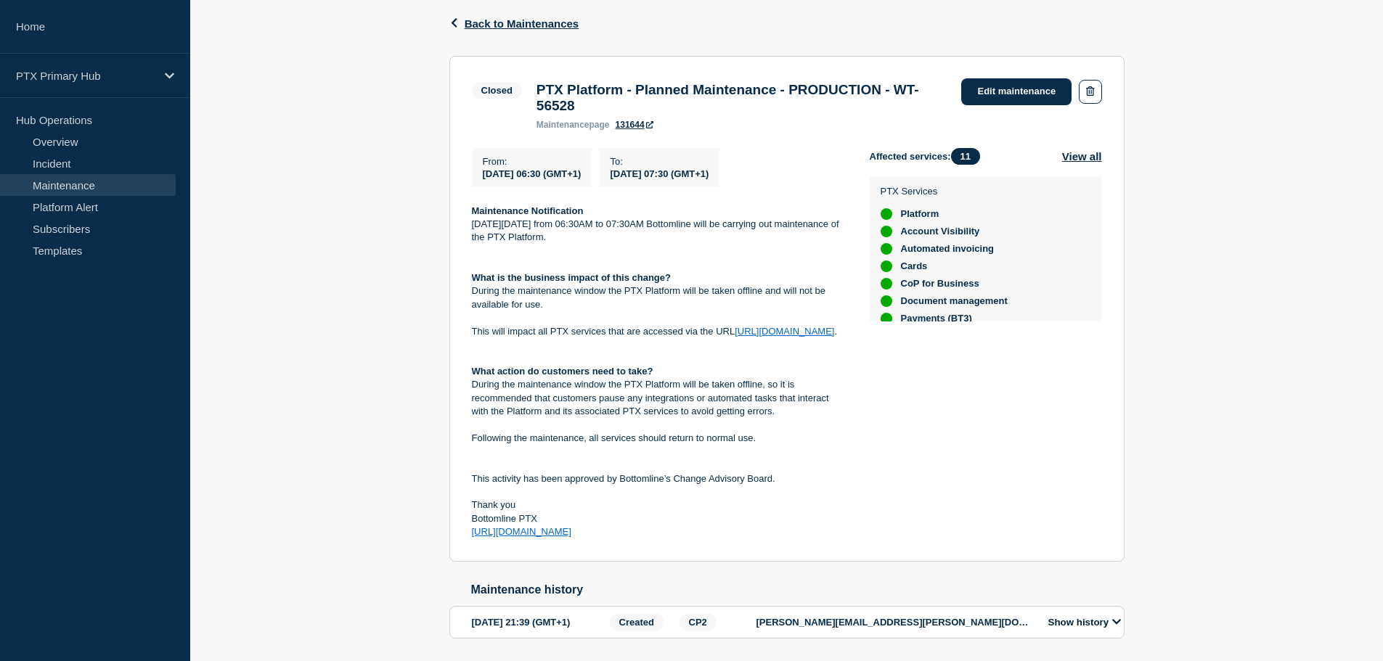
scroll to position [290, 0]
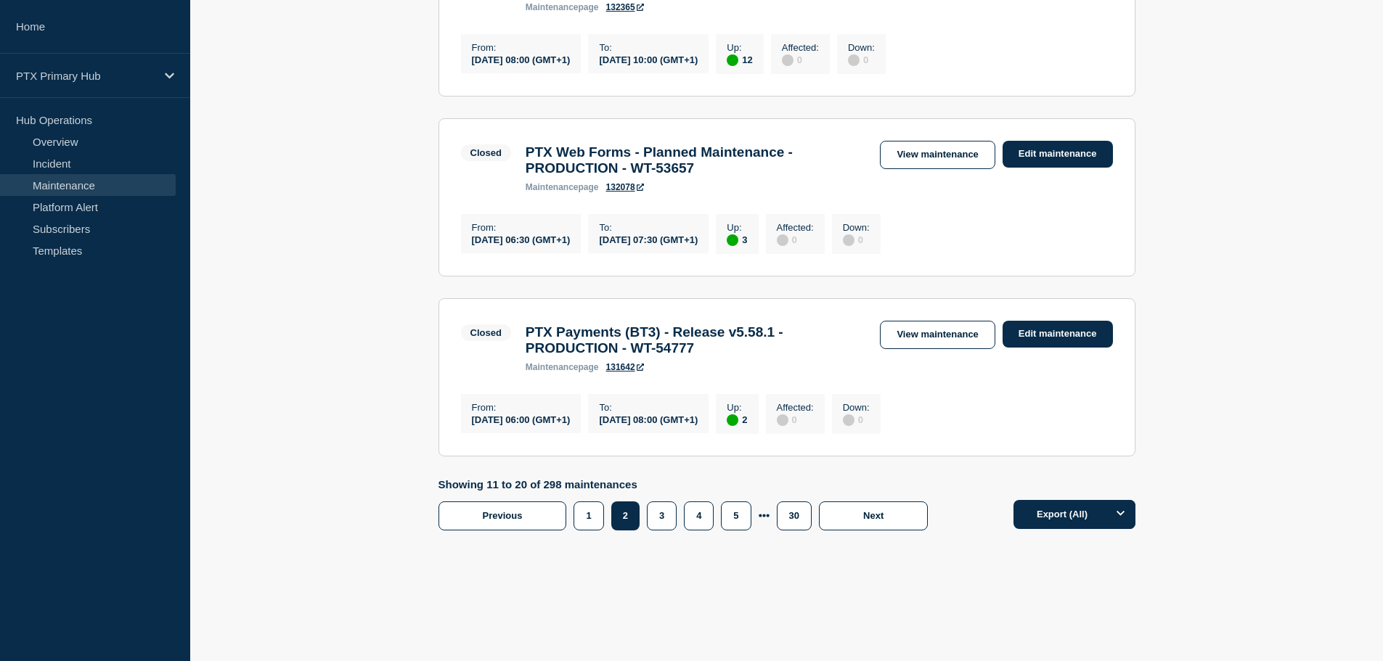
scroll to position [1729, 0]
click at [834, 513] on button "Next" at bounding box center [873, 516] width 109 height 29
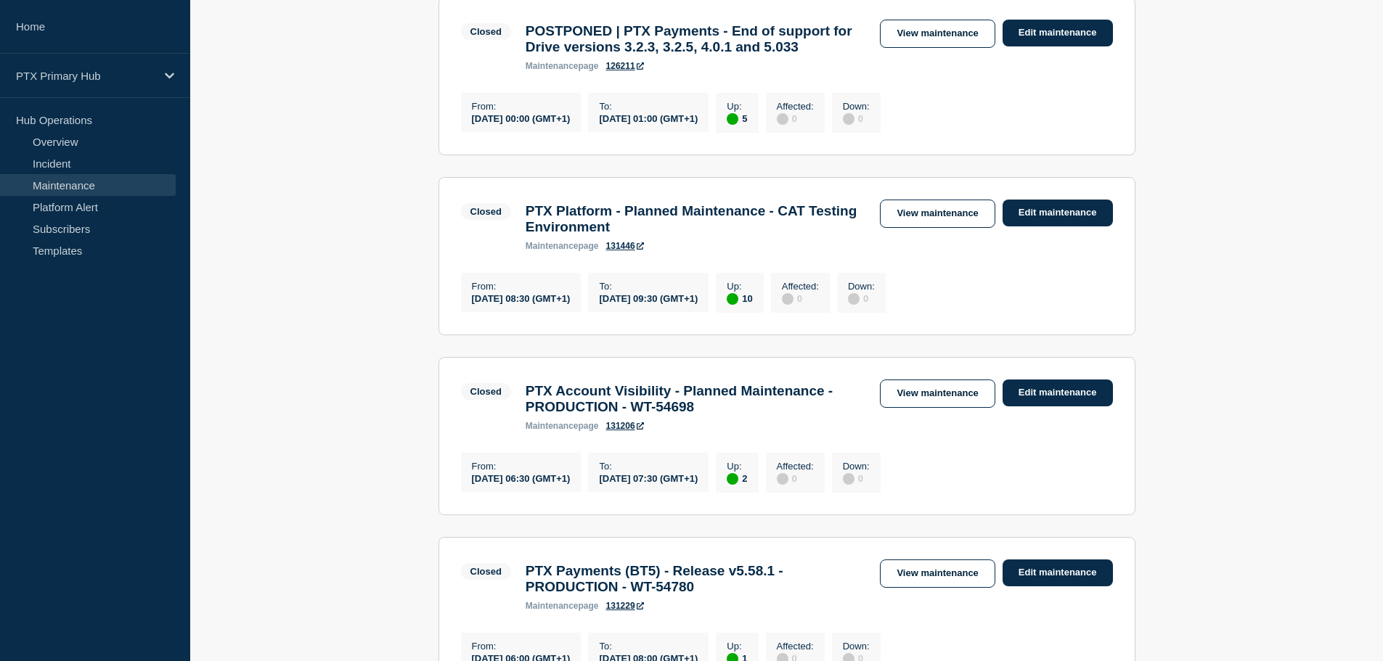
scroll to position [1016, 0]
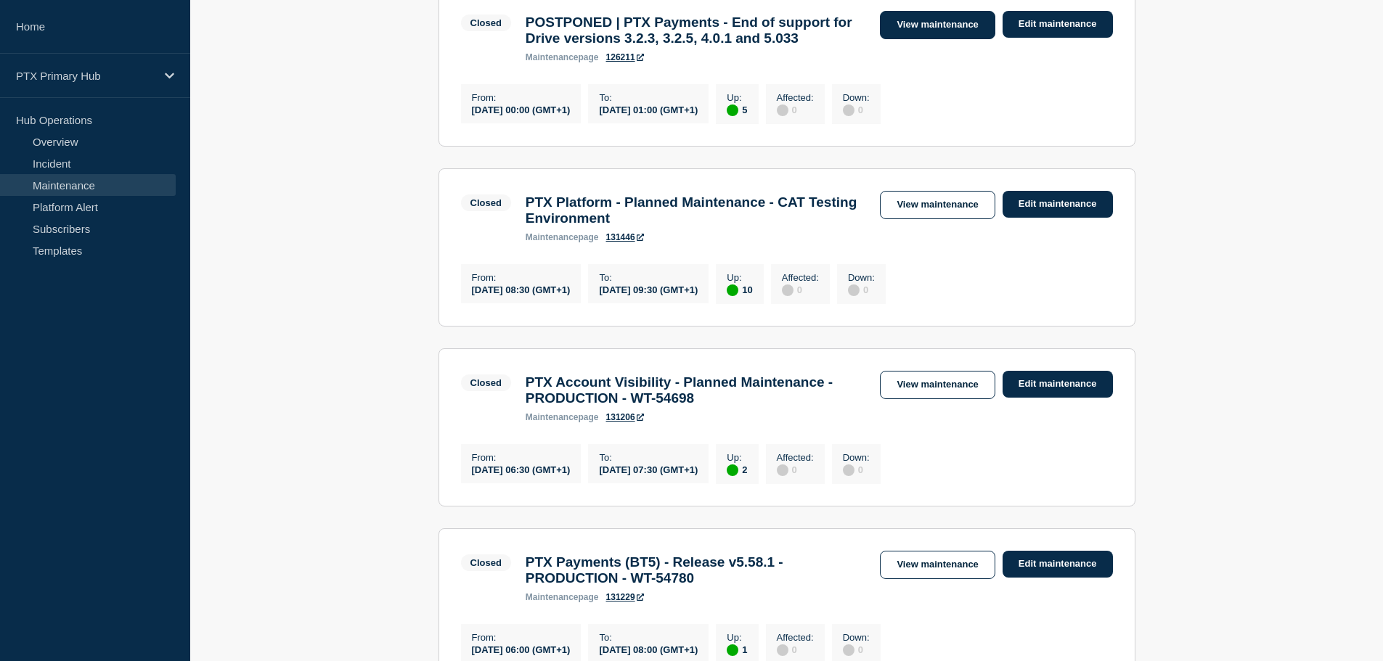
click at [923, 39] on link "View maintenance" at bounding box center [937, 25] width 115 height 28
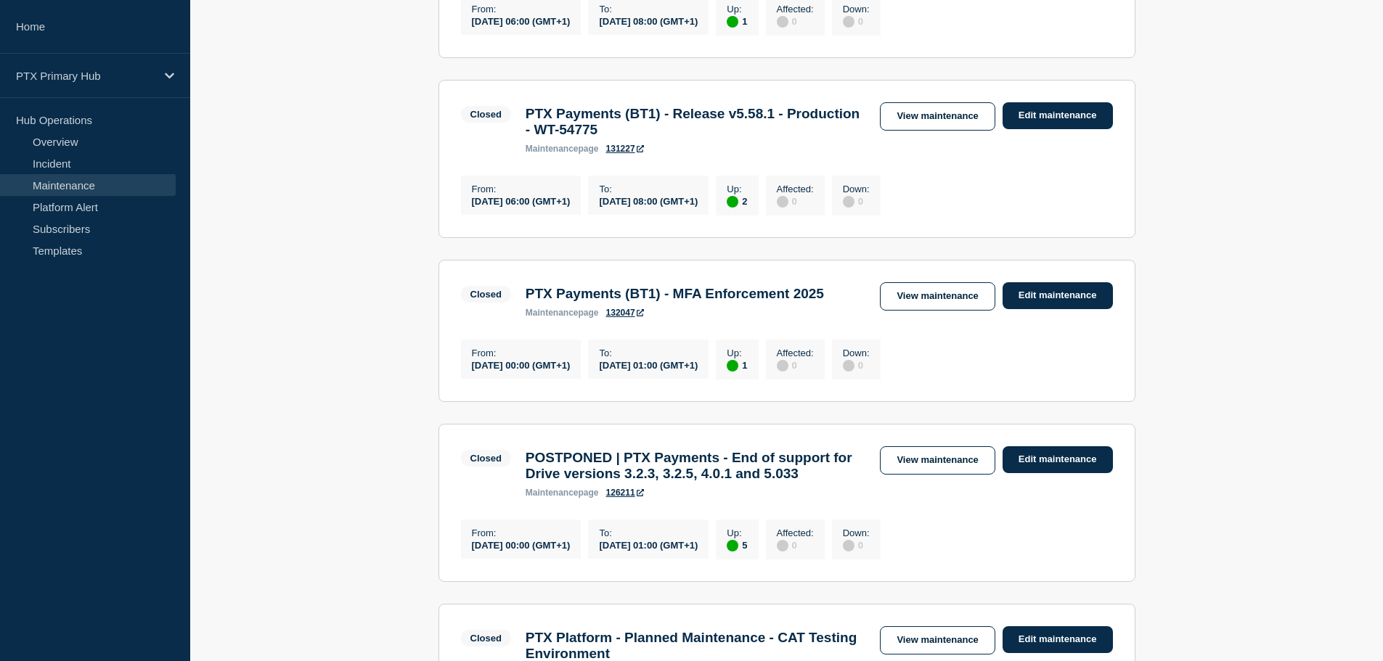
scroll to position [1089, 0]
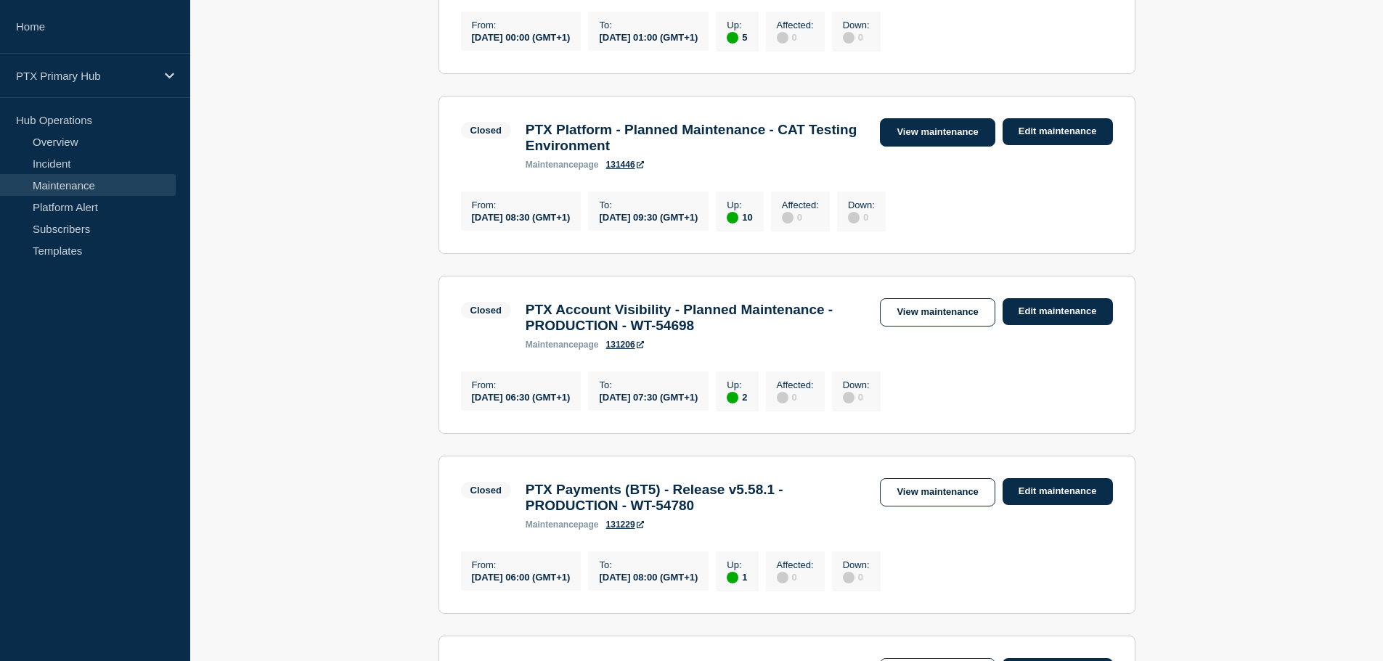
click at [919, 147] on link "View maintenance" at bounding box center [937, 132] width 115 height 28
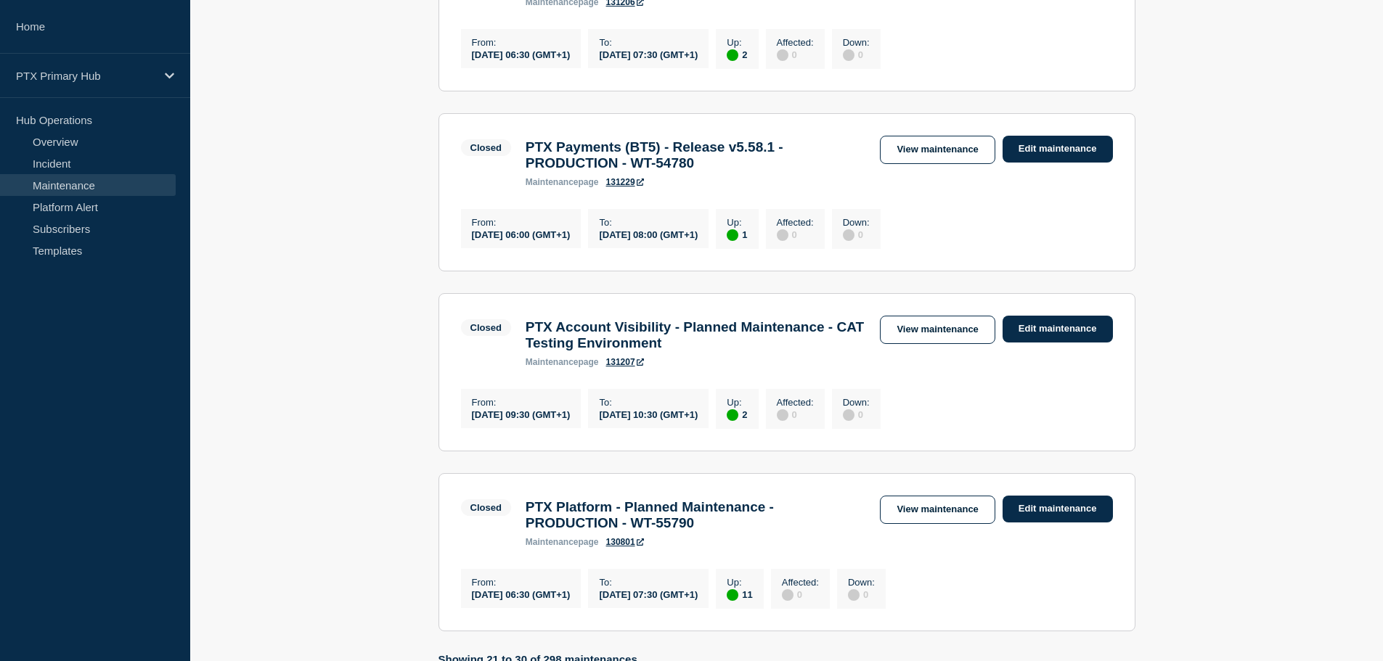
scroll to position [1597, 0]
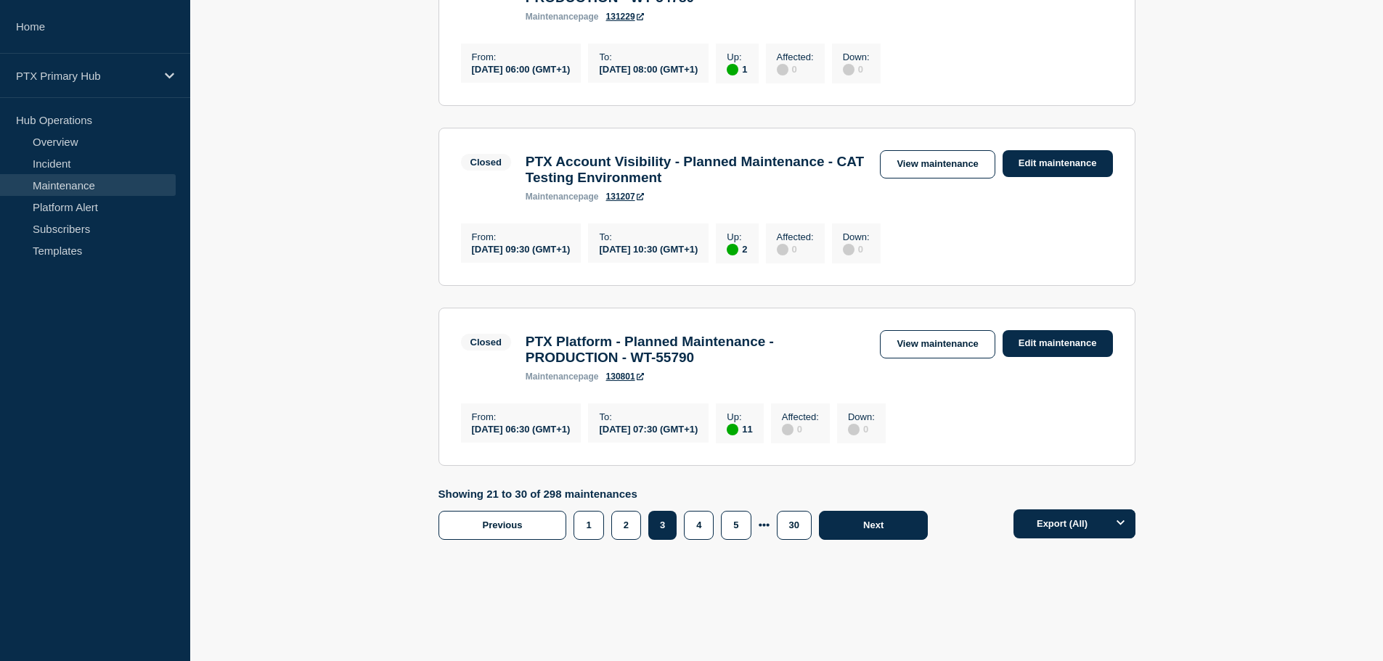
click at [843, 540] on button "Next" at bounding box center [873, 525] width 109 height 29
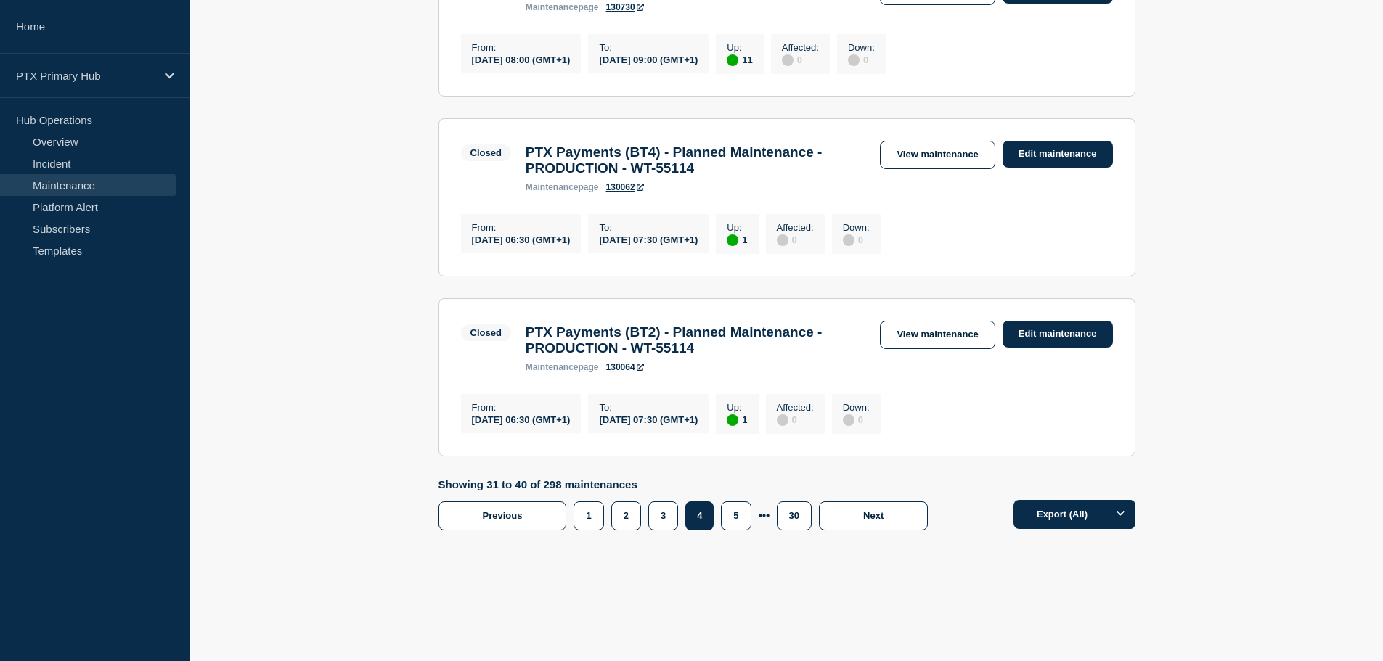
scroll to position [1690, 0]
click at [879, 547] on footer "Showing 31 to 40 of 298 maintenances Previous Page 1 Page 2 Page 3 Page 4 Page …" at bounding box center [786, 515] width 1193 height 74
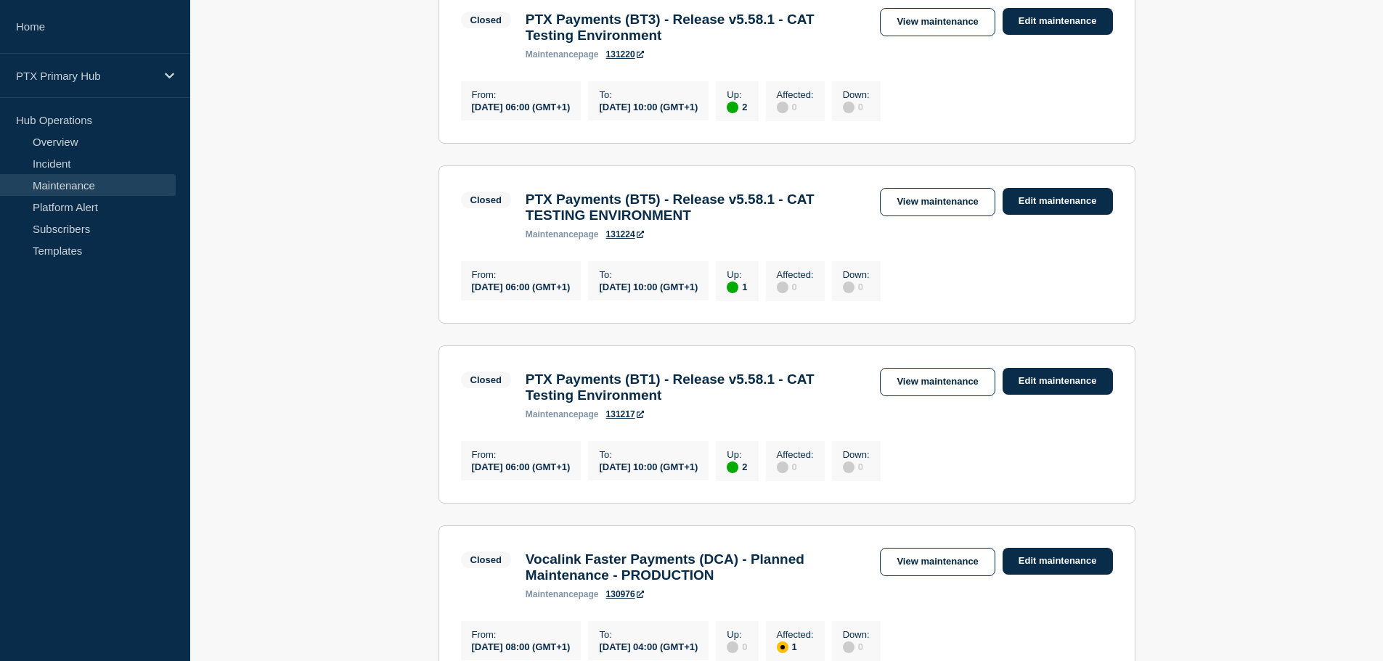
scroll to position [944, 0]
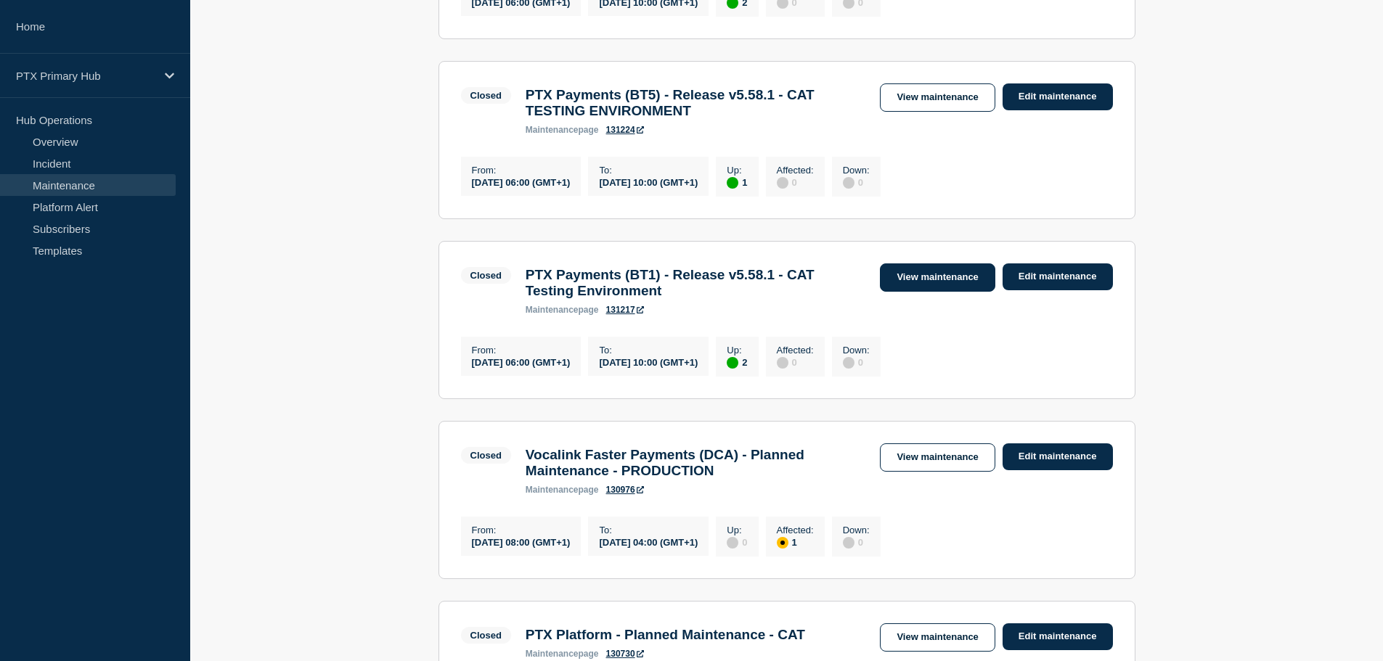
click at [925, 292] on link "View maintenance" at bounding box center [937, 277] width 115 height 28
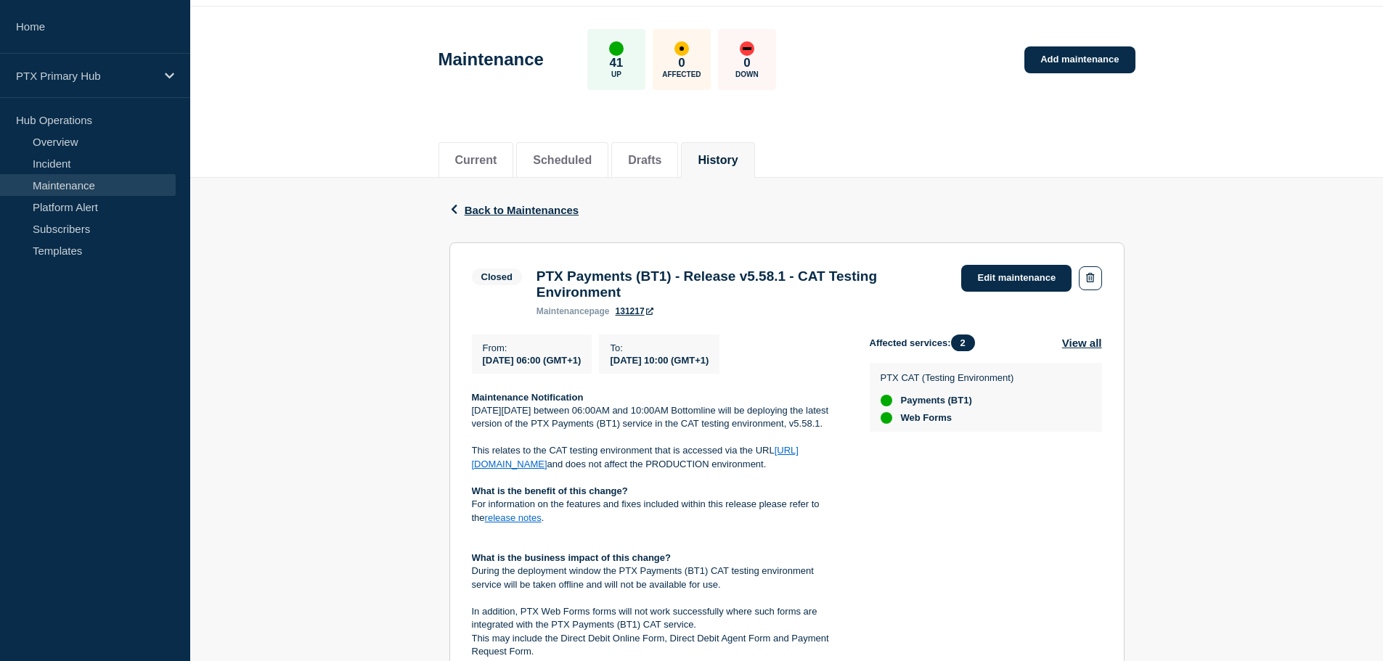
scroll to position [73, 0]
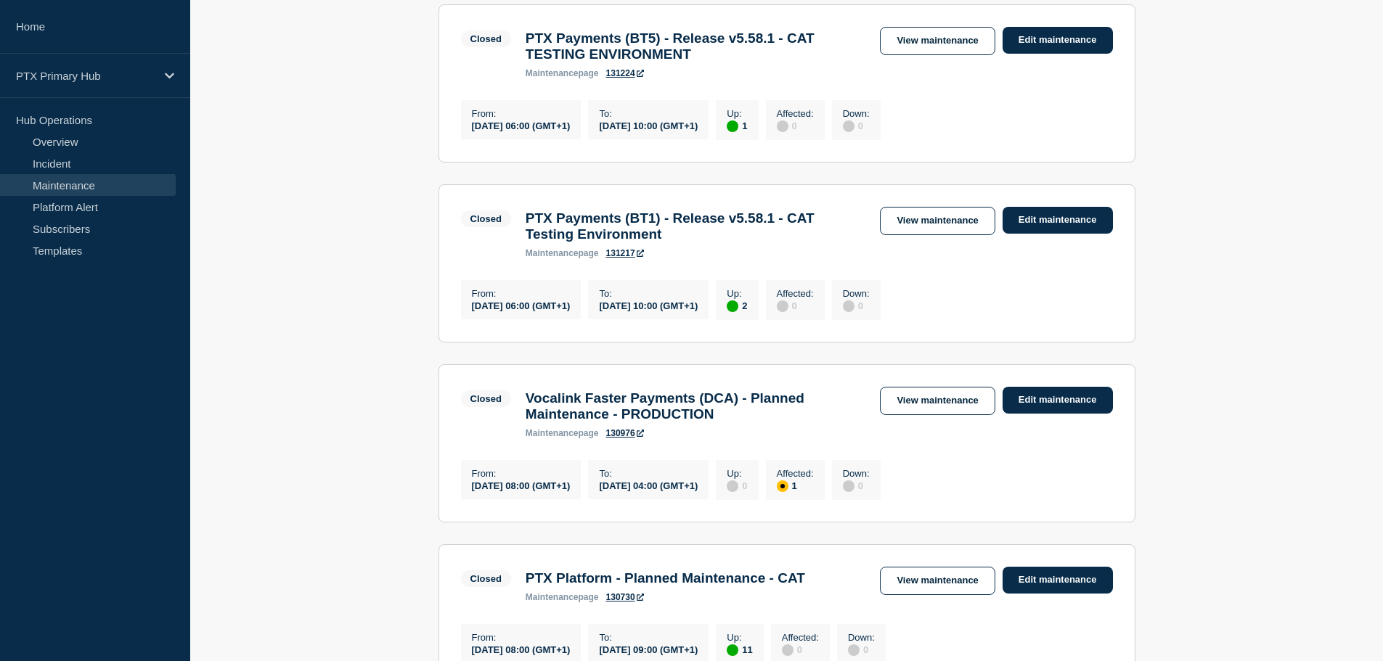
scroll to position [1089, 0]
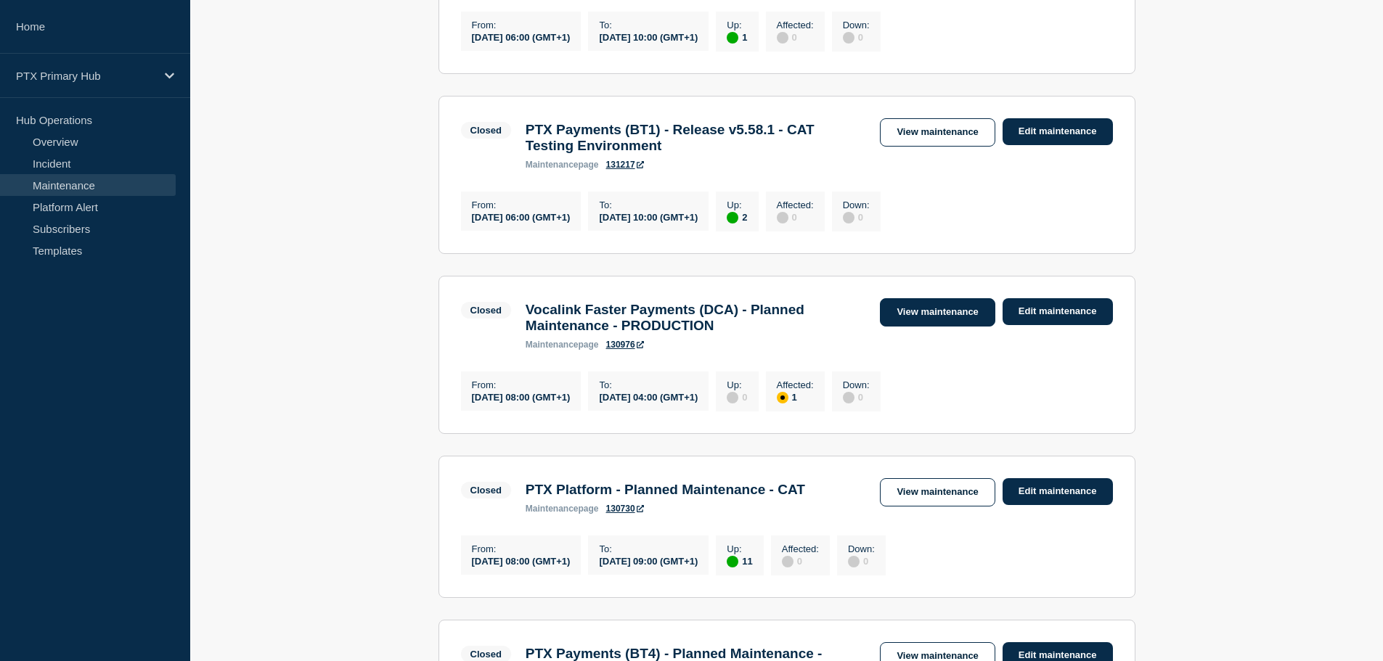
click at [906, 327] on link "View maintenance" at bounding box center [937, 312] width 115 height 28
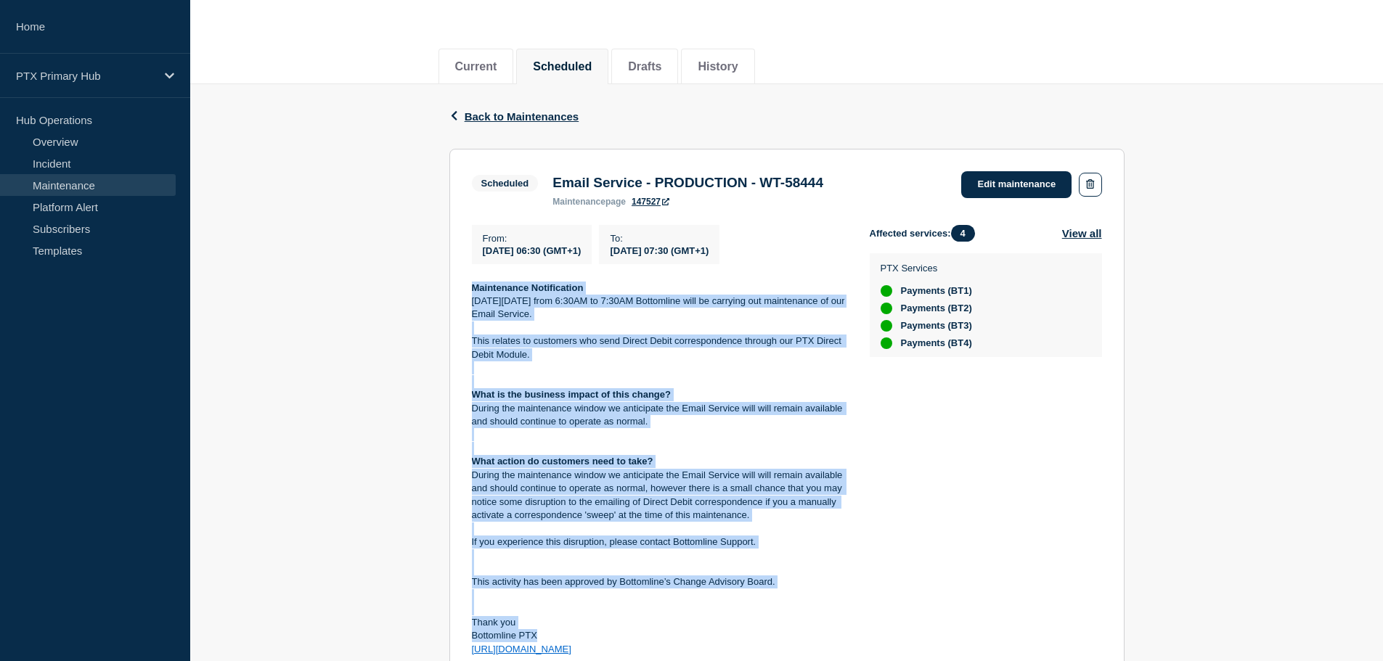
scroll to position [290, 0]
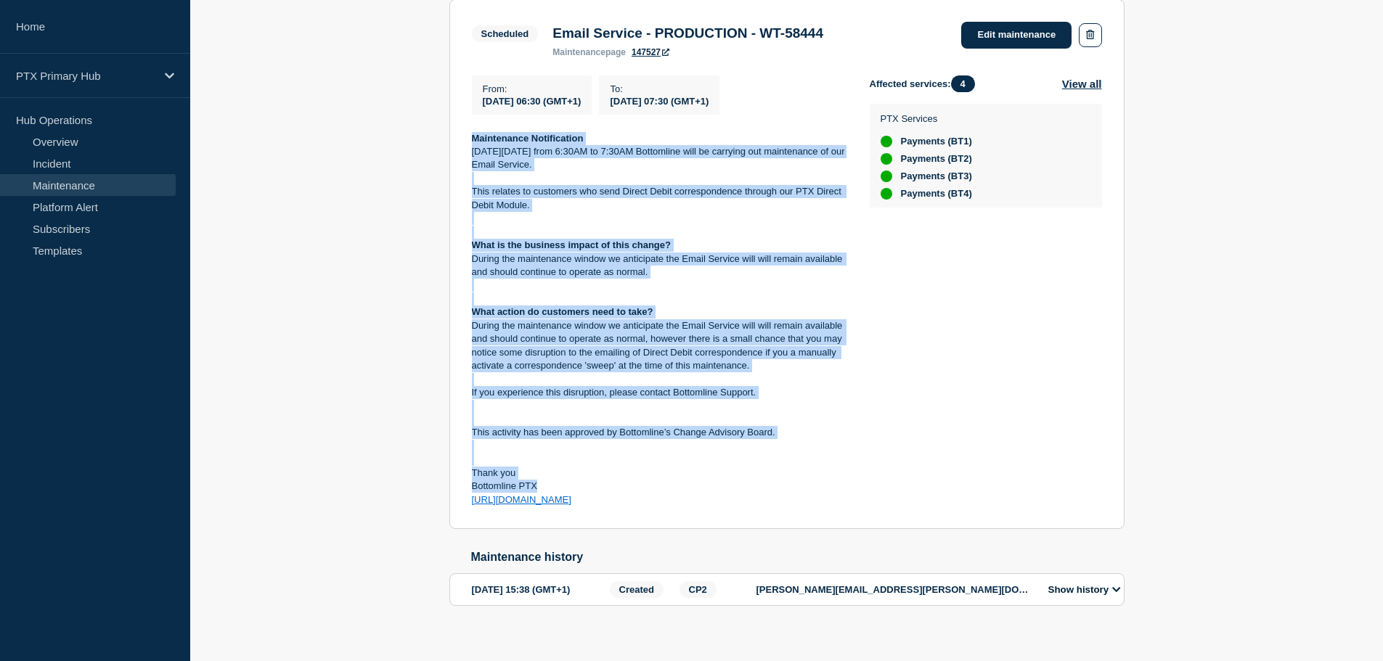
drag, startPoint x: 470, startPoint y: 430, endPoint x: 634, endPoint y: 515, distance: 184.4
click at [634, 515] on section "Scheduled Email Service - PRODUCTION - WT-58444 maintenance page 147527 Edit ma…" at bounding box center [786, 264] width 675 height 531
copy div "Maintenance Notification [DATE][DATE] from 6:30AM to 7:30AM Bottomline will be …"
click at [793, 372] on p "During the maintenance window we anticipate the Email Service will will remain …" at bounding box center [659, 346] width 375 height 54
